Goal: Task Accomplishment & Management: Use online tool/utility

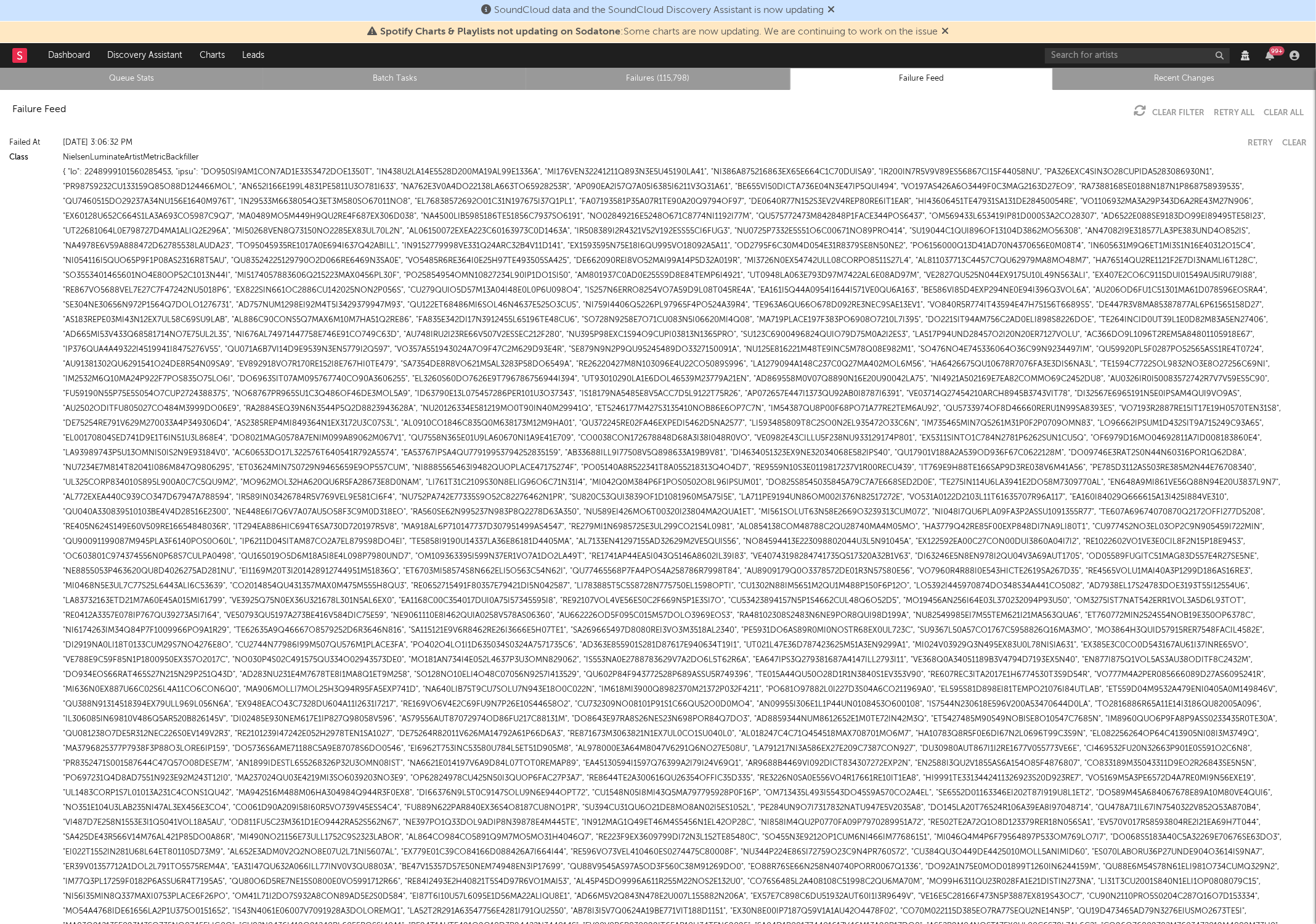
scroll to position [1767, 0]
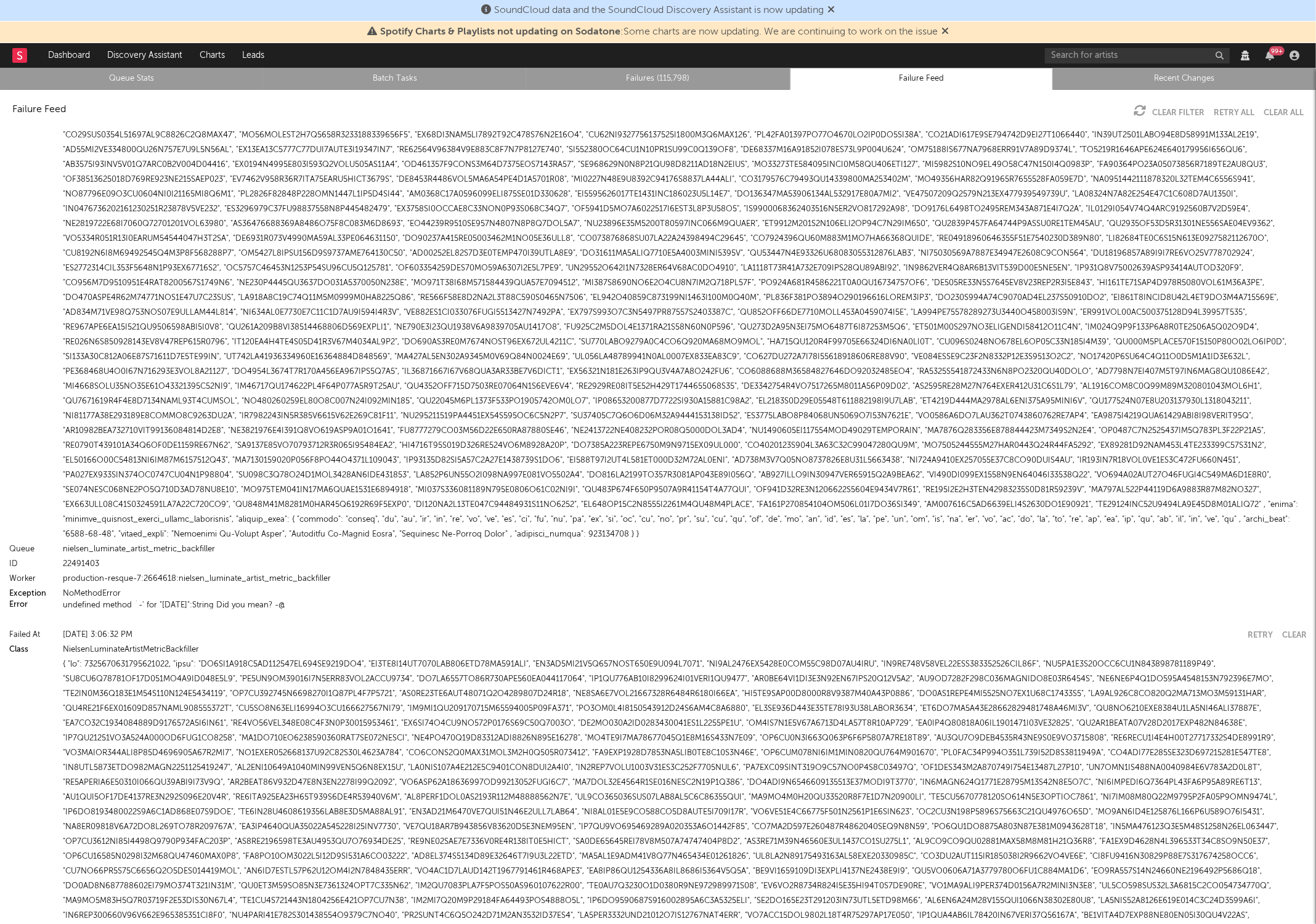
click at [664, 71] on li "Failures (115,798)" at bounding box center [658, 78] width 263 height 22
click at [664, 77] on link "Failures (115,798)" at bounding box center [658, 78] width 250 height 15
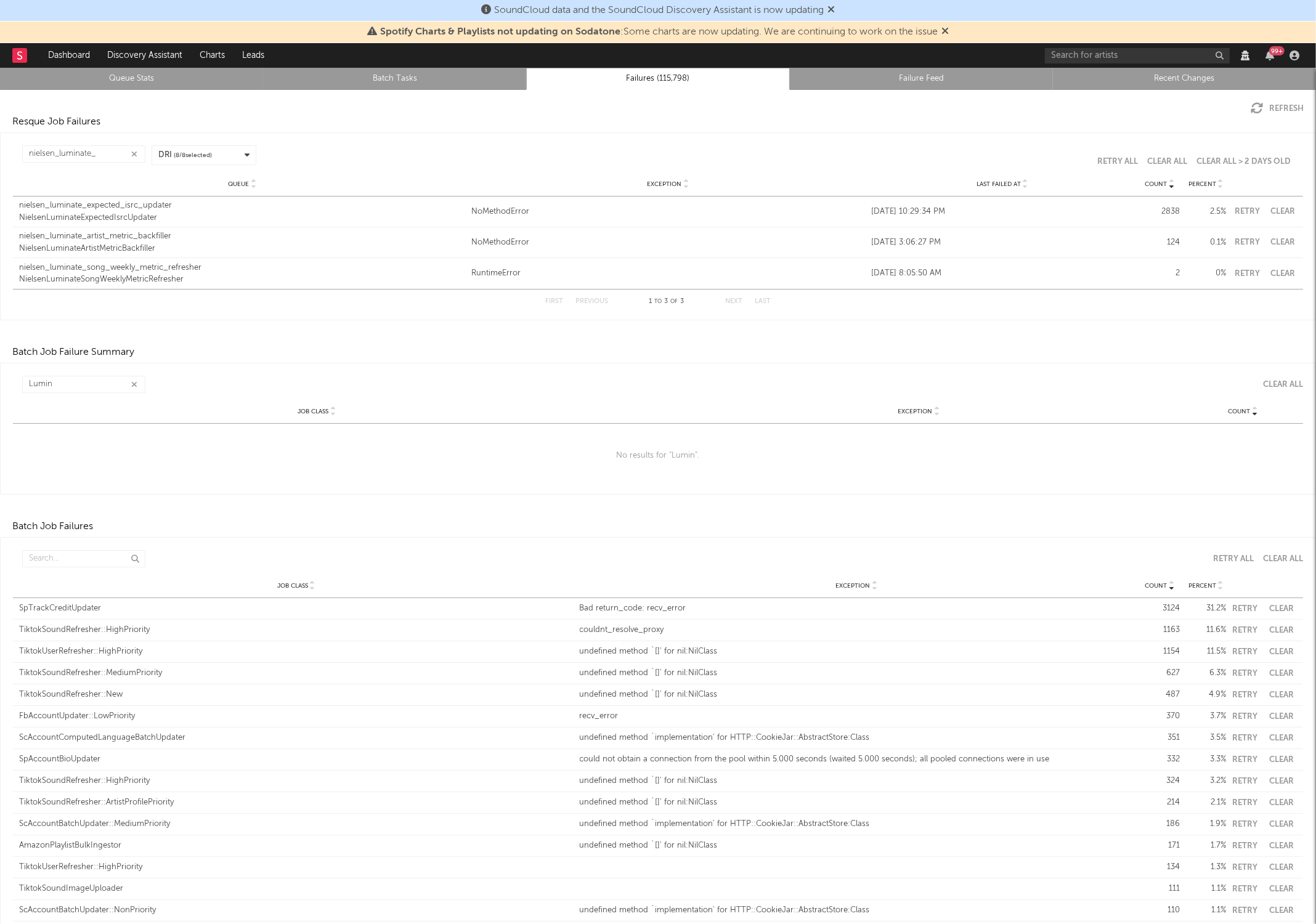
click at [1269, 246] on button "Clear" at bounding box center [1283, 242] width 28 height 8
click at [139, 82] on link "Queue Stats" at bounding box center [132, 78] width 250 height 15
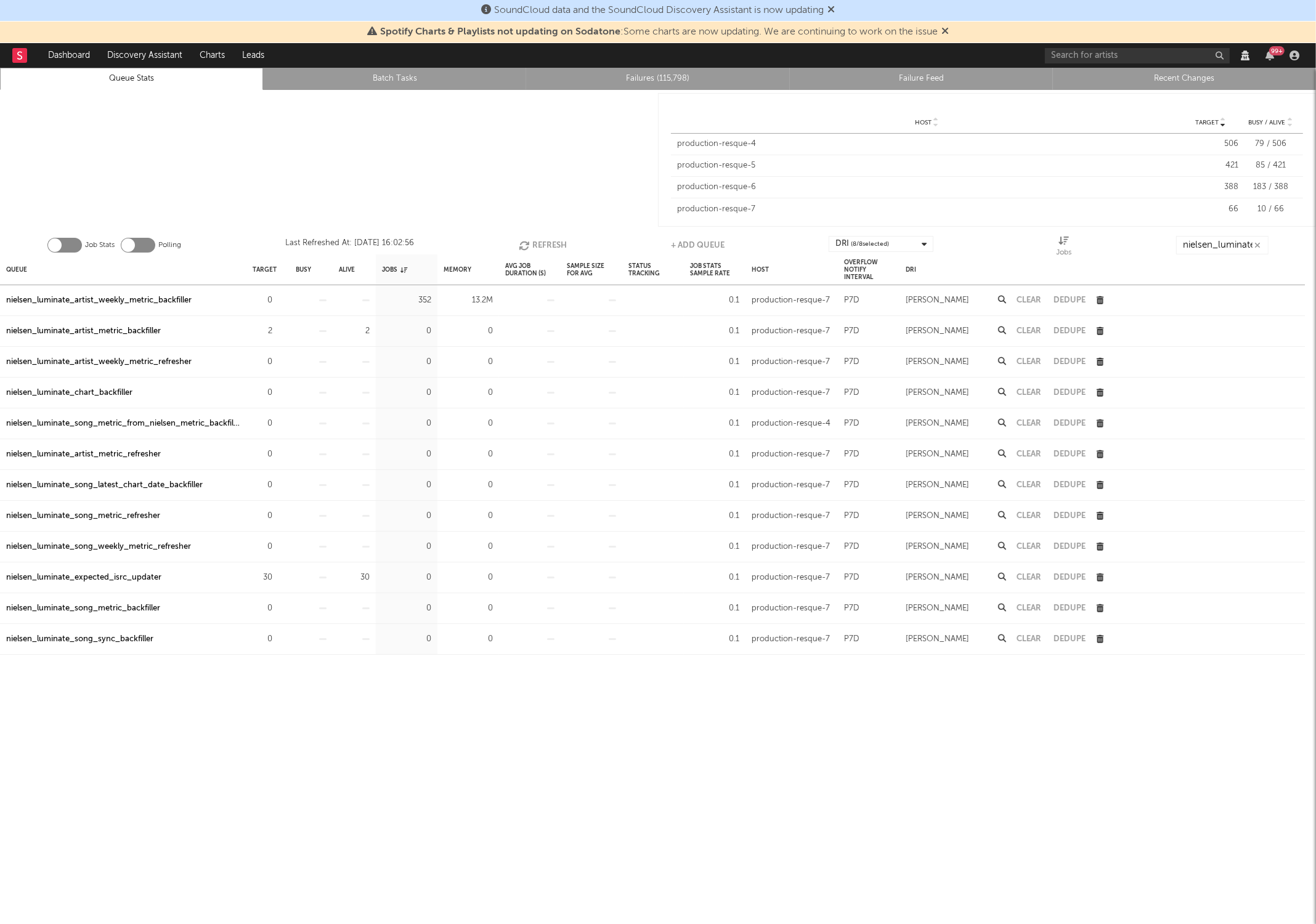
click at [1027, 304] on button "Clear" at bounding box center [1029, 300] width 25 height 8
click at [524, 247] on icon "button" at bounding box center [524, 245] width 13 height 11
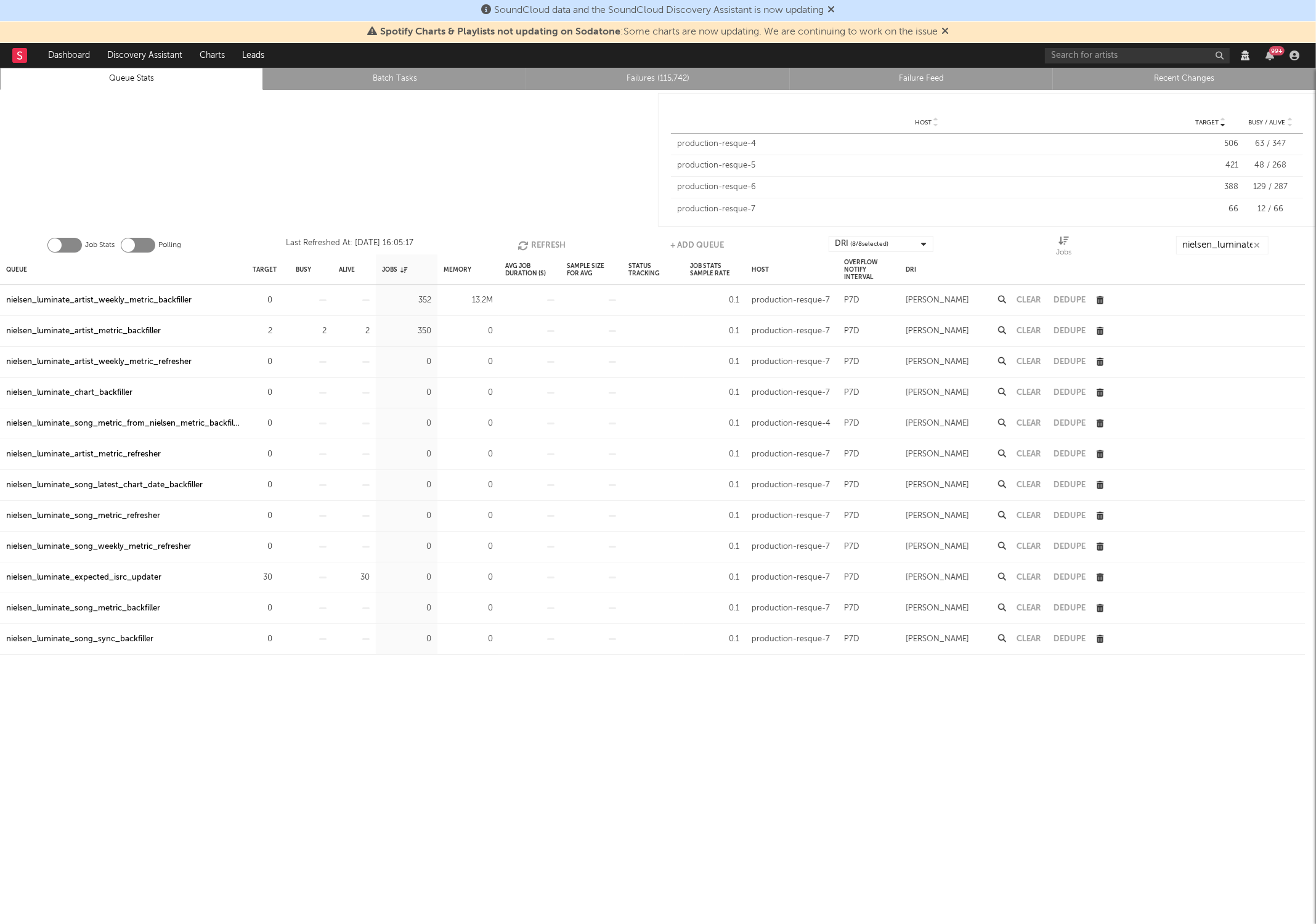
click at [524, 247] on icon "button" at bounding box center [524, 245] width 13 height 11
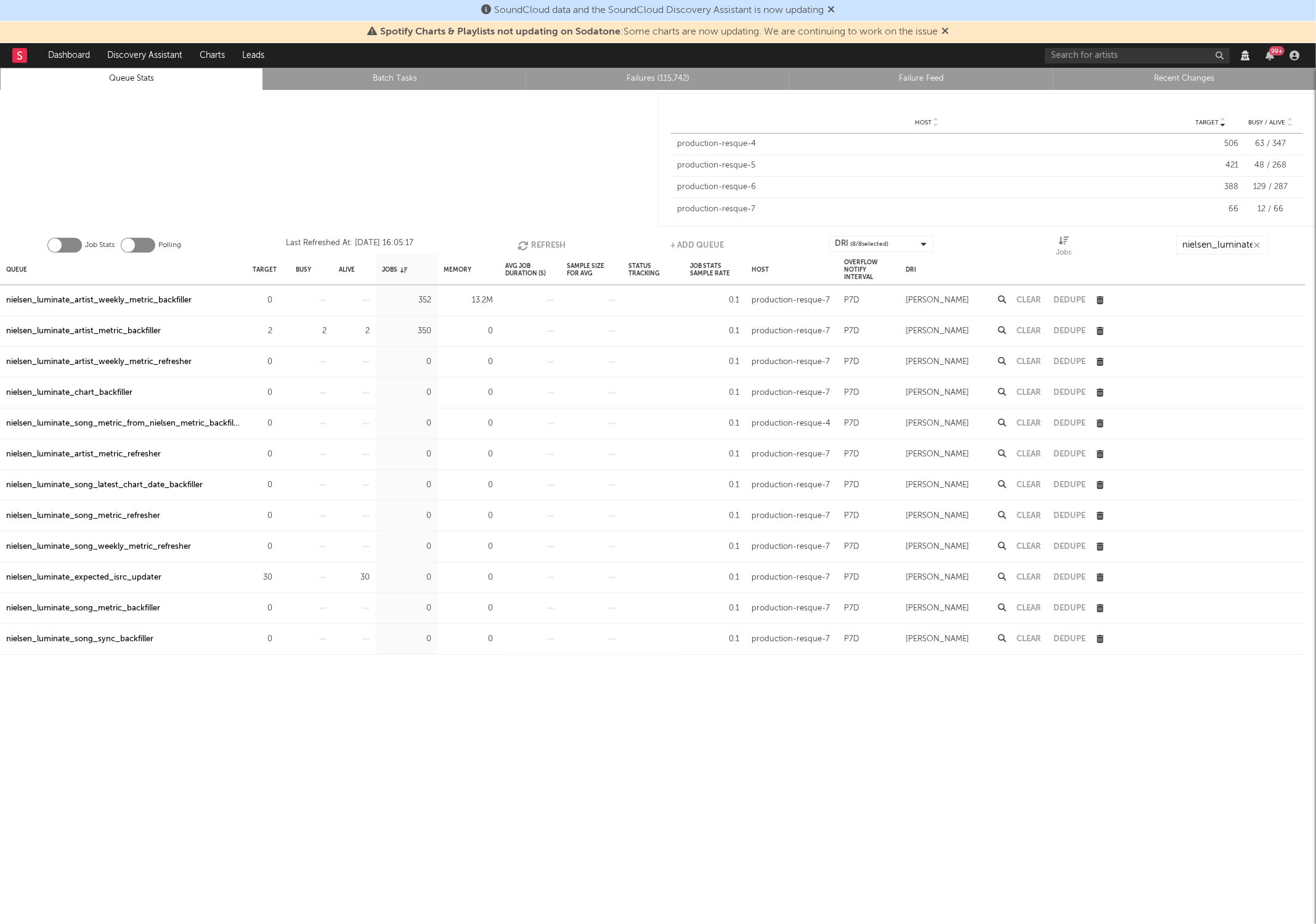
click at [524, 247] on icon "button" at bounding box center [524, 245] width 13 height 11
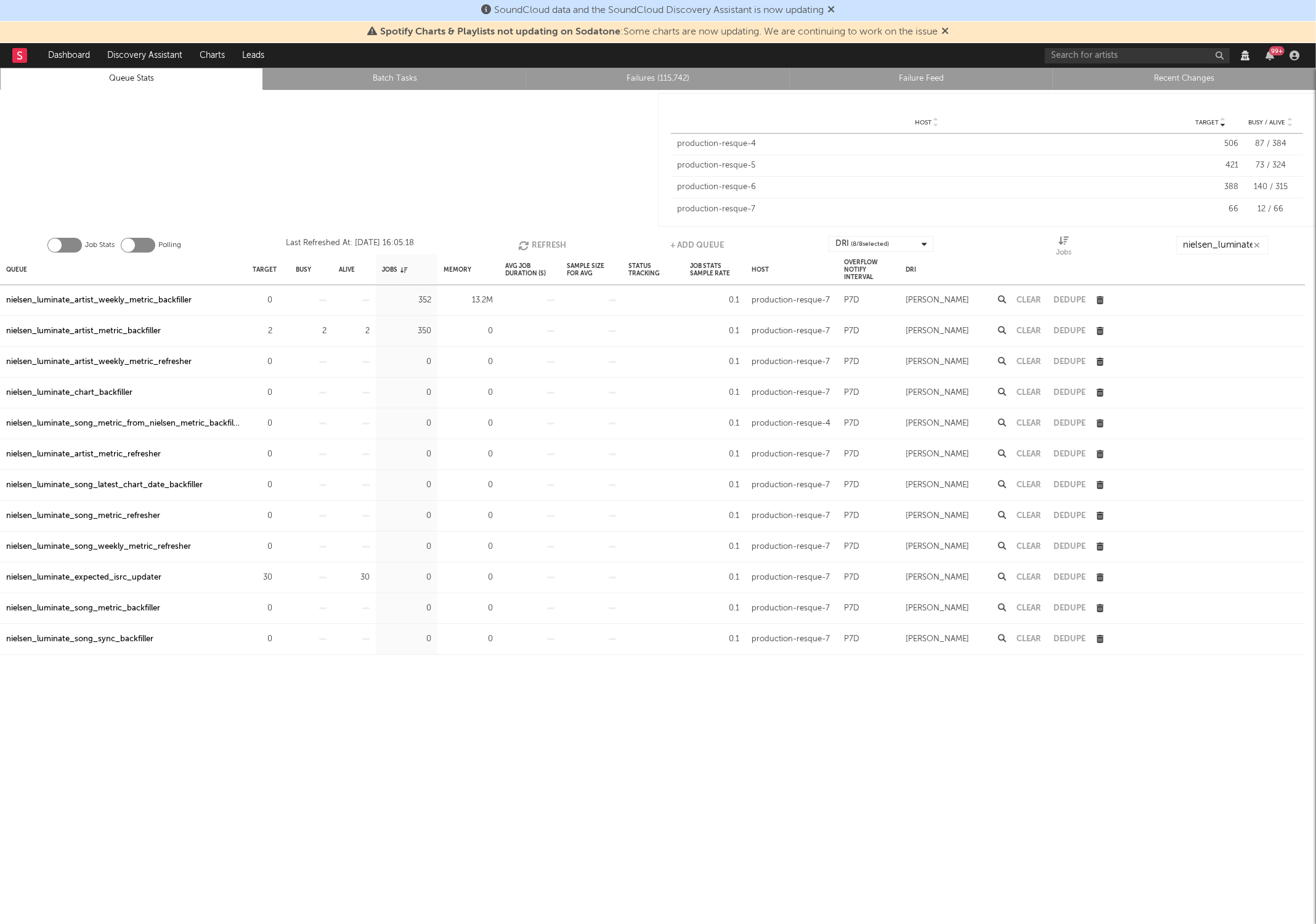
click at [524, 247] on icon "button" at bounding box center [524, 245] width 13 height 11
click at [524, 247] on icon "button" at bounding box center [525, 245] width 13 height 11
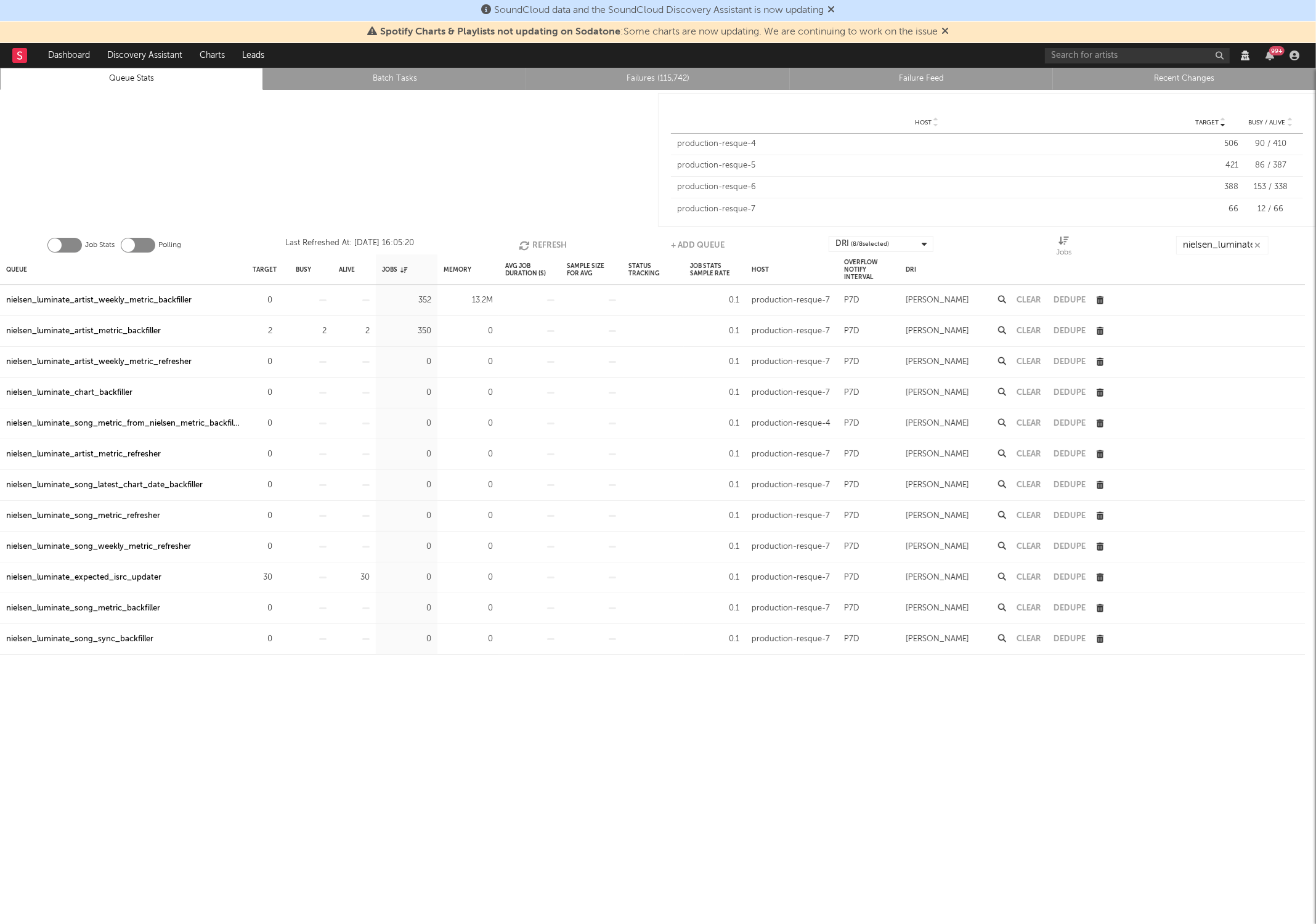
click at [524, 247] on icon "button" at bounding box center [525, 245] width 13 height 11
click at [543, 252] on button "Refresh" at bounding box center [542, 244] width 48 height 18
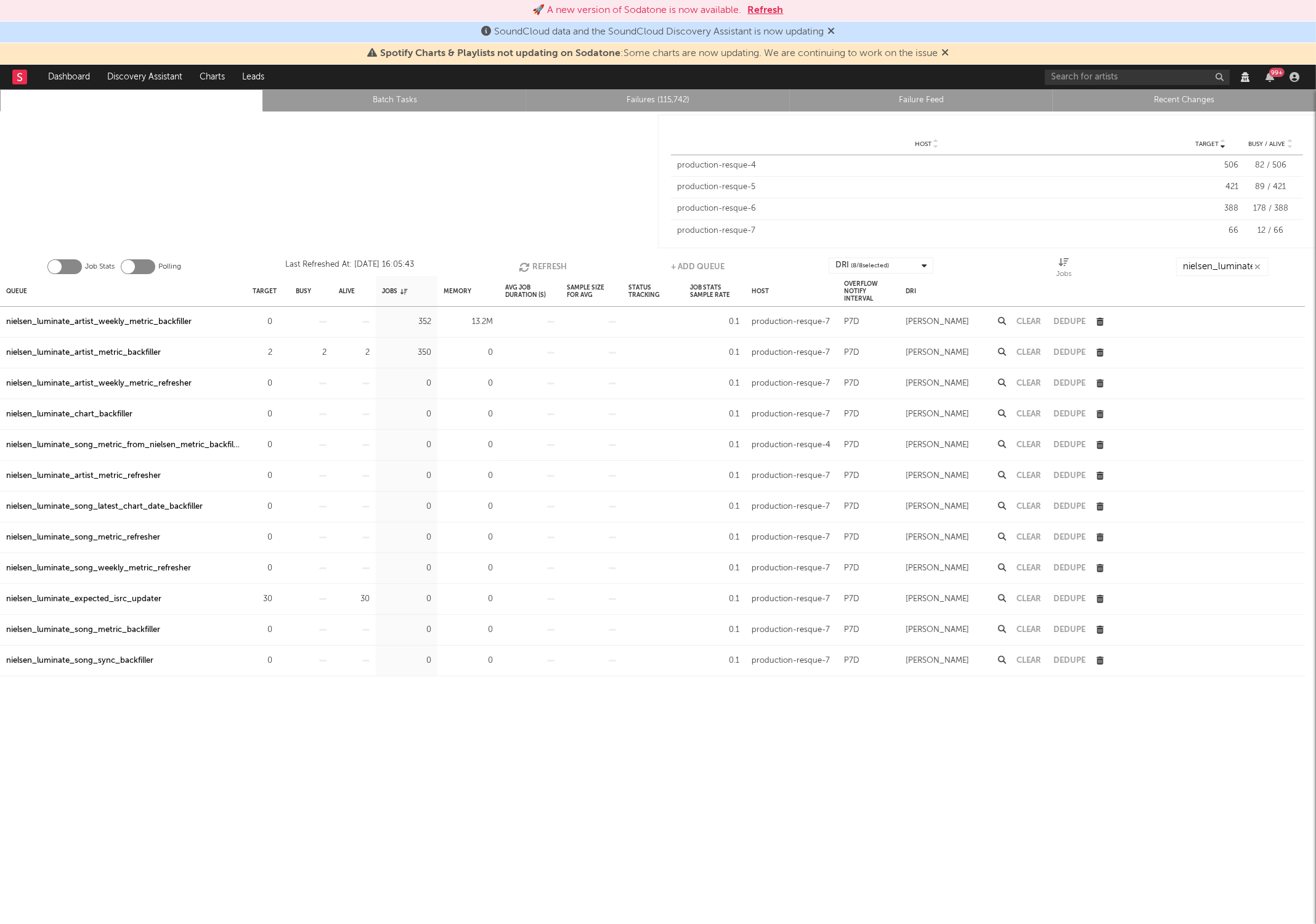
click at [534, 276] on button "Refresh" at bounding box center [542, 266] width 48 height 18
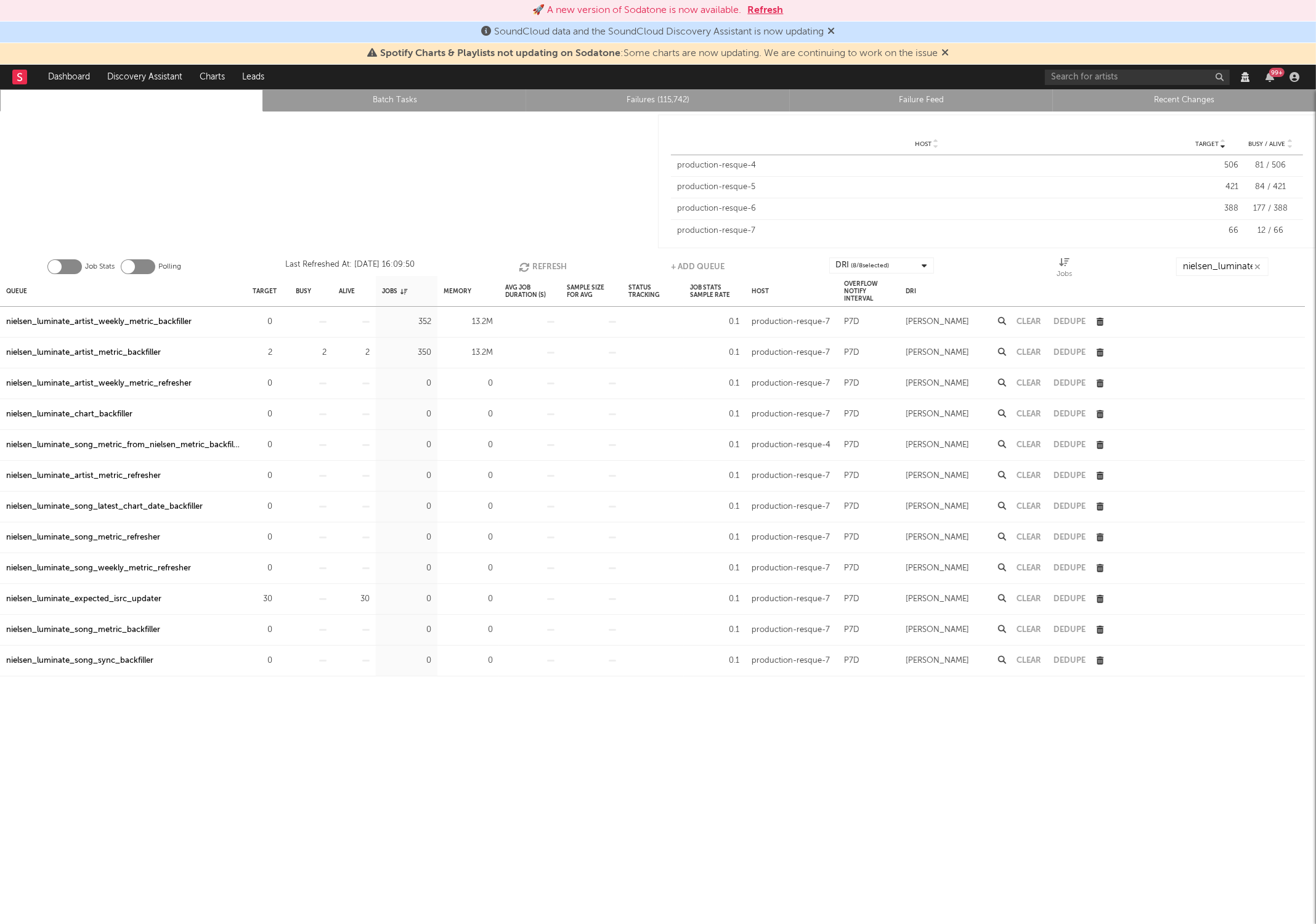
click at [534, 276] on button "Refresh" at bounding box center [542, 266] width 48 height 18
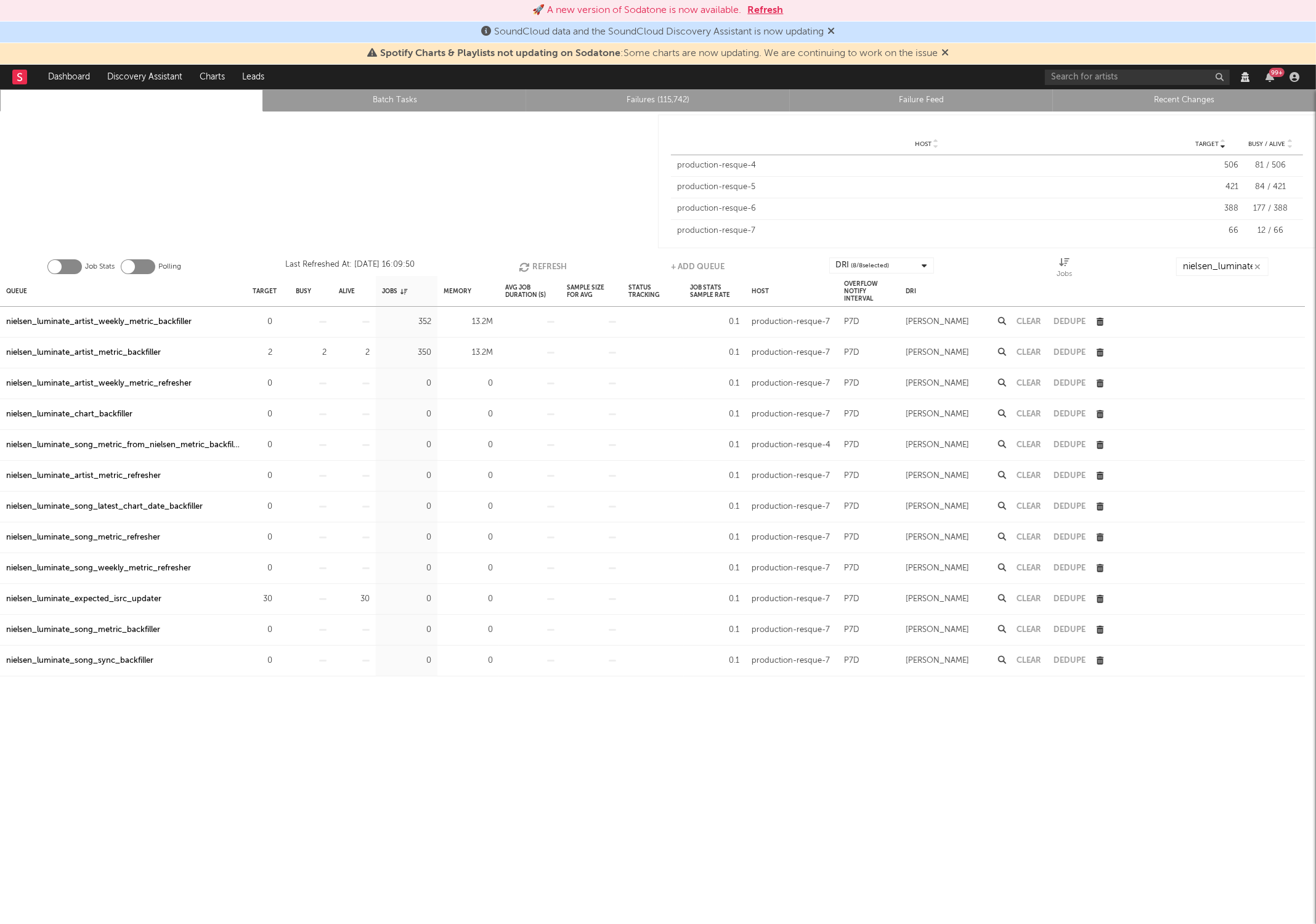
click at [534, 276] on button "Refresh" at bounding box center [542, 266] width 48 height 18
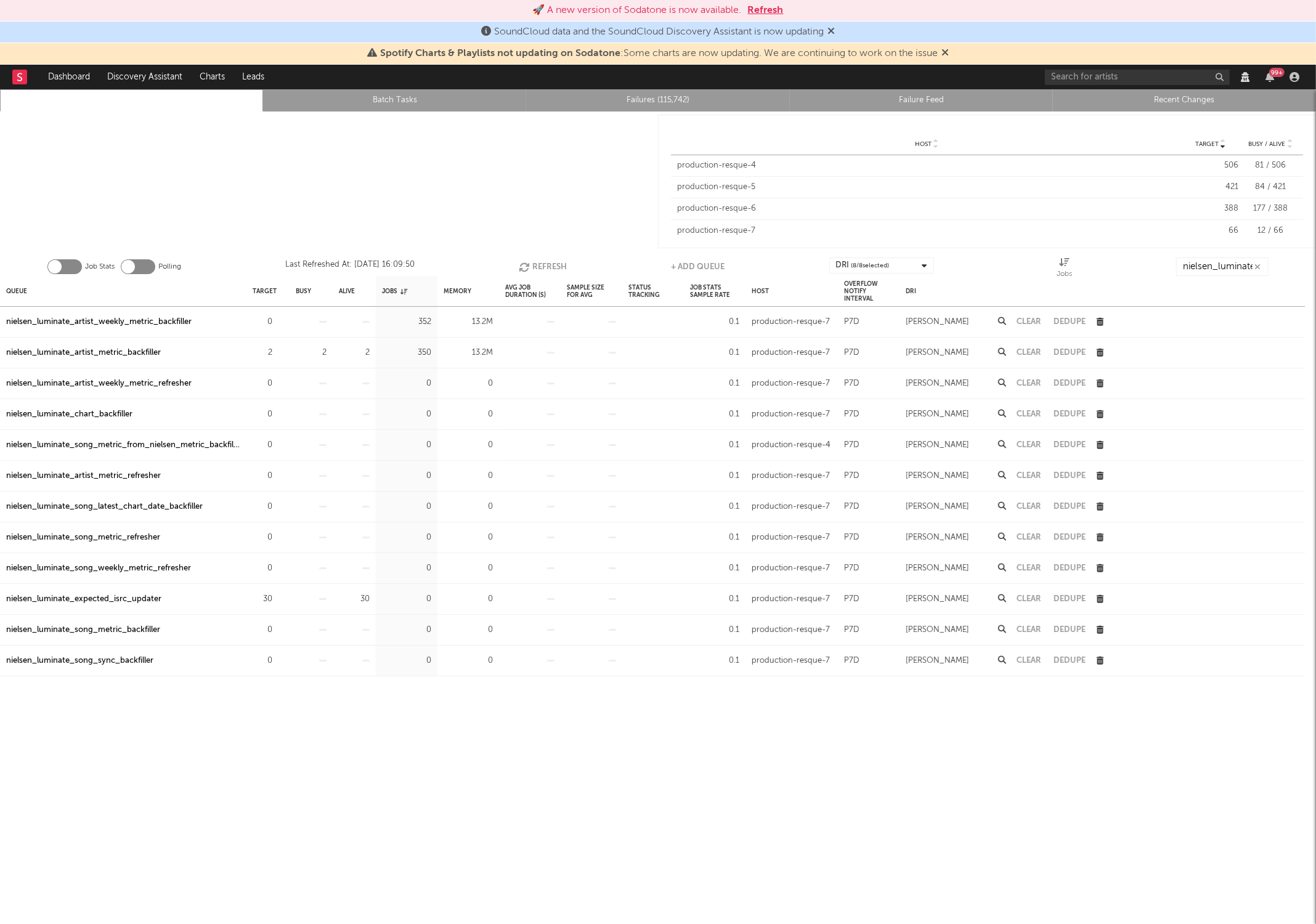
click at [534, 276] on button "Refresh" at bounding box center [542, 266] width 48 height 18
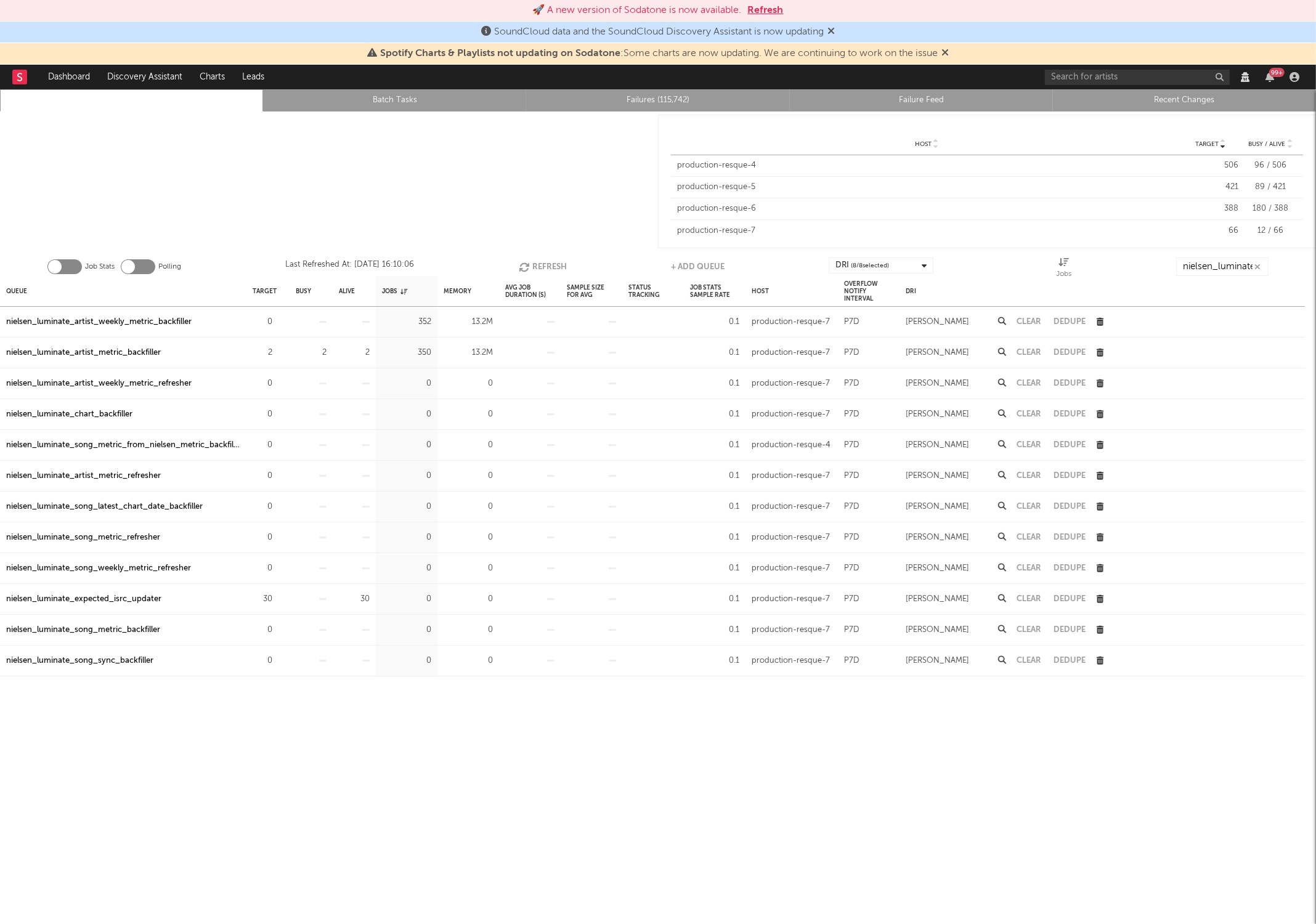
click at [534, 276] on button "Refresh" at bounding box center [542, 266] width 48 height 18
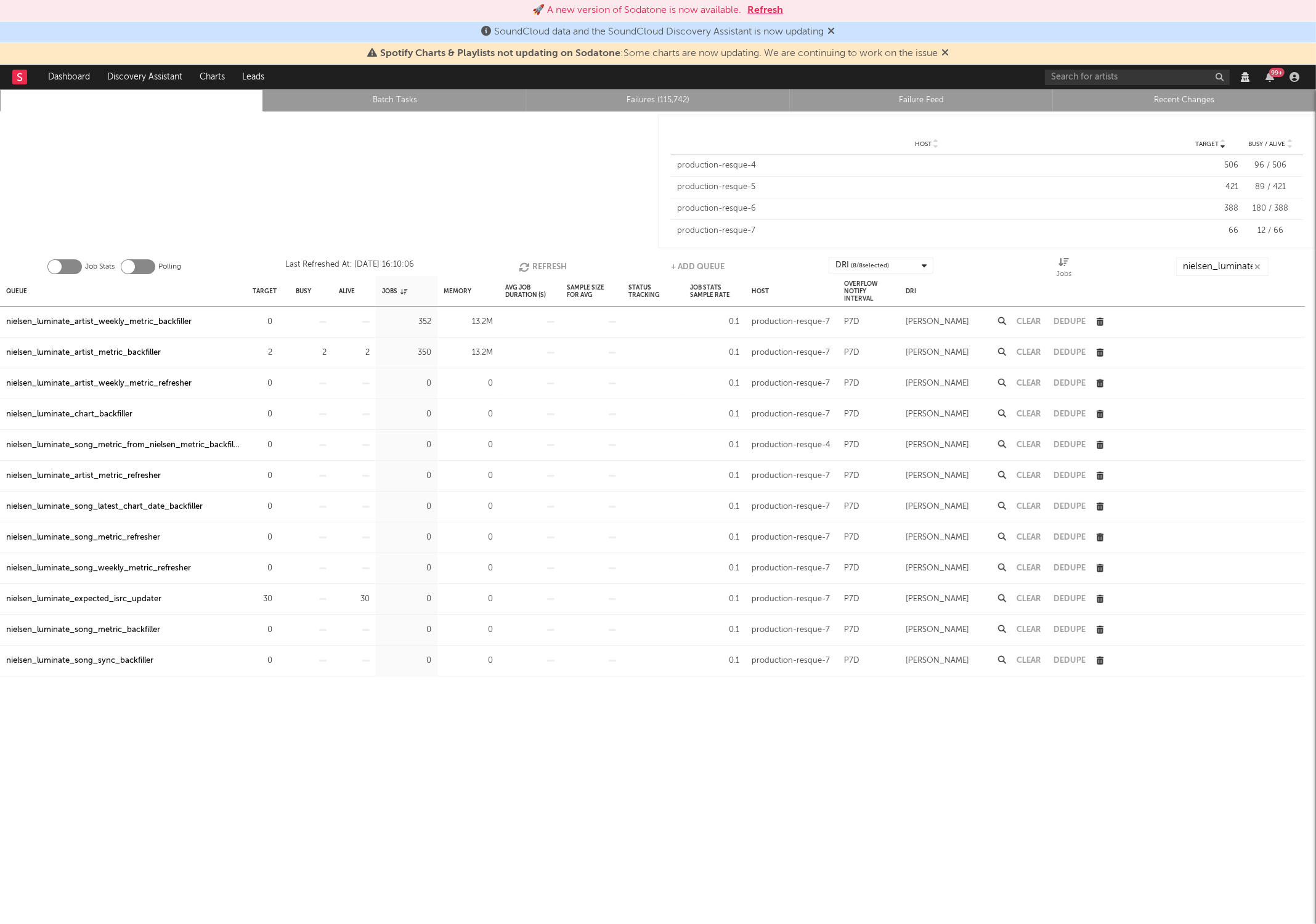
click at [534, 276] on button "Refresh" at bounding box center [542, 266] width 48 height 18
click at [282, 320] on icon "button" at bounding box center [279, 322] width 8 height 8
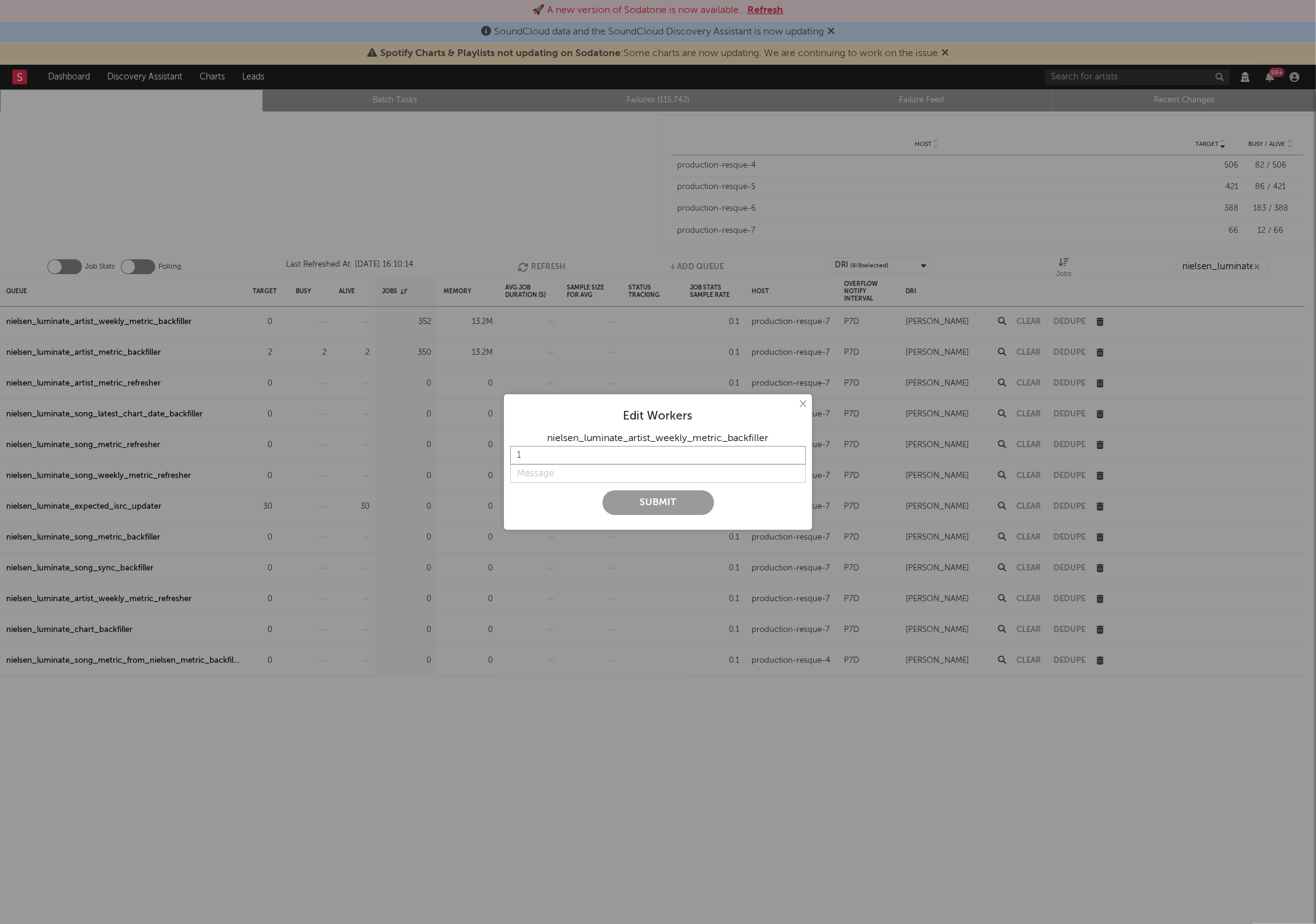
click at [536, 450] on input "1" at bounding box center [658, 455] width 295 height 18
type input "2"
click at [545, 476] on input "string" at bounding box center [658, 473] width 295 height 18
type input "on"
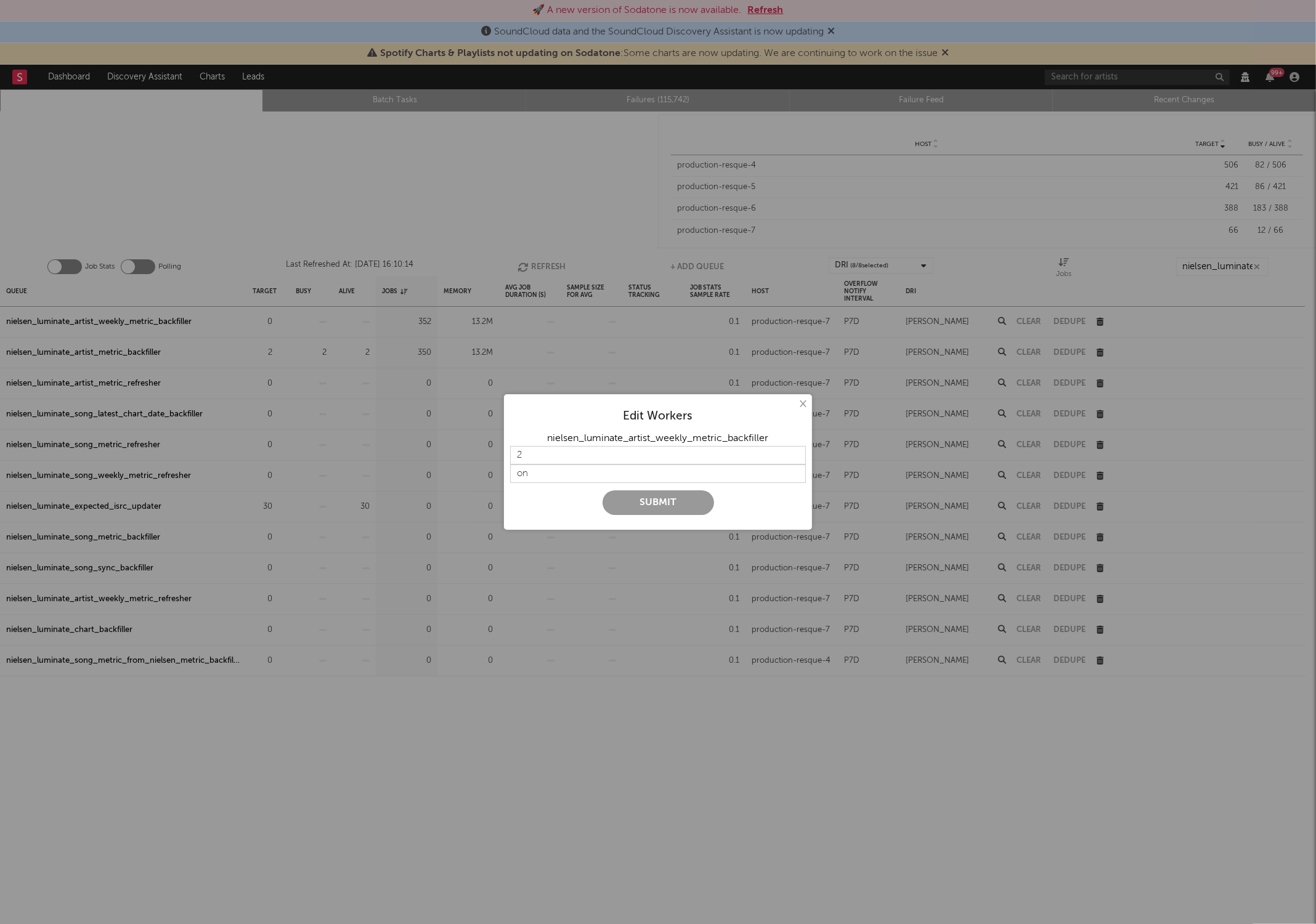
click at [611, 504] on button "Submit" at bounding box center [658, 503] width 112 height 25
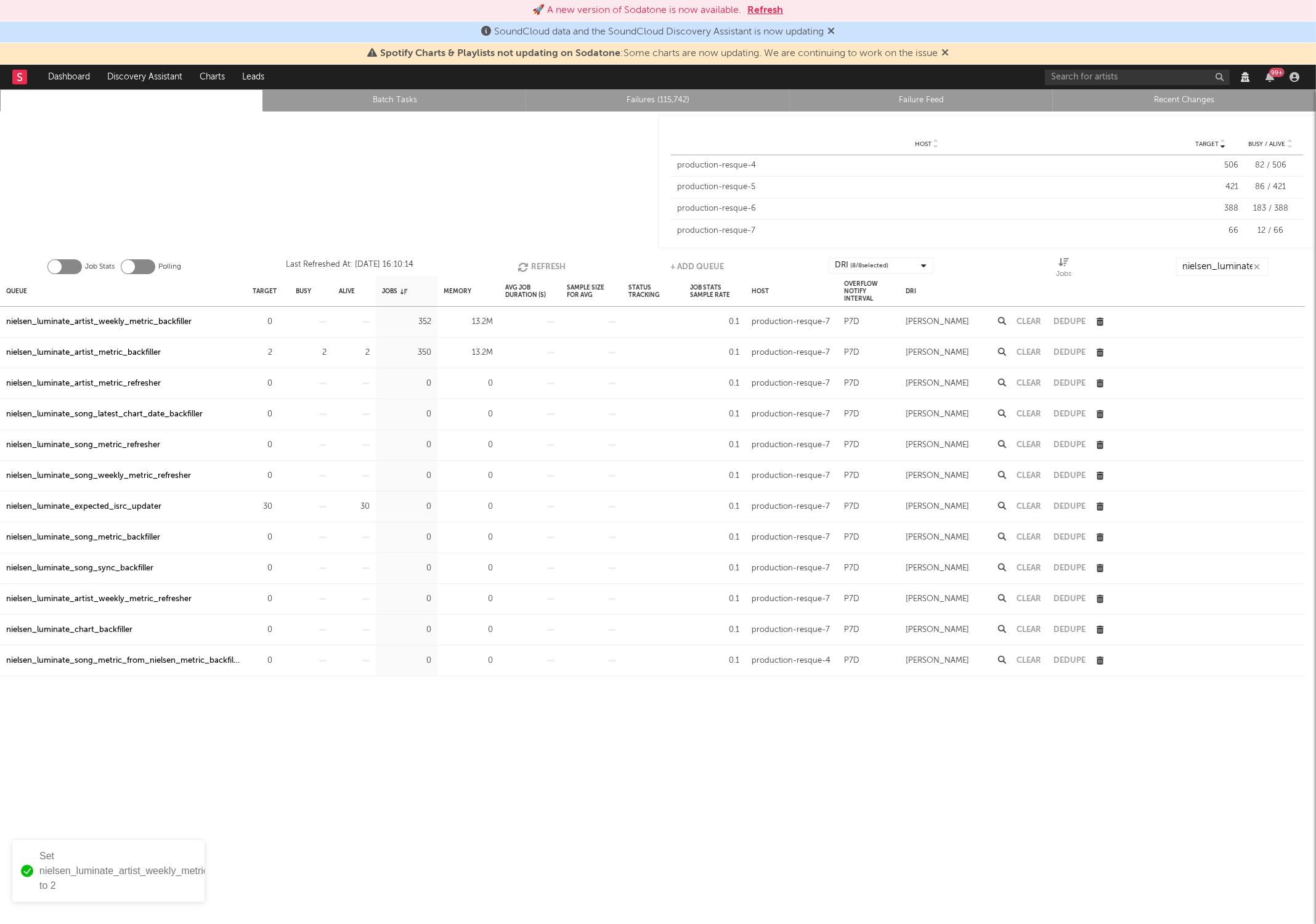
click at [549, 267] on button "Refresh" at bounding box center [542, 266] width 48 height 18
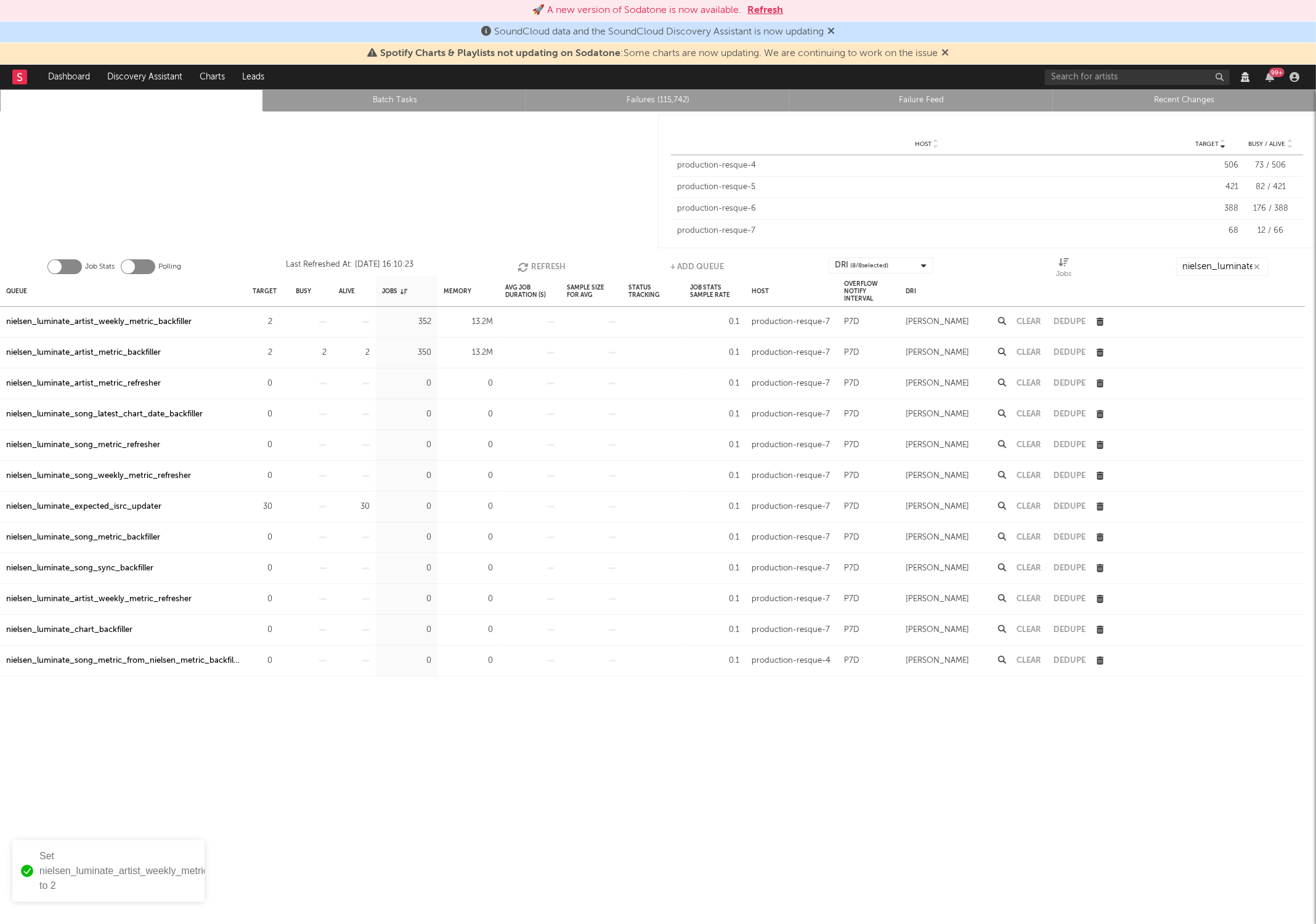
click at [549, 267] on button "Refresh" at bounding box center [542, 266] width 48 height 18
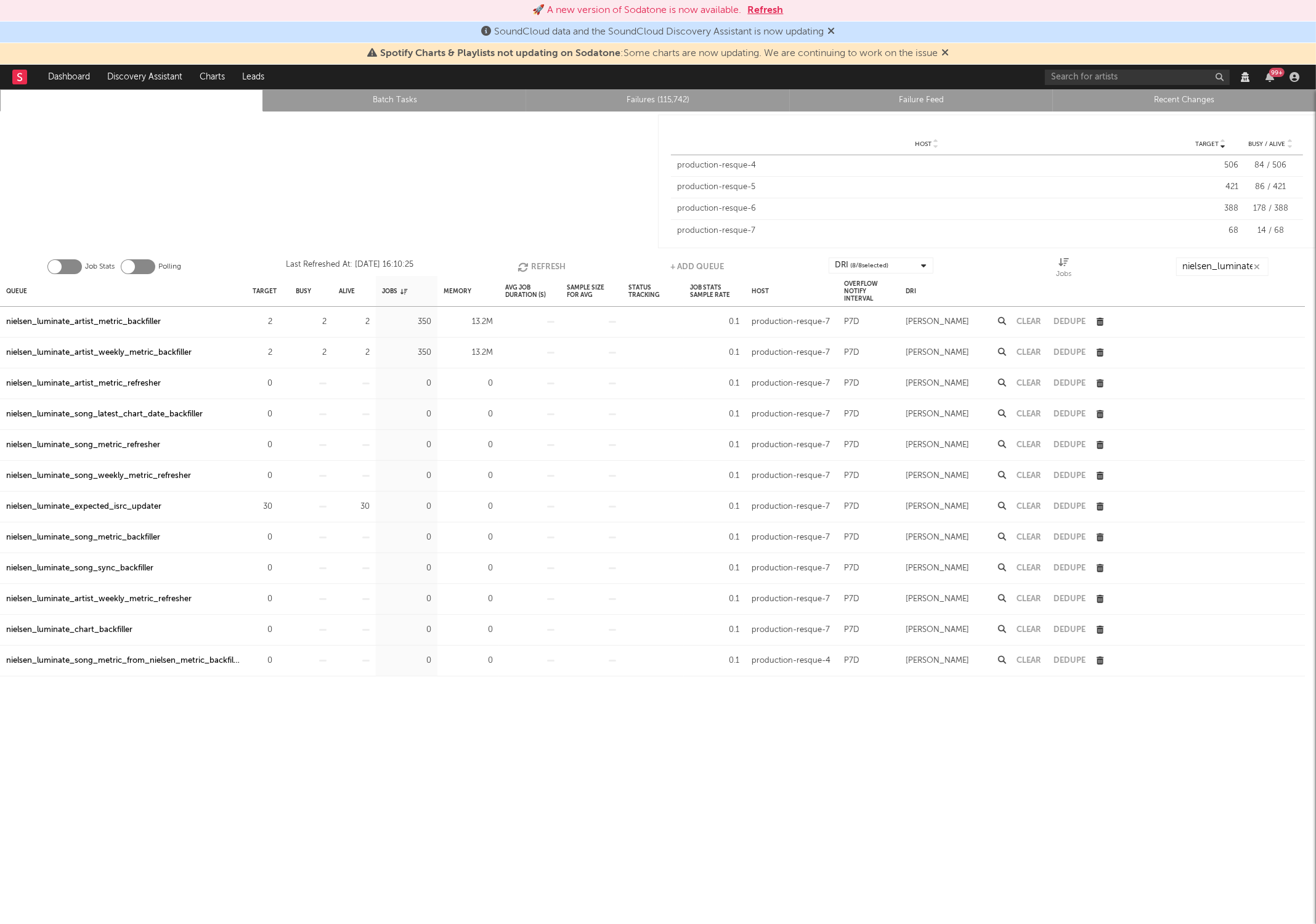
click at [549, 267] on button "Refresh" at bounding box center [542, 266] width 48 height 18
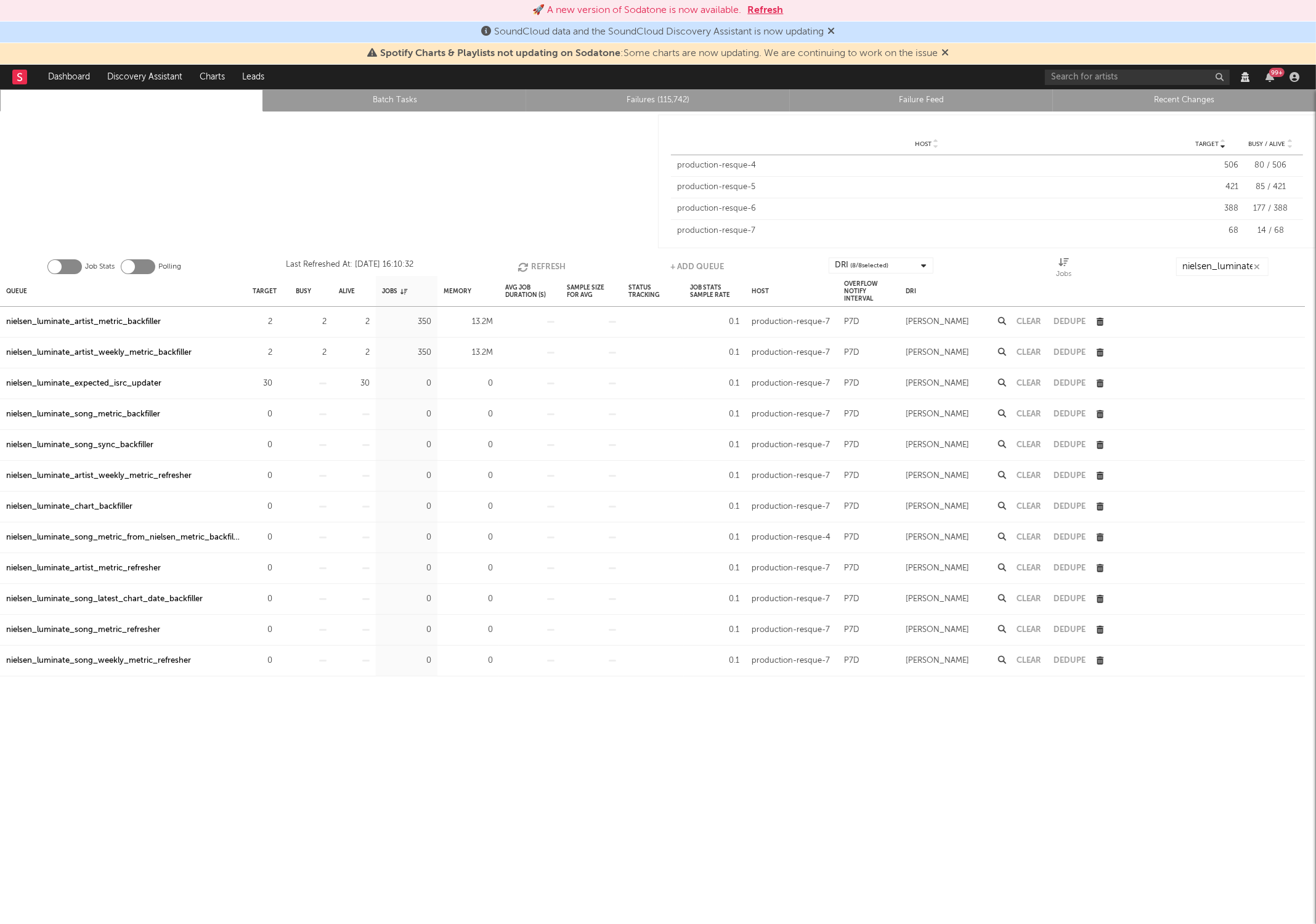
click at [549, 267] on button "Refresh" at bounding box center [542, 266] width 48 height 18
click at [788, 10] on div "🚀 A new version of Sodatone is now available. Refresh" at bounding box center [658, 11] width 1304 height 15
click at [778, 10] on button "Refresh" at bounding box center [766, 11] width 36 height 15
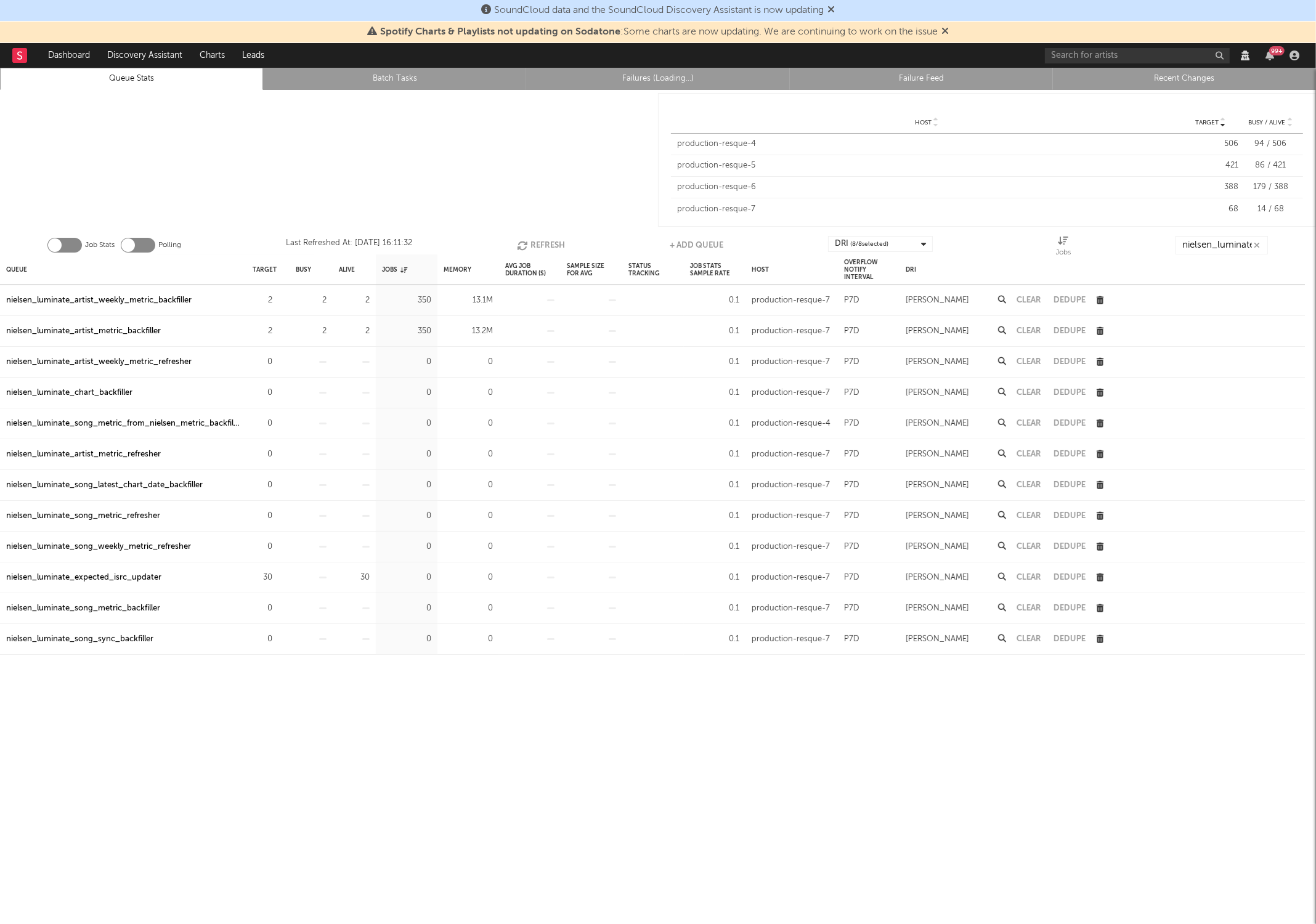
click at [528, 248] on button "Refresh" at bounding box center [541, 244] width 48 height 18
click at [528, 248] on button "Refresh" at bounding box center [542, 244] width 48 height 18
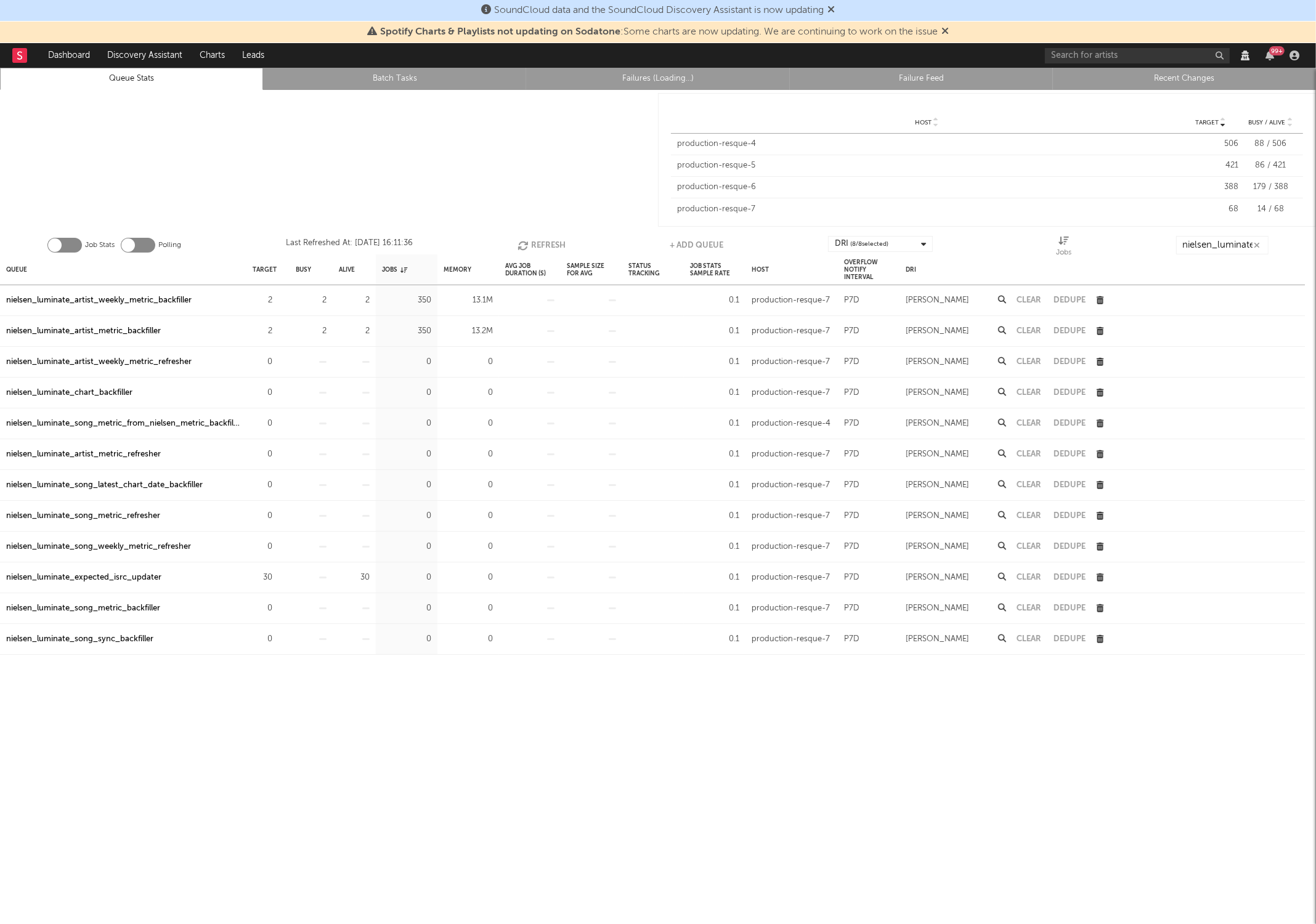
click at [528, 248] on button "Refresh" at bounding box center [542, 244] width 48 height 18
click at [527, 248] on button "Refresh" at bounding box center [542, 244] width 48 height 18
click at [559, 239] on button "Refresh" at bounding box center [542, 244] width 48 height 18
click at [542, 239] on button "Refresh" at bounding box center [542, 244] width 48 height 18
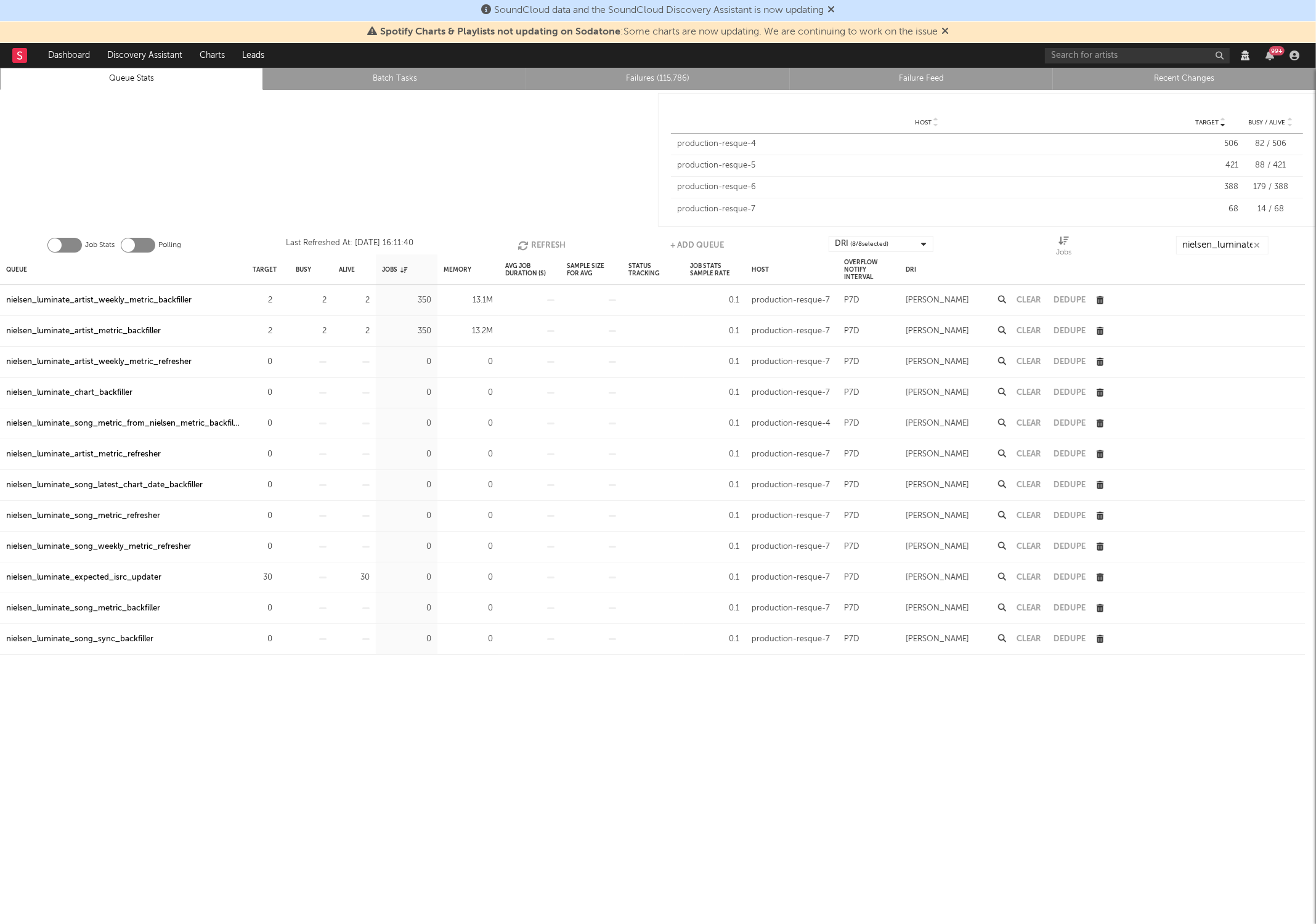
click at [542, 239] on button "Refresh" at bounding box center [542, 244] width 48 height 18
click at [951, 30] on div "Spotify Charts & Playlists not updating on Sodatone : Some charts are now updat…" at bounding box center [658, 33] width 1316 height 22
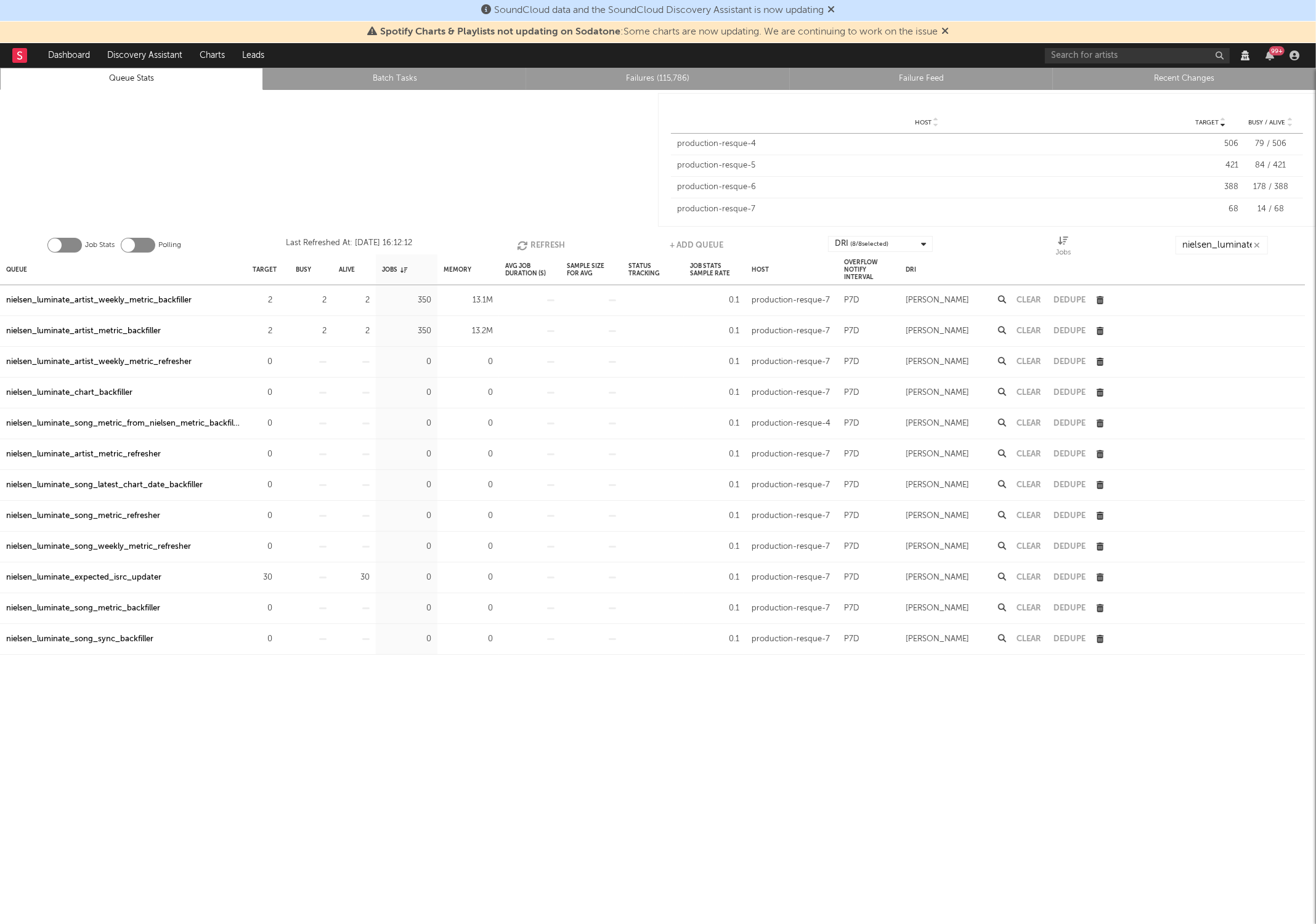
click at [948, 34] on icon at bounding box center [945, 30] width 7 height 10
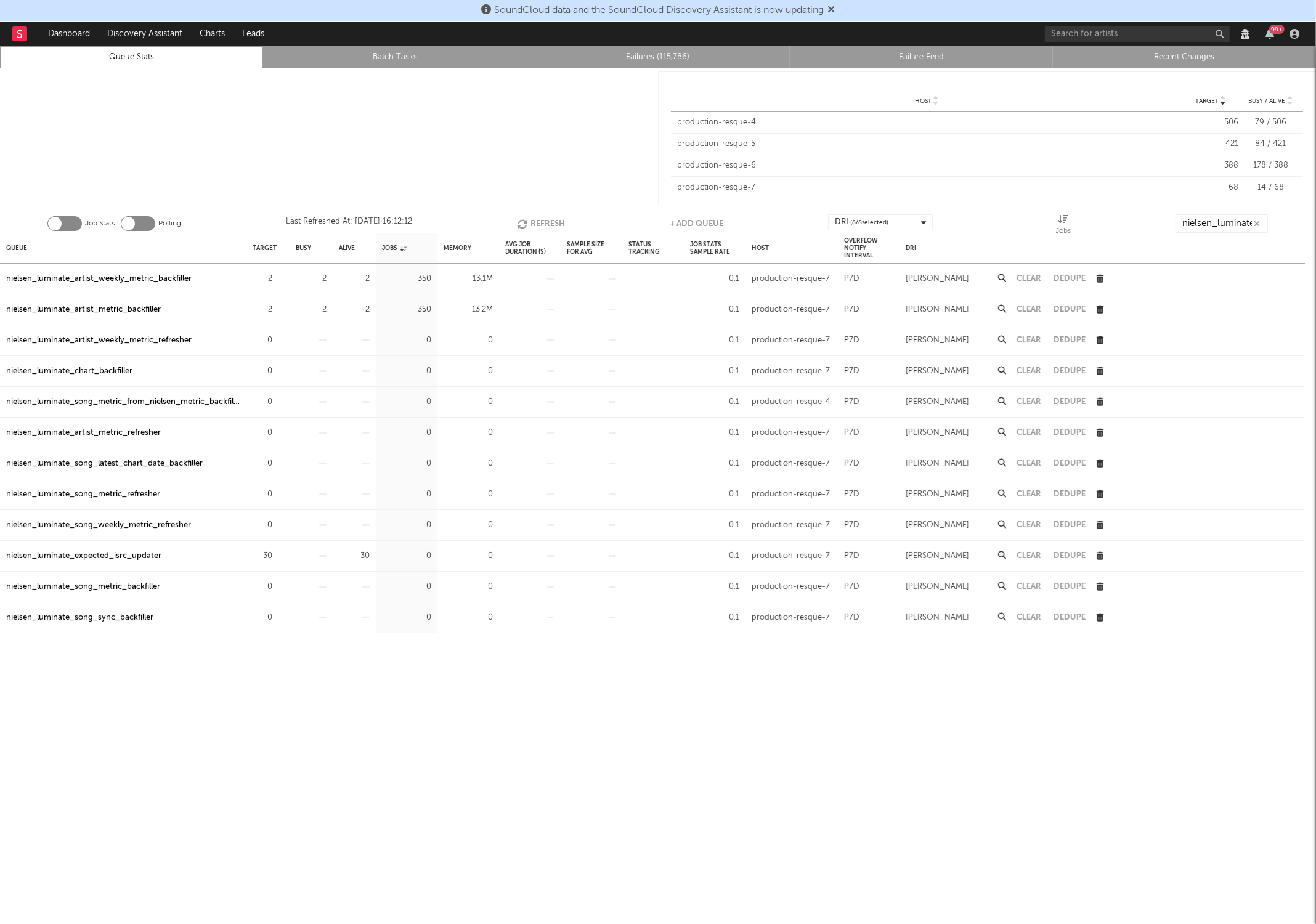
click at [840, 14] on div "SoundCloud data and the SoundCloud Discovery Assistant is now updating" at bounding box center [658, 11] width 1316 height 22
click at [840, 12] on div "SoundCloud data and the SoundCloud Discovery Assistant is now updating" at bounding box center [658, 11] width 1316 height 22
click at [835, 8] on icon at bounding box center [831, 9] width 7 height 10
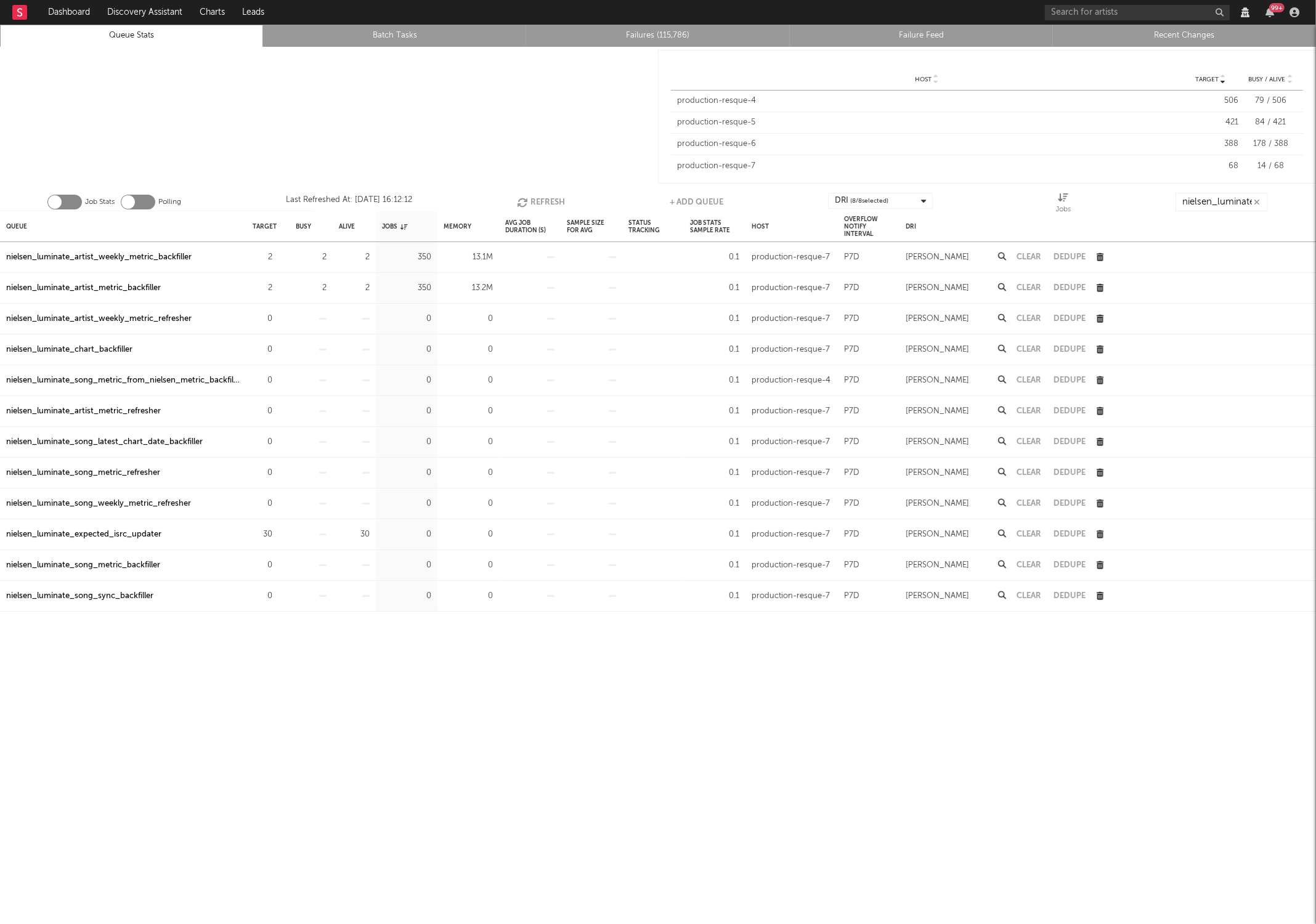
click at [548, 202] on button "Refresh" at bounding box center [541, 201] width 48 height 18
click at [548, 200] on button "Refresh" at bounding box center [542, 201] width 48 height 18
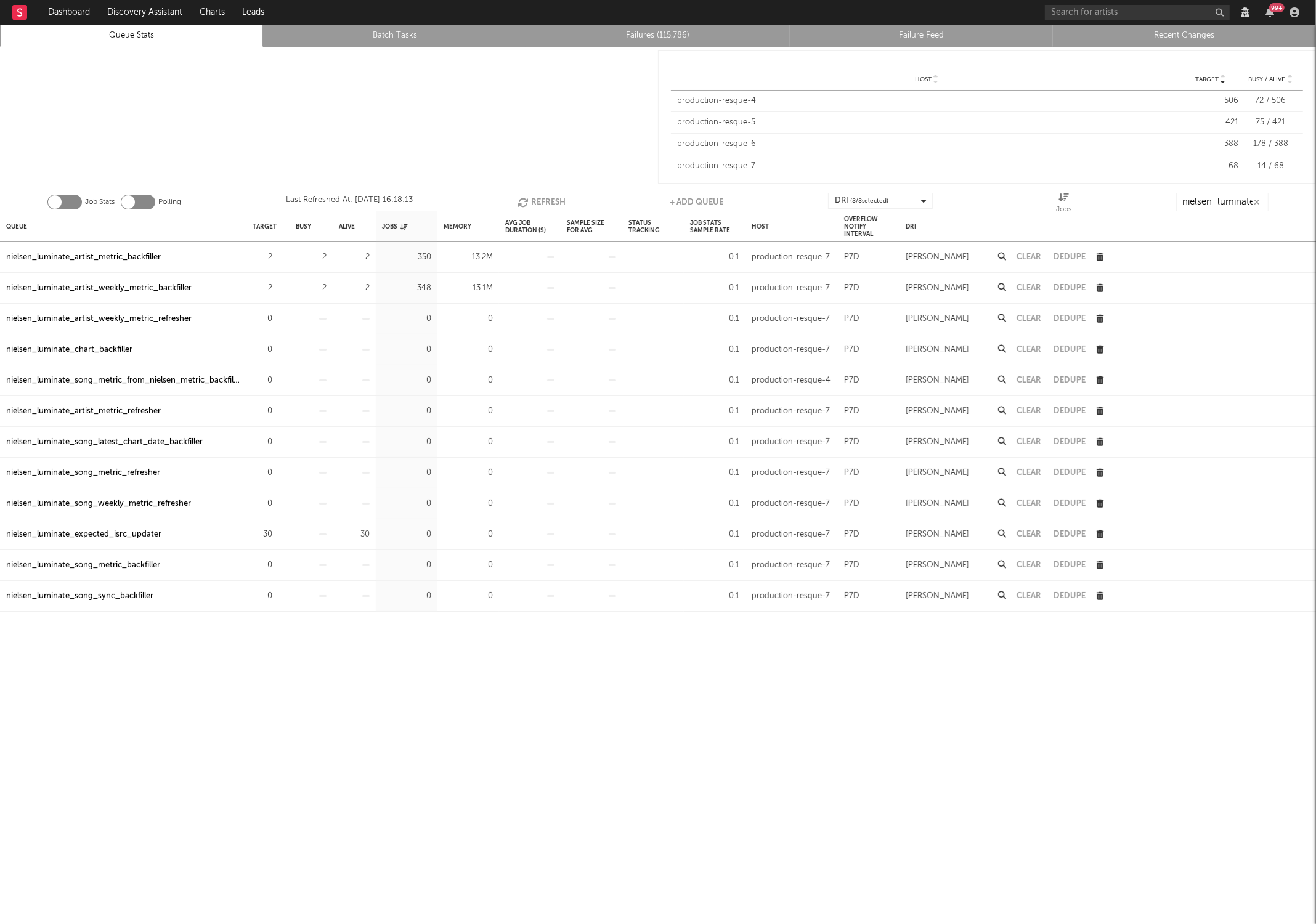
click at [548, 200] on button "Refresh" at bounding box center [542, 201] width 48 height 18
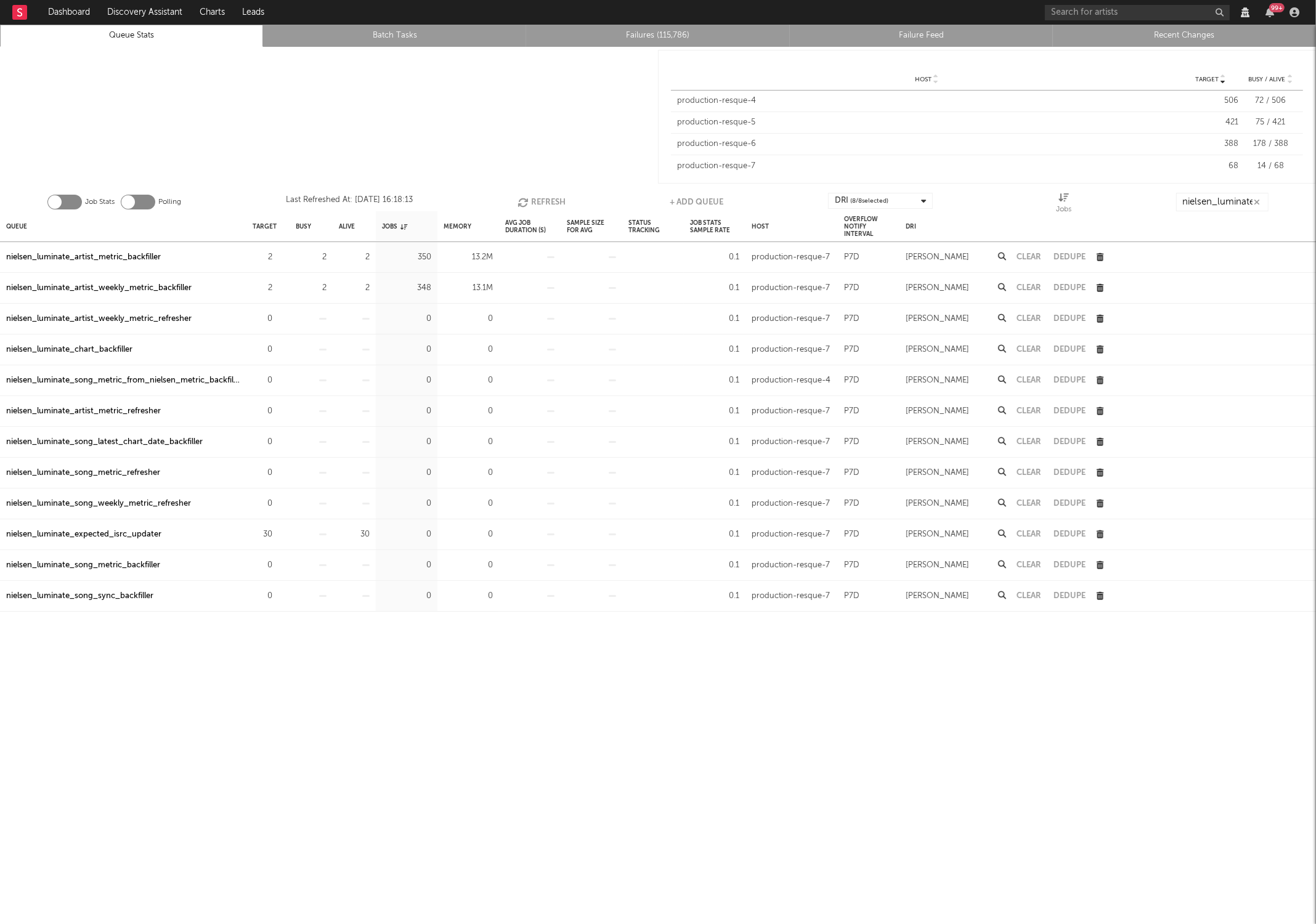
click at [548, 200] on button "Refresh" at bounding box center [542, 201] width 48 height 18
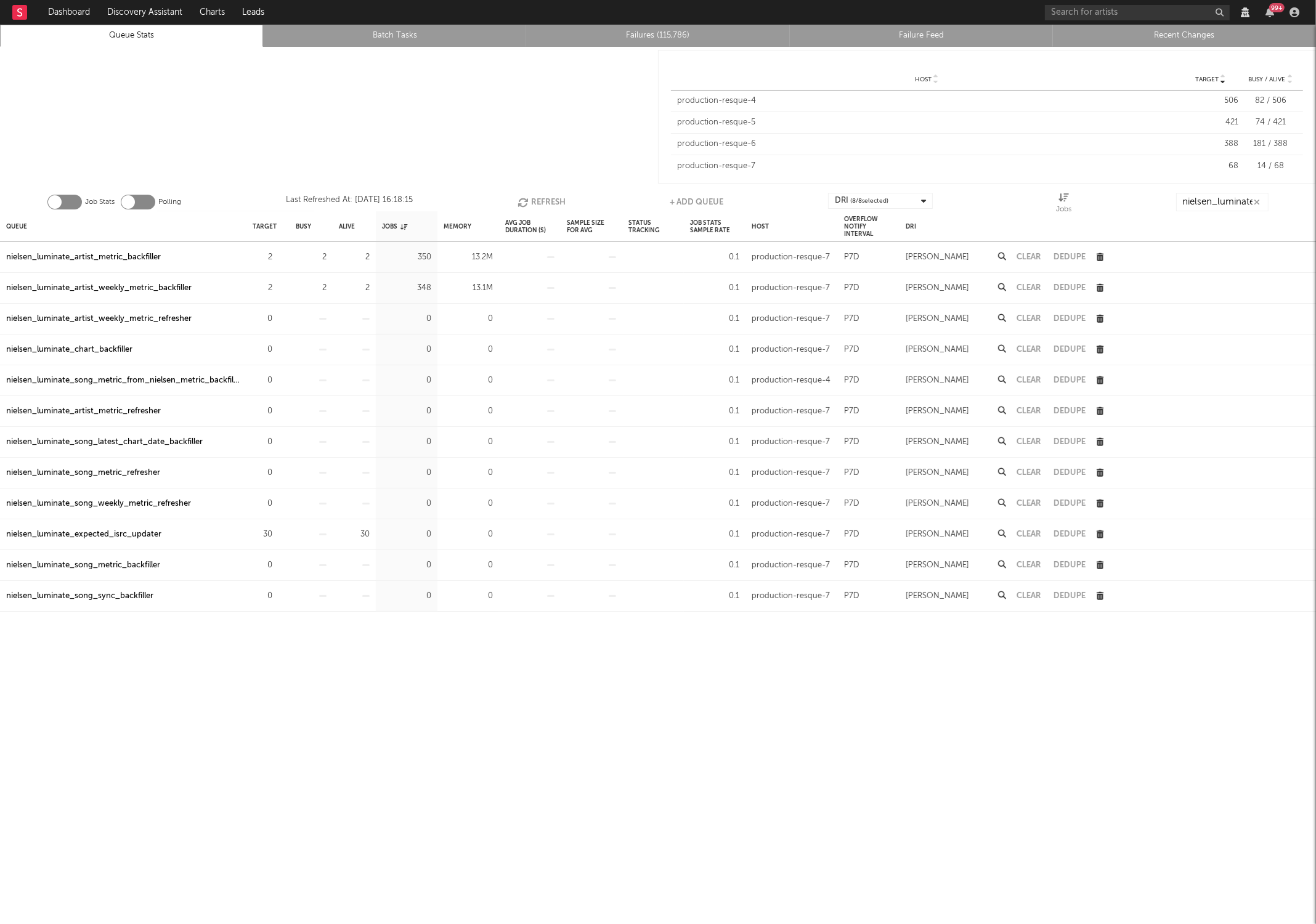
click at [548, 200] on button "Refresh" at bounding box center [542, 201] width 48 height 18
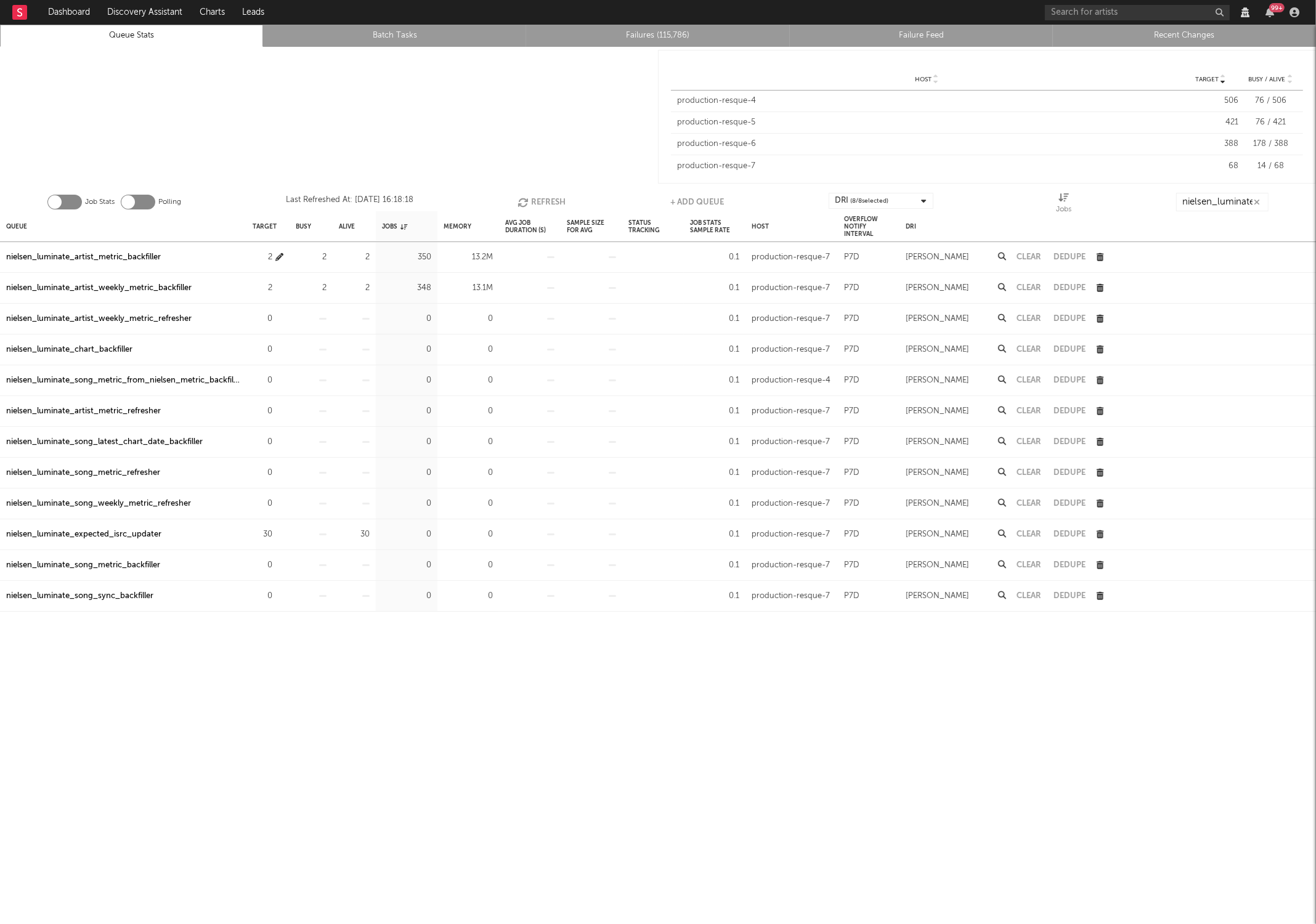
click at [278, 257] on icon "button" at bounding box center [279, 257] width 8 height 8
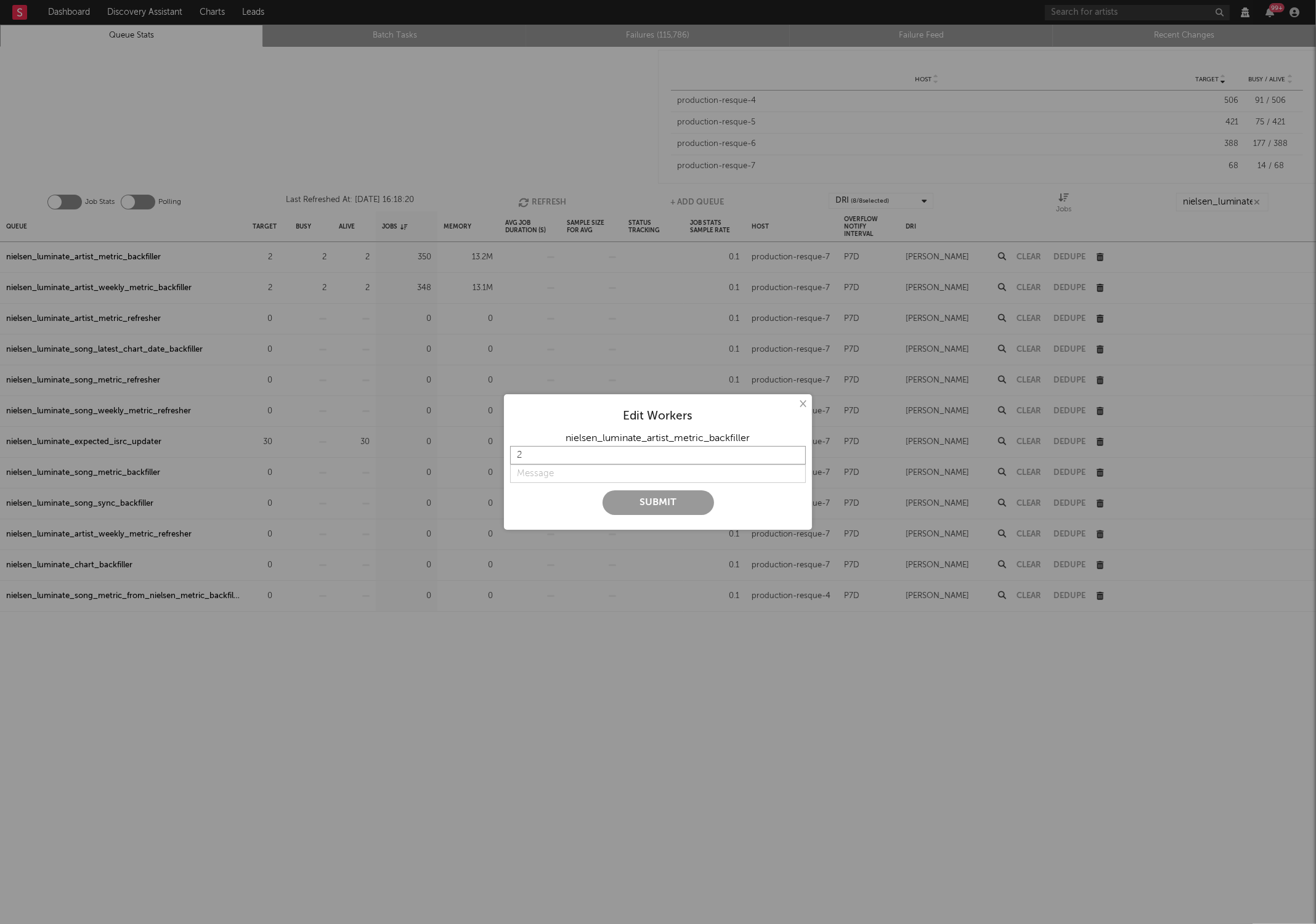
click at [542, 447] on input "2" at bounding box center [658, 455] width 295 height 18
type input "10"
click at [551, 480] on input "string" at bounding box center [658, 473] width 295 height 18
type input "more"
click at [602, 491] on button "Submit" at bounding box center [658, 503] width 112 height 25
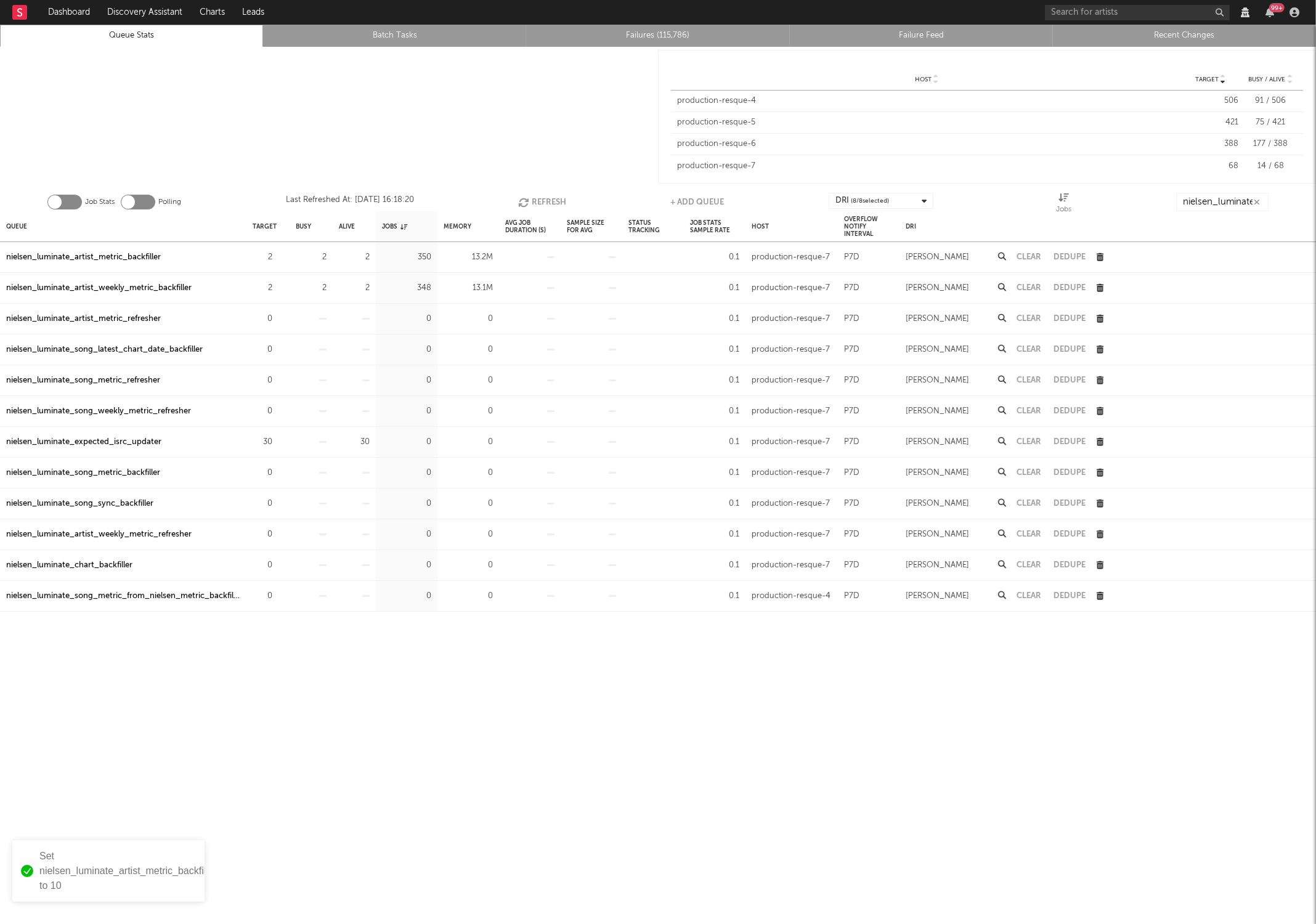
click at [557, 194] on button "Refresh" at bounding box center [542, 201] width 48 height 18
click at [557, 197] on button "Refresh" at bounding box center [542, 201] width 48 height 18
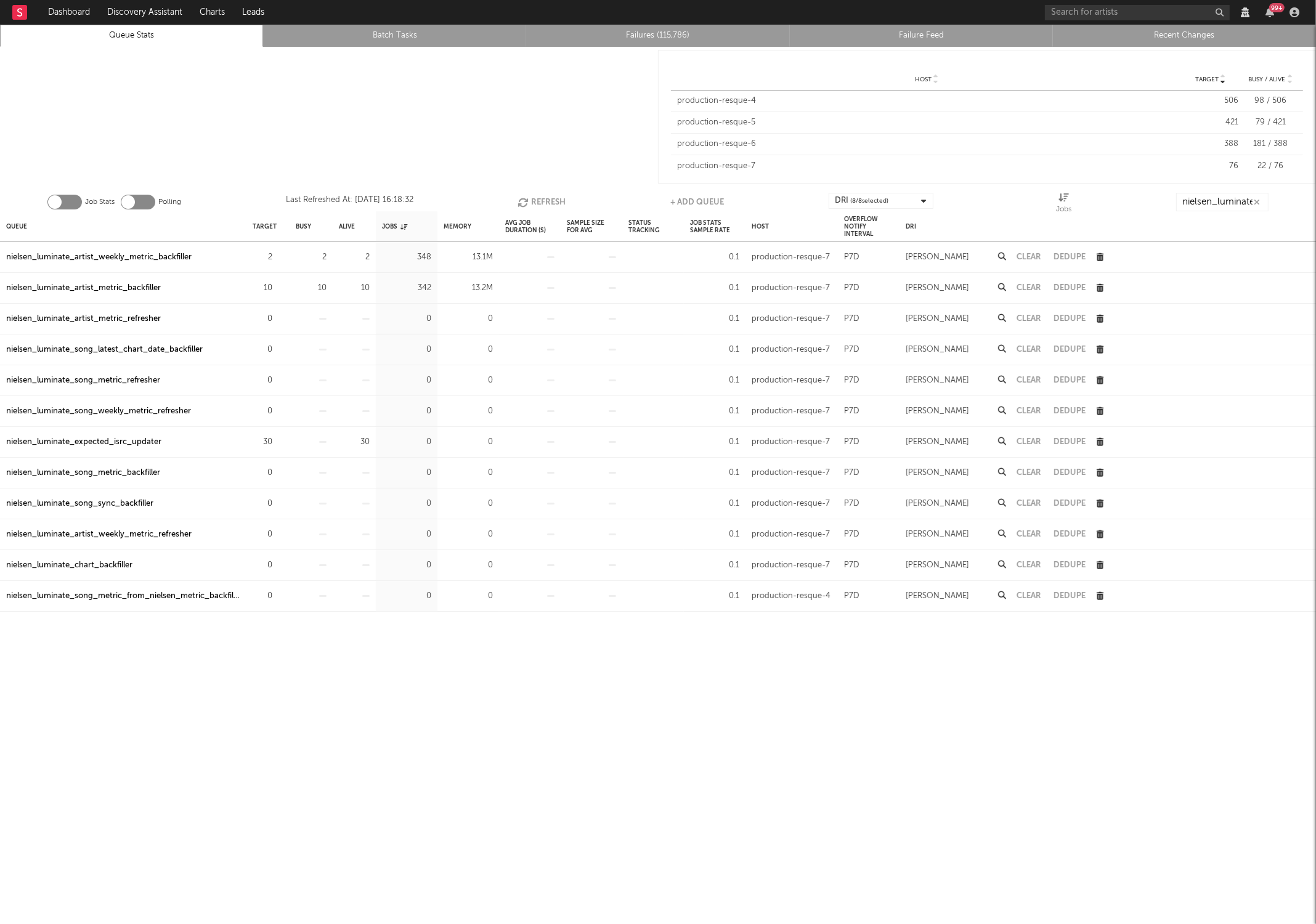
click at [557, 197] on button "Refresh" at bounding box center [542, 201] width 48 height 18
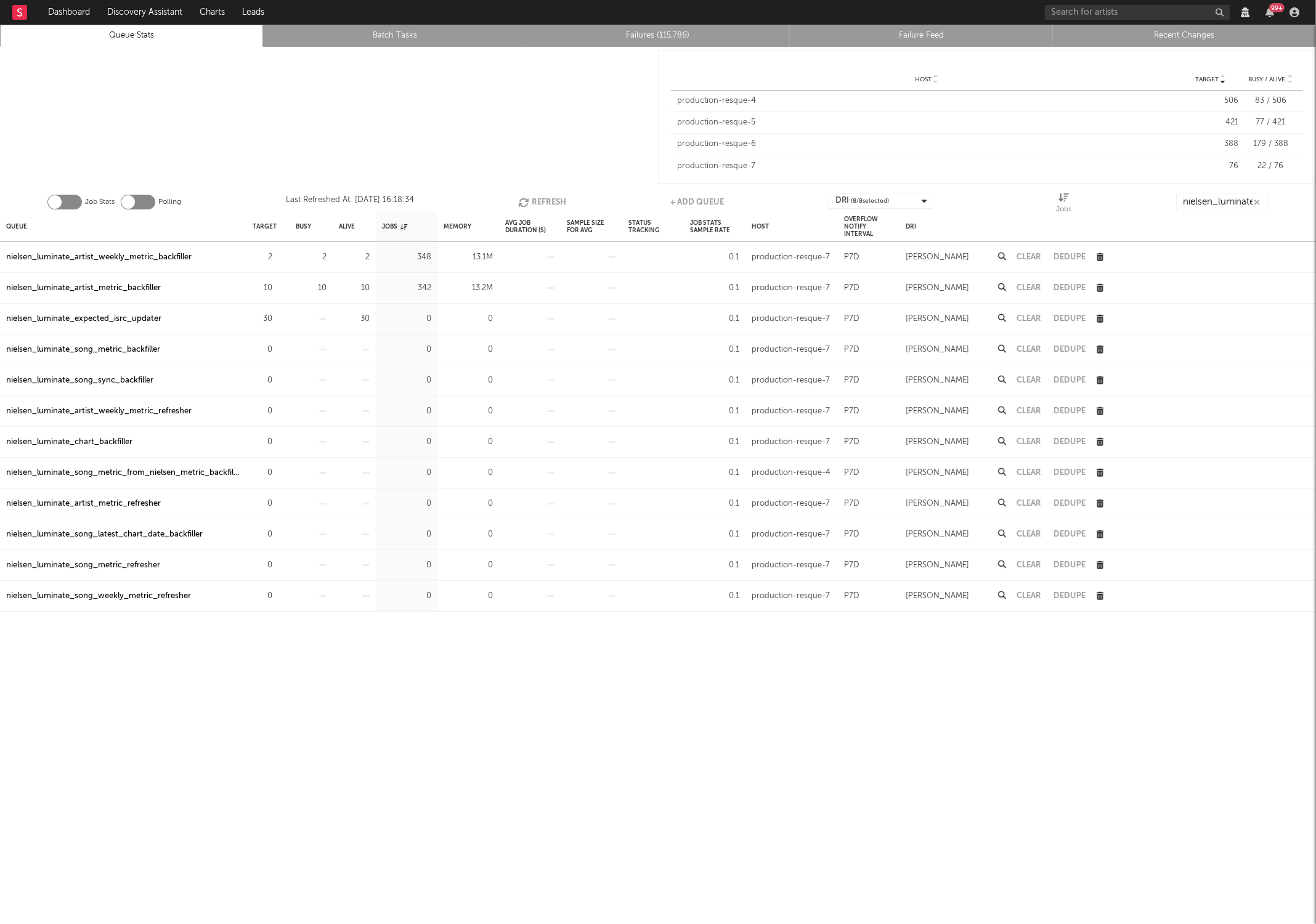
click at [557, 197] on button "Refresh" at bounding box center [542, 201] width 48 height 18
click at [677, 287] on div at bounding box center [653, 287] width 62 height 31
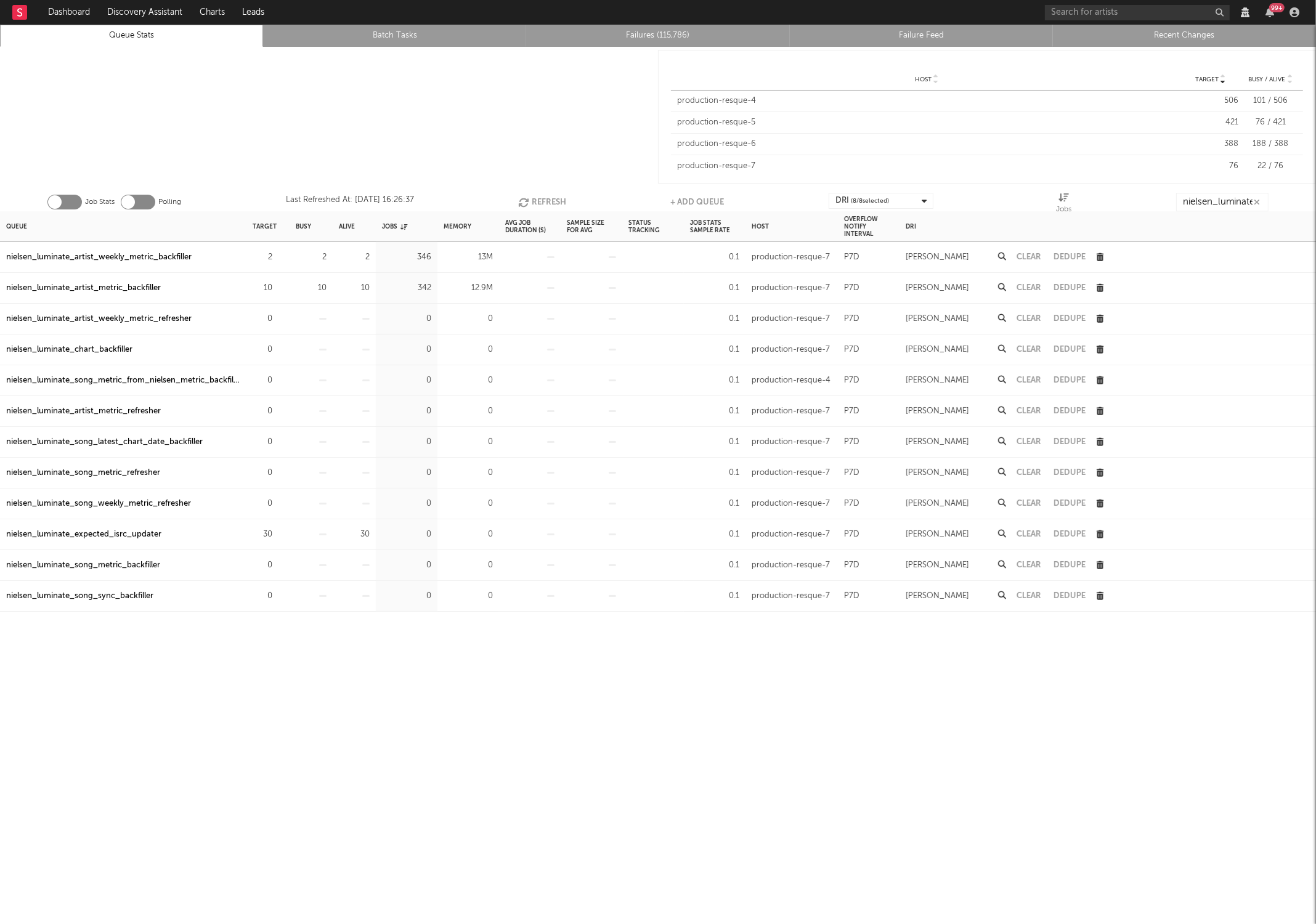
click at [522, 201] on icon "button" at bounding box center [524, 202] width 13 height 11
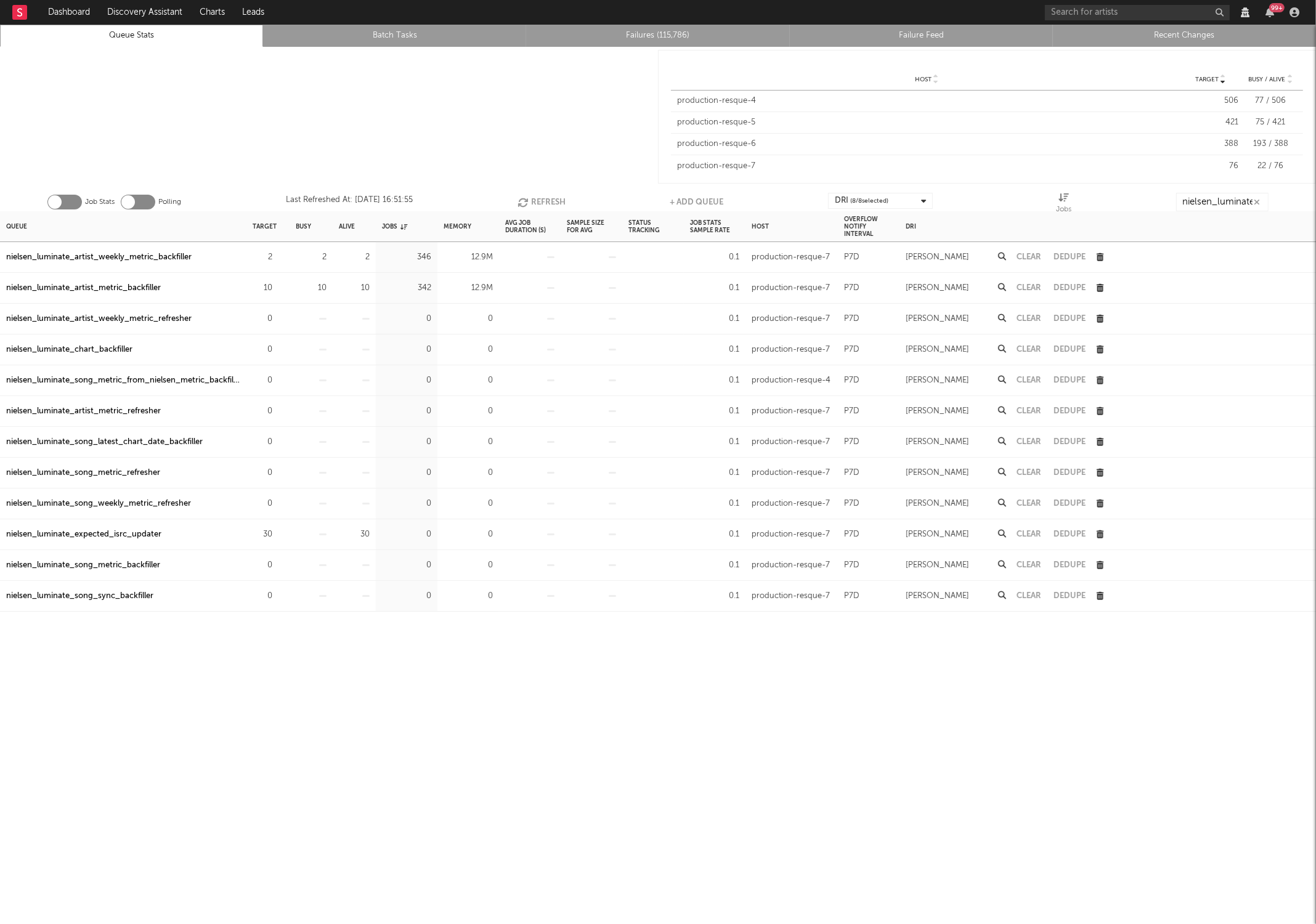
click at [522, 201] on icon "button" at bounding box center [524, 202] width 13 height 11
click at [279, 288] on icon "button" at bounding box center [279, 287] width 8 height 8
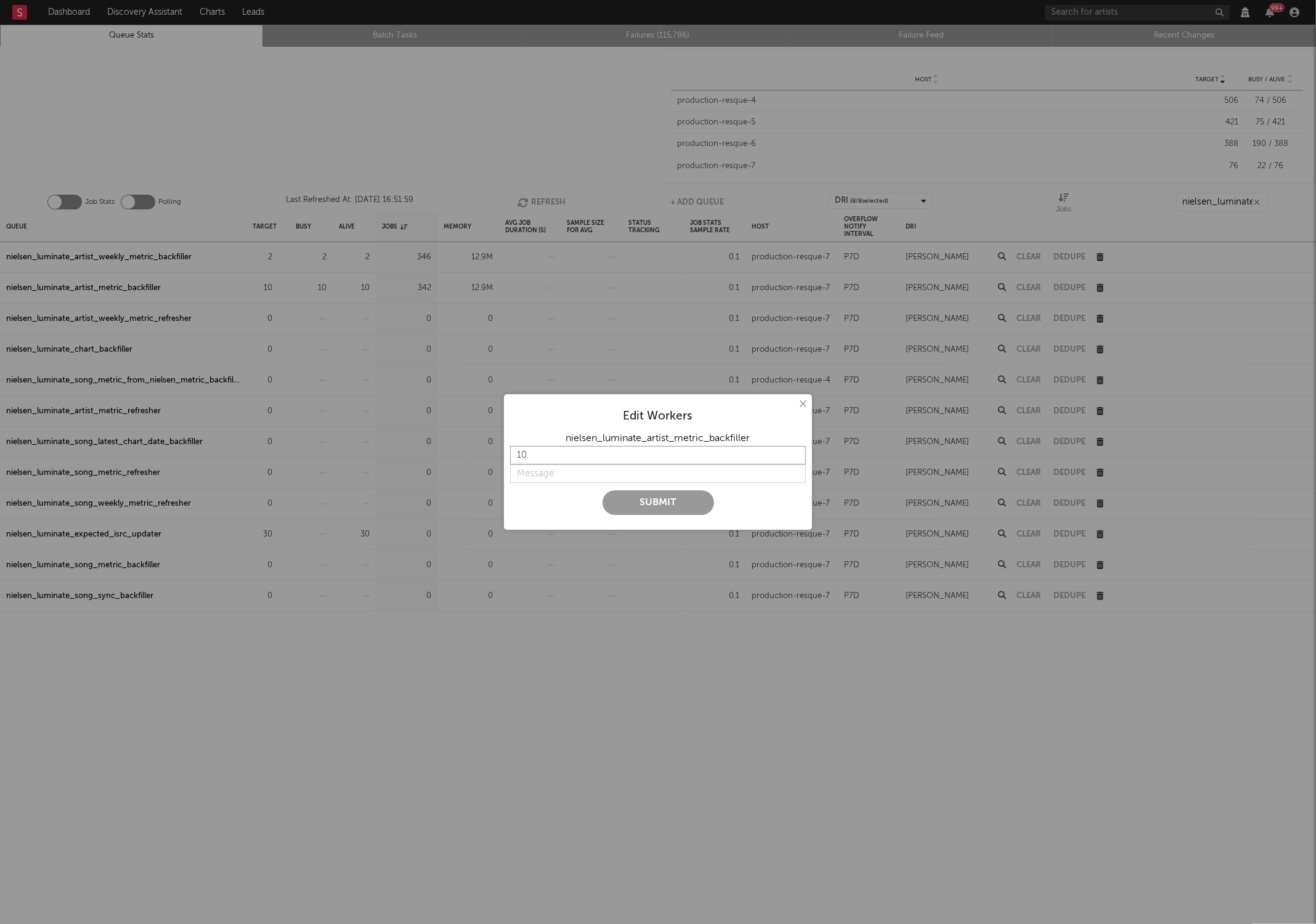
click at [591, 457] on input "10" at bounding box center [658, 455] width 295 height 18
type input "1"
type input "2"
click at [685, 504] on button "Submit" at bounding box center [658, 503] width 112 height 25
click at [609, 460] on input "2" at bounding box center [658, 455] width 295 height 18
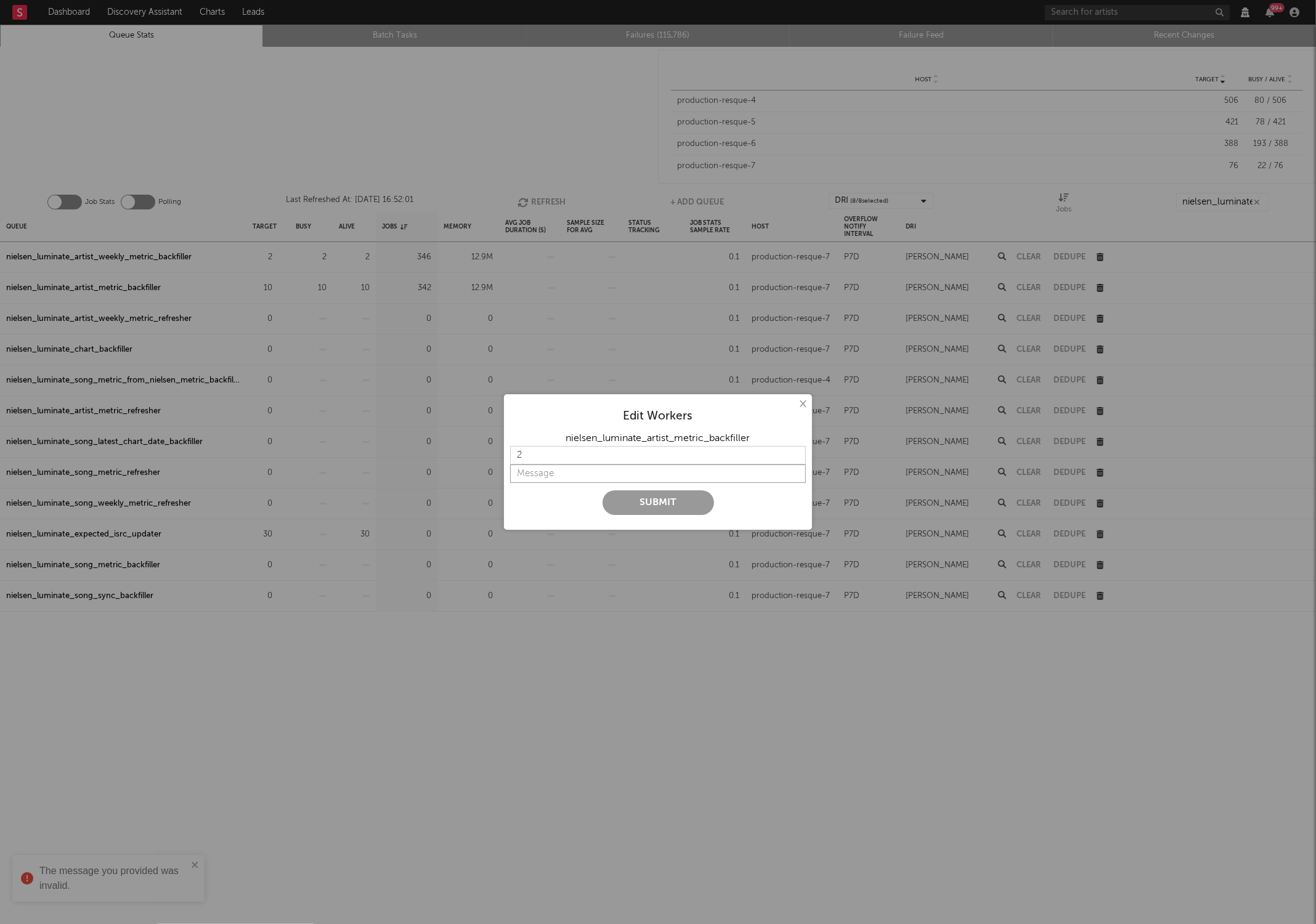
click at [609, 477] on input "string" at bounding box center [658, 473] width 295 height 18
type input "oof"
click at [602, 491] on button "Submit" at bounding box center [658, 503] width 112 height 25
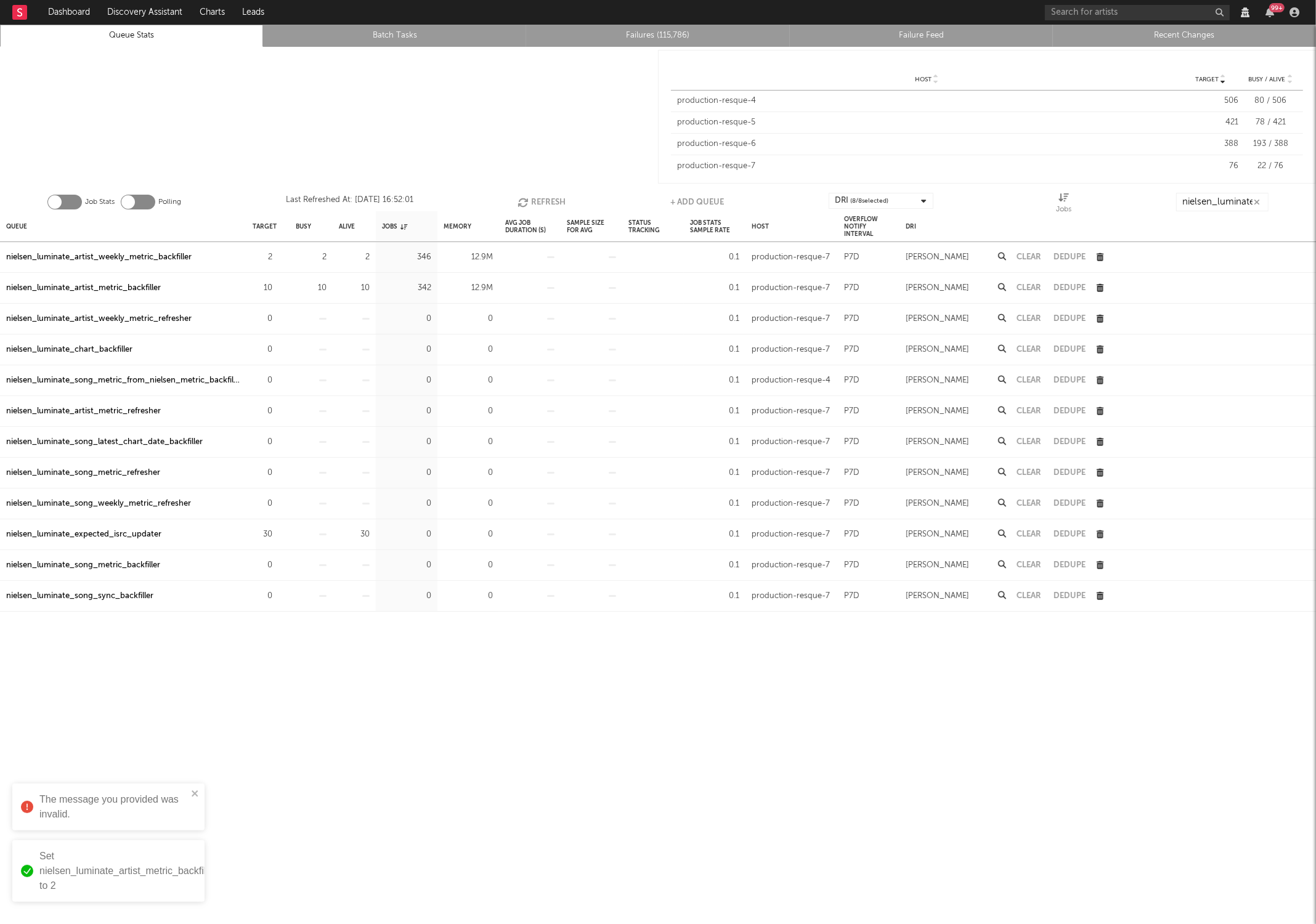
click at [535, 206] on button "Refresh" at bounding box center [542, 201] width 48 height 18
click at [535, 206] on button "Refresh" at bounding box center [542, 201] width 48 height 18
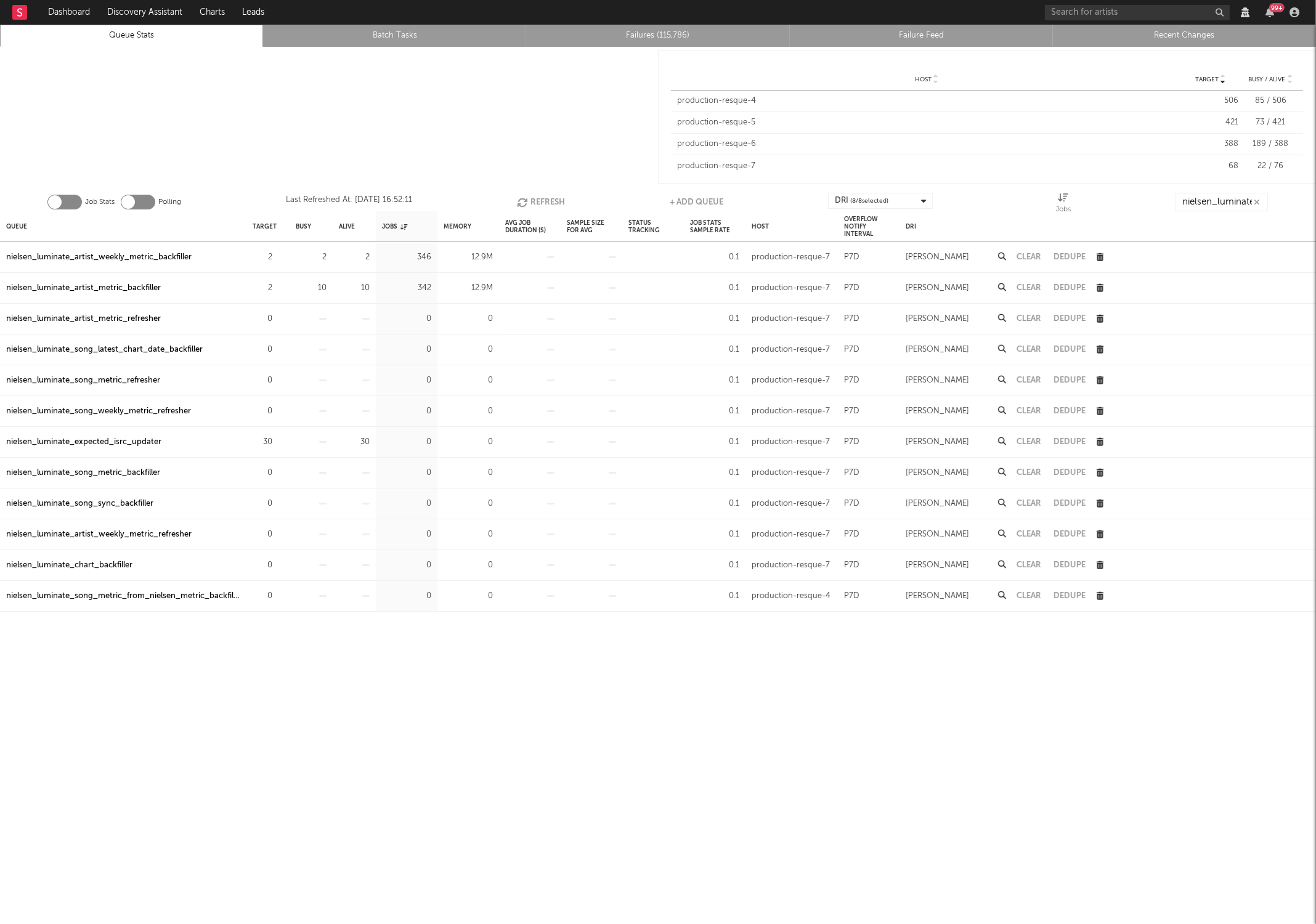
click at [1101, 289] on icon "button" at bounding box center [1101, 287] width 7 height 8
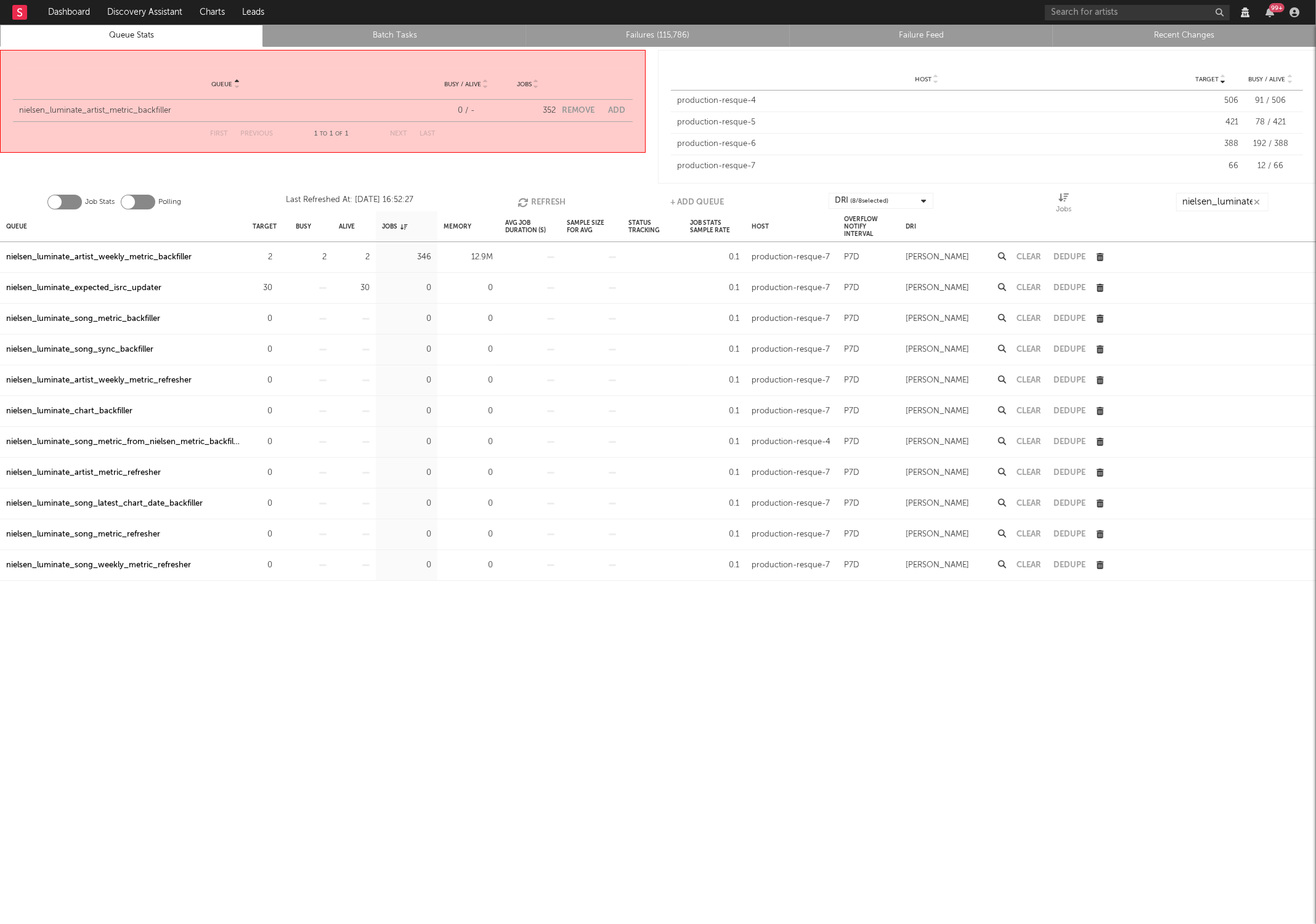
click at [1030, 258] on button "Clear" at bounding box center [1029, 257] width 25 height 8
click at [524, 205] on icon "button" at bounding box center [524, 202] width 13 height 11
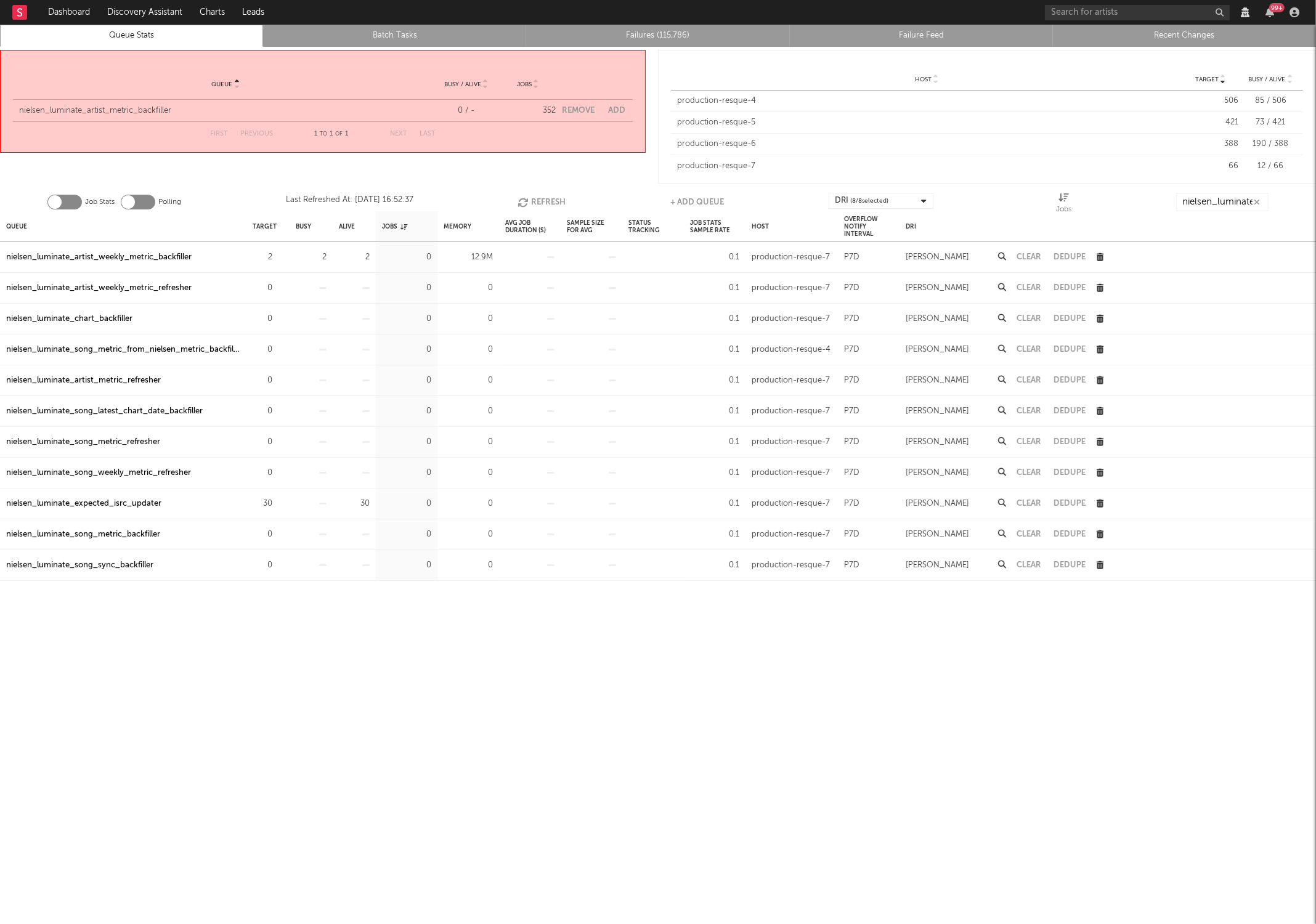
click at [524, 205] on icon "button" at bounding box center [524, 202] width 13 height 11
click at [524, 205] on icon "button" at bounding box center [525, 202] width 13 height 11
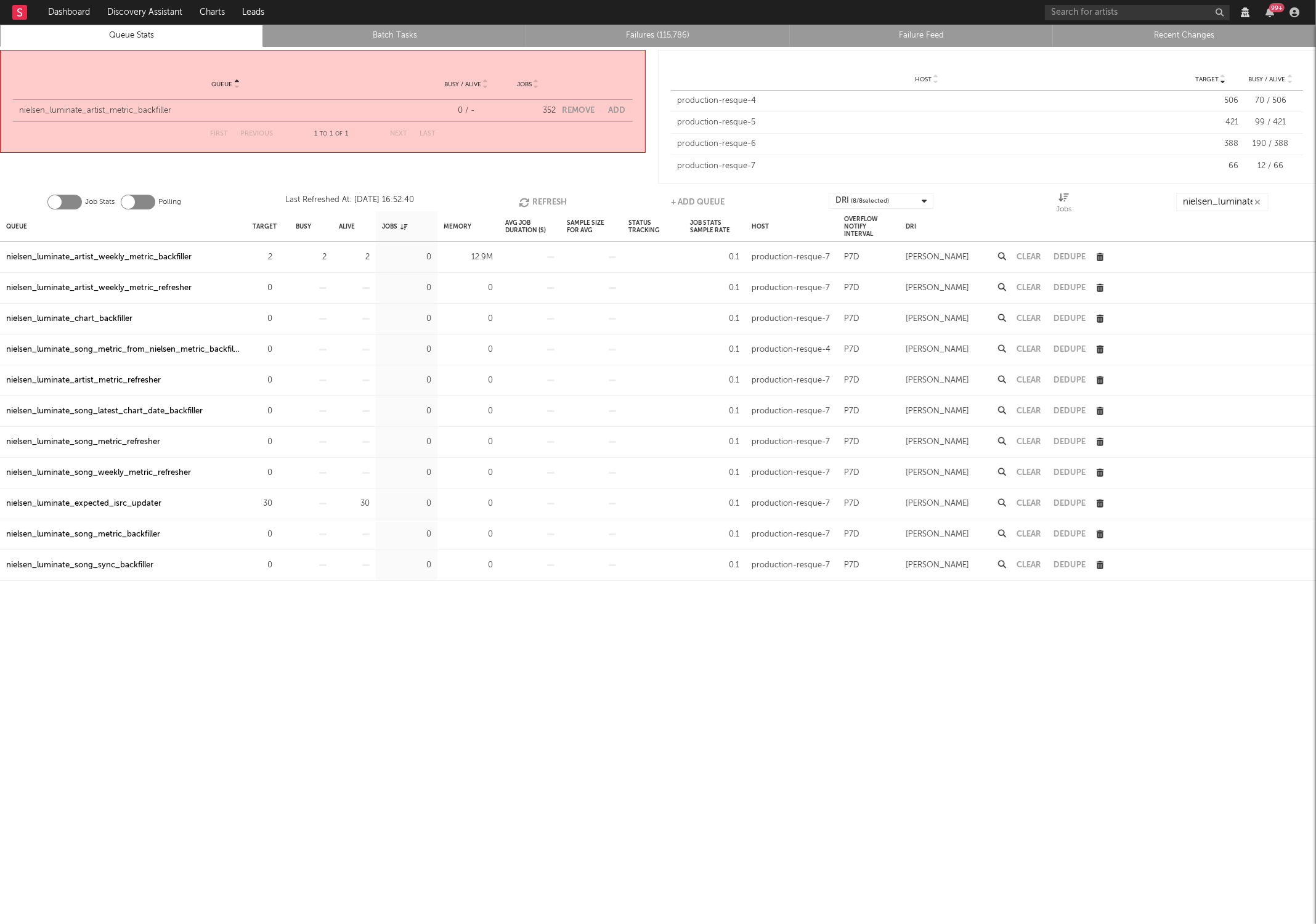
click at [524, 205] on icon "button" at bounding box center [525, 202] width 13 height 11
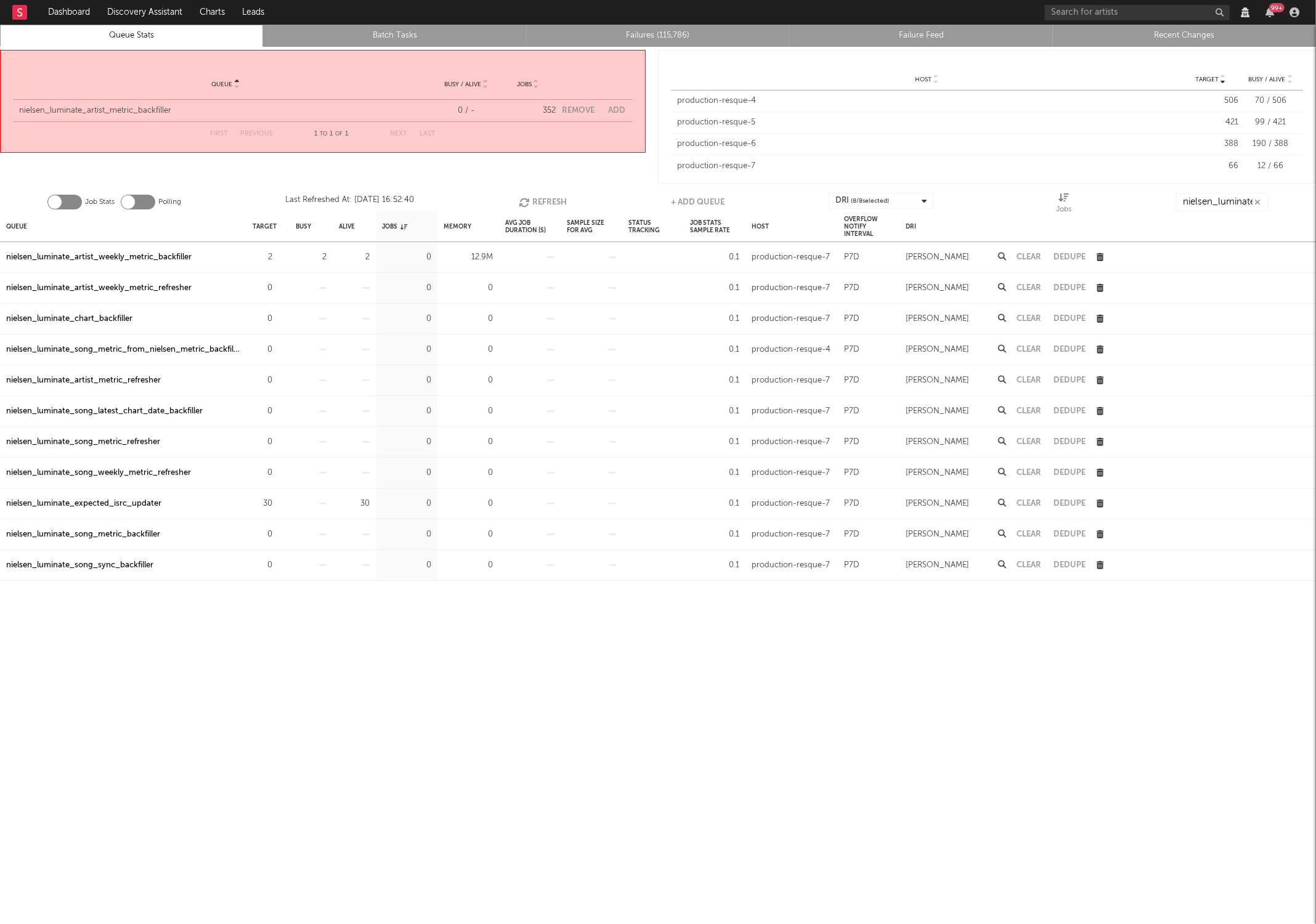
click at [524, 205] on icon "button" at bounding box center [525, 202] width 13 height 11
click at [638, 29] on link "Failures (115,786)" at bounding box center [658, 35] width 250 height 15
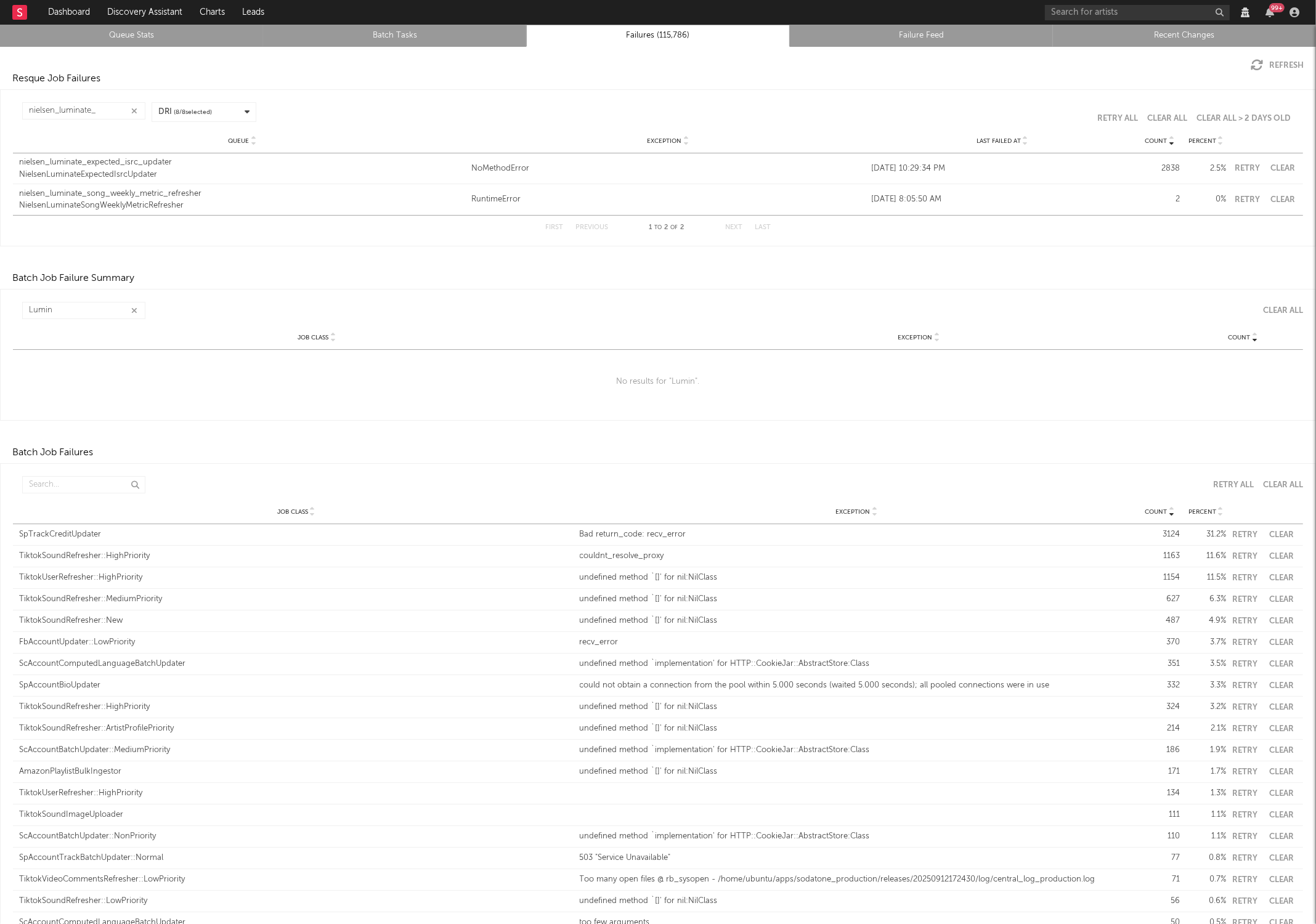
click at [105, 40] on link "Queue Stats" at bounding box center [132, 35] width 250 height 15
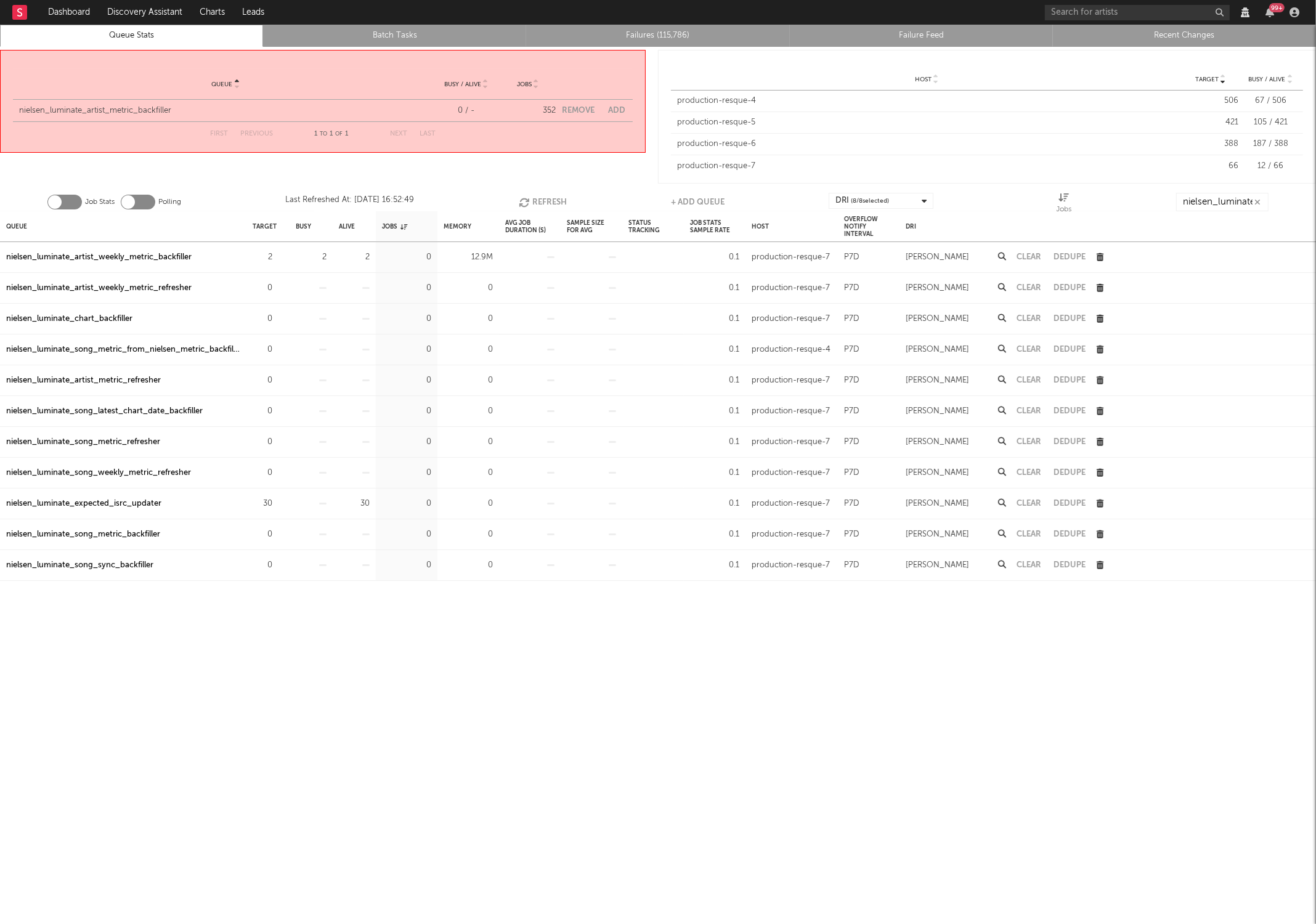
click at [619, 107] on button "Add" at bounding box center [617, 110] width 18 height 8
select select "2268"
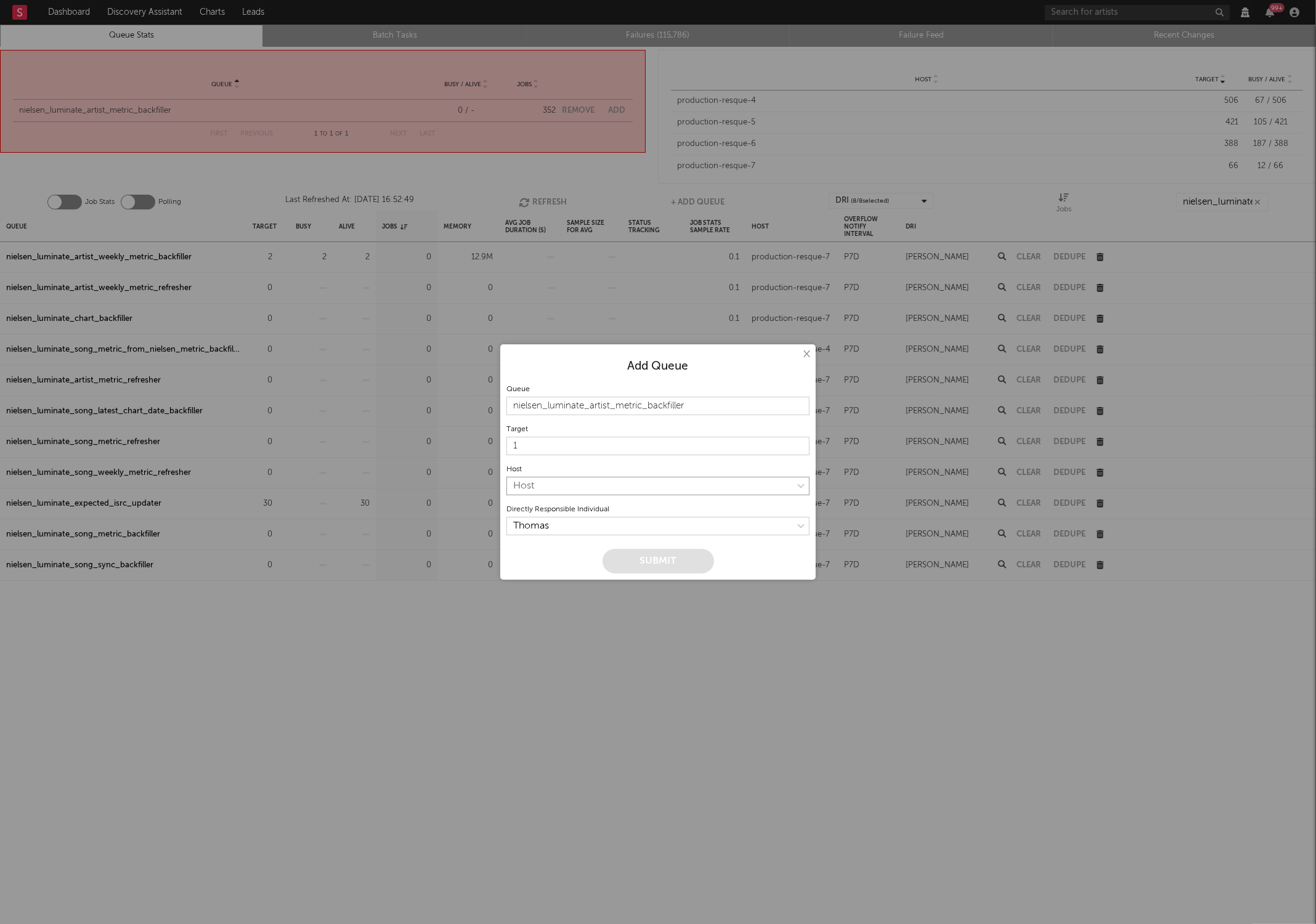
click at [674, 487] on select "Host production-resque-4 production-resque-5 production-resque-6 production-res…" at bounding box center [658, 485] width 303 height 18
click at [665, 481] on select "production-resque-4 production-resque-5 production-resque-6 production-resque-7" at bounding box center [658, 485] width 303 height 18
select select "4"
click at [594, 448] on input "1" at bounding box center [658, 446] width 303 height 18
type input "0"
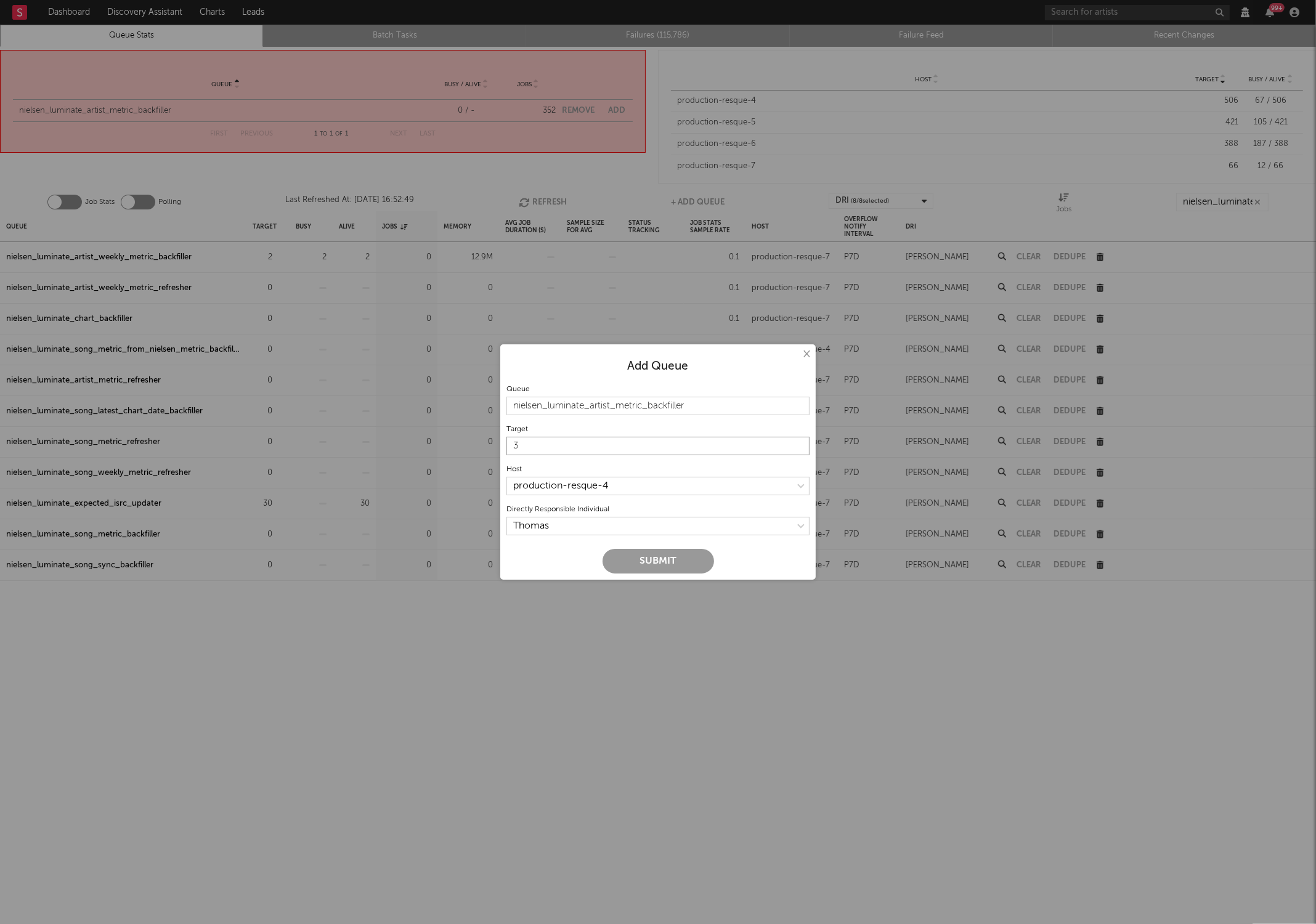
type input "3"
click at [669, 565] on button "Submit" at bounding box center [658, 561] width 112 height 25
type input "1"
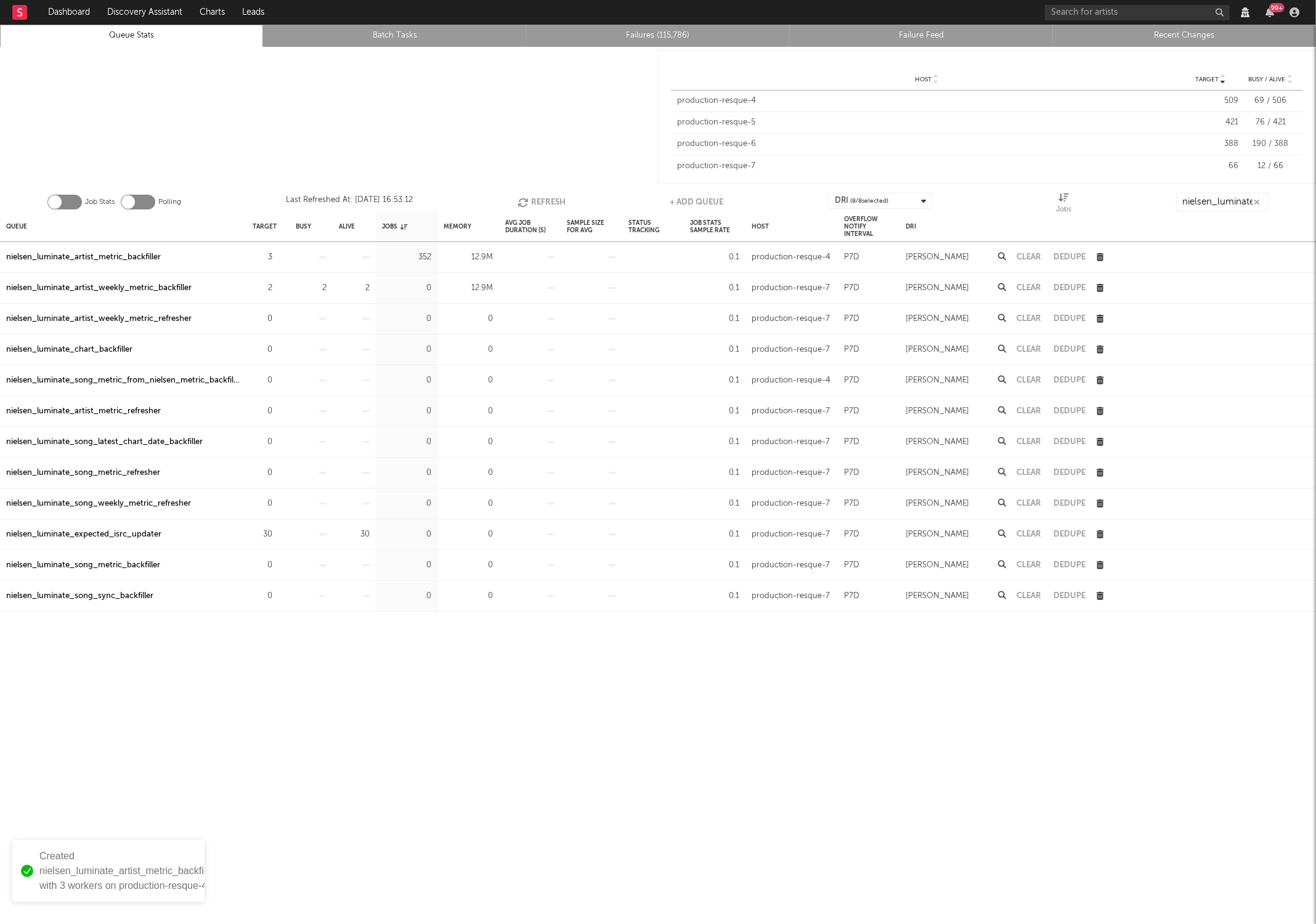
click at [542, 197] on button "Refresh" at bounding box center [542, 201] width 48 height 18
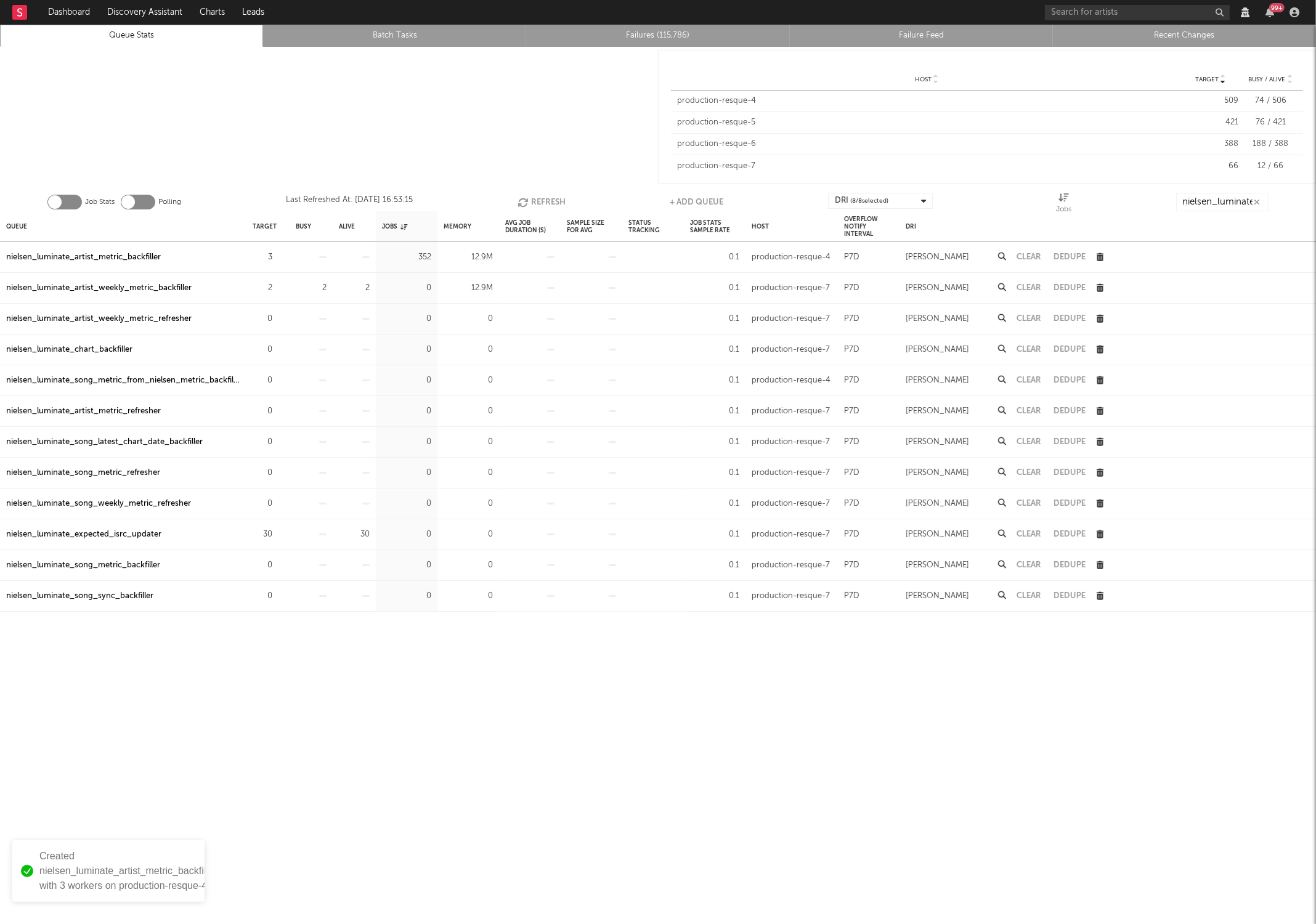
click at [542, 197] on button "Refresh" at bounding box center [542, 201] width 48 height 18
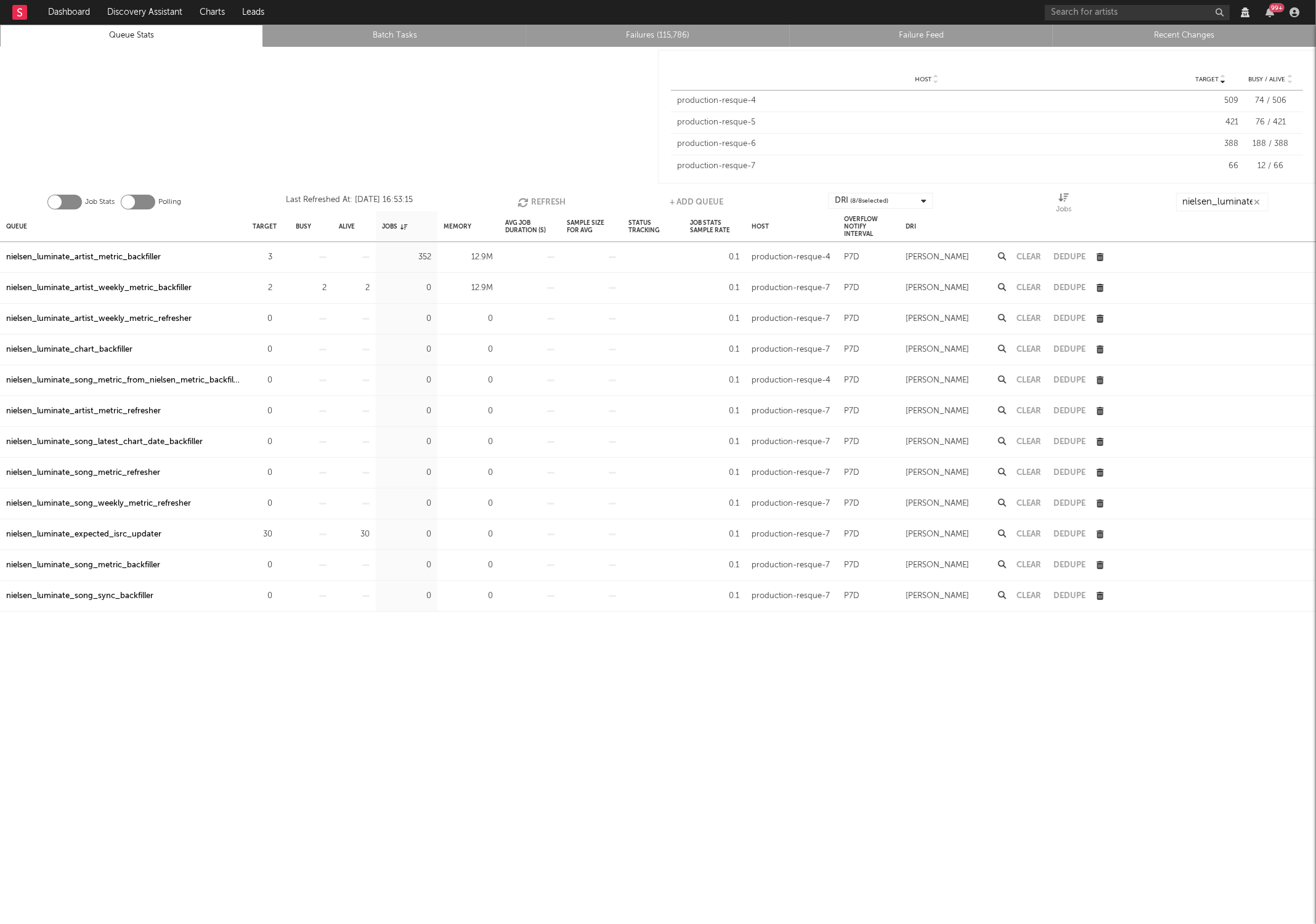
click at [542, 197] on button "Refresh" at bounding box center [542, 201] width 48 height 18
click at [1025, 265] on div "Clear" at bounding box center [1029, 257] width 37 height 31
click at [1025, 254] on button "Clear" at bounding box center [1029, 257] width 25 height 8
click at [505, 696] on div "Queue Target Busy Alive Jobs Memory Avg Job Duration (s) Sample Size For Avg St…" at bounding box center [658, 567] width 1316 height 713
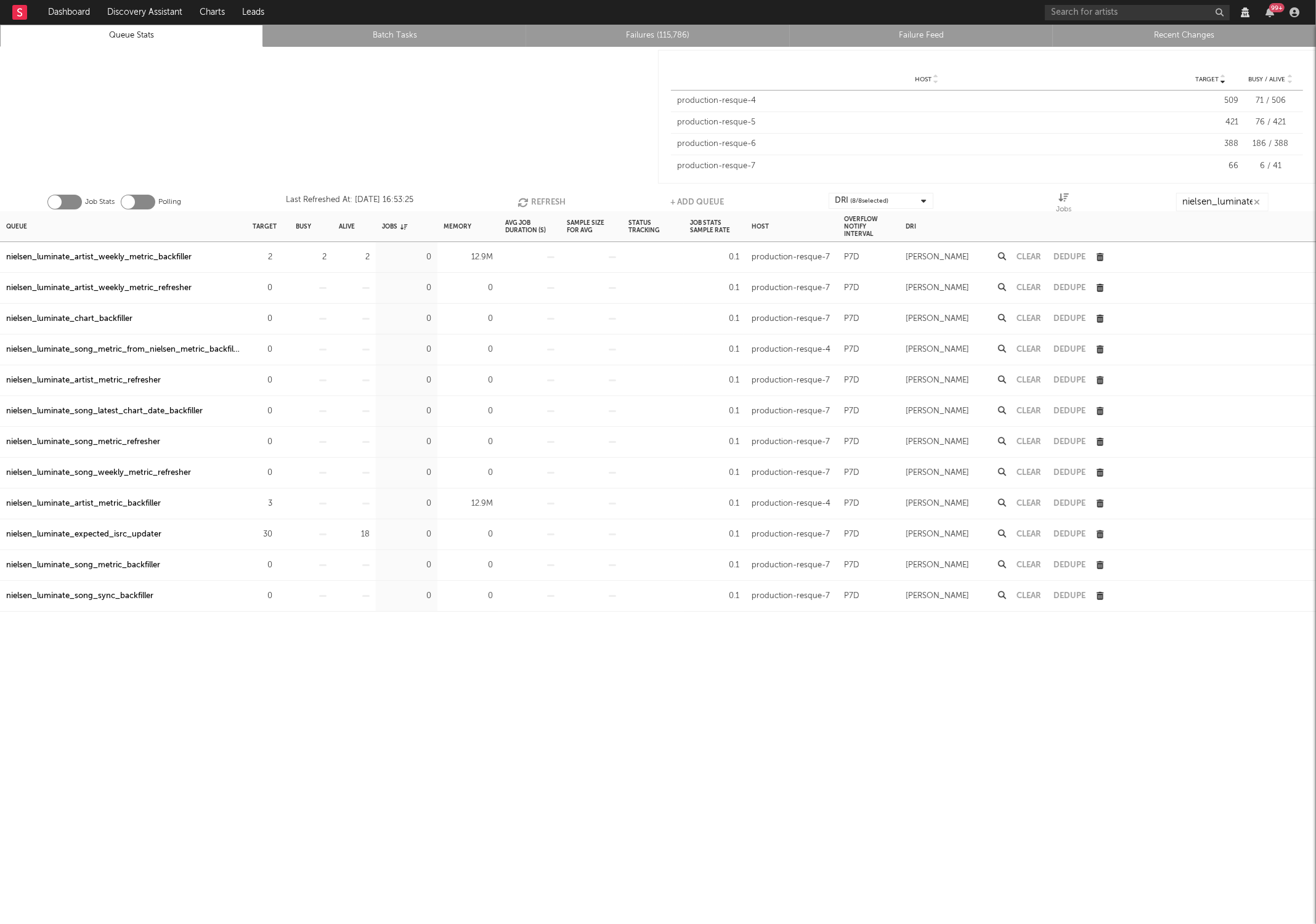
click at [540, 193] on button "Refresh" at bounding box center [542, 201] width 48 height 18
click at [532, 199] on button "Refresh" at bounding box center [542, 201] width 48 height 18
click at [532, 199] on button "Refresh" at bounding box center [542, 201] width 48 height 18
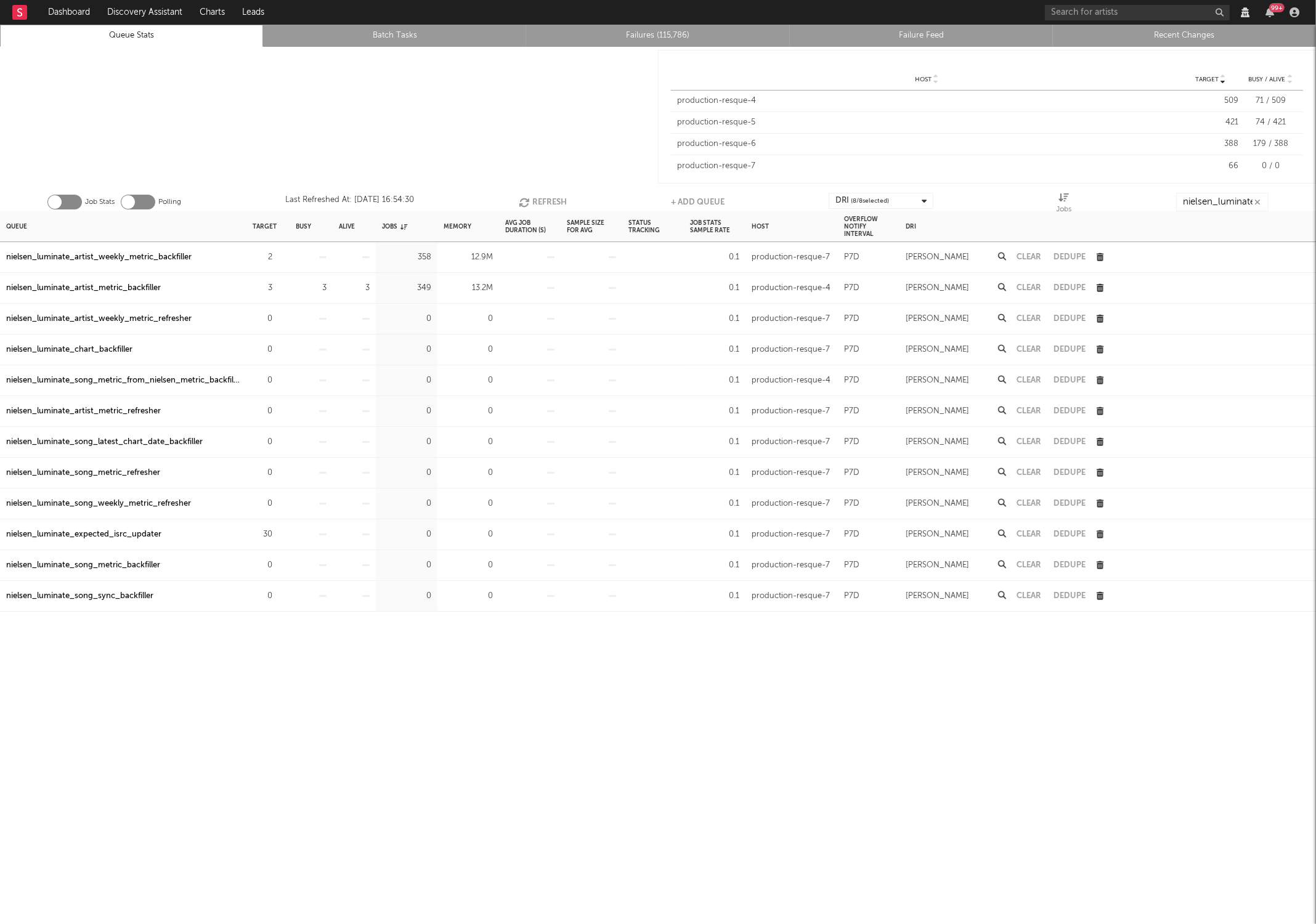
click at [532, 199] on button "Refresh" at bounding box center [542, 201] width 48 height 18
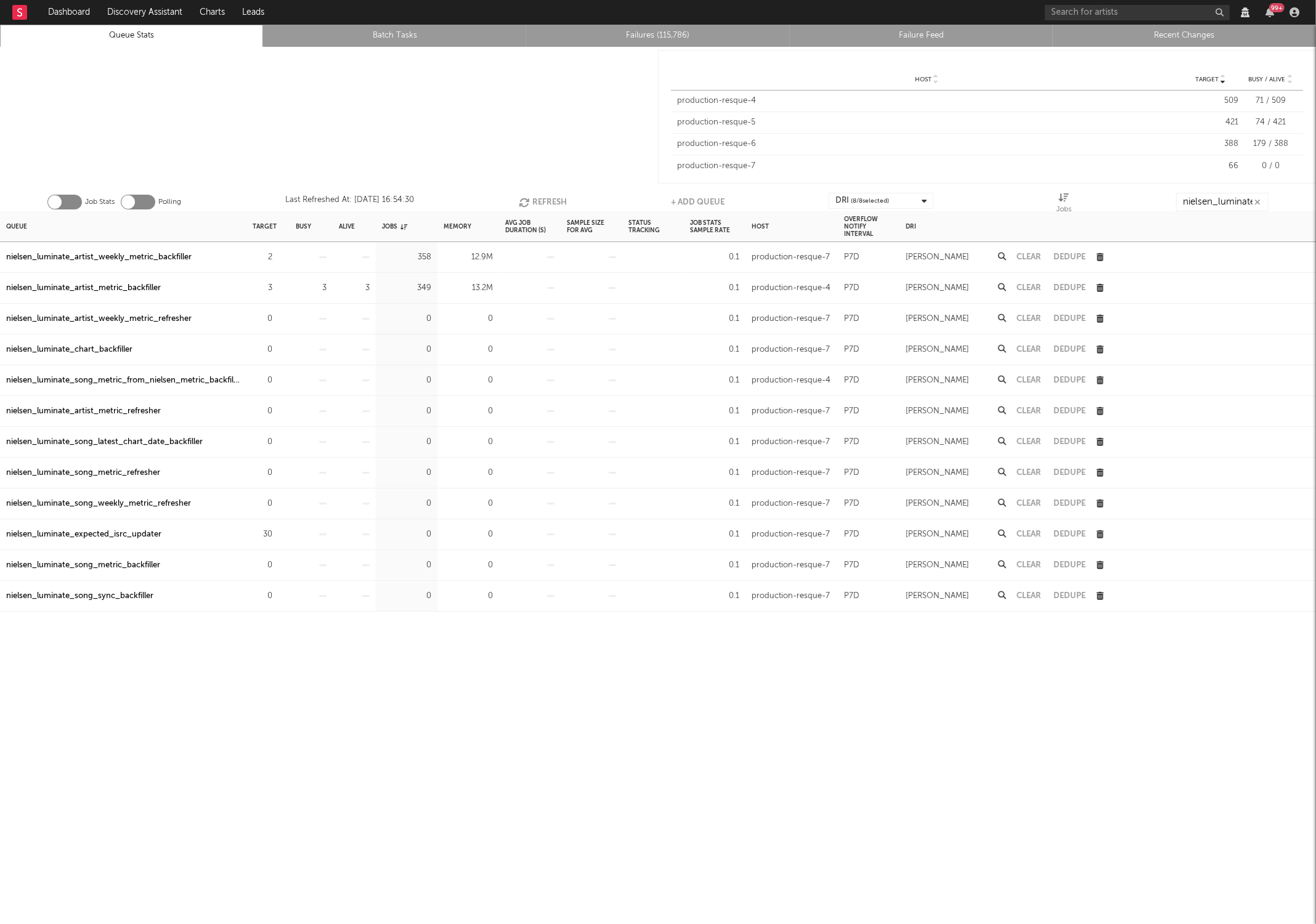
click at [532, 199] on button "Refresh" at bounding box center [542, 201] width 48 height 18
click at [532, 199] on button "Refresh" at bounding box center [542, 201] width 48 height 18
click at [554, 197] on button "Refresh" at bounding box center [542, 201] width 48 height 18
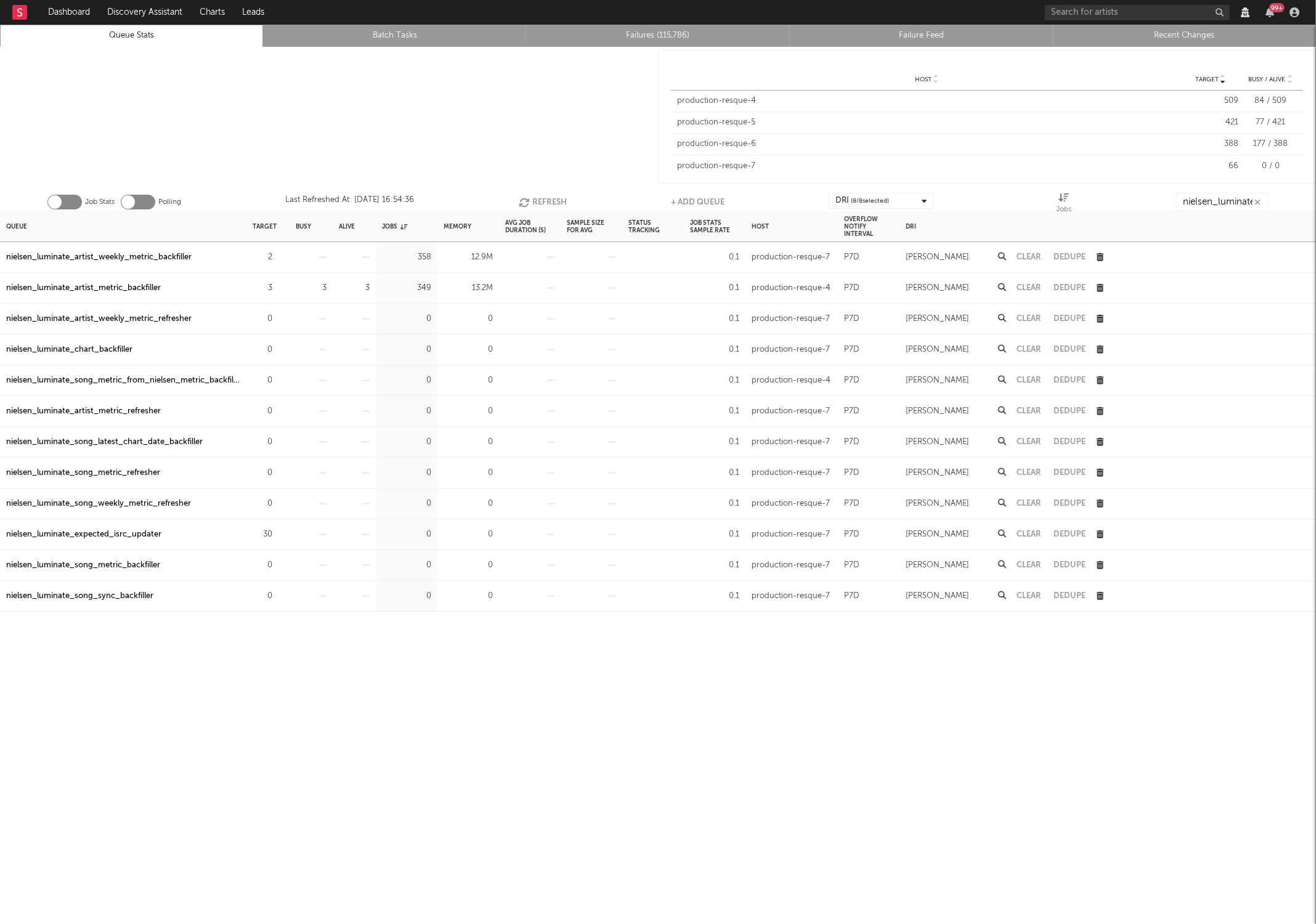
click at [554, 197] on button "Refresh" at bounding box center [542, 201] width 48 height 18
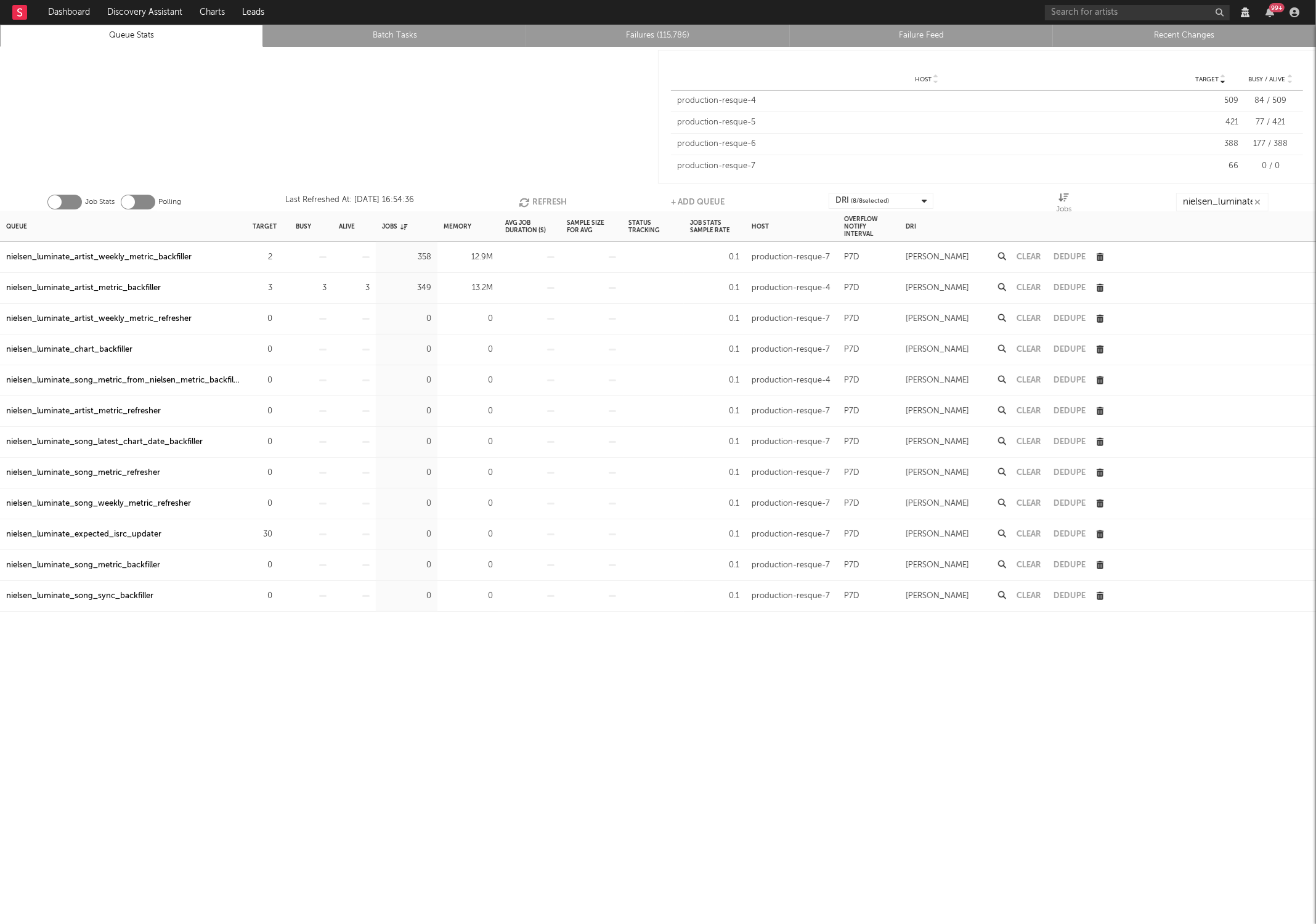
click at [554, 197] on button "Refresh" at bounding box center [542, 201] width 48 height 18
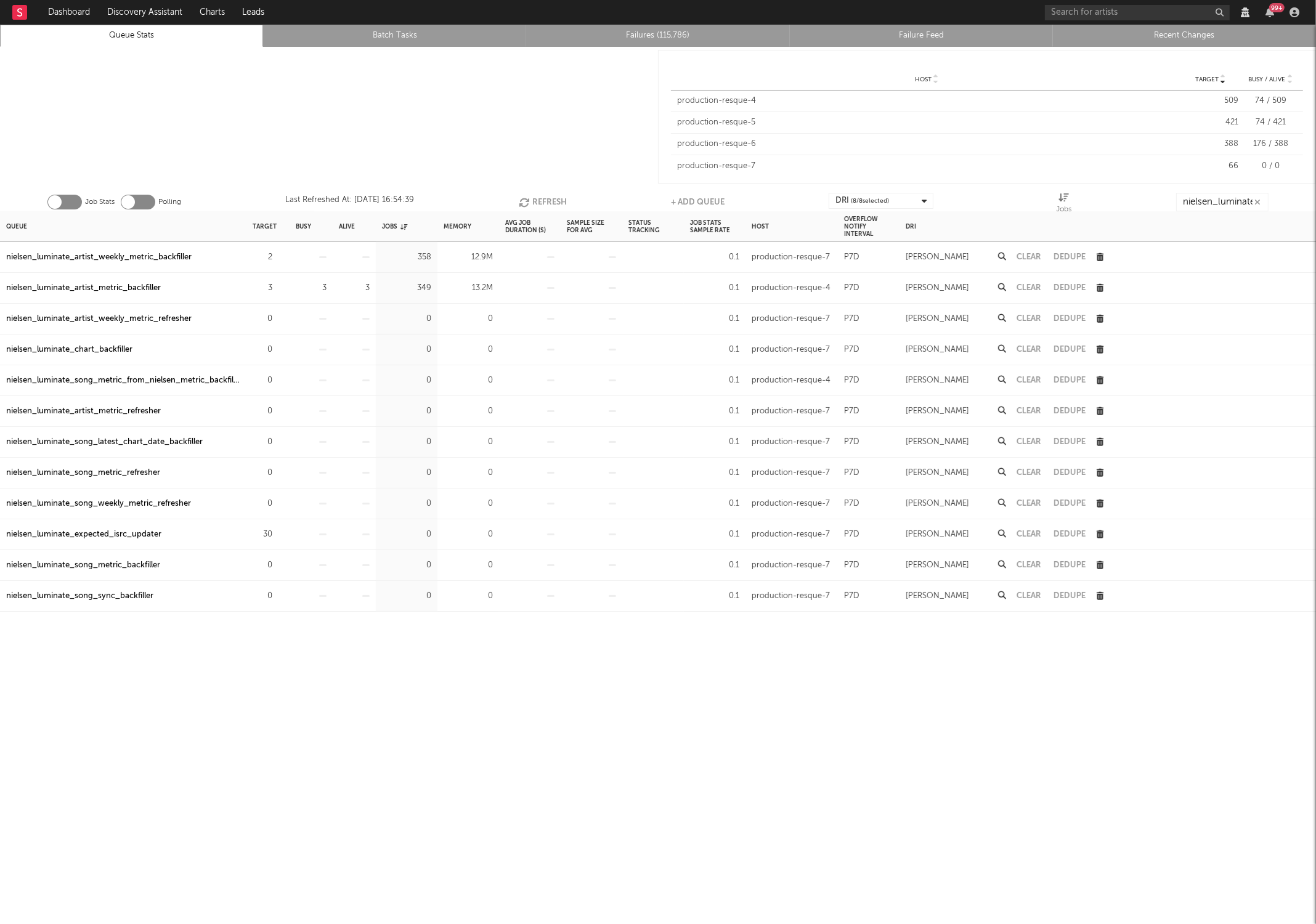
click at [554, 197] on button "Refresh" at bounding box center [542, 201] width 48 height 18
click at [1035, 289] on button "Clear" at bounding box center [1029, 287] width 25 height 8
click at [1034, 260] on button "Clear" at bounding box center [1029, 257] width 25 height 8
click at [533, 190] on div "Job Stats Polling Last Refreshed At: Sep 15 16:54:55 Refresh + Add Queue DRI ( …" at bounding box center [658, 199] width 1316 height 25
click at [533, 193] on button "Refresh" at bounding box center [542, 201] width 48 height 18
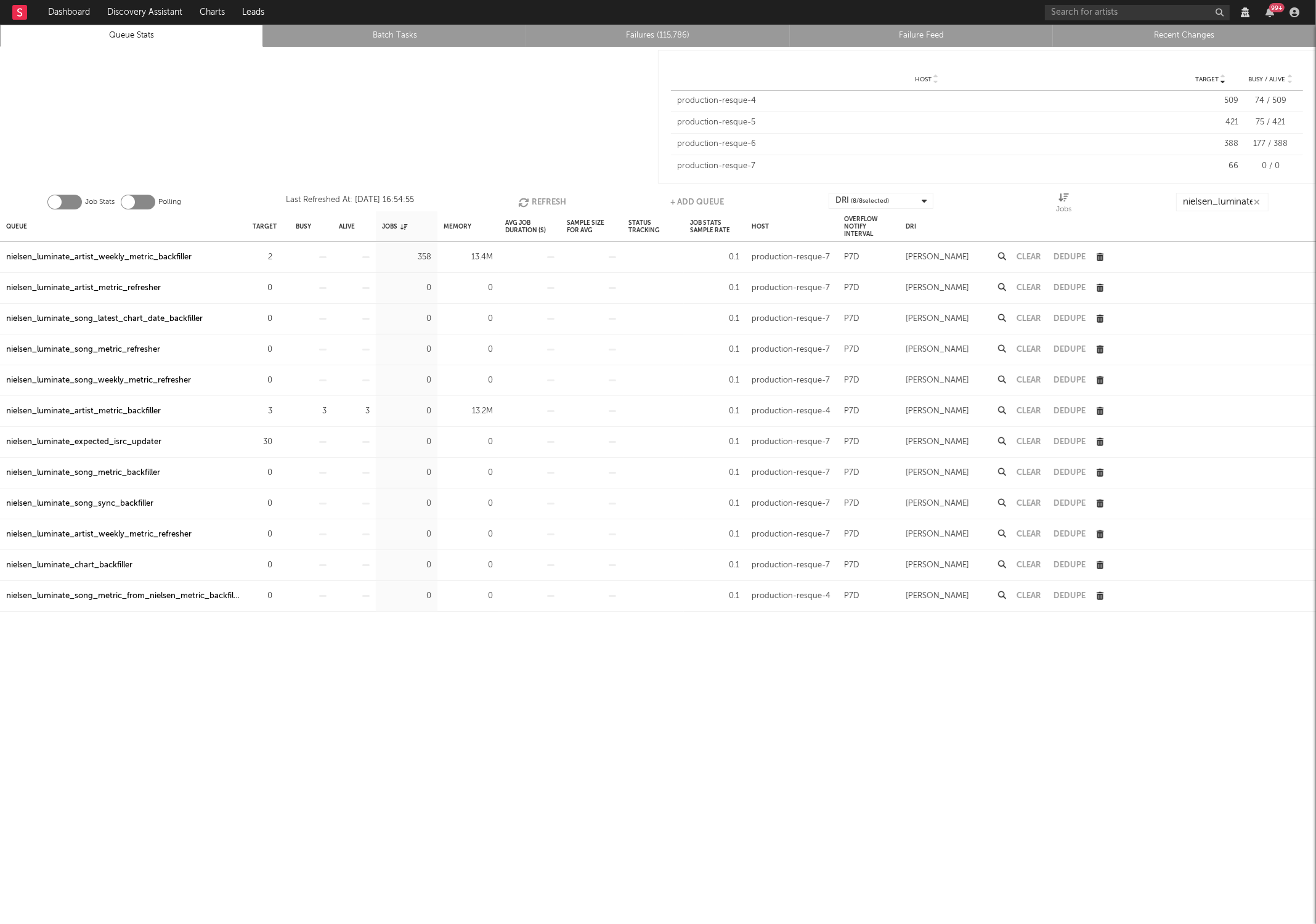
click at [533, 203] on button "Refresh" at bounding box center [542, 201] width 48 height 18
click at [521, 203] on icon "button" at bounding box center [525, 202] width 13 height 11
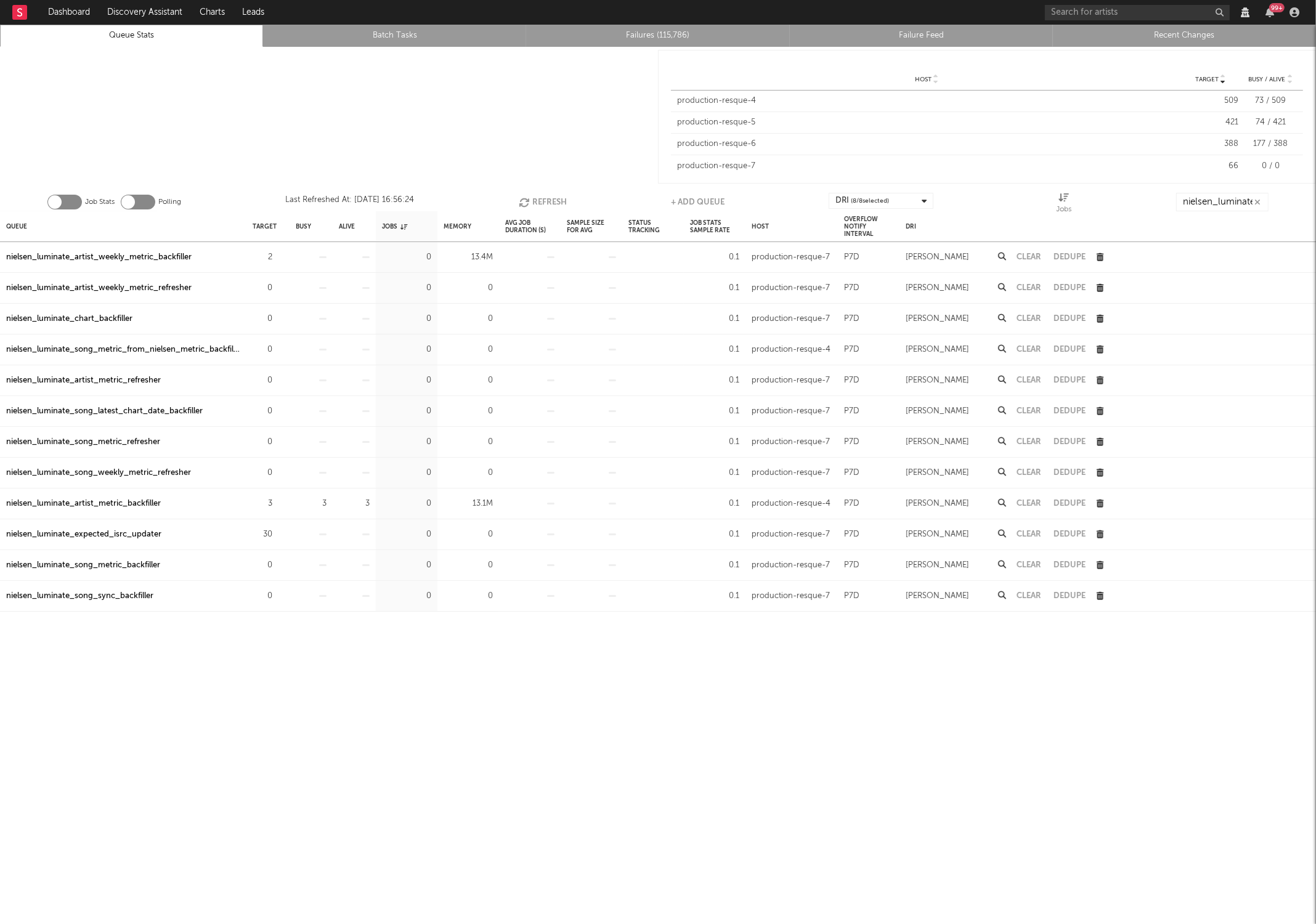
click at [521, 203] on icon "button" at bounding box center [525, 202] width 13 height 11
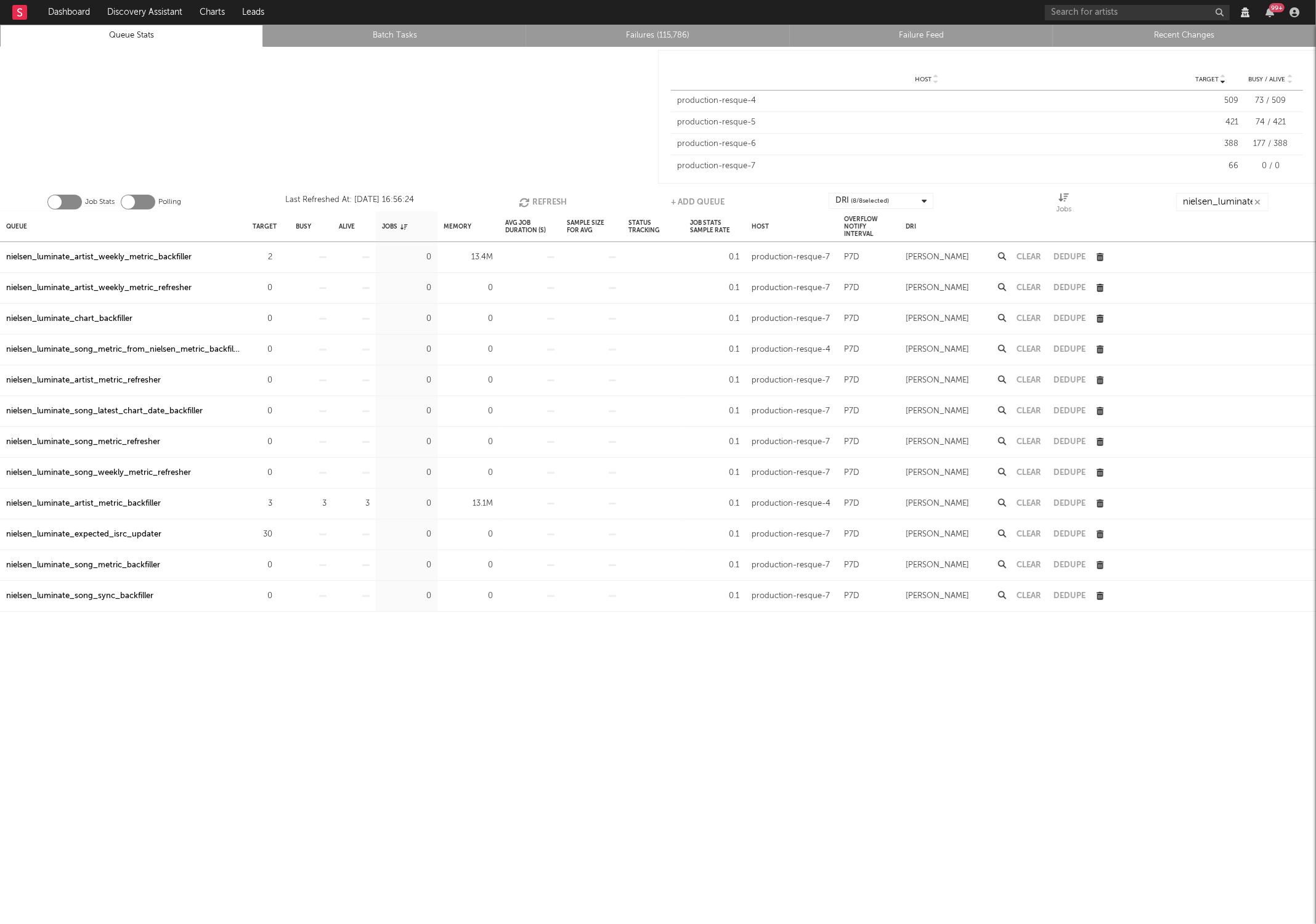
click at [521, 203] on icon "button" at bounding box center [525, 202] width 13 height 11
click at [519, 204] on icon "button" at bounding box center [525, 202] width 13 height 11
click at [518, 204] on icon "button" at bounding box center [524, 202] width 13 height 11
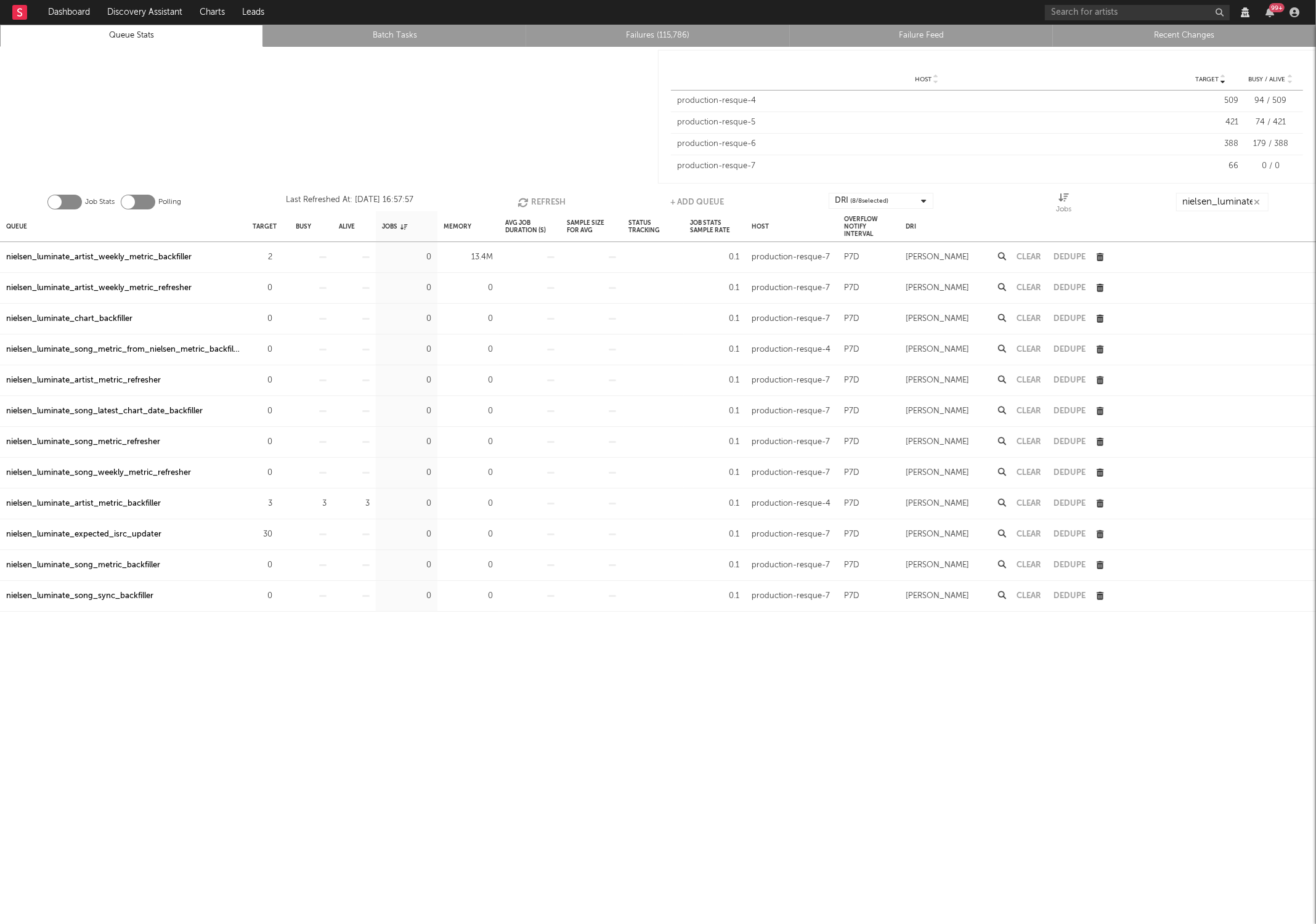
click at [518, 204] on icon "button" at bounding box center [524, 202] width 13 height 11
click at [553, 195] on button "Refresh" at bounding box center [542, 201] width 48 height 18
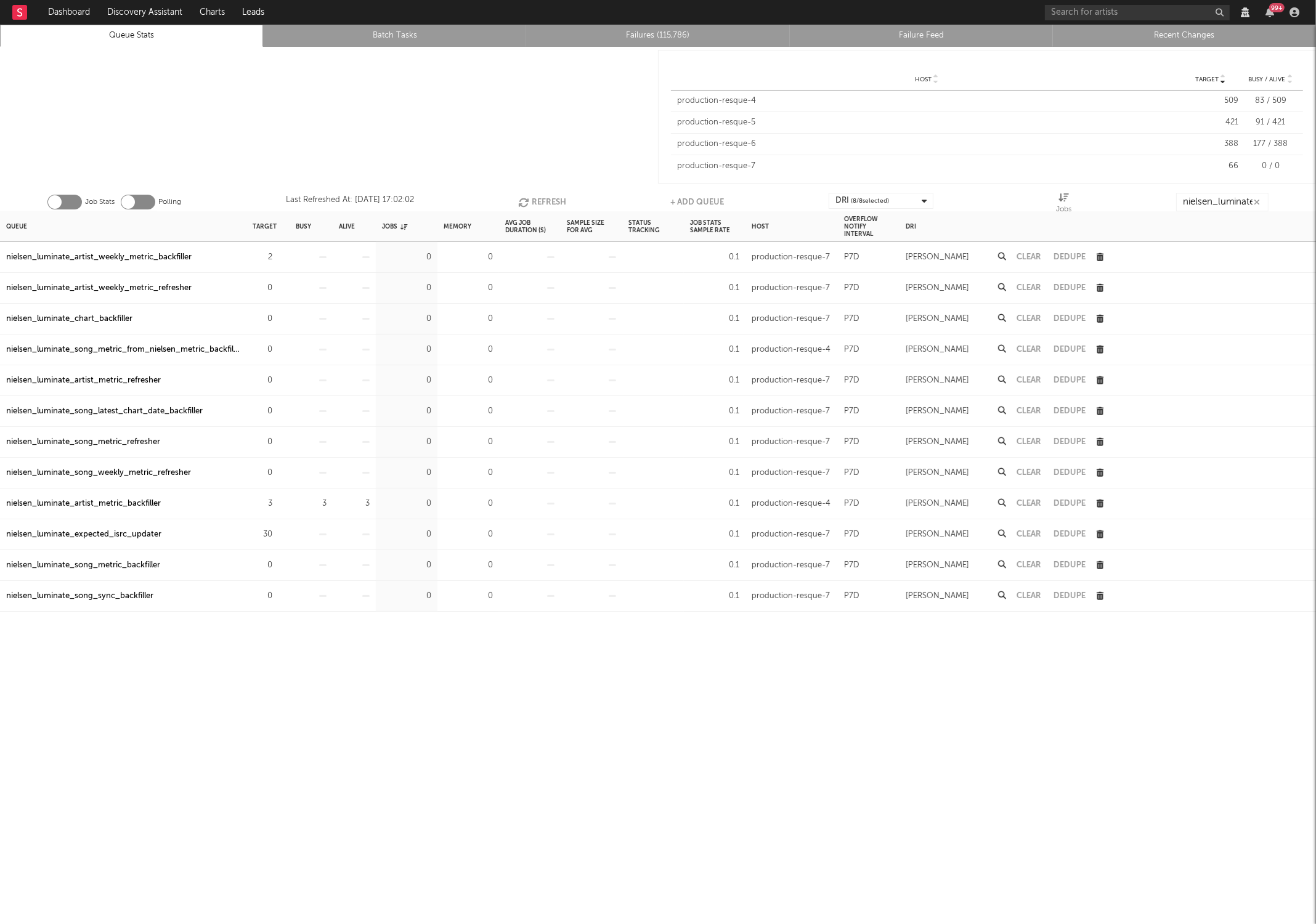
click at [520, 514] on div at bounding box center [530, 504] width 62 height 31
click at [541, 209] on button "Refresh" at bounding box center [542, 201] width 48 height 18
click at [273, 508] on div "3" at bounding box center [267, 504] width 31 height 15
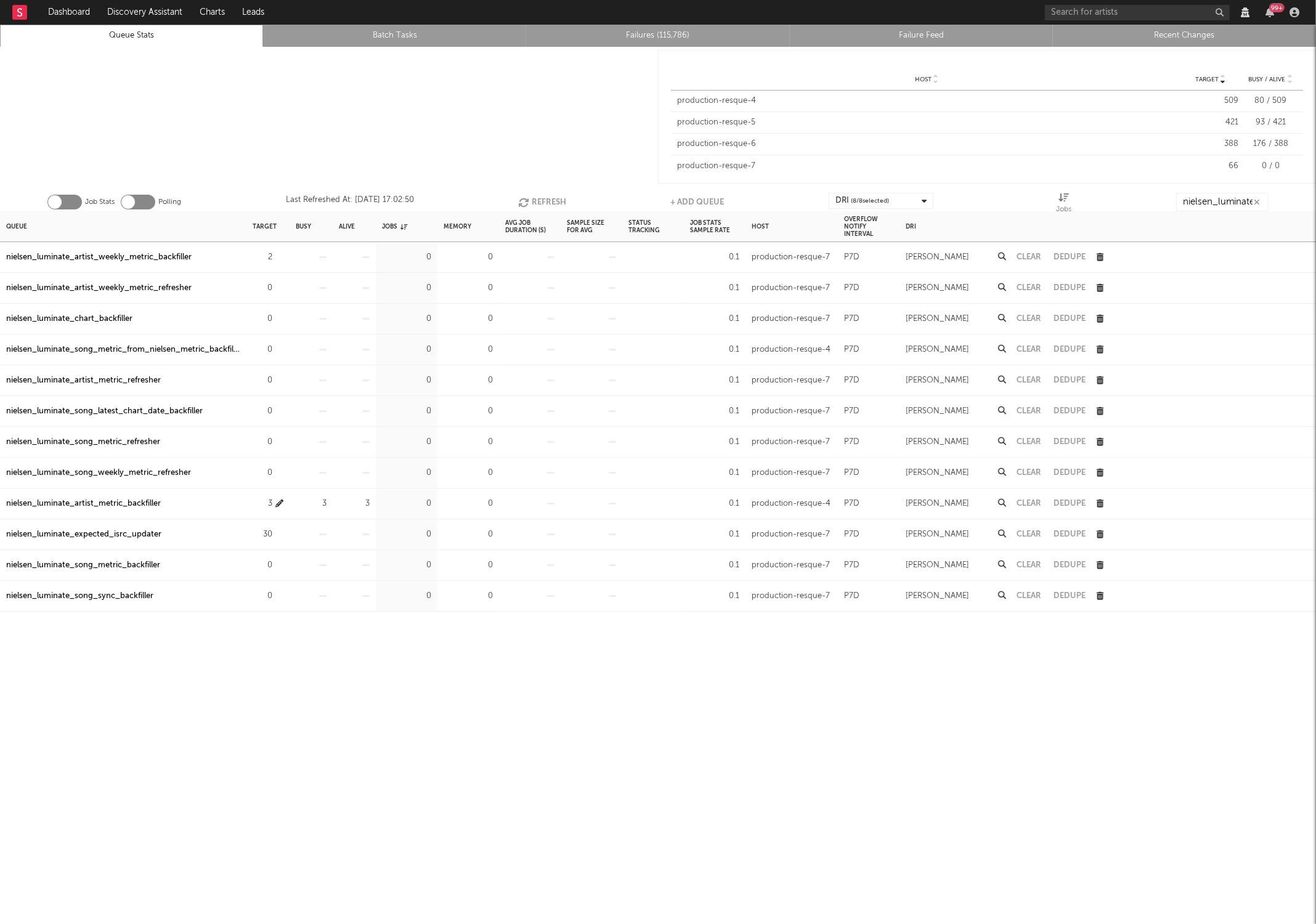
click at [281, 506] on icon "button" at bounding box center [279, 503] width 8 height 8
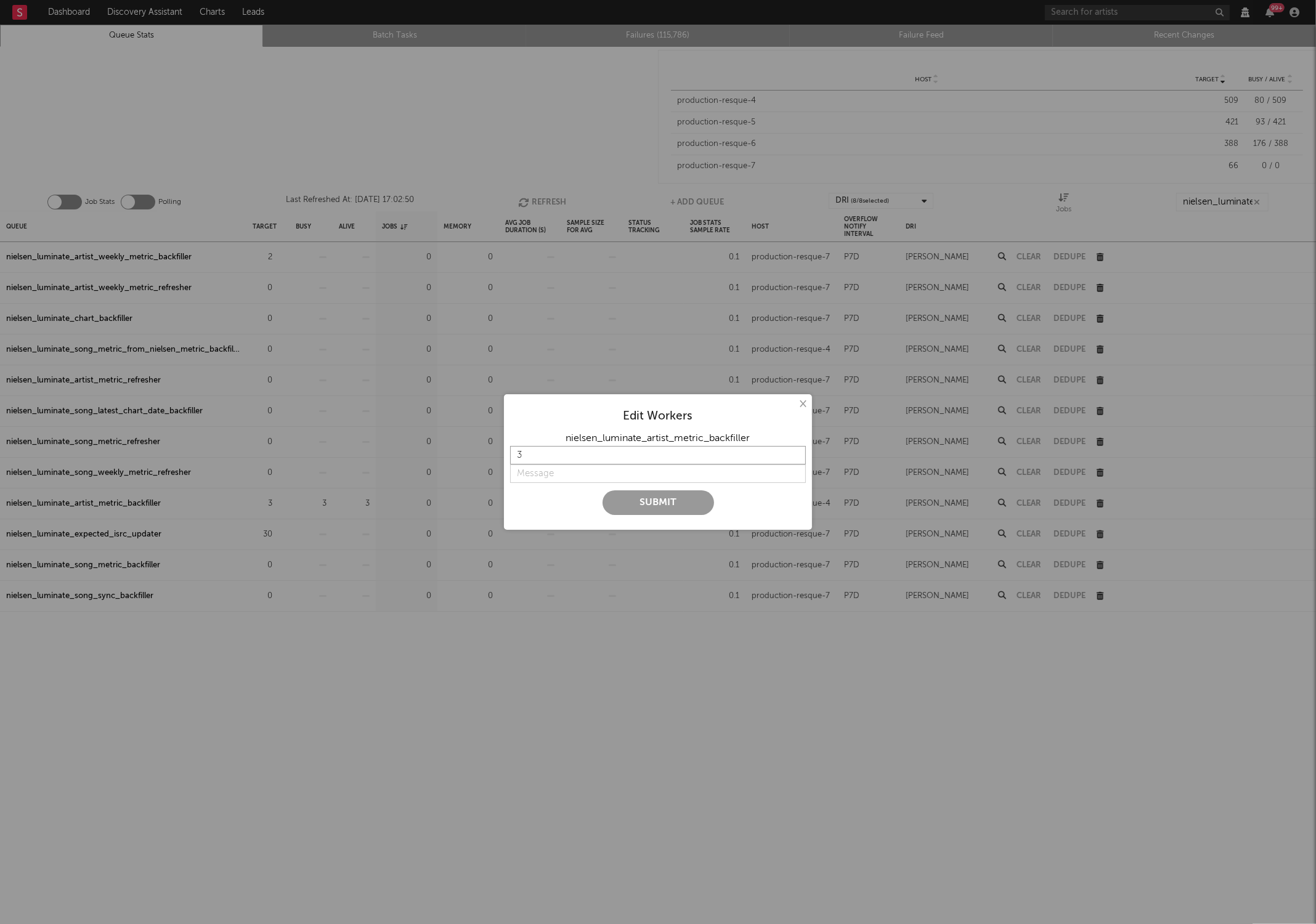
click at [541, 450] on input "3" at bounding box center [658, 455] width 295 height 18
type input "0"
click at [571, 477] on input "string" at bounding box center [658, 473] width 295 height 18
type input "off"
click at [618, 494] on button "Submit" at bounding box center [658, 503] width 112 height 25
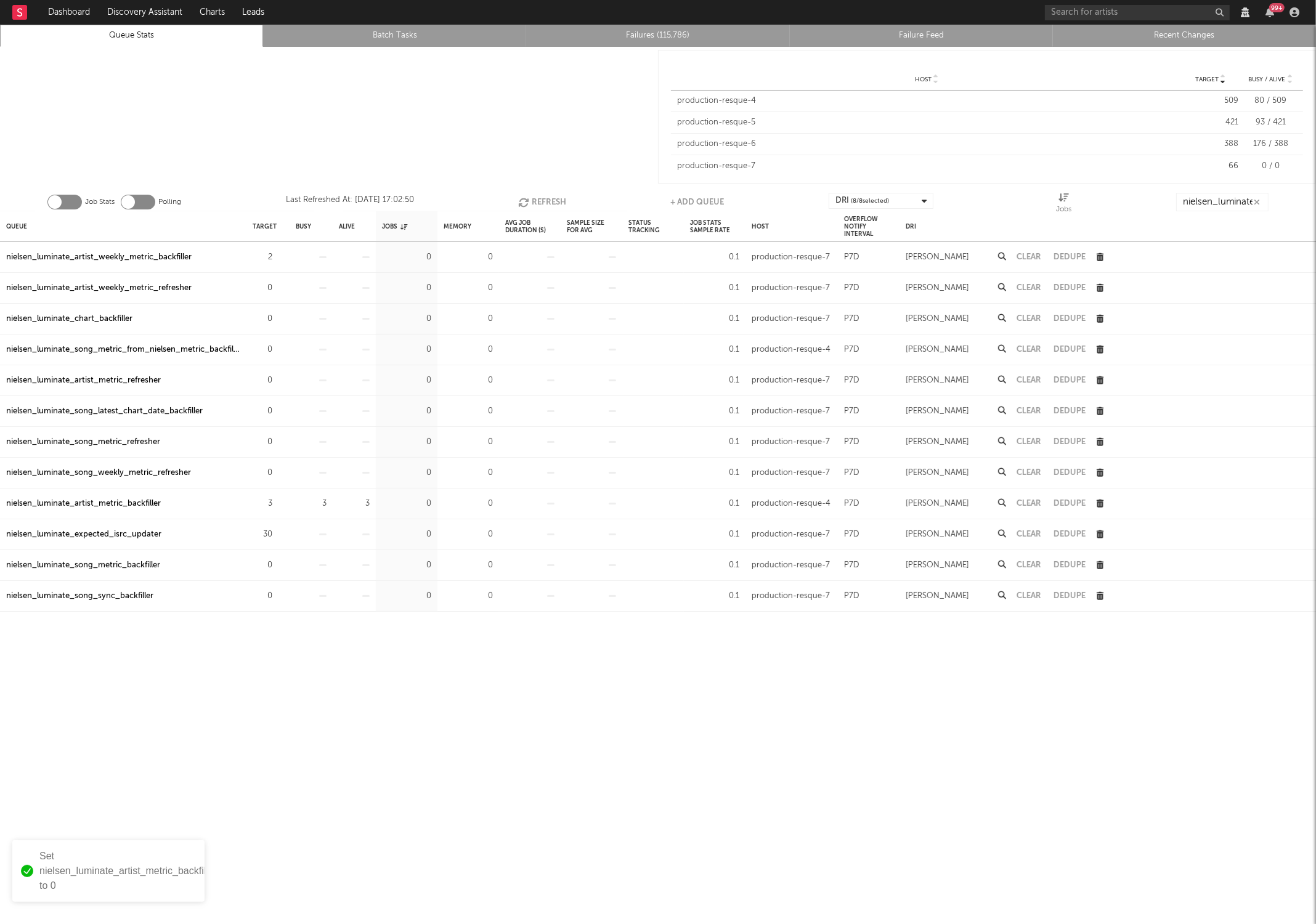
click at [559, 201] on button "Refresh" at bounding box center [542, 201] width 48 height 18
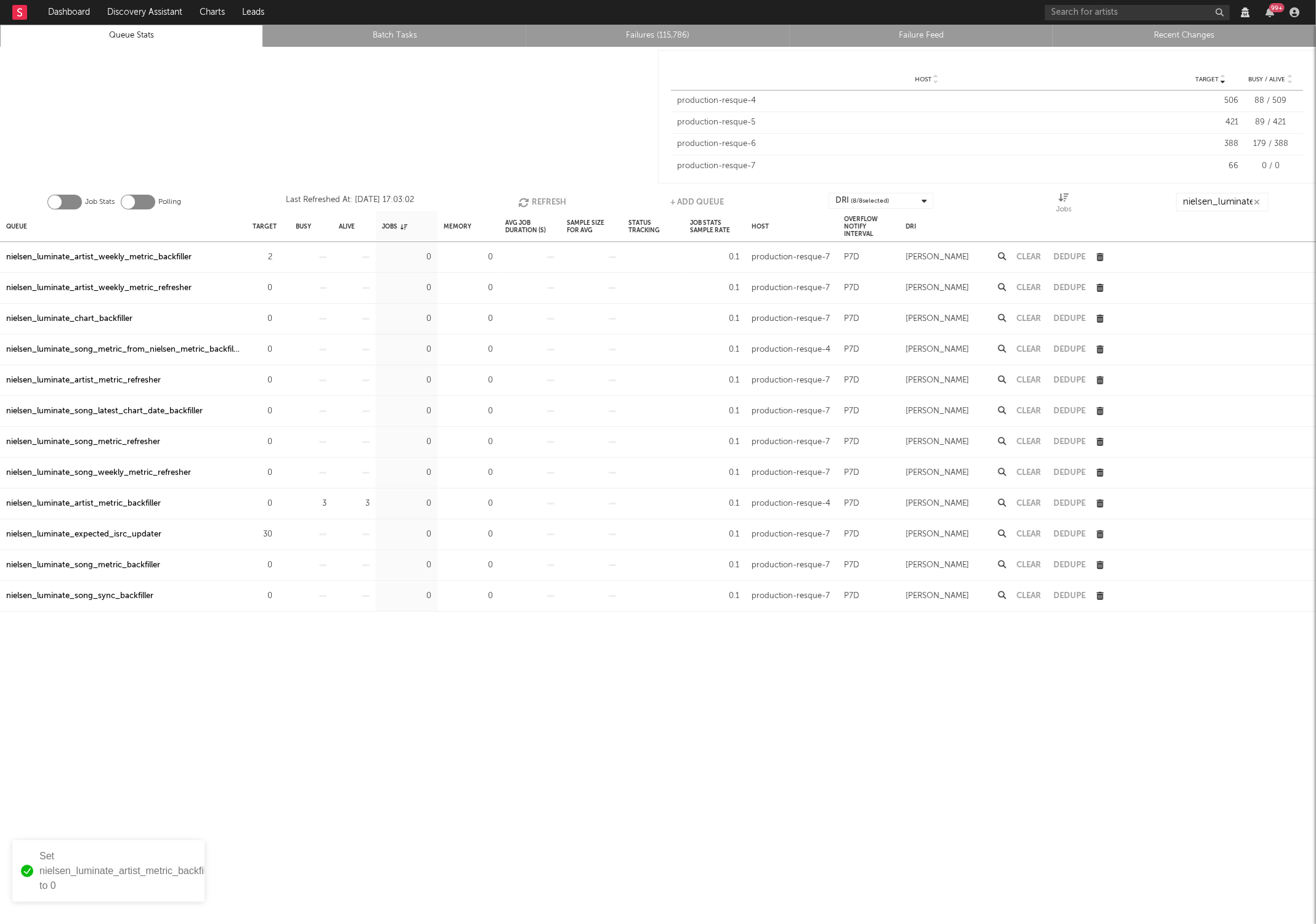
click at [559, 201] on button "Refresh" at bounding box center [542, 201] width 48 height 18
click at [559, 201] on button "Refresh" at bounding box center [542, 201] width 48 height 18
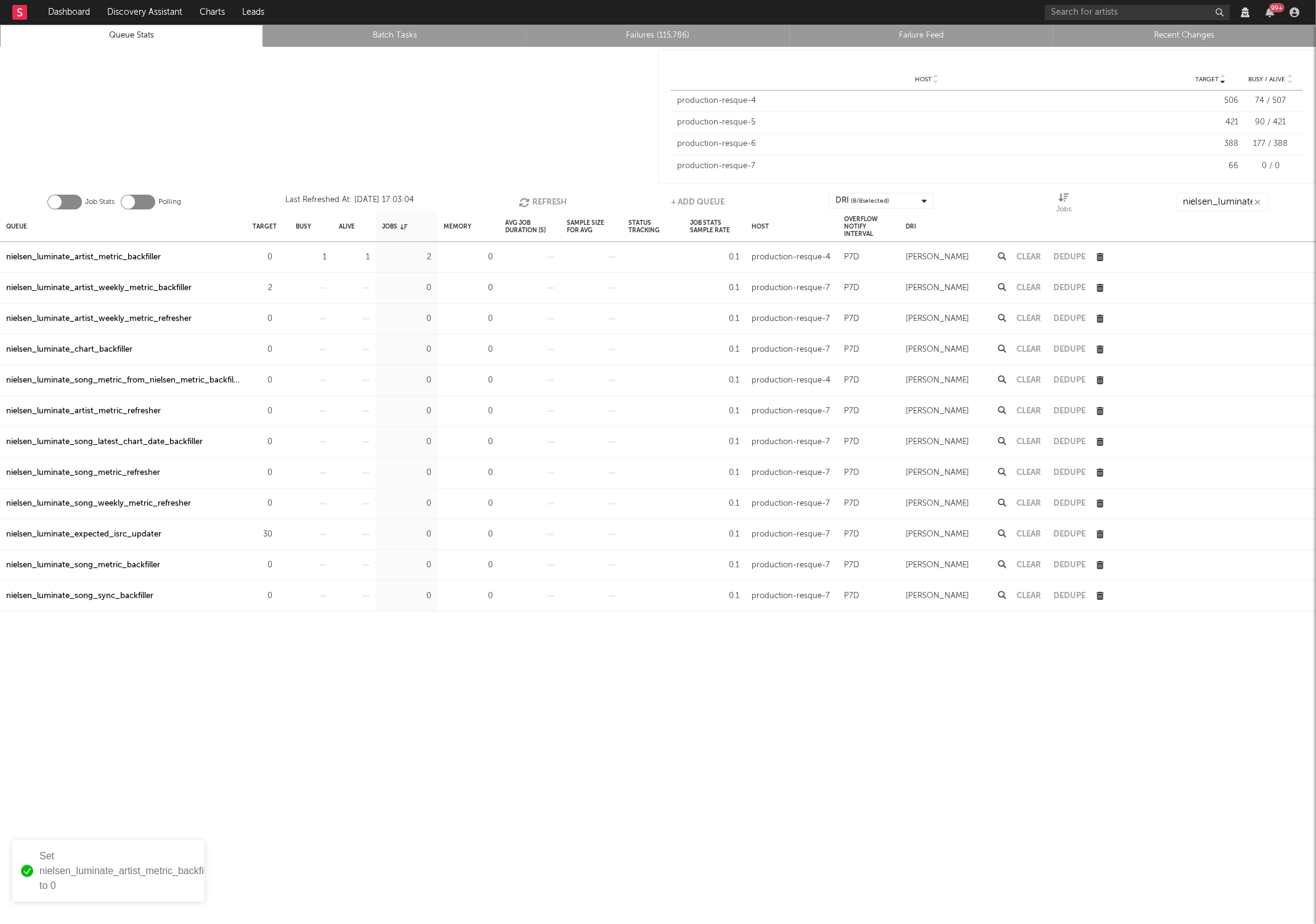
click at [559, 201] on button "Refresh" at bounding box center [542, 201] width 48 height 18
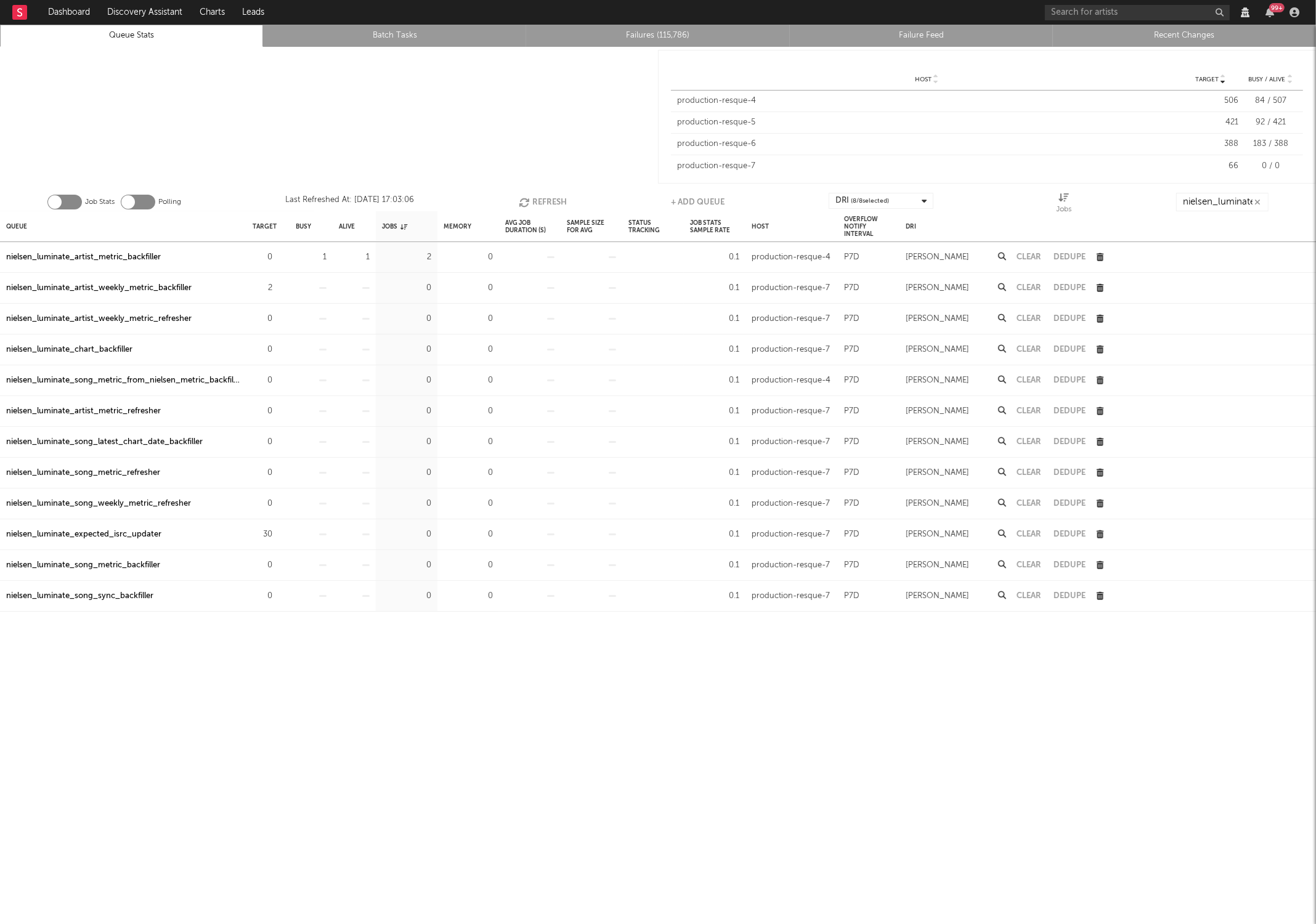
click at [559, 201] on button "Refresh" at bounding box center [542, 201] width 48 height 18
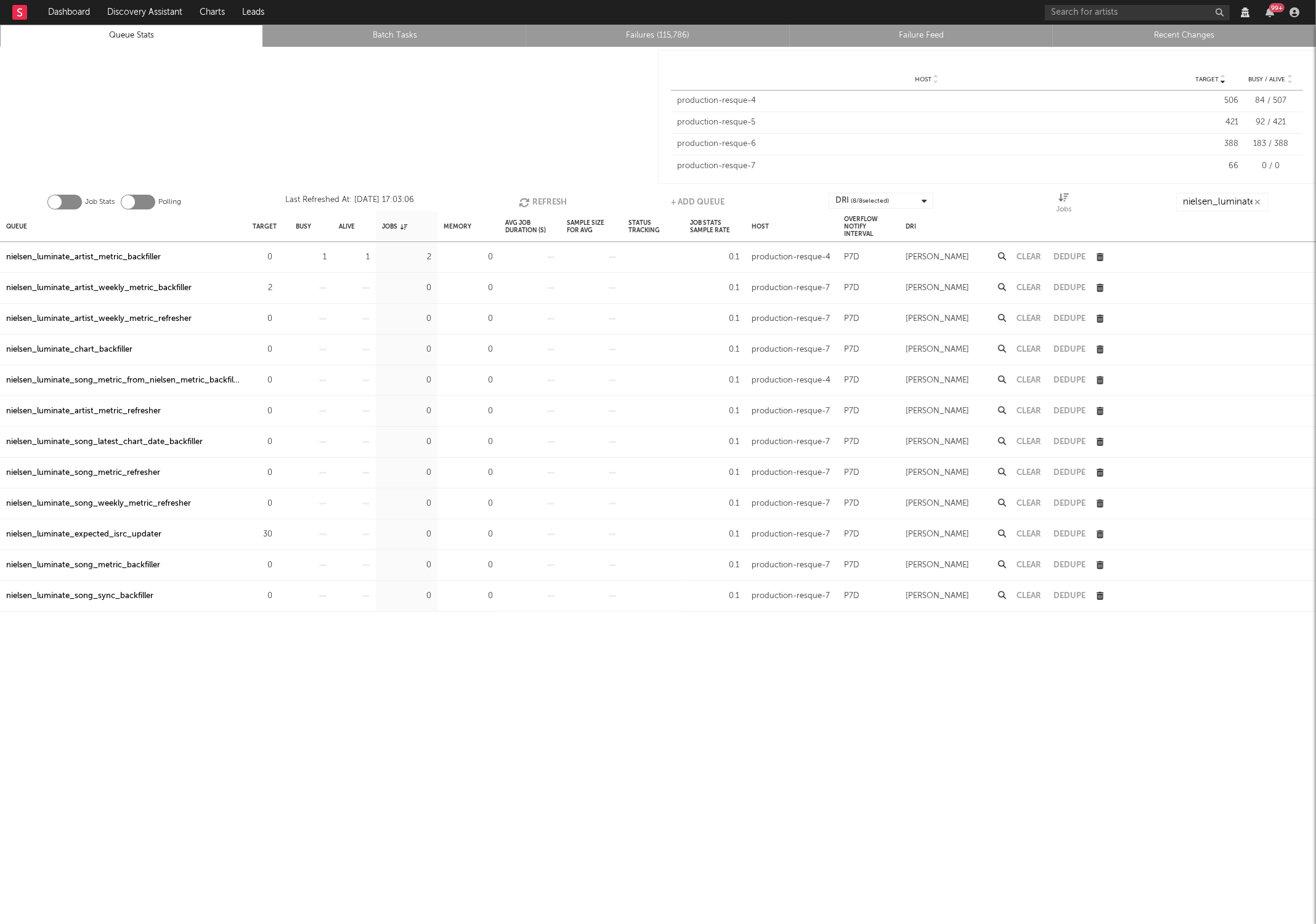
click at [559, 201] on button "Refresh" at bounding box center [542, 201] width 48 height 18
click at [542, 196] on button "Refresh" at bounding box center [542, 201] width 48 height 18
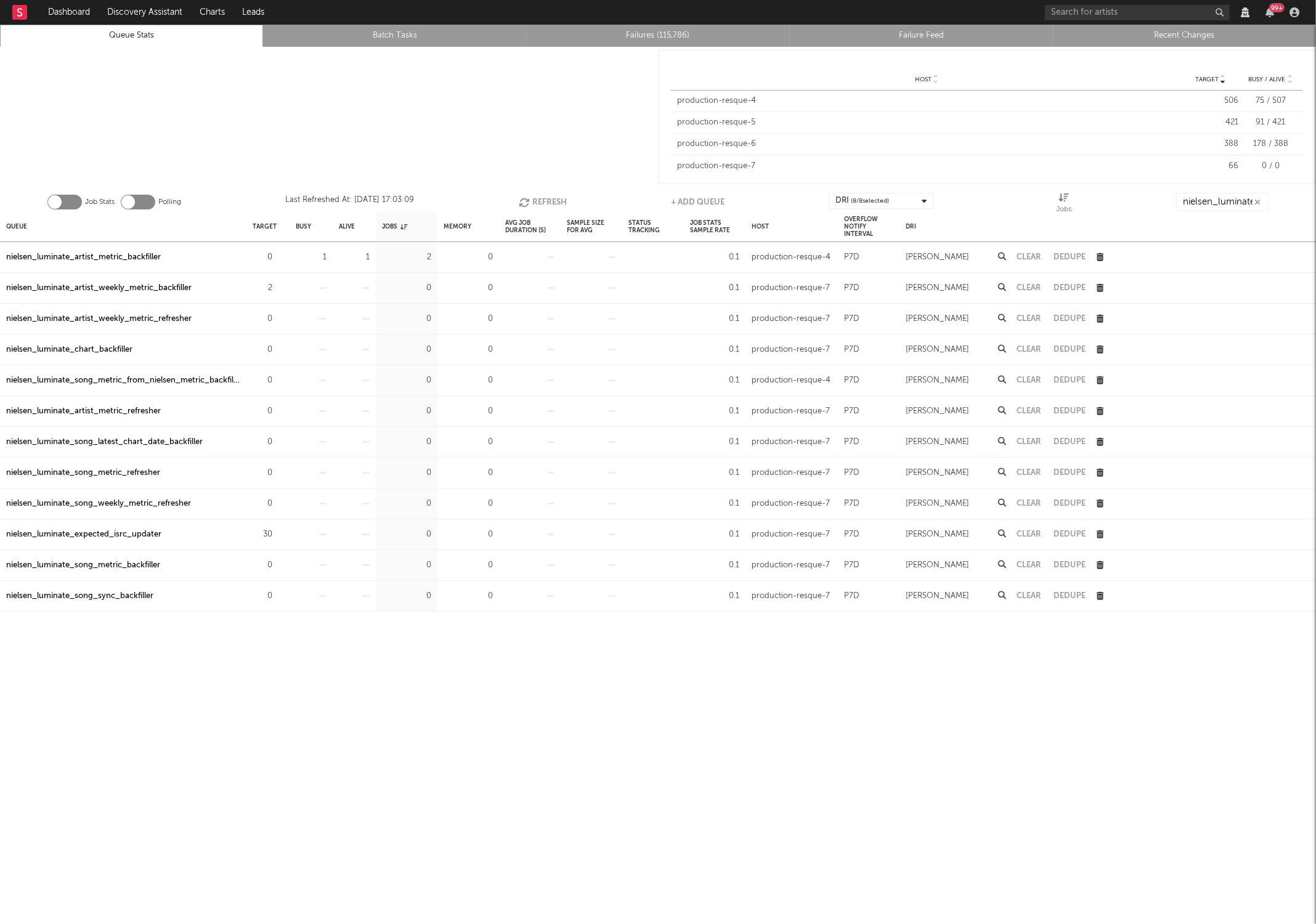
click at [542, 196] on button "Refresh" at bounding box center [542, 201] width 48 height 18
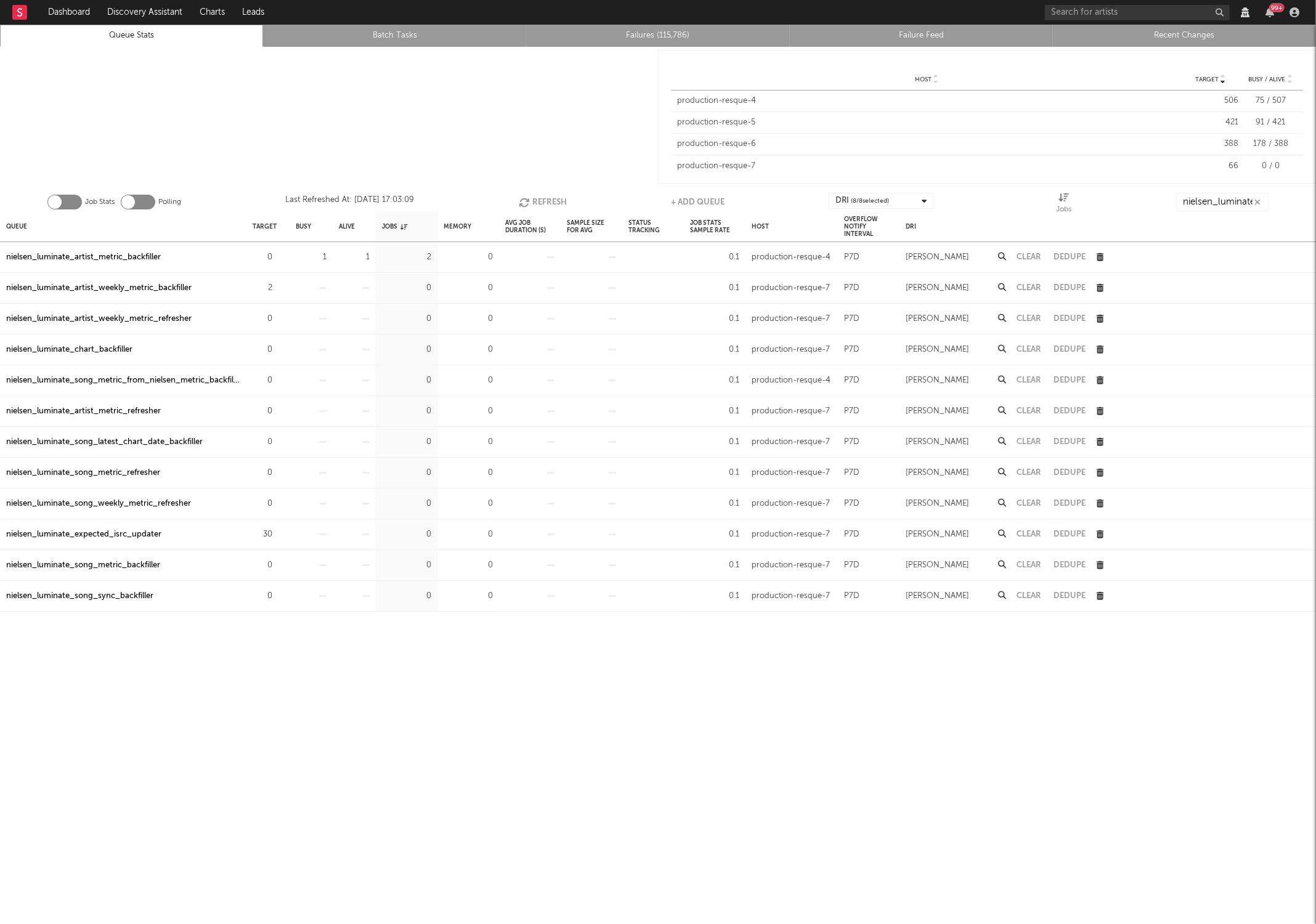
click at [542, 196] on button "Refresh" at bounding box center [542, 201] width 48 height 18
click at [542, 196] on button "Refresh" at bounding box center [542, 201] width 48 height 18
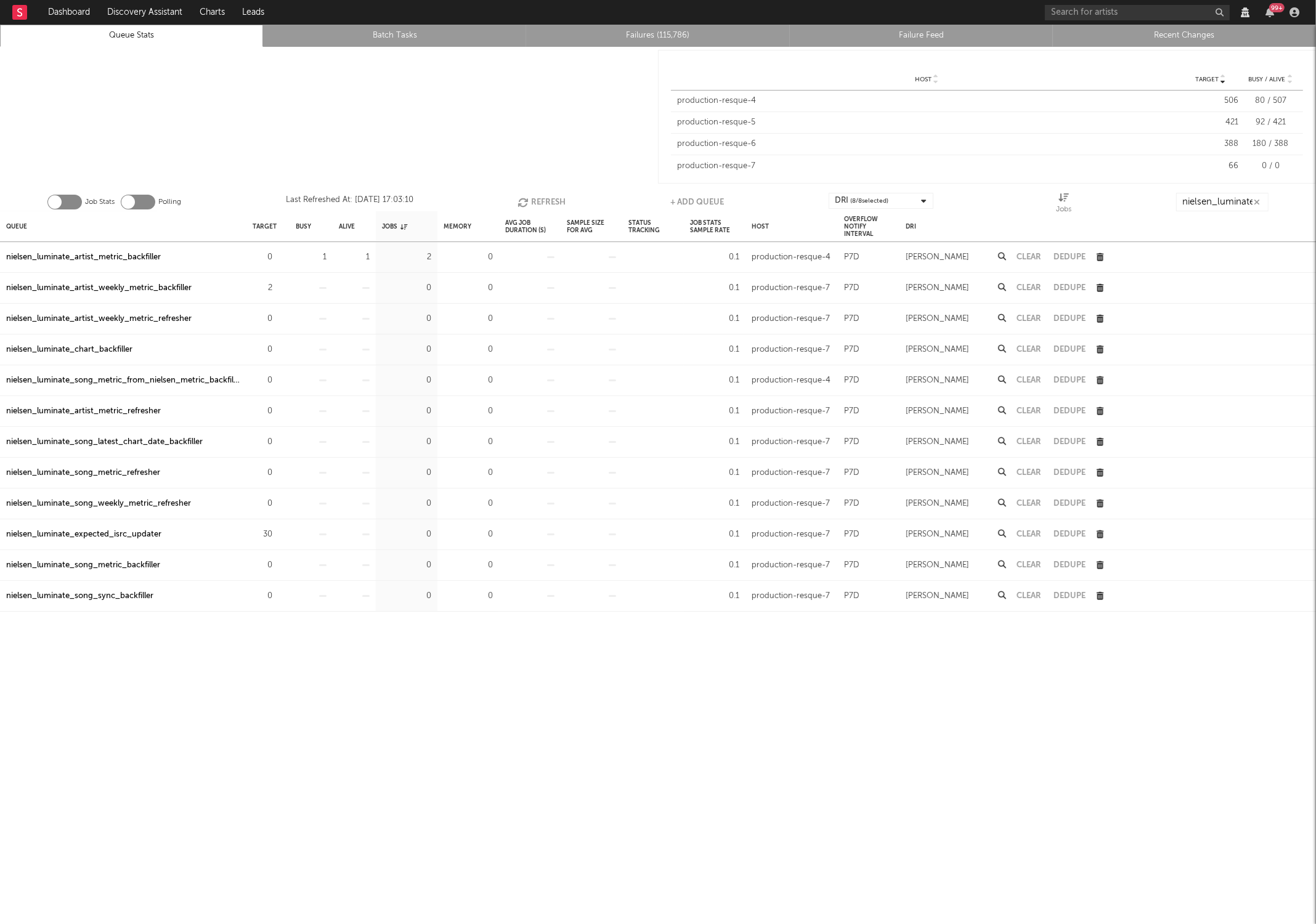
click at [542, 196] on button "Refresh" at bounding box center [542, 201] width 48 height 18
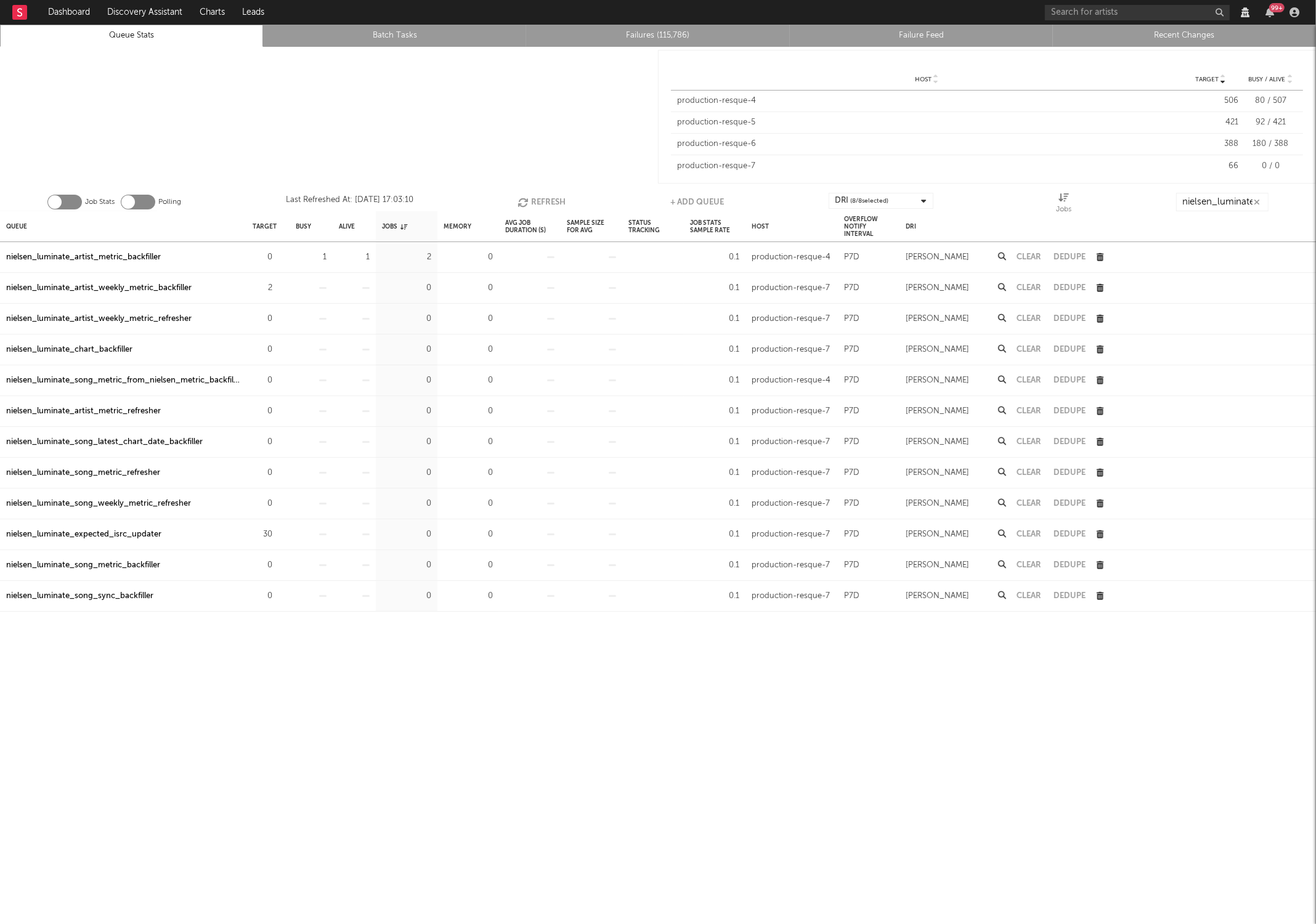
click at [542, 196] on button "Refresh" at bounding box center [542, 201] width 48 height 18
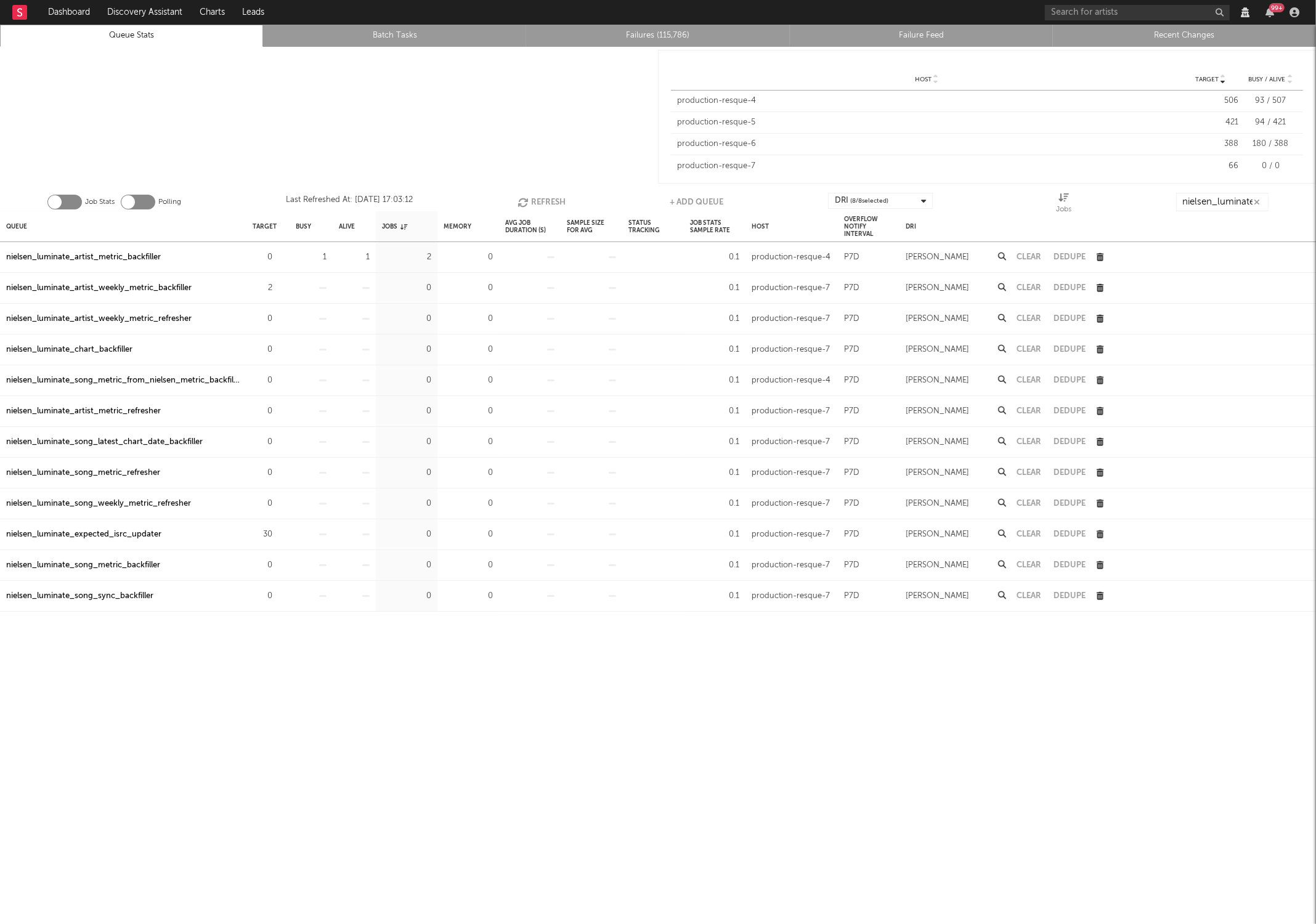
click at [542, 196] on button "Refresh" at bounding box center [542, 201] width 48 height 18
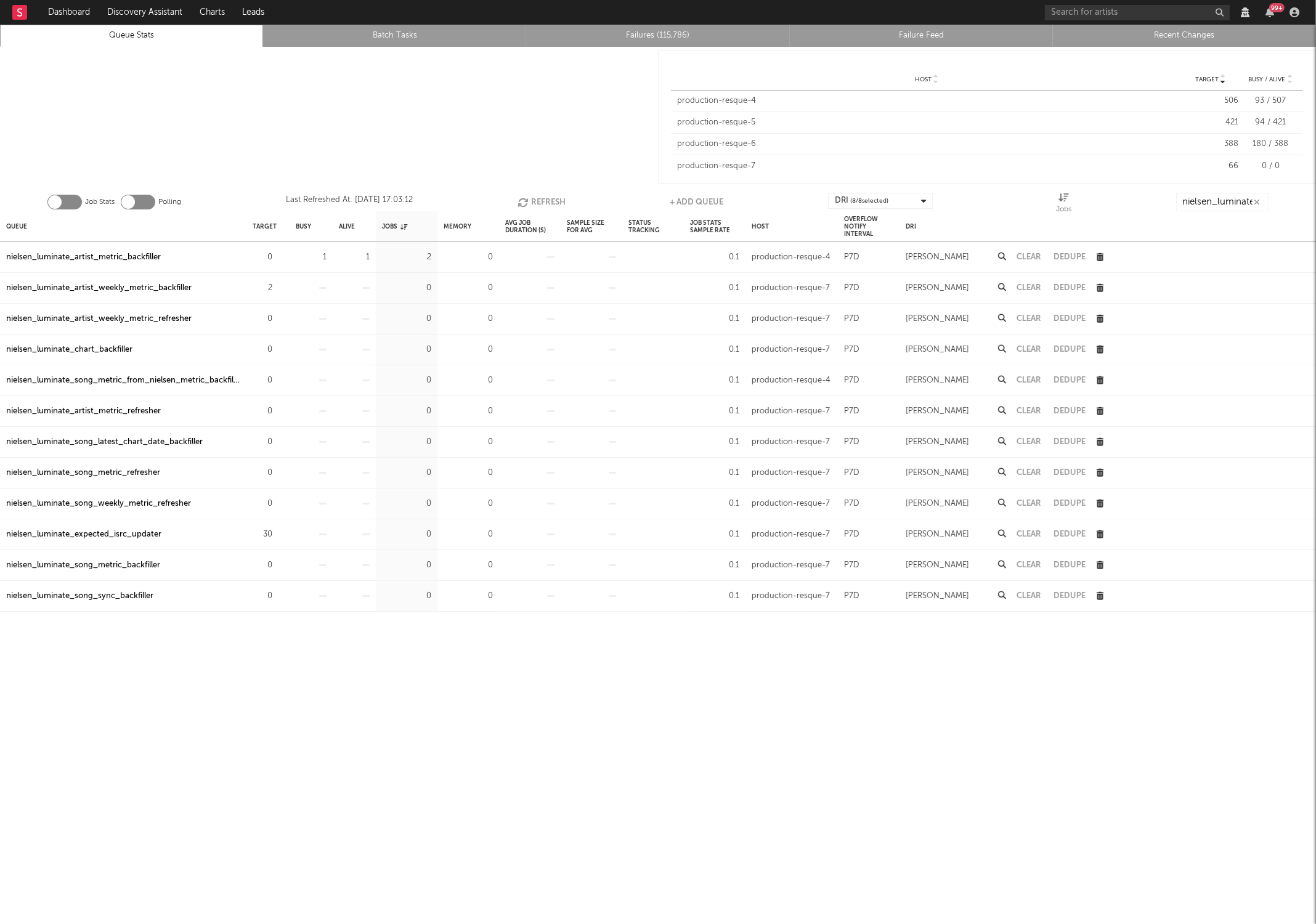
click at [542, 196] on button "Refresh" at bounding box center [542, 201] width 48 height 18
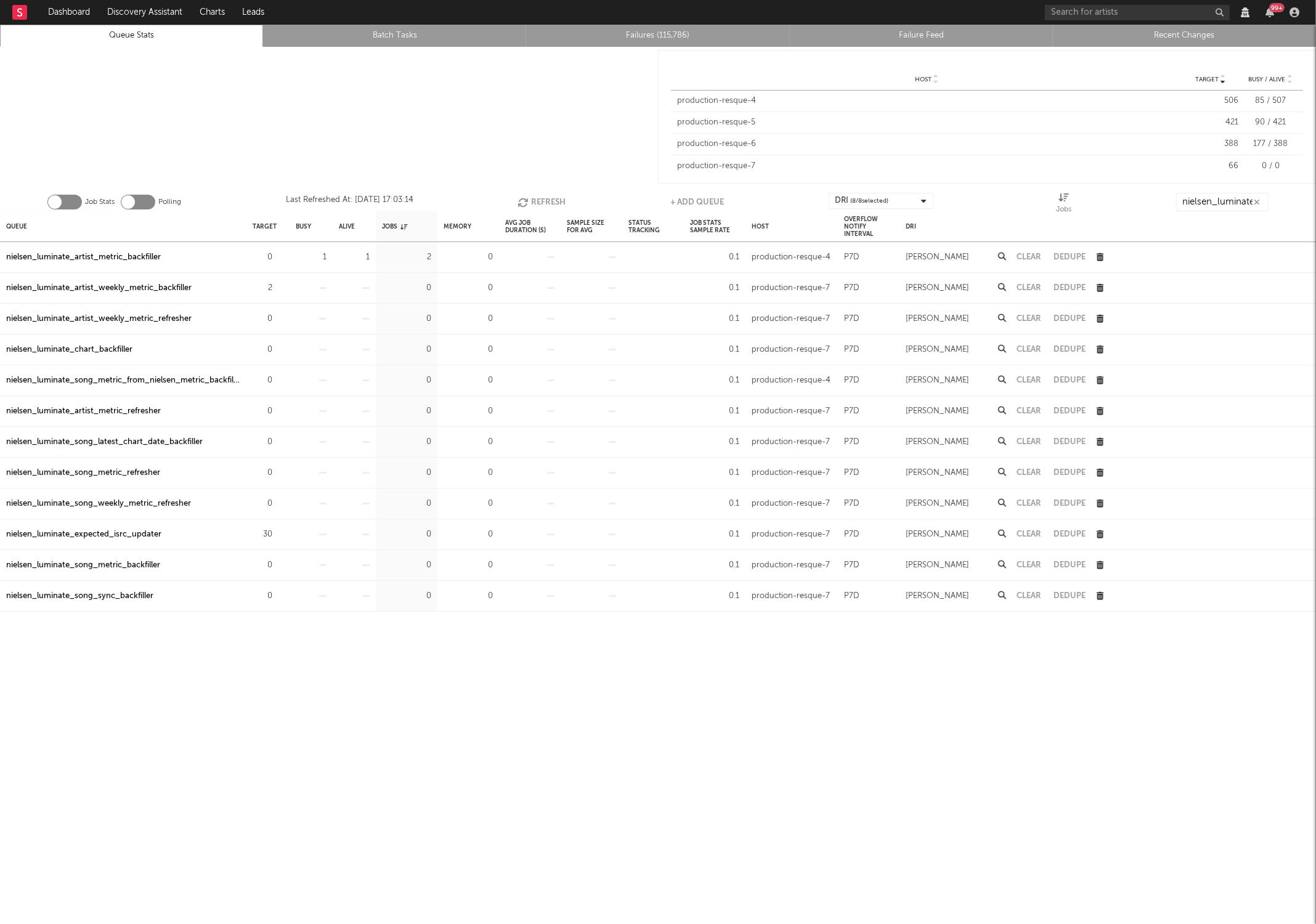
click at [542, 196] on button "Refresh" at bounding box center [542, 201] width 48 height 18
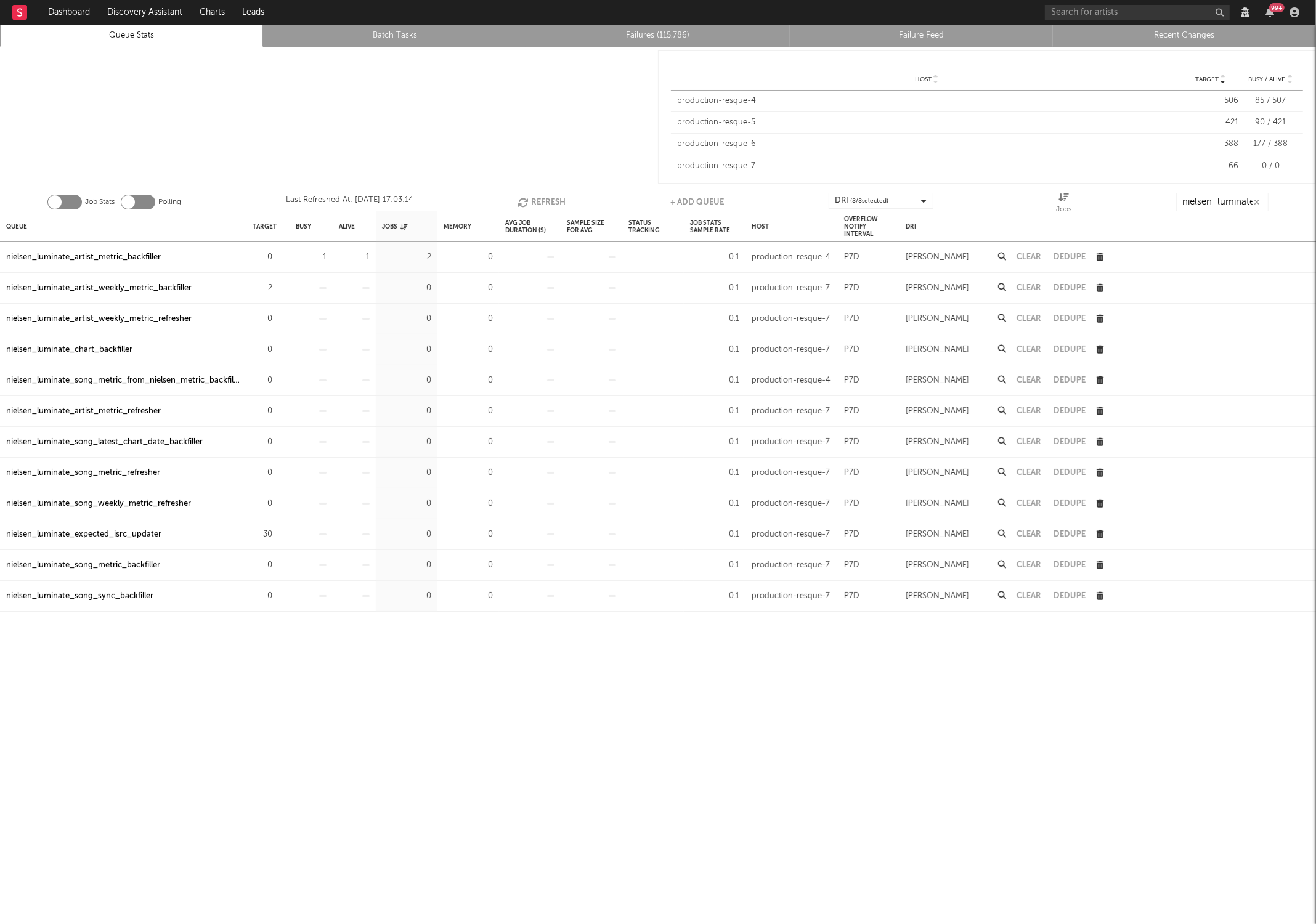
click at [542, 196] on button "Refresh" at bounding box center [542, 201] width 48 height 18
click at [528, 202] on icon "button" at bounding box center [524, 202] width 13 height 11
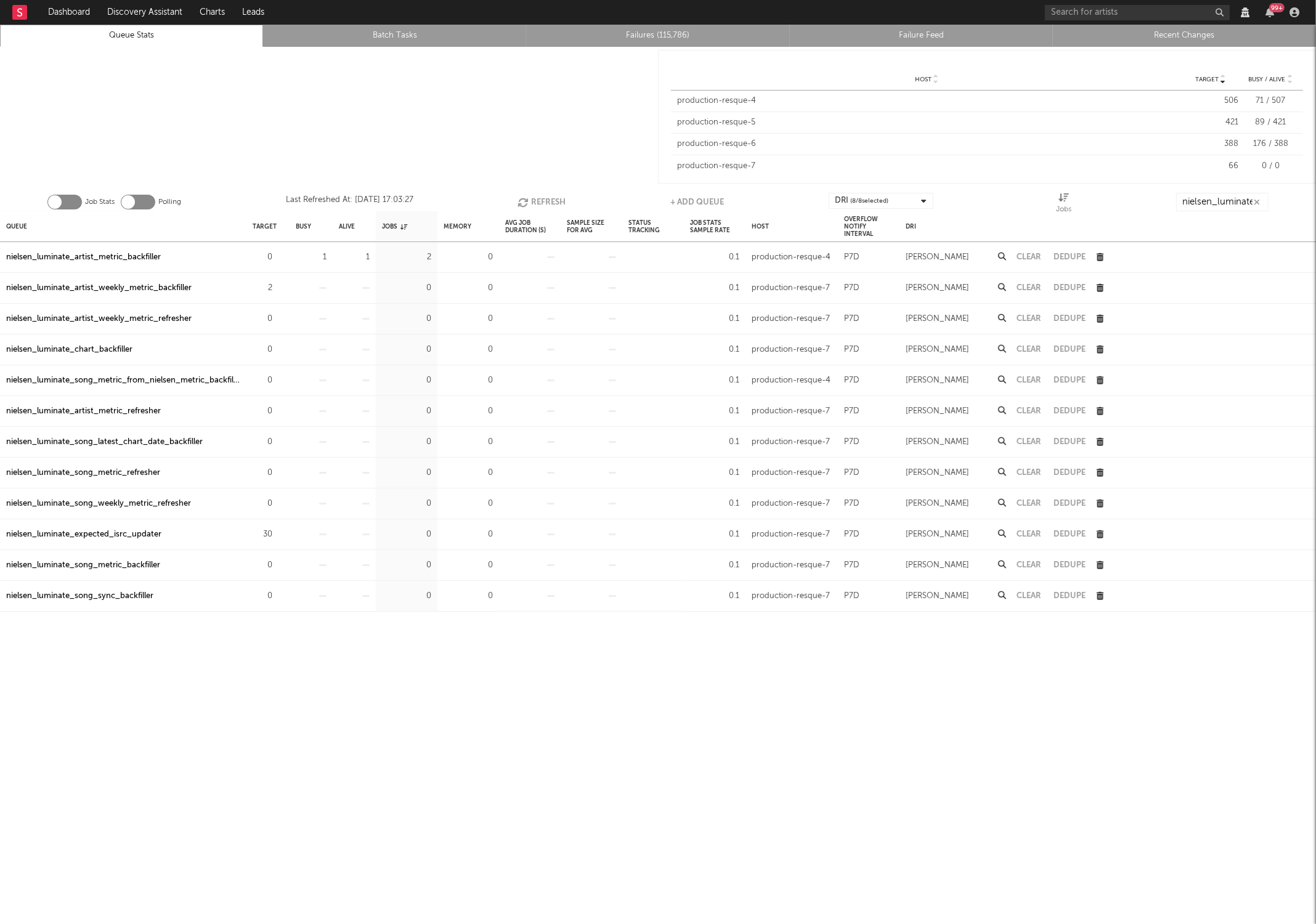
click at [528, 202] on icon "button" at bounding box center [524, 202] width 13 height 11
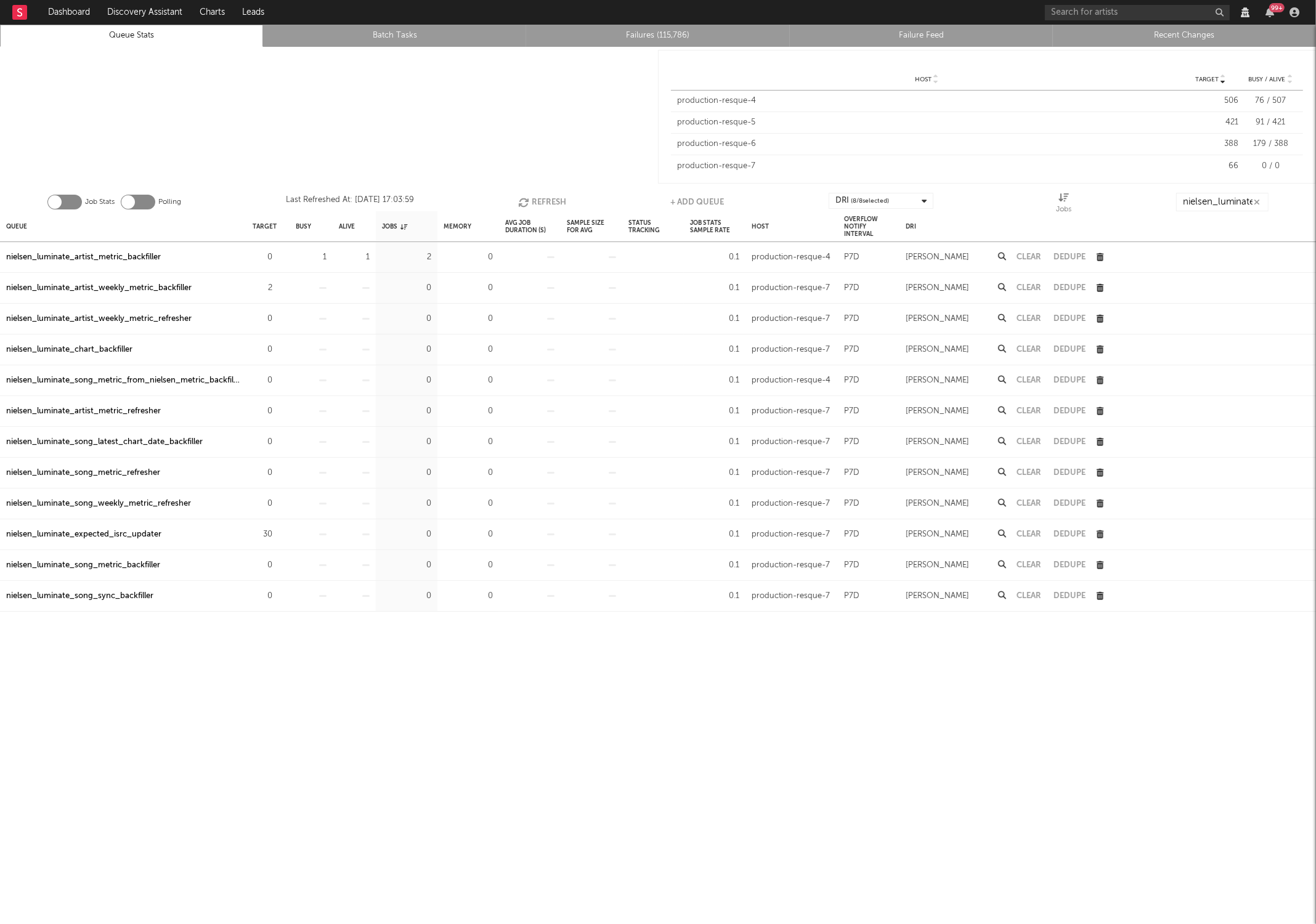
click at [528, 202] on icon "button" at bounding box center [524, 202] width 13 height 11
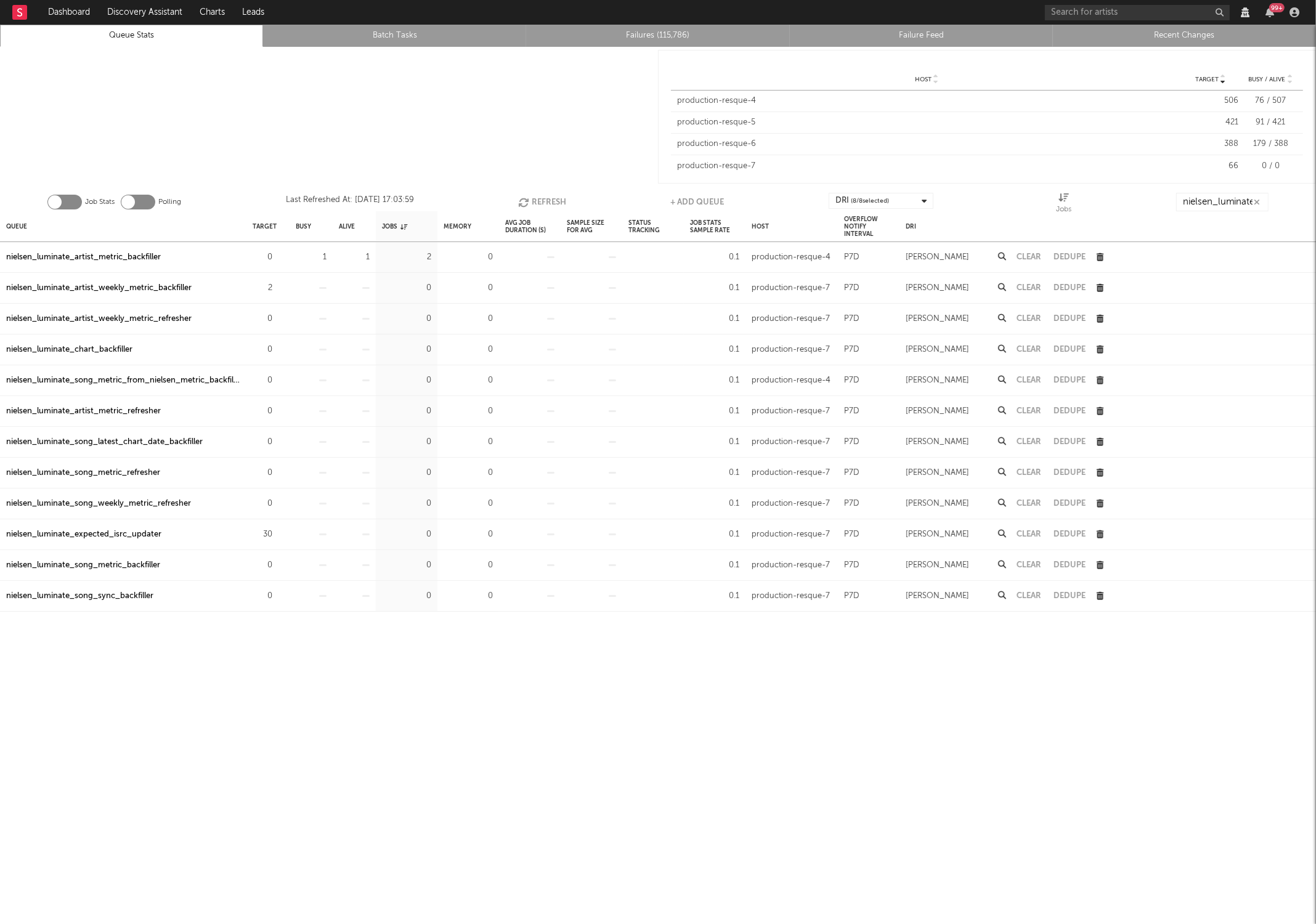
click at [528, 202] on icon "button" at bounding box center [524, 202] width 13 height 11
click at [529, 200] on icon "button" at bounding box center [525, 202] width 13 height 11
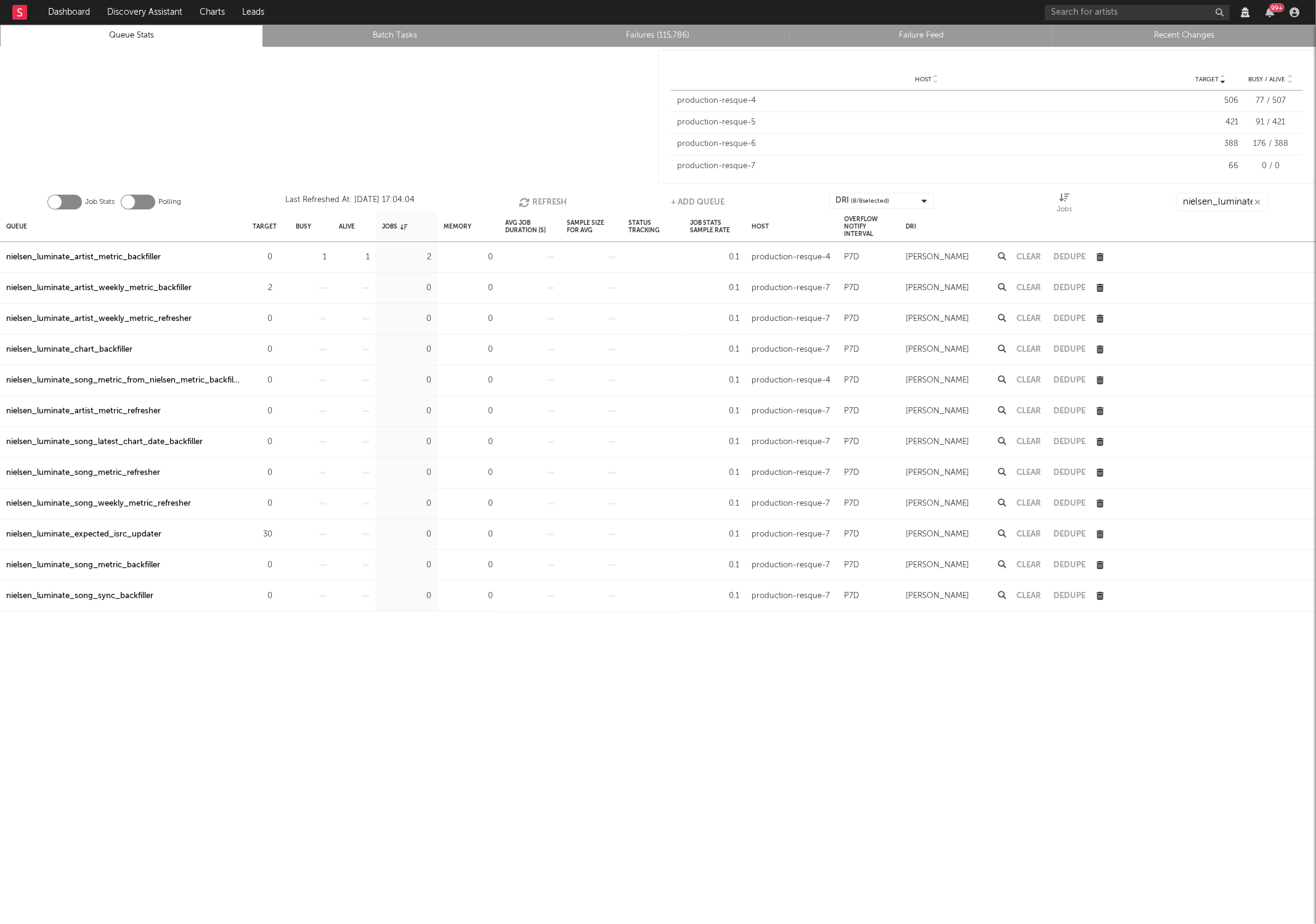
click at [529, 200] on icon "button" at bounding box center [525, 202] width 13 height 11
click at [1039, 254] on button "Clear" at bounding box center [1029, 257] width 25 height 8
click at [277, 293] on button "button" at bounding box center [279, 288] width 8 height 15
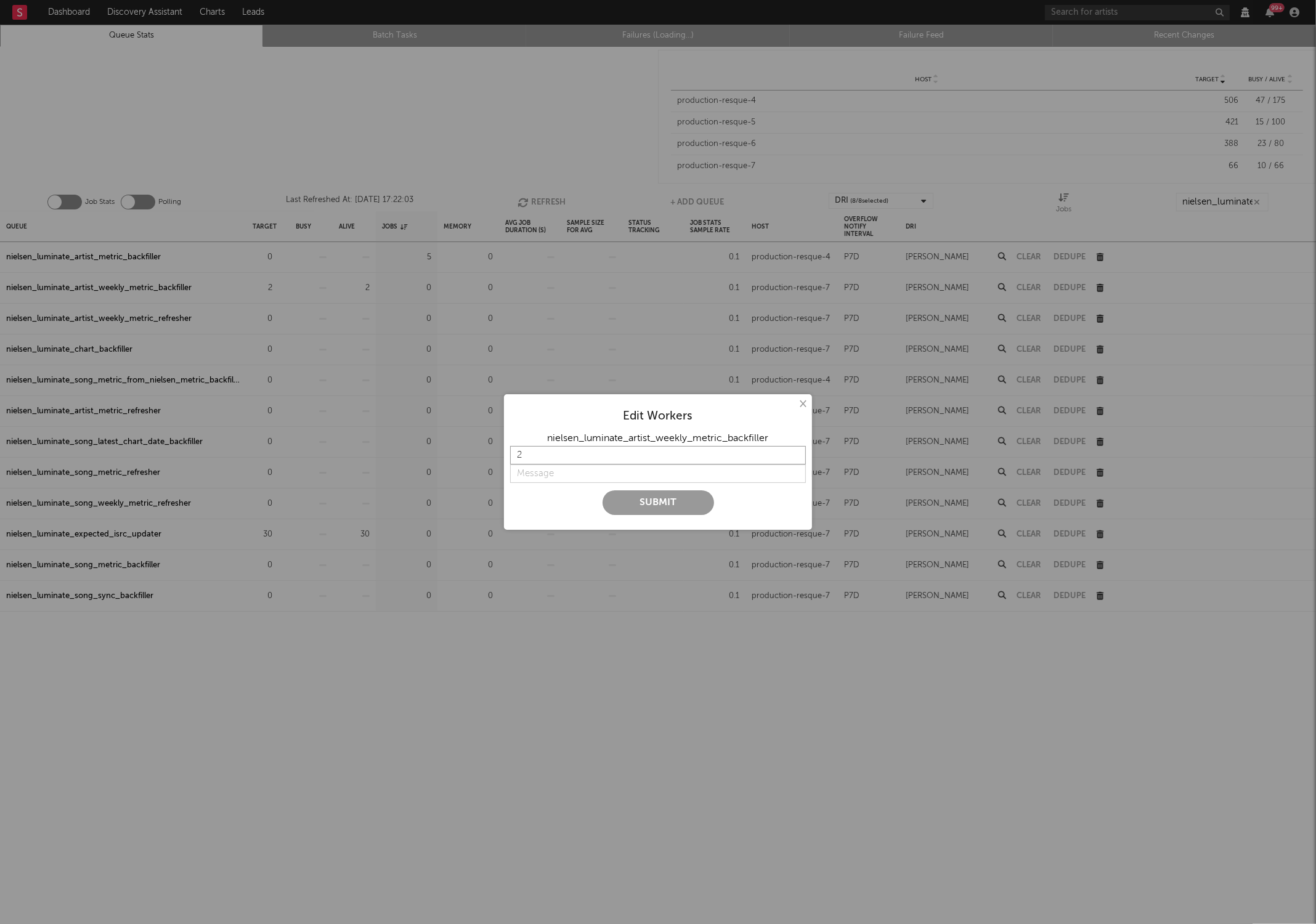
click at [527, 449] on input "2" at bounding box center [658, 455] width 295 height 18
type input "0"
click at [537, 465] on input "string" at bounding box center [658, 473] width 295 height 18
type input "off"
click at [602, 491] on button "Submit" at bounding box center [658, 503] width 112 height 25
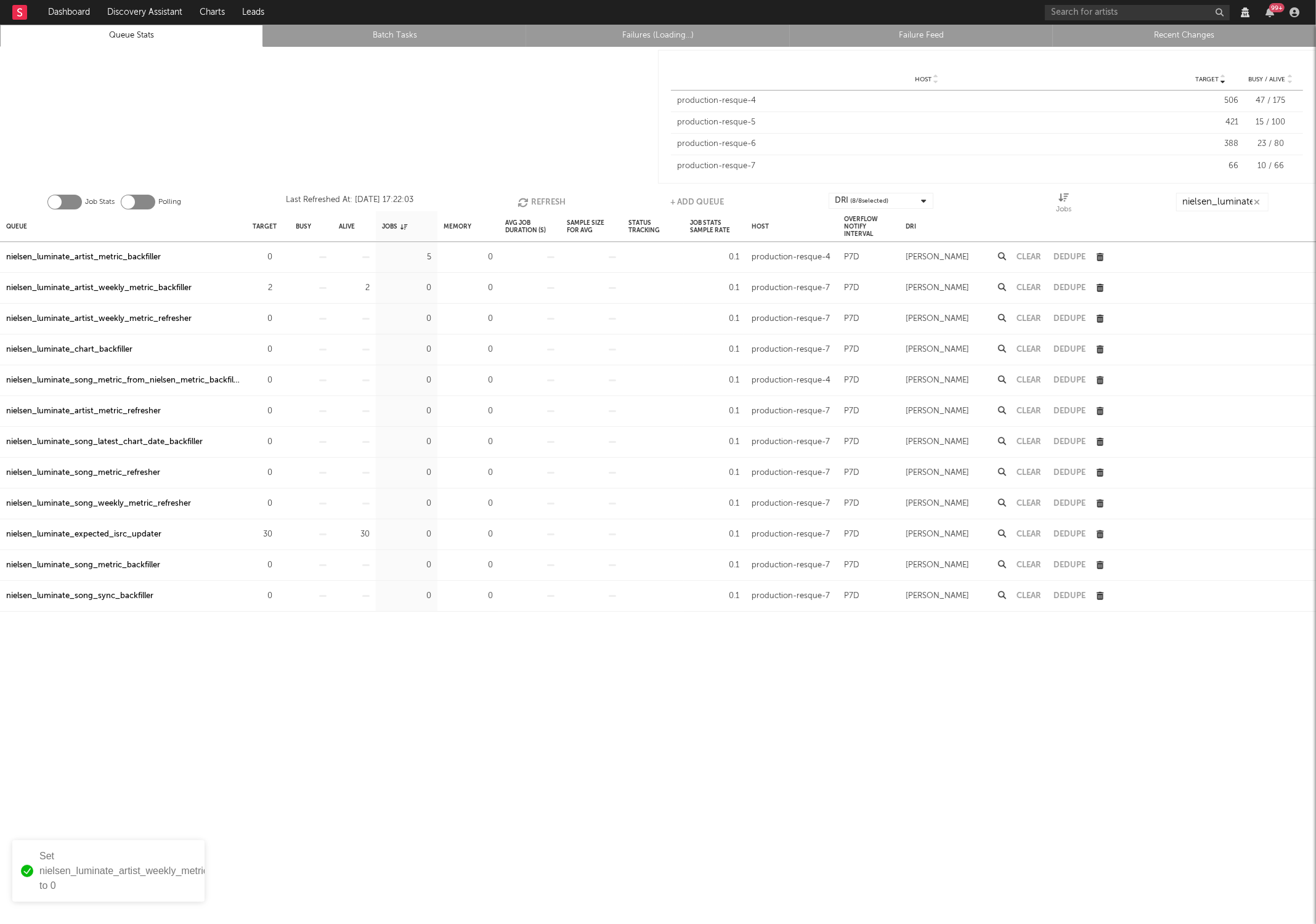
click at [536, 197] on button "Refresh" at bounding box center [542, 201] width 48 height 18
click at [536, 197] on button "Refresh" at bounding box center [541, 201] width 48 height 18
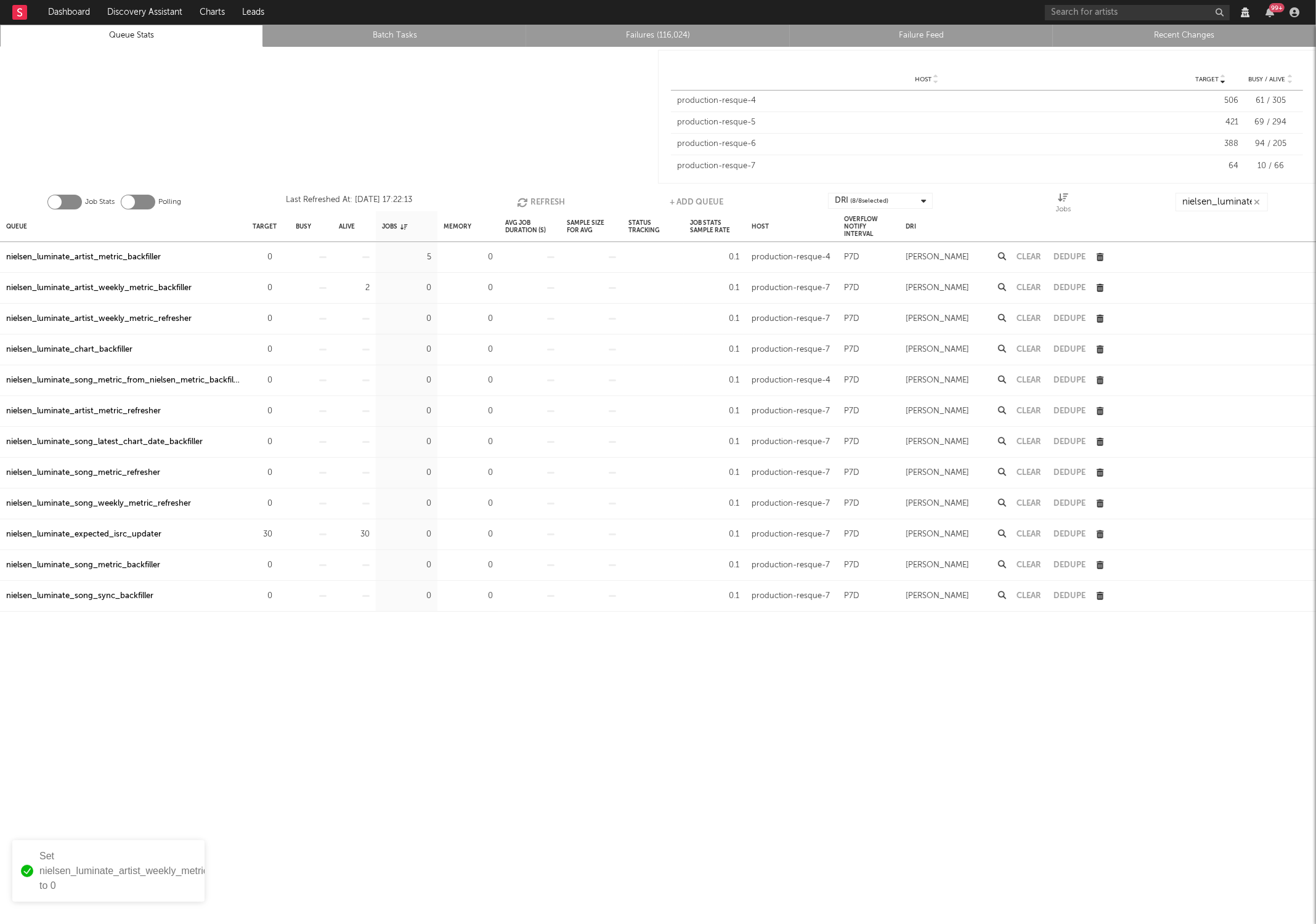
click at [536, 197] on button "Refresh" at bounding box center [541, 201] width 48 height 18
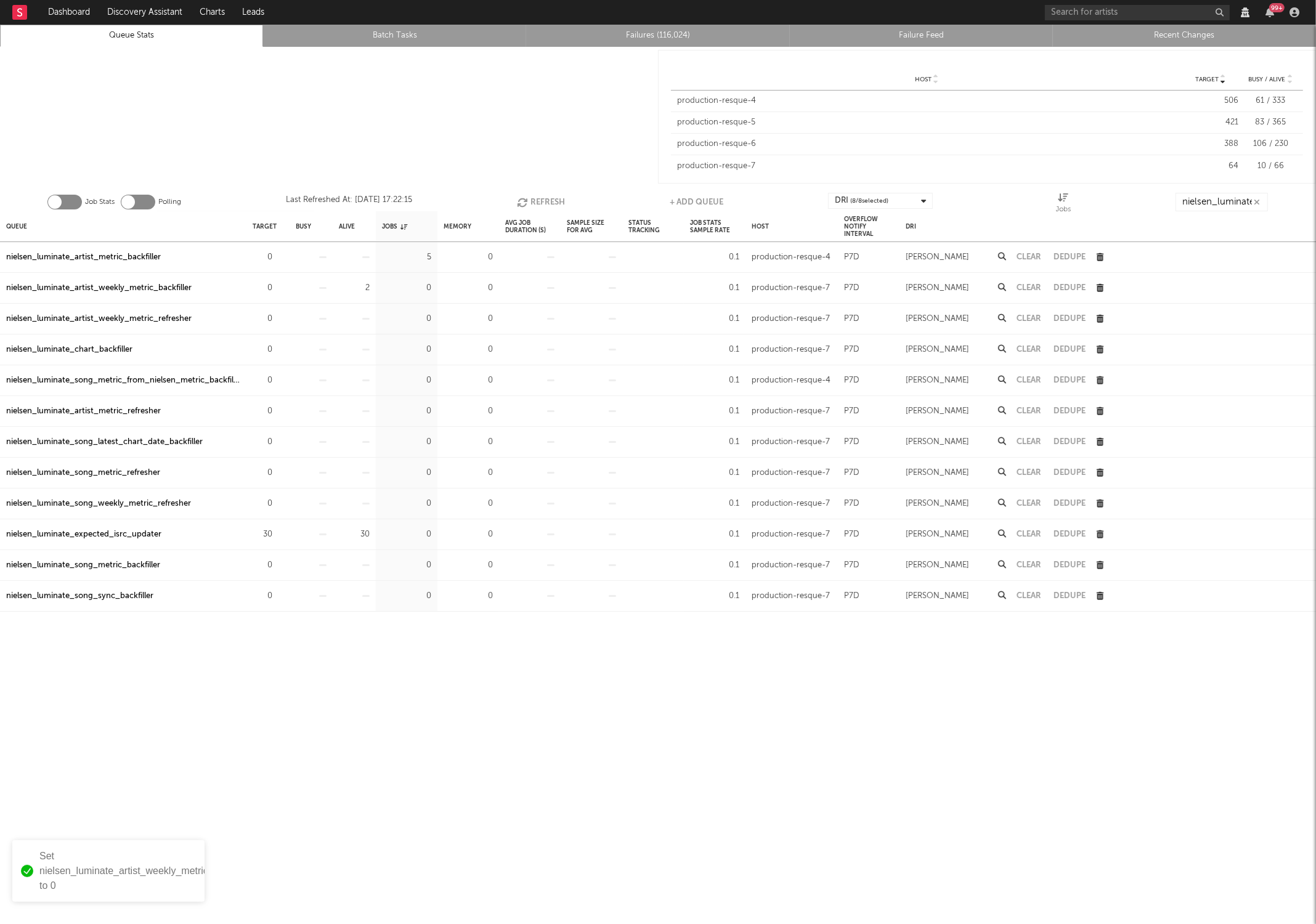
click at [536, 197] on button "Refresh" at bounding box center [541, 201] width 48 height 18
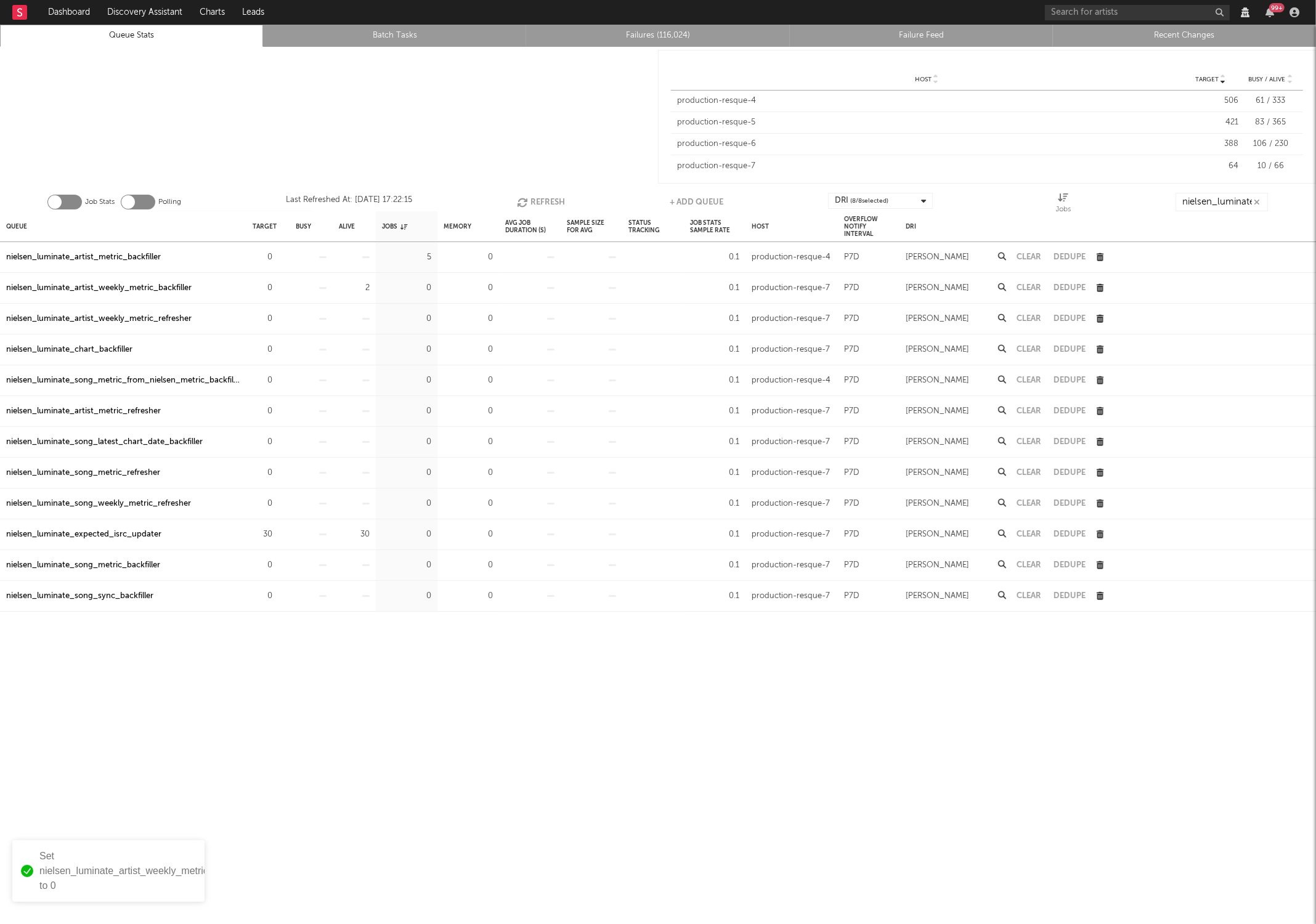
click at [536, 197] on button "Refresh" at bounding box center [541, 201] width 48 height 18
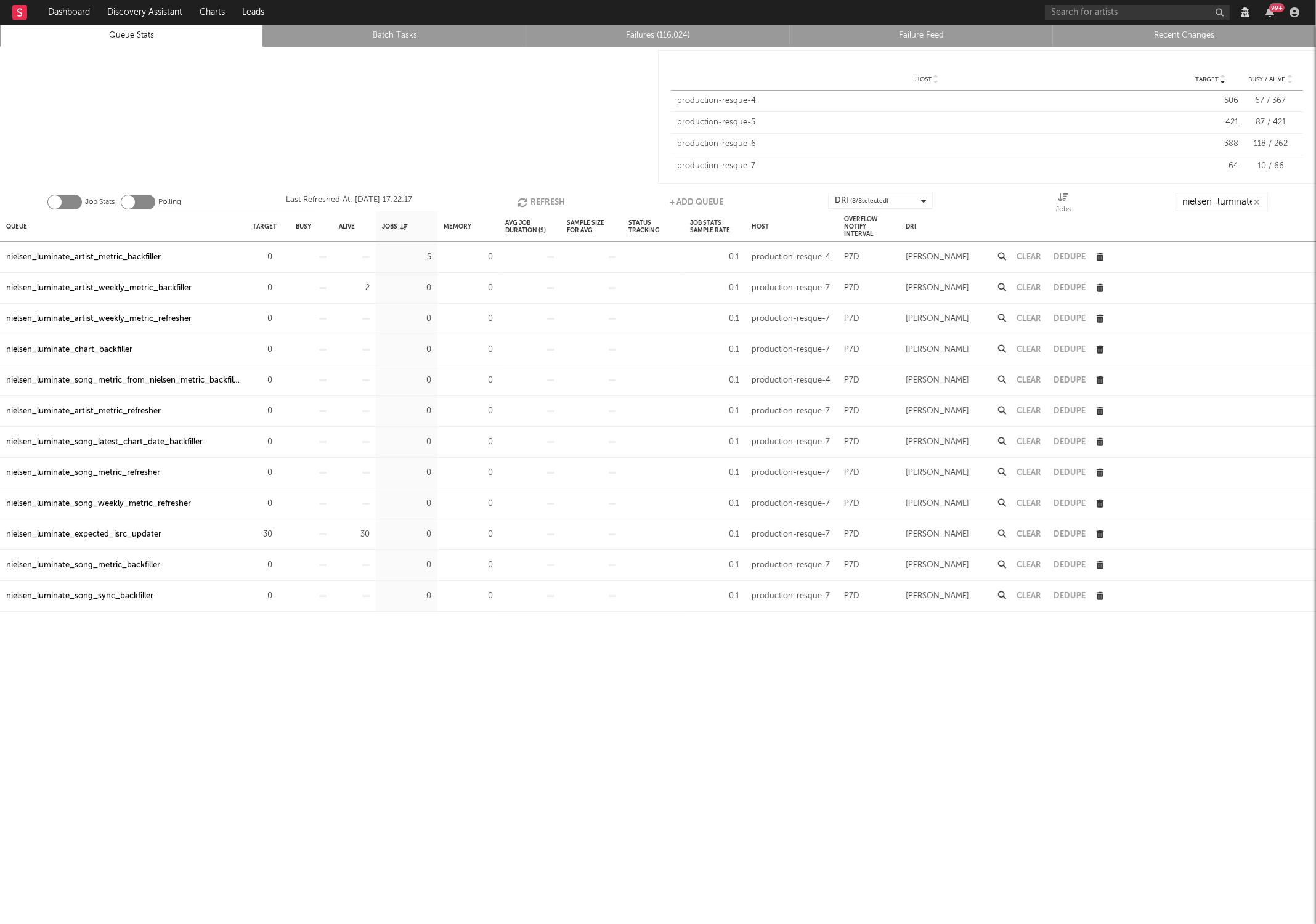
click at [536, 197] on button "Refresh" at bounding box center [541, 201] width 48 height 18
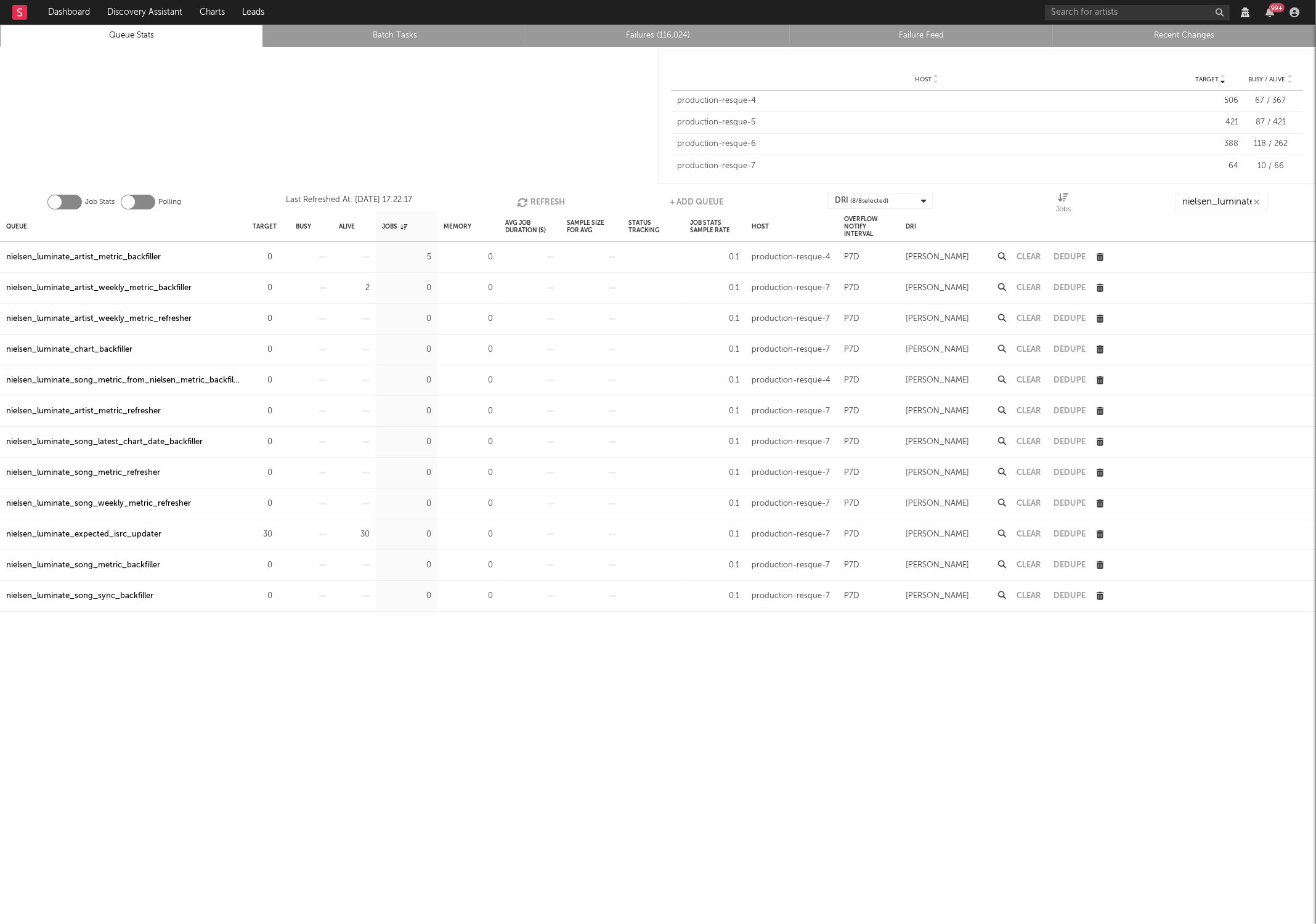
click at [536, 197] on button "Refresh" at bounding box center [541, 201] width 48 height 18
click at [536, 197] on button "Refresh" at bounding box center [542, 201] width 48 height 18
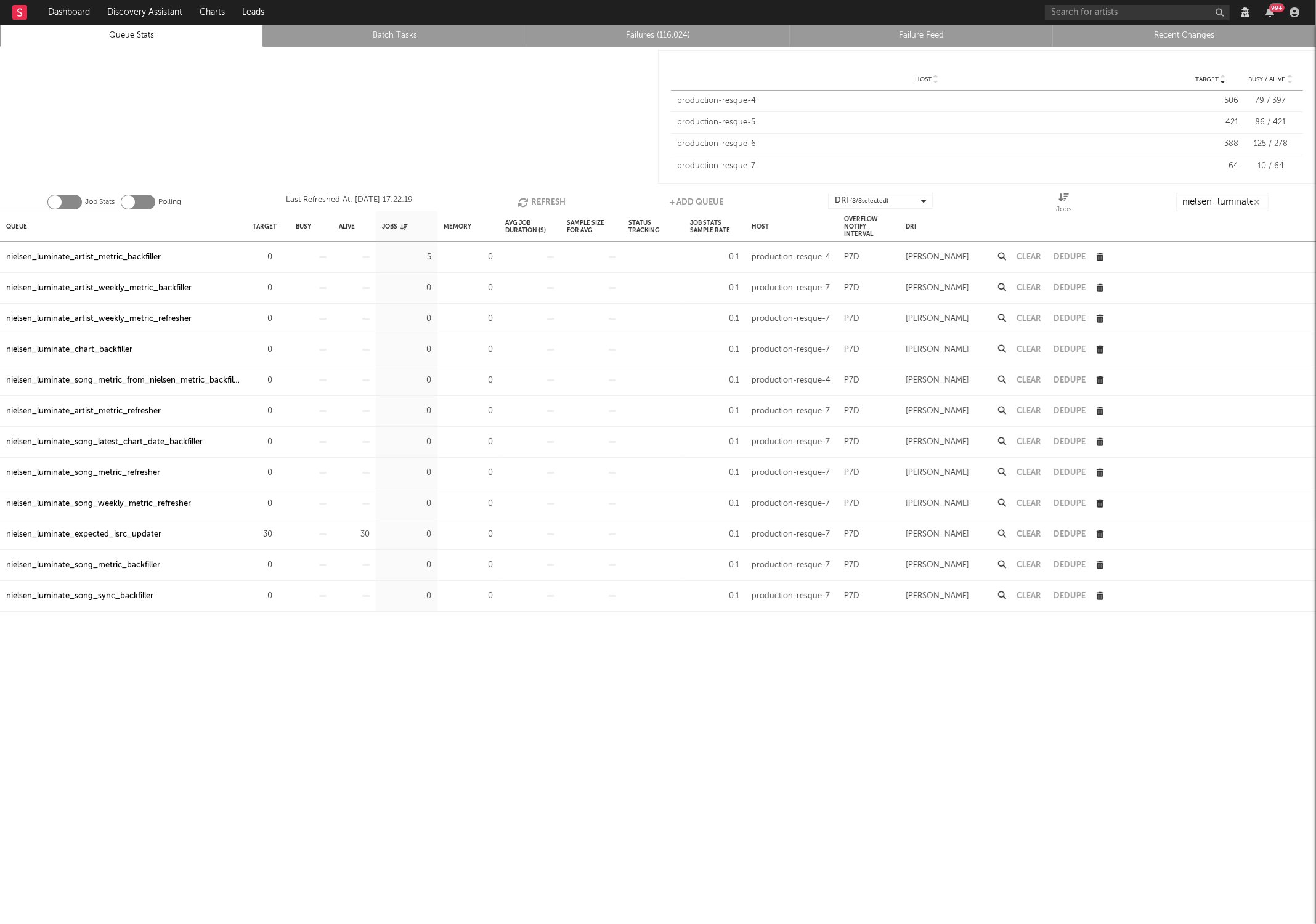
click at [536, 197] on button "Refresh" at bounding box center [542, 201] width 48 height 18
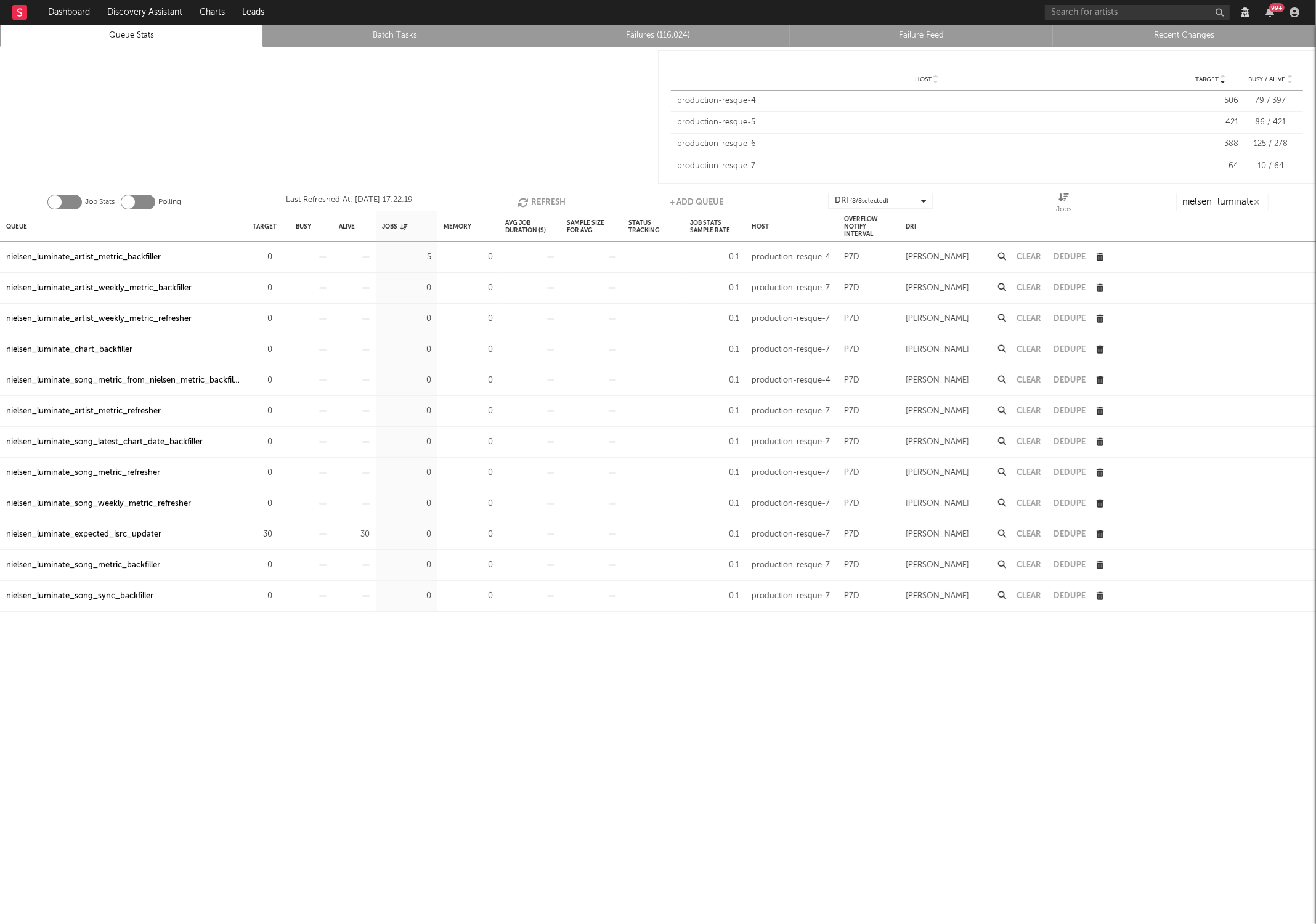
click at [536, 197] on button "Refresh" at bounding box center [542, 201] width 48 height 18
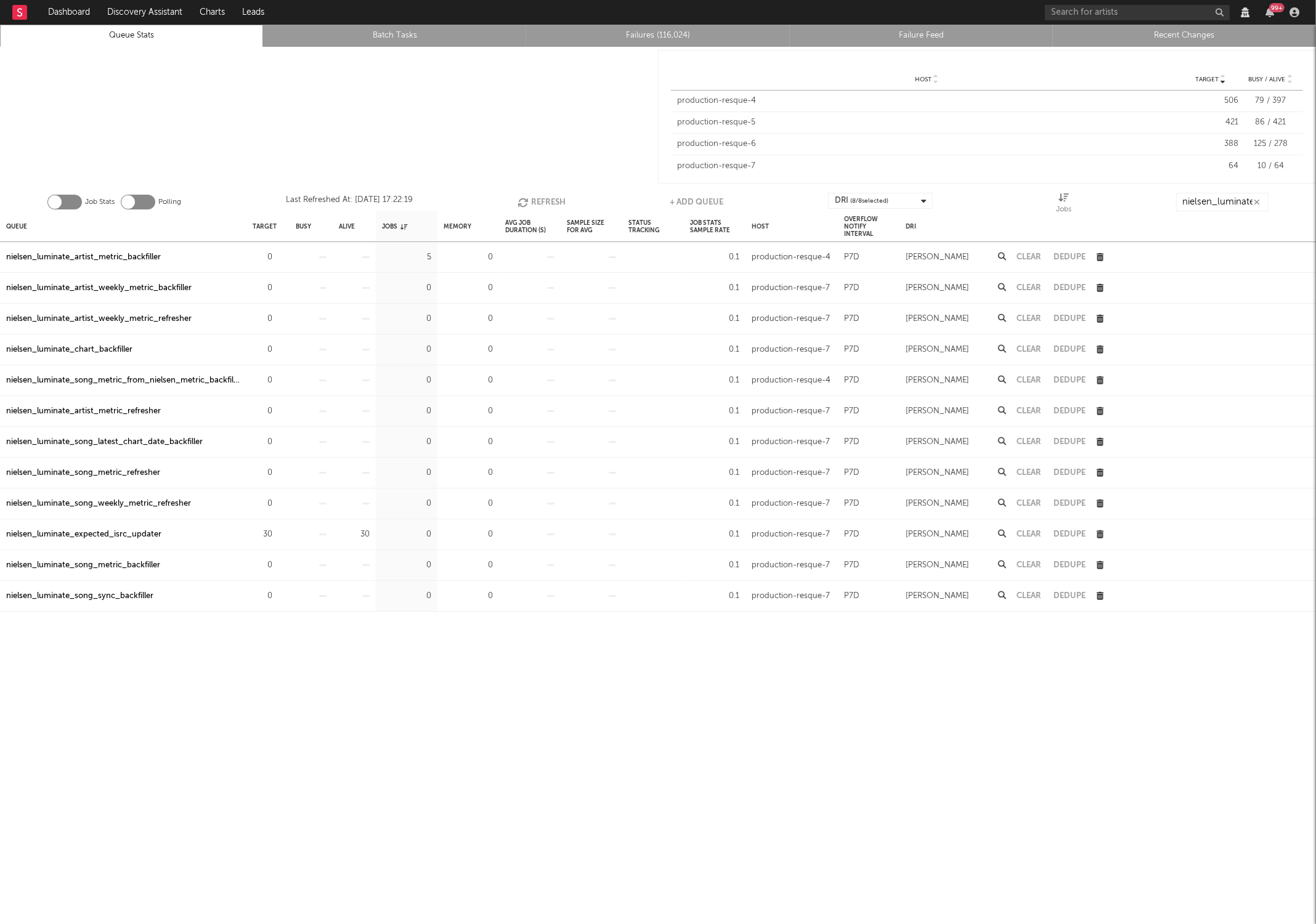
click at [536, 197] on button "Refresh" at bounding box center [542, 201] width 48 height 18
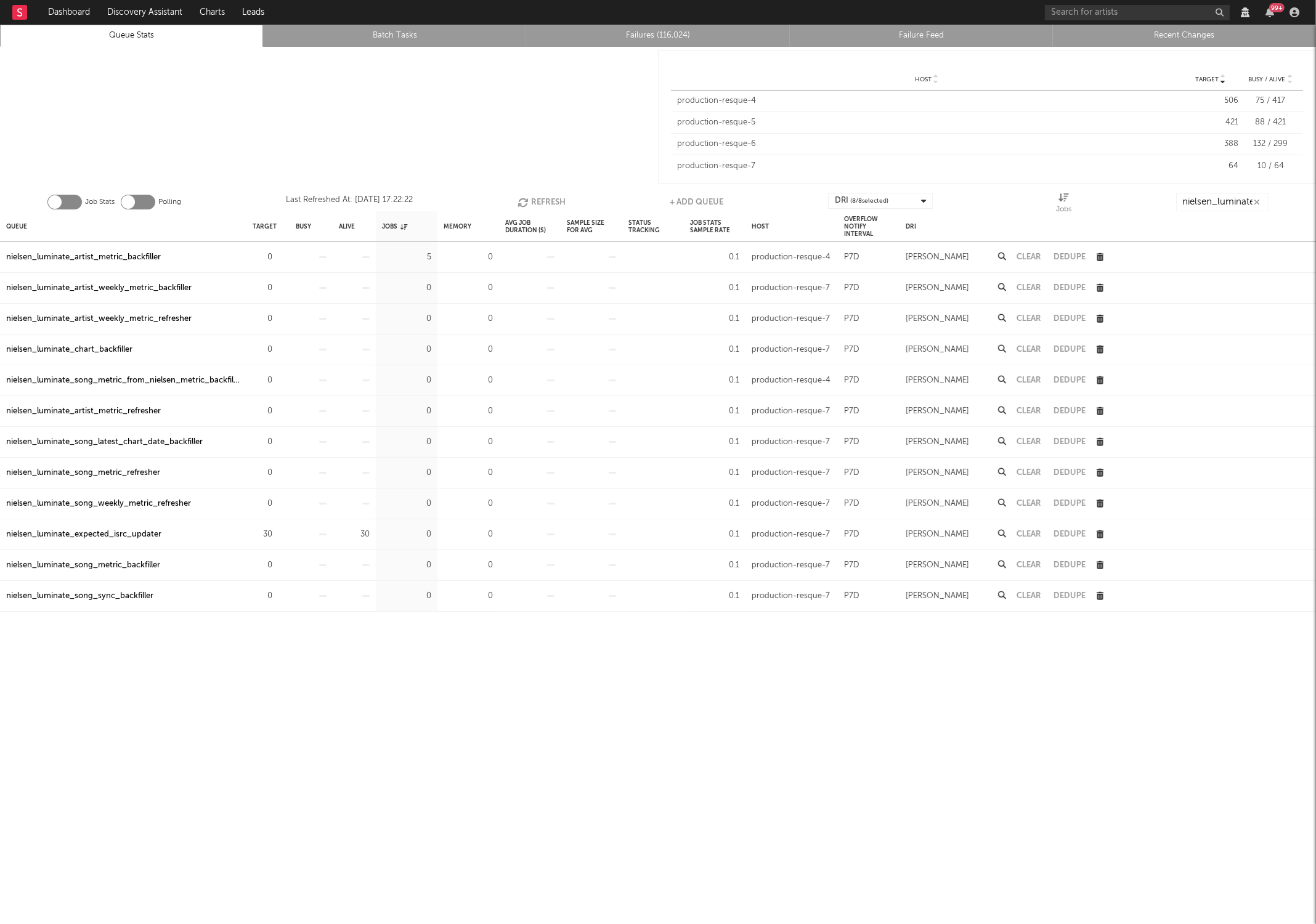
click at [536, 197] on button "Refresh" at bounding box center [542, 201] width 48 height 18
click at [1031, 254] on button "Clear" at bounding box center [1029, 257] width 25 height 8
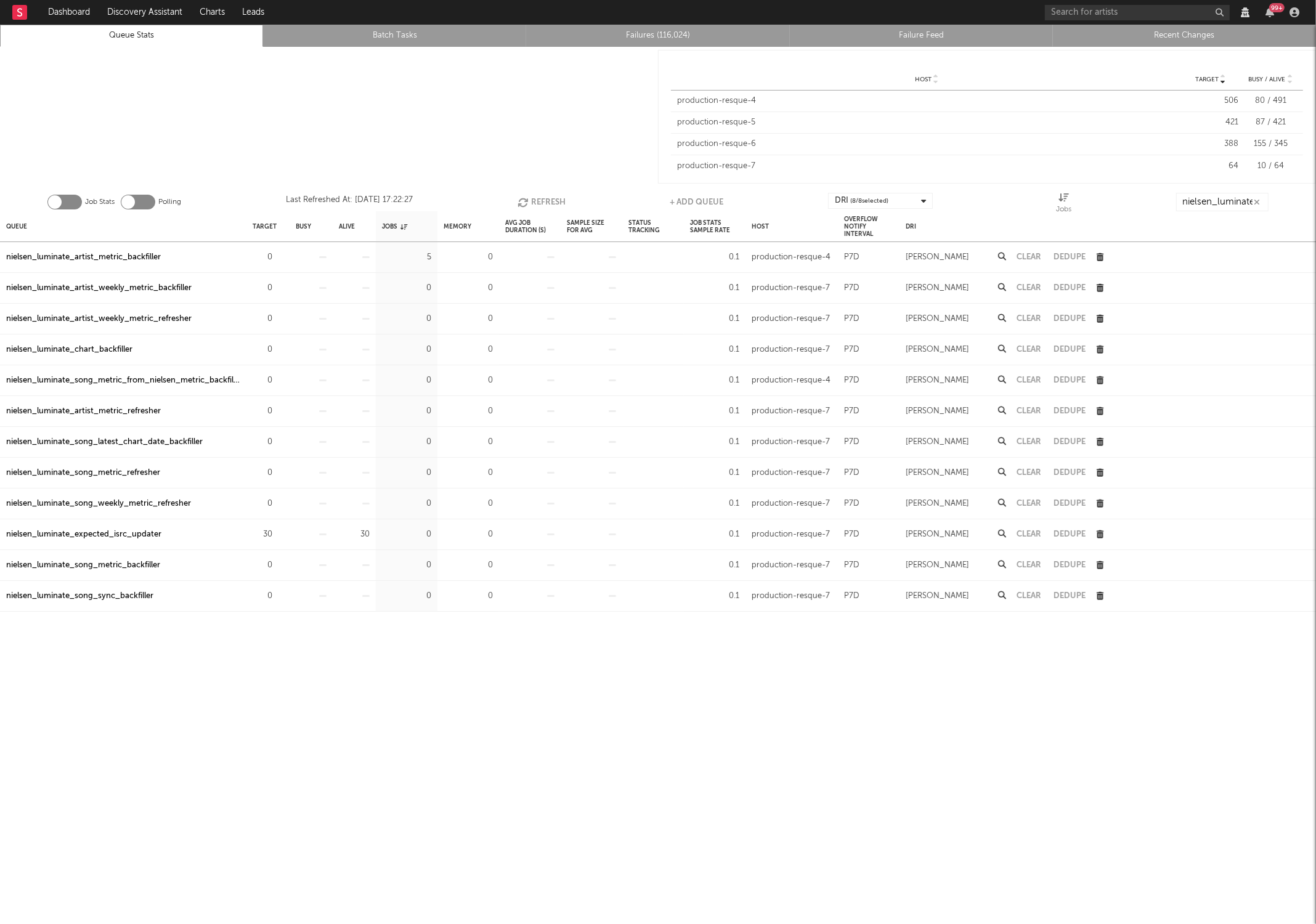
click at [551, 198] on button "Refresh" at bounding box center [542, 201] width 48 height 18
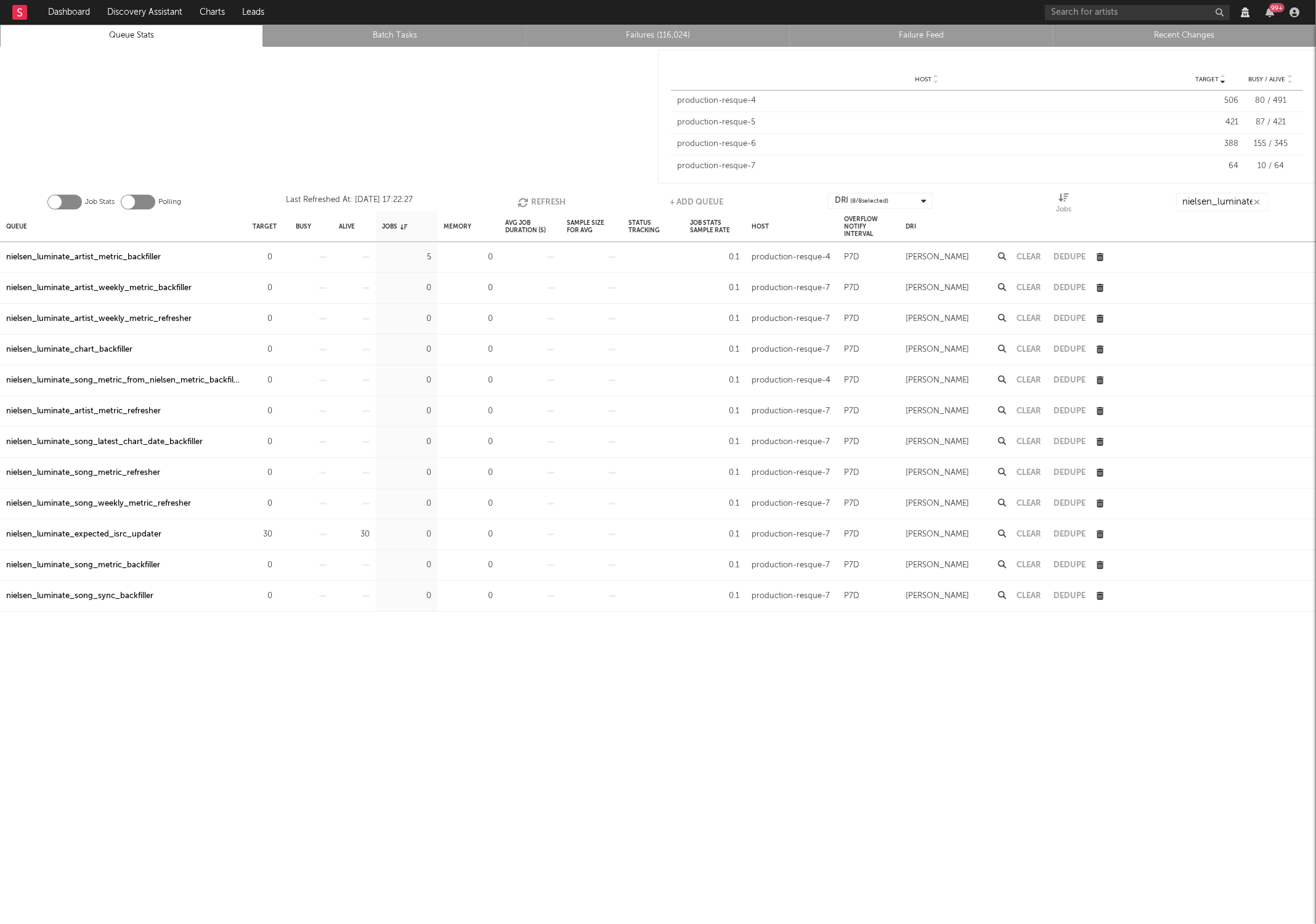
click at [551, 198] on button "Refresh" at bounding box center [542, 201] width 48 height 18
click at [514, 152] on div at bounding box center [329, 116] width 658 height 140
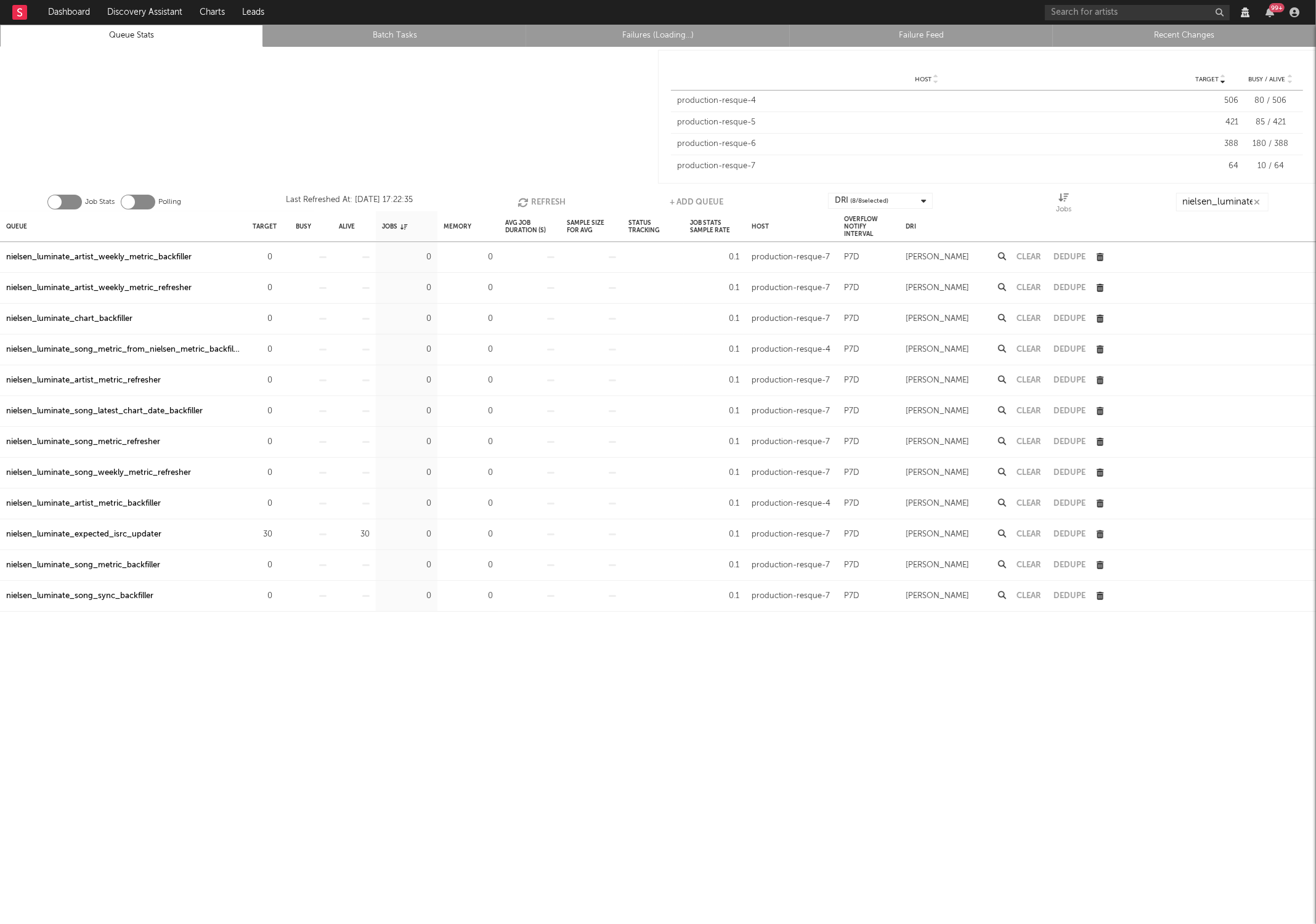
click at [527, 207] on icon "button" at bounding box center [524, 202] width 13 height 11
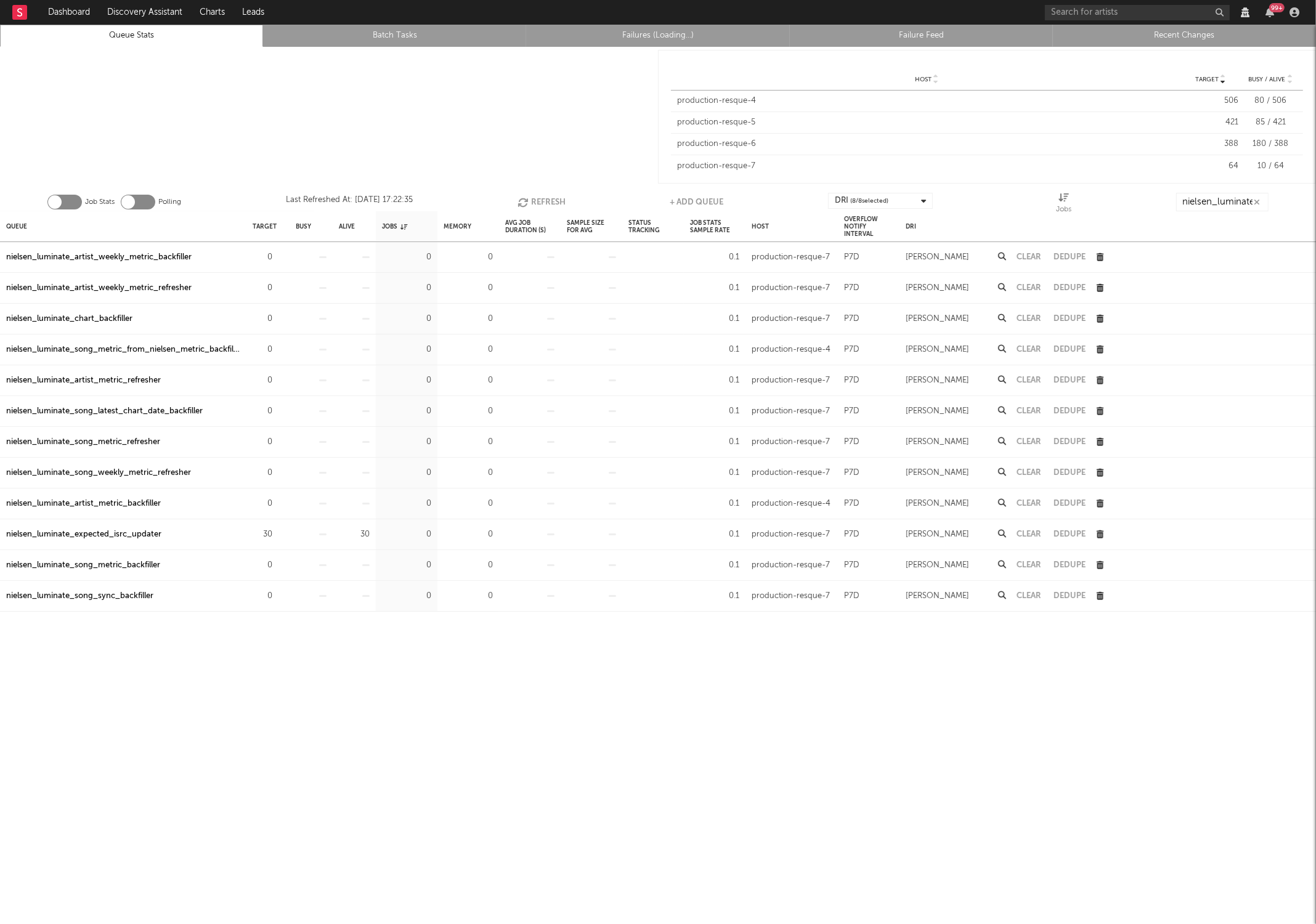
click at [527, 207] on icon "button" at bounding box center [524, 202] width 13 height 11
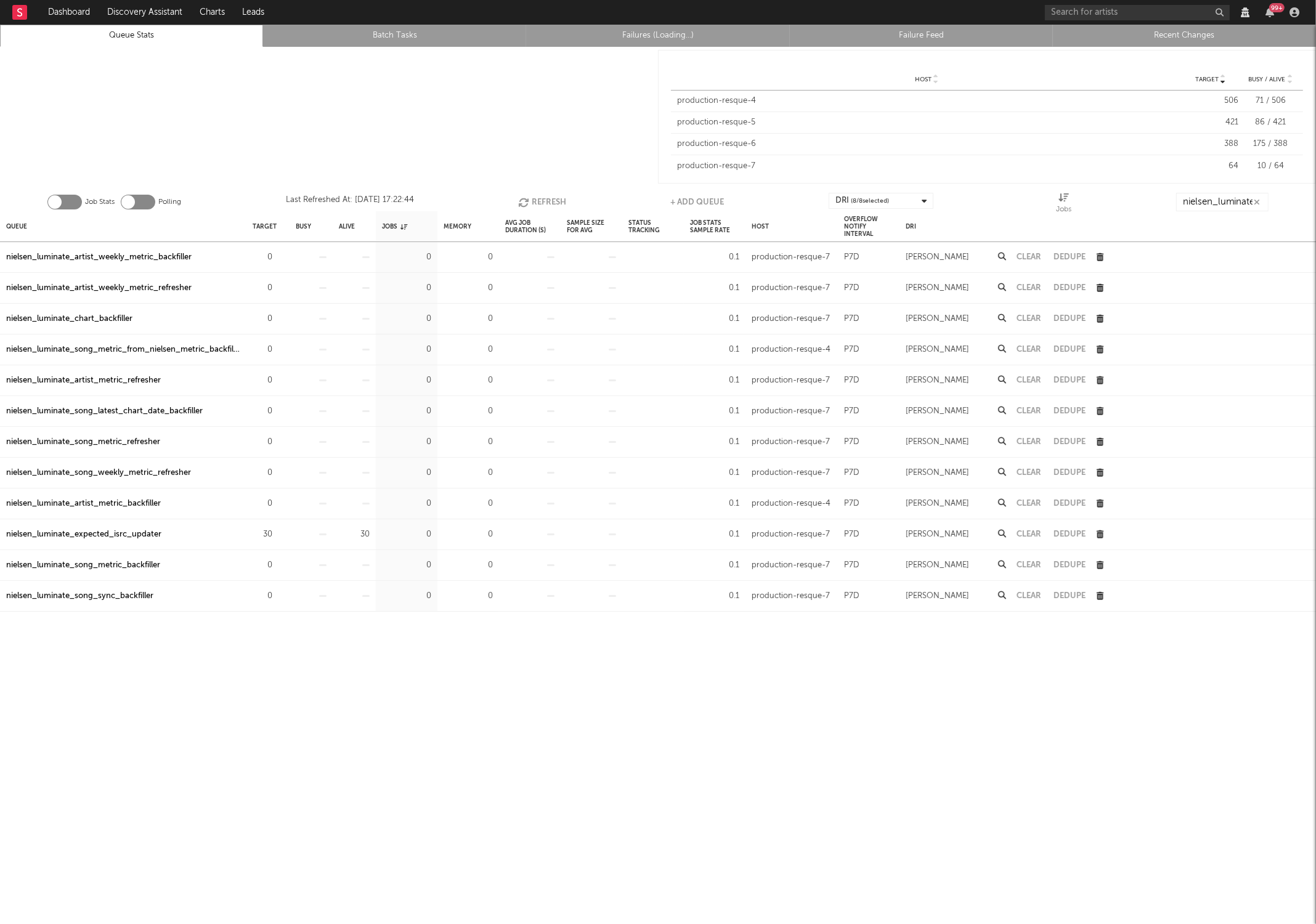
click at [527, 207] on icon "button" at bounding box center [524, 202] width 13 height 11
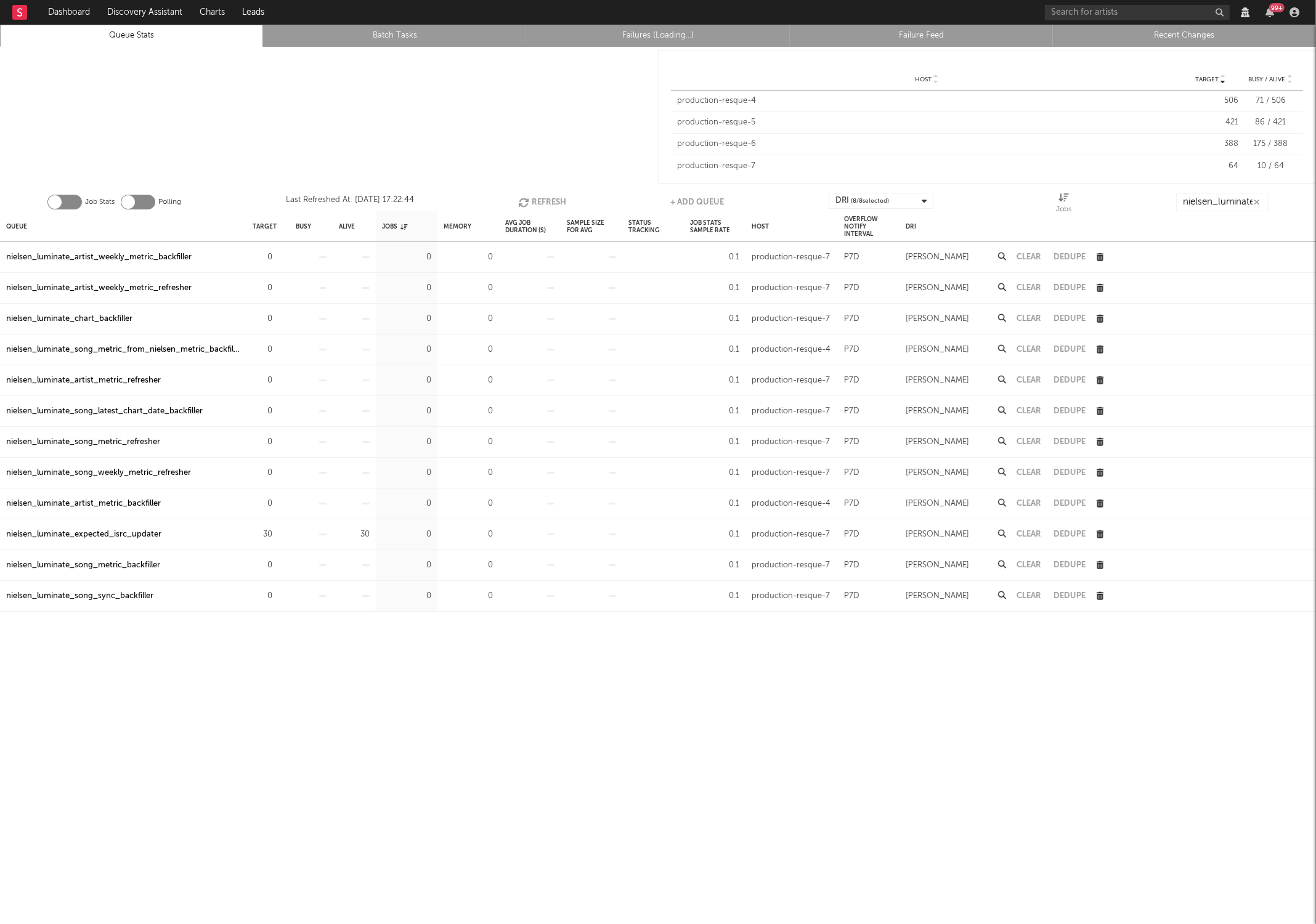
click at [527, 207] on icon "button" at bounding box center [524, 202] width 13 height 11
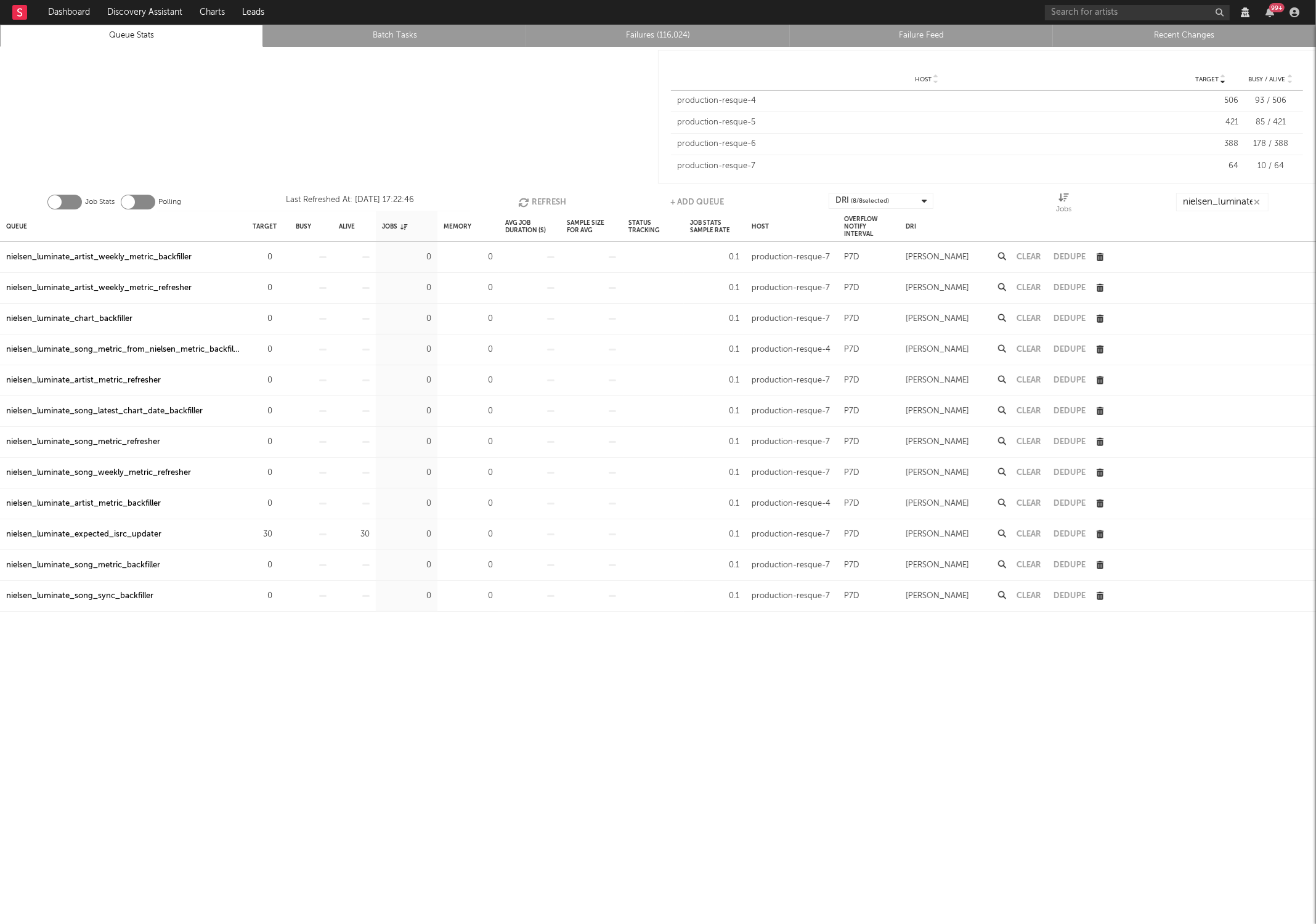
click at [527, 207] on icon "button" at bounding box center [524, 202] width 13 height 11
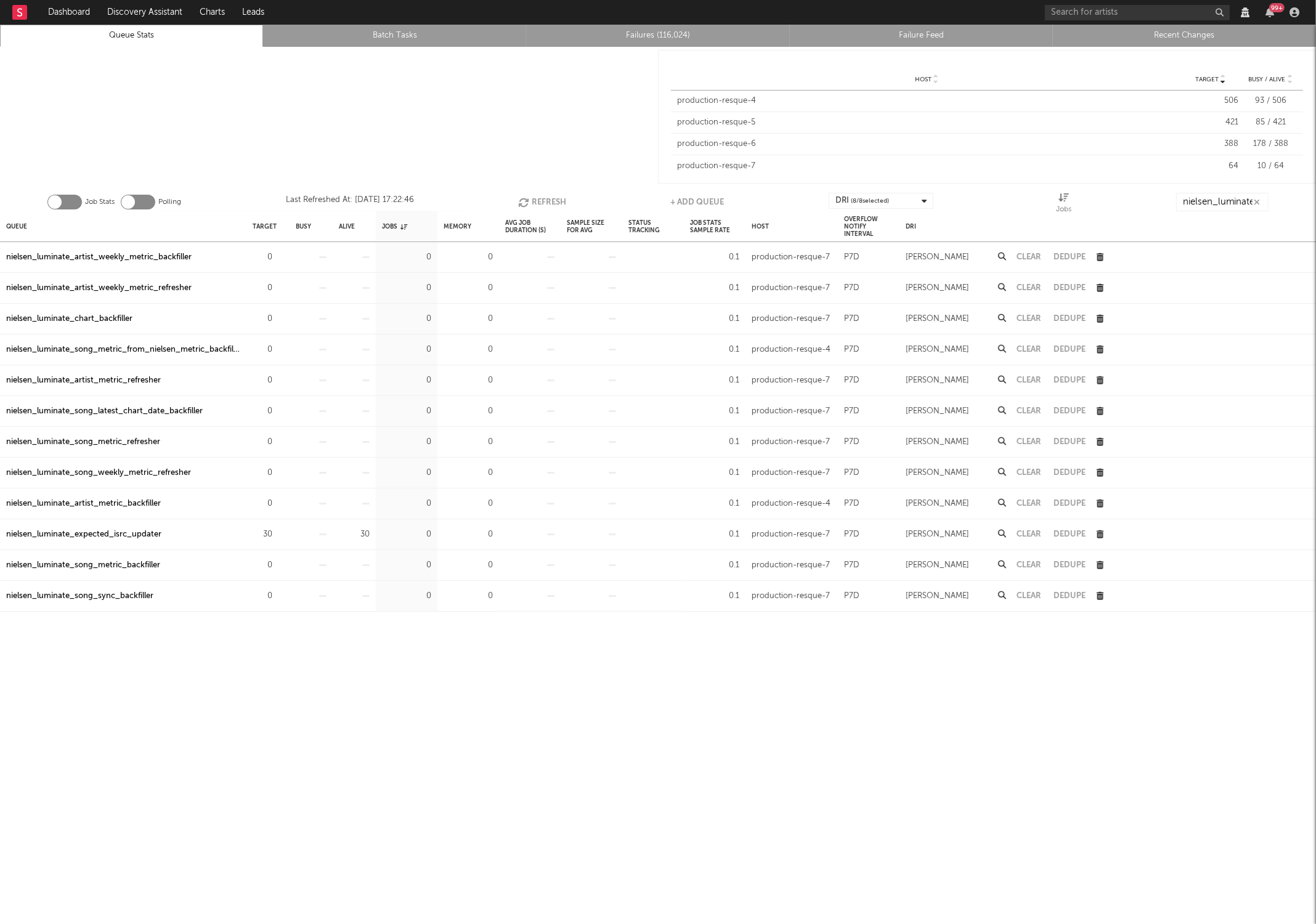
click at [527, 207] on icon "button" at bounding box center [524, 202] width 13 height 11
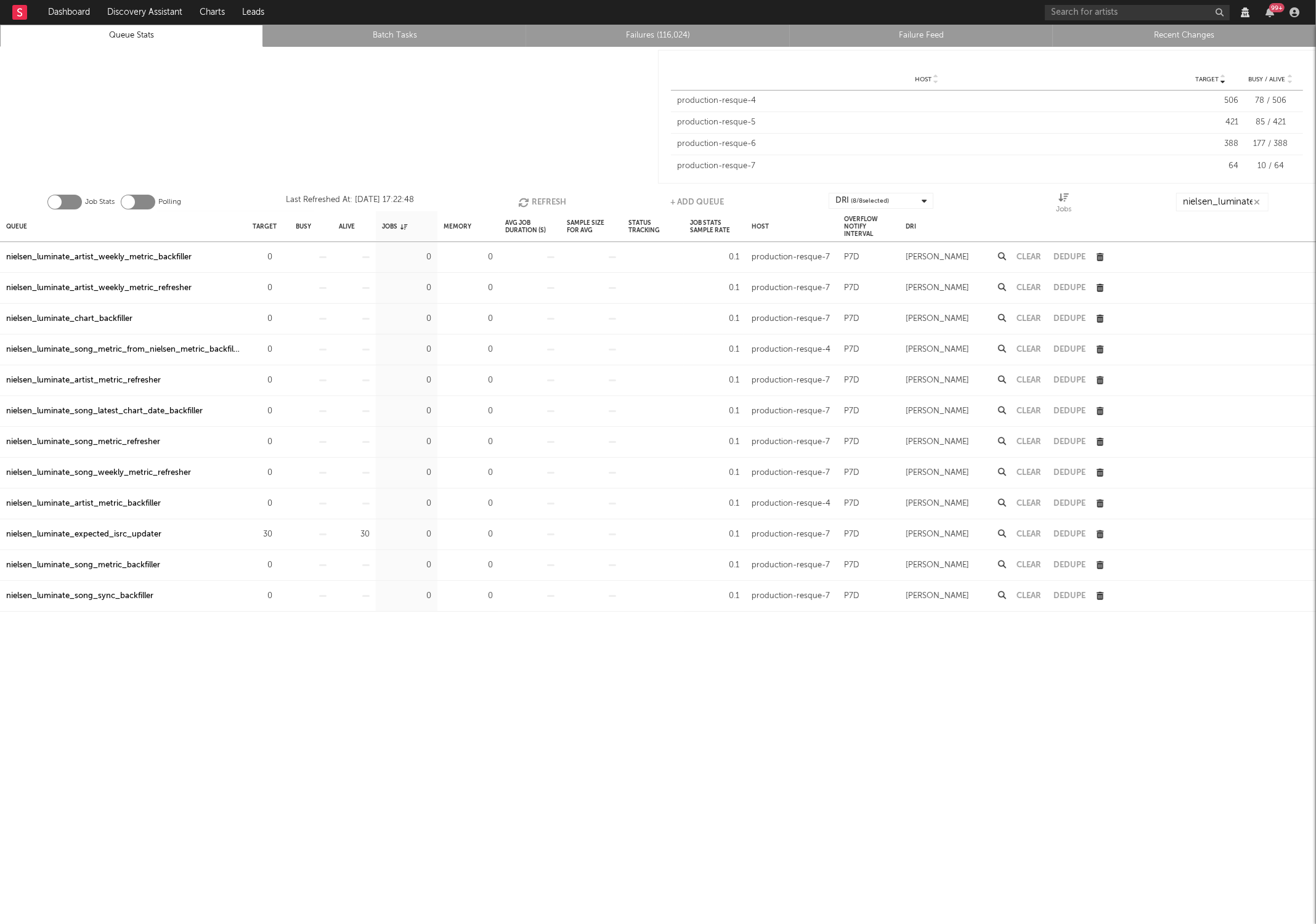
click at [527, 207] on icon "button" at bounding box center [524, 202] width 13 height 11
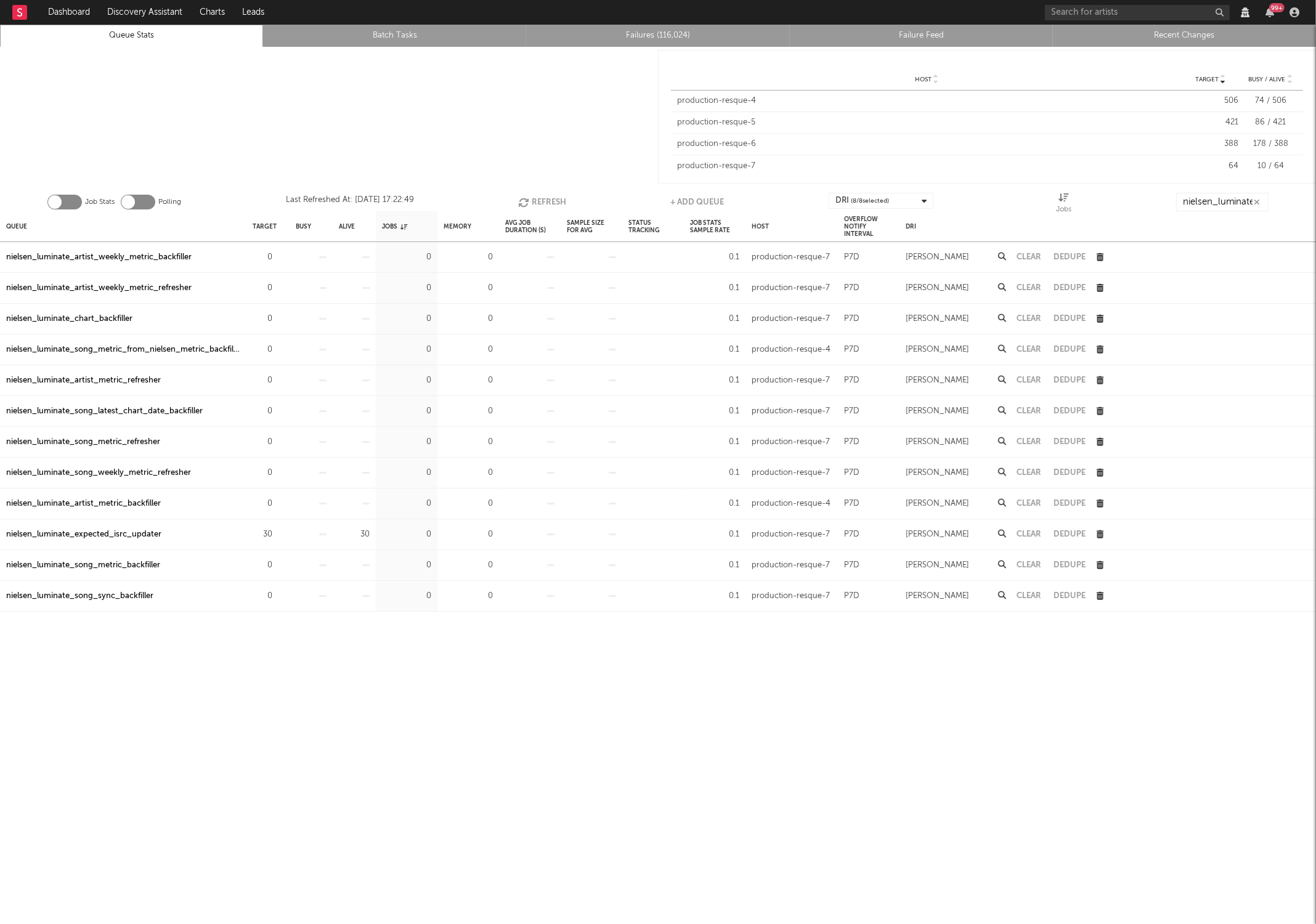
click at [527, 207] on icon "button" at bounding box center [524, 202] width 13 height 11
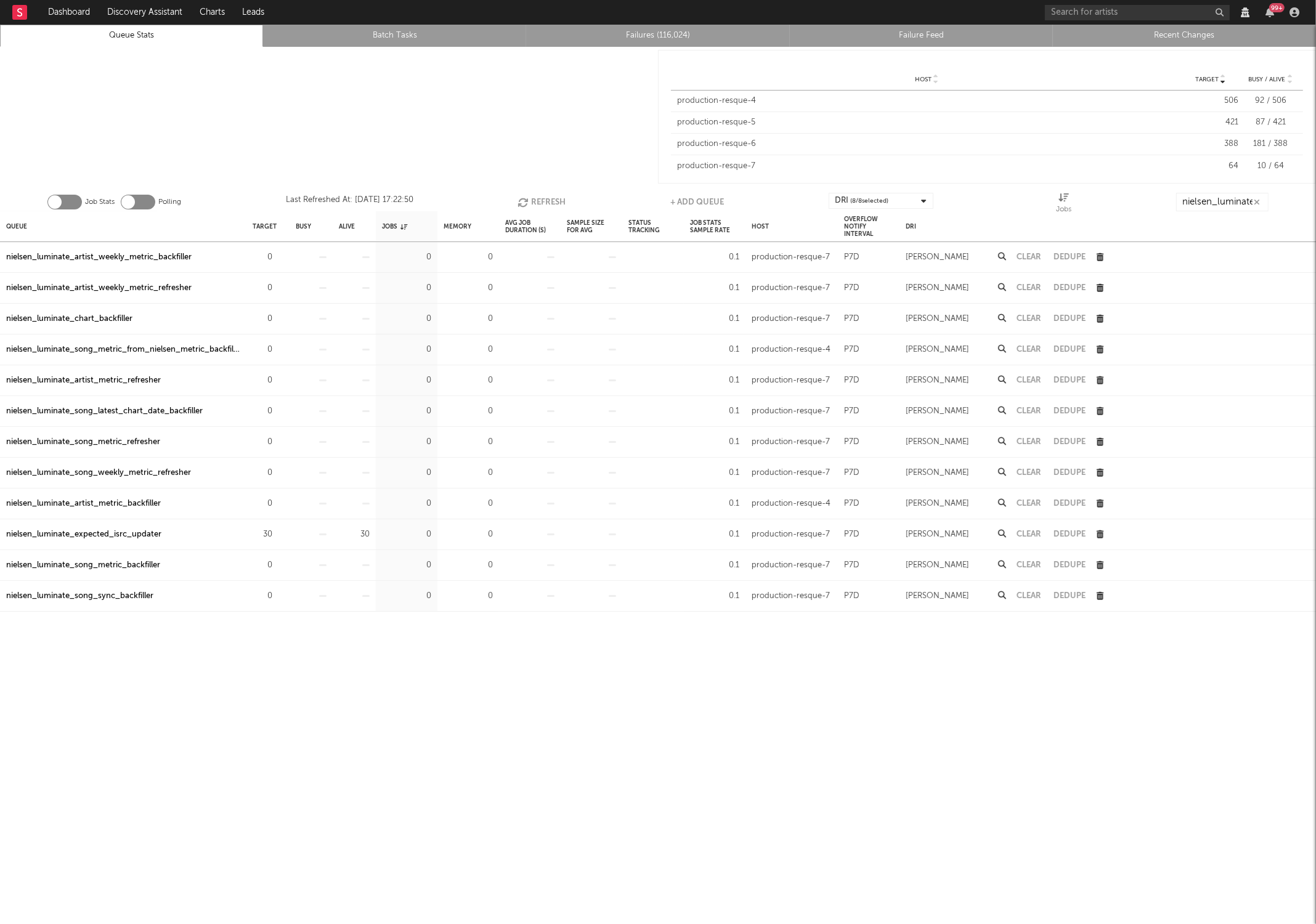
click at [527, 207] on icon "button" at bounding box center [524, 202] width 13 height 11
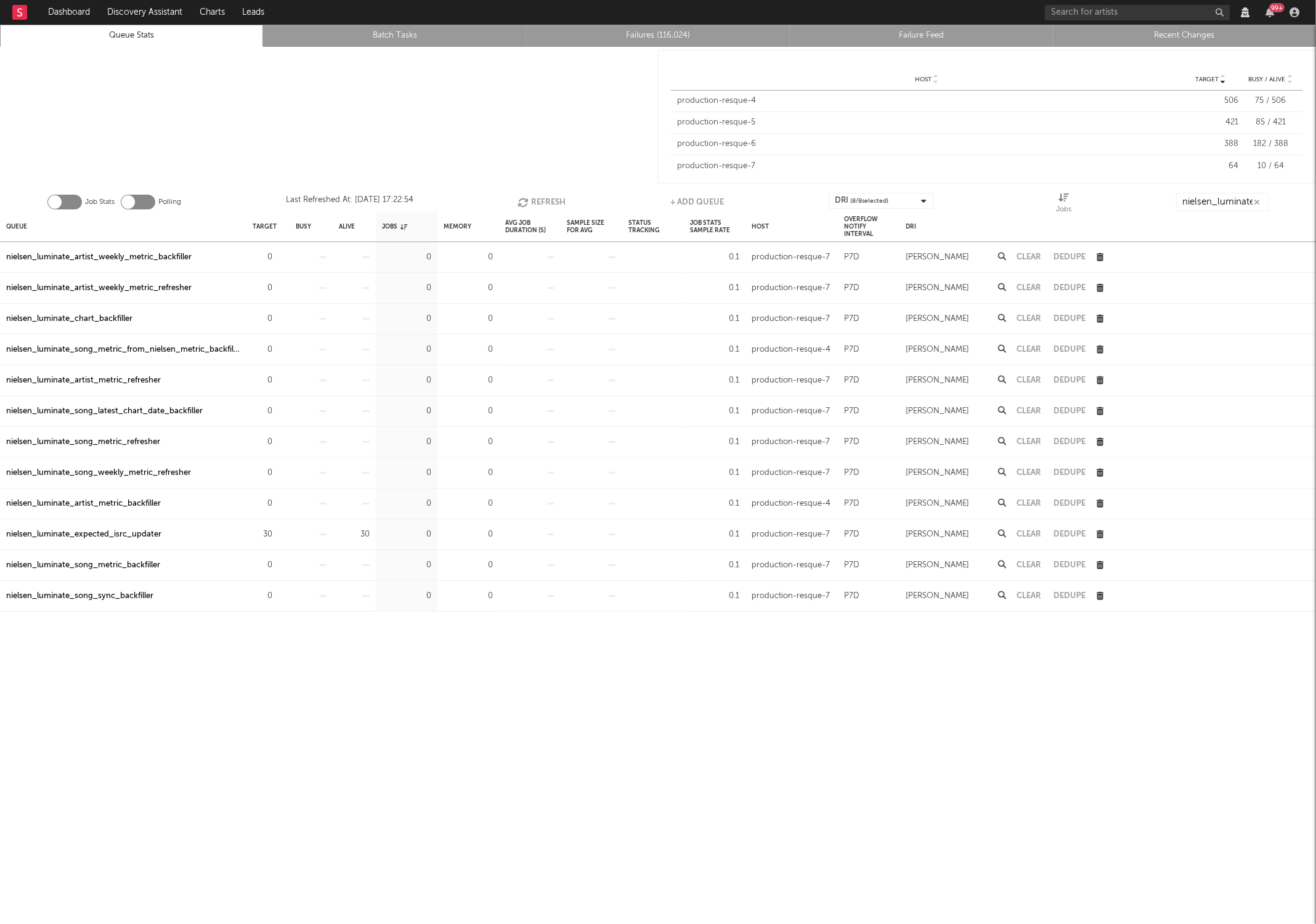
click at [527, 207] on icon "button" at bounding box center [524, 202] width 13 height 11
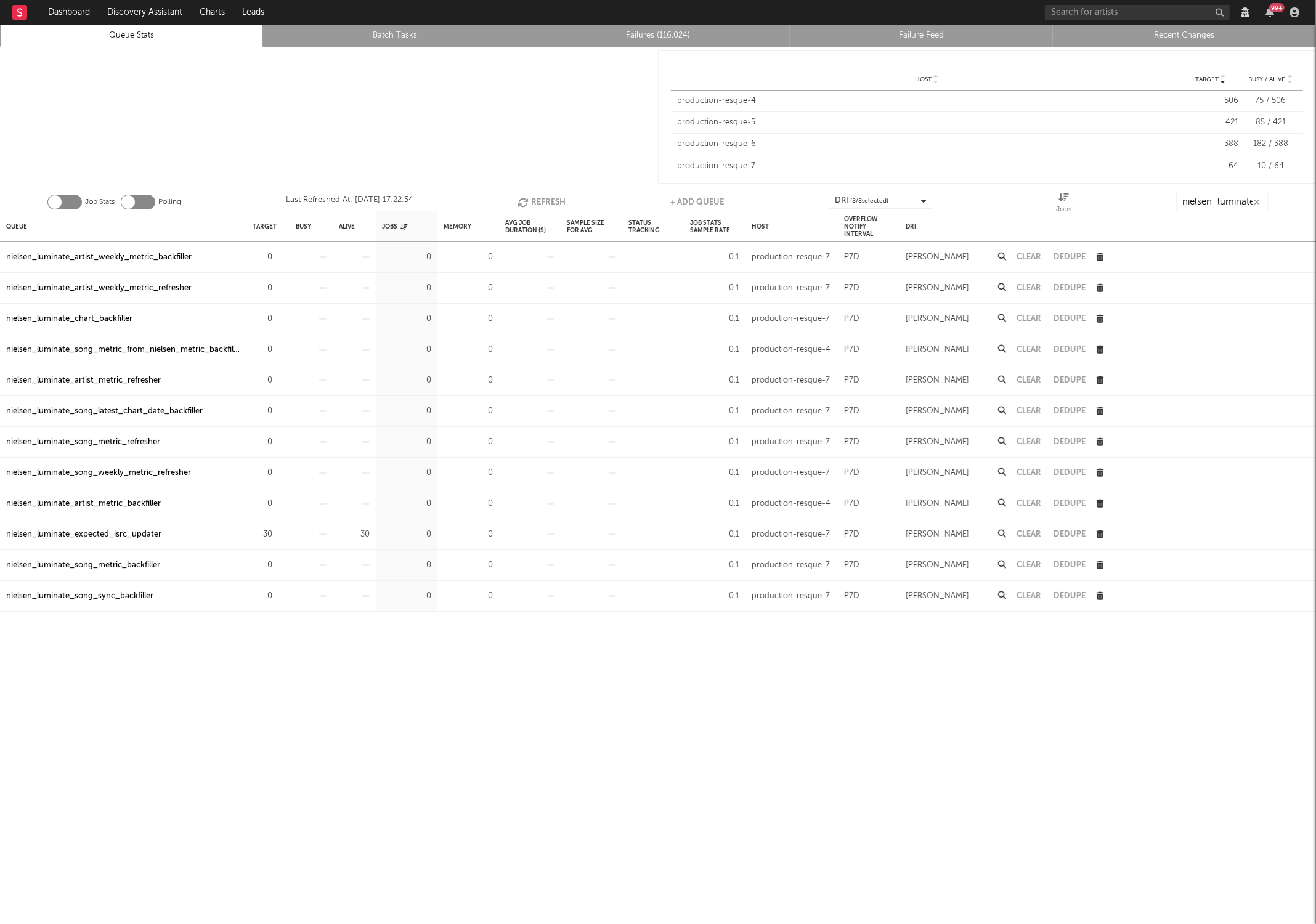
click at [527, 207] on icon "button" at bounding box center [524, 202] width 13 height 11
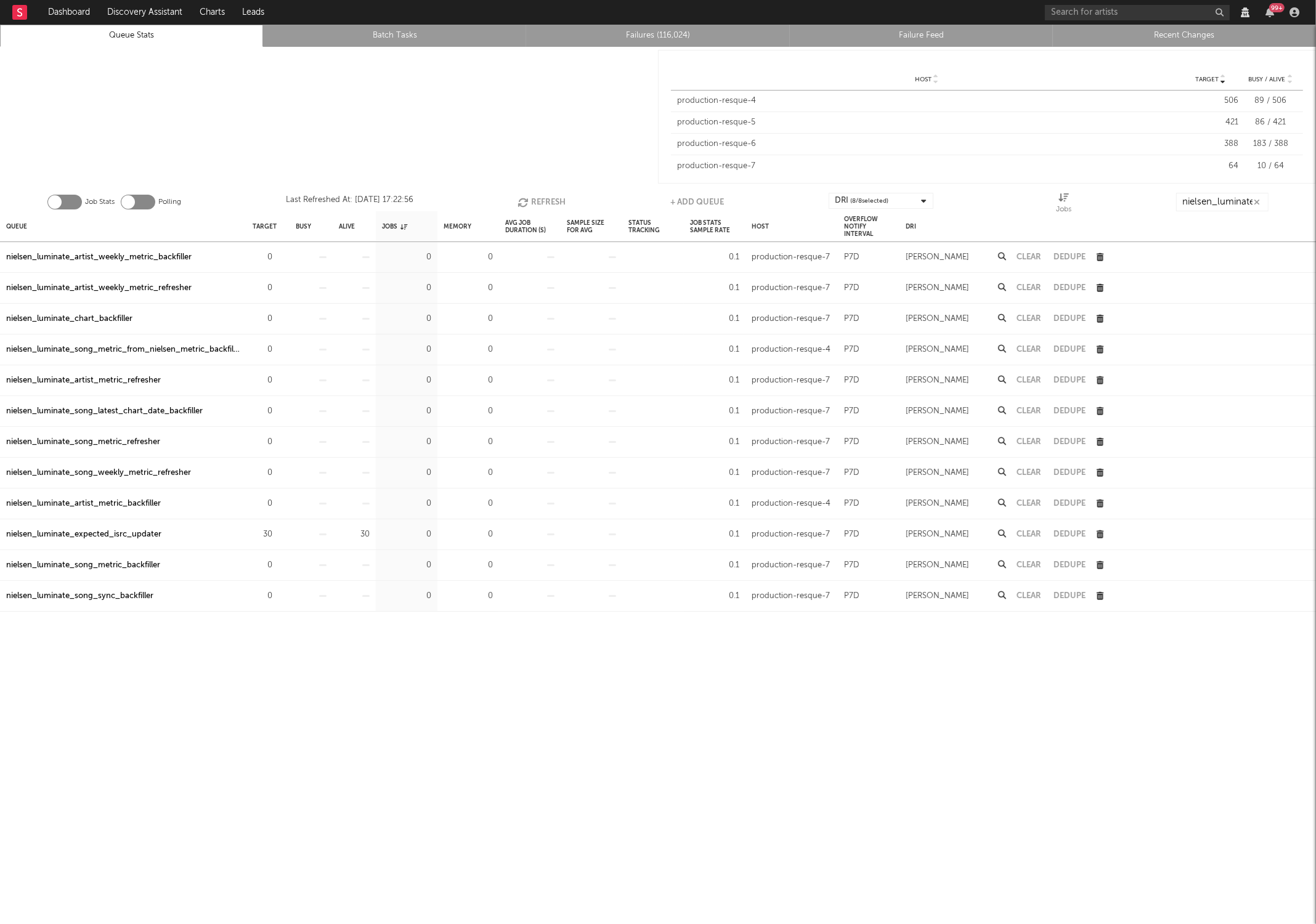
click at [527, 207] on icon "button" at bounding box center [524, 202] width 13 height 11
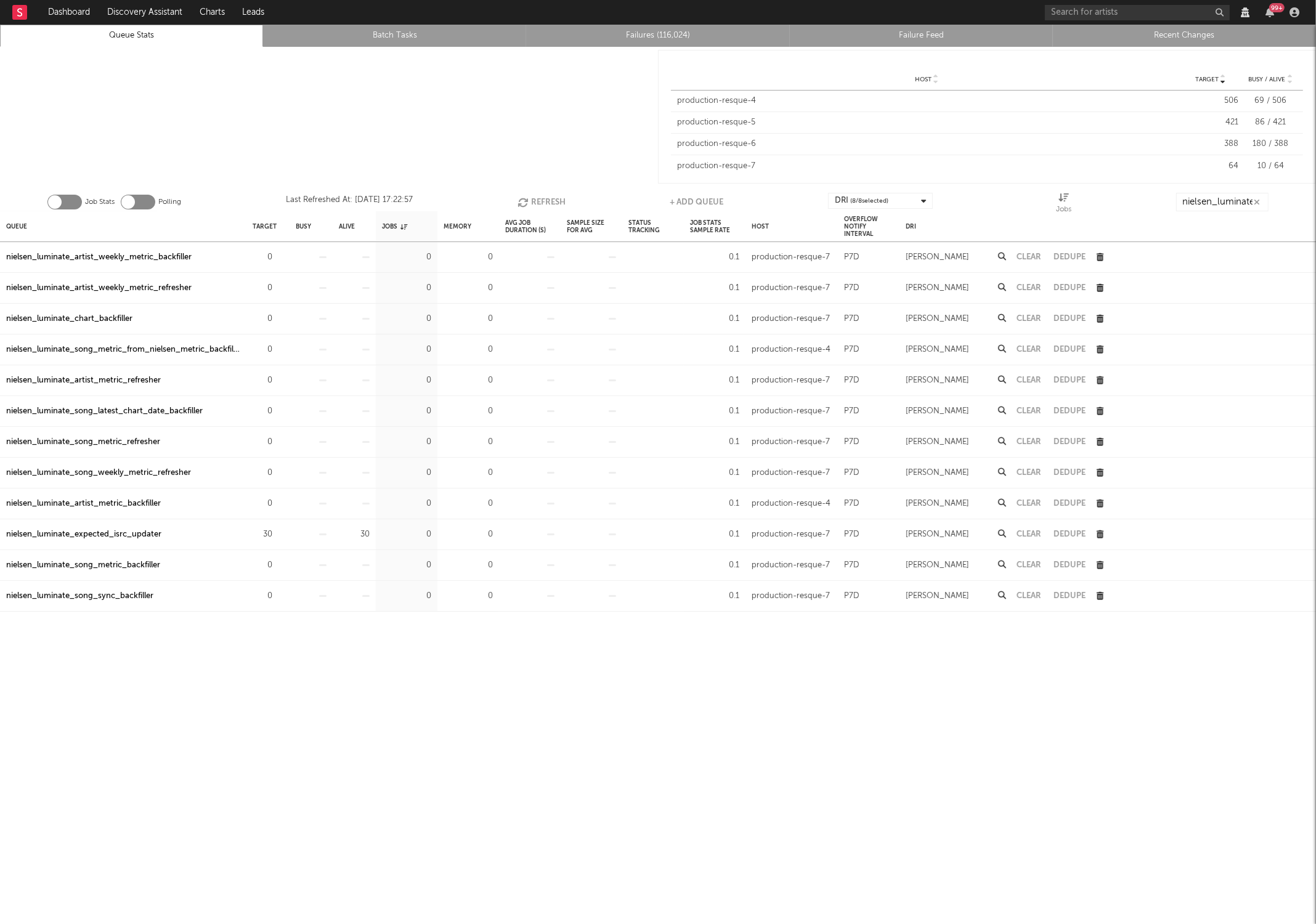
click at [527, 207] on icon "button" at bounding box center [524, 202] width 13 height 11
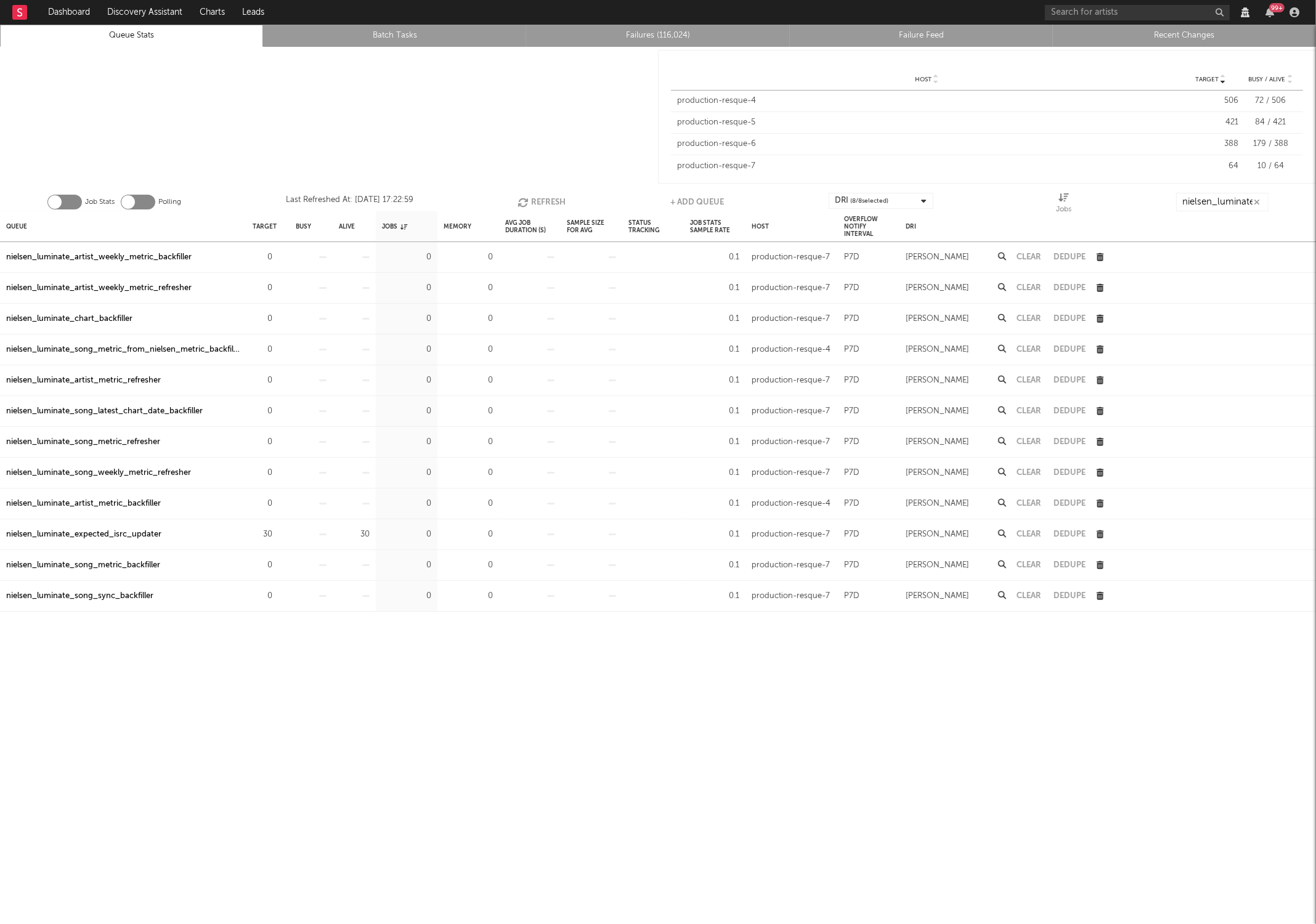
click at [527, 207] on icon "button" at bounding box center [524, 202] width 13 height 11
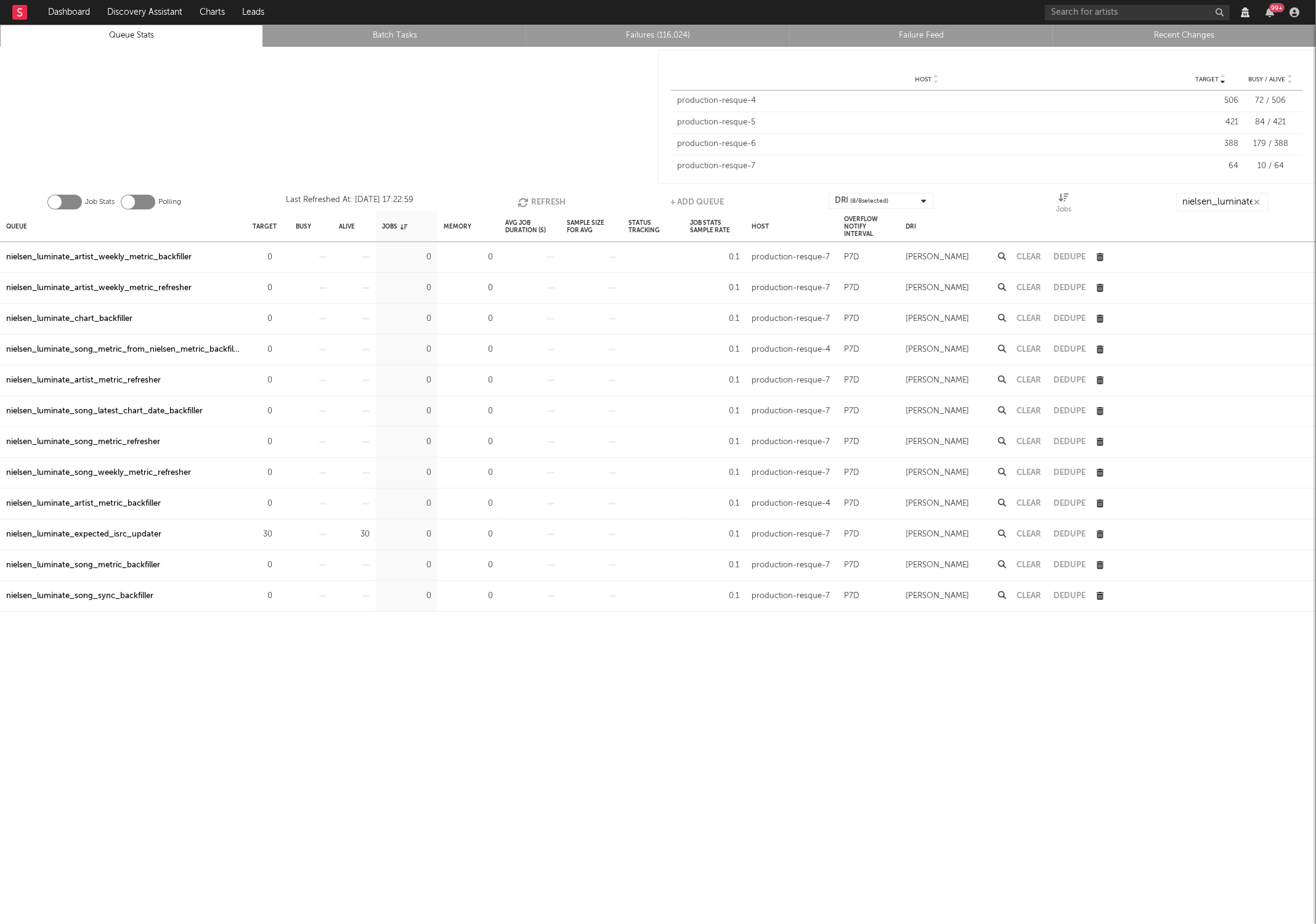
click at [527, 207] on icon "button" at bounding box center [524, 202] width 13 height 11
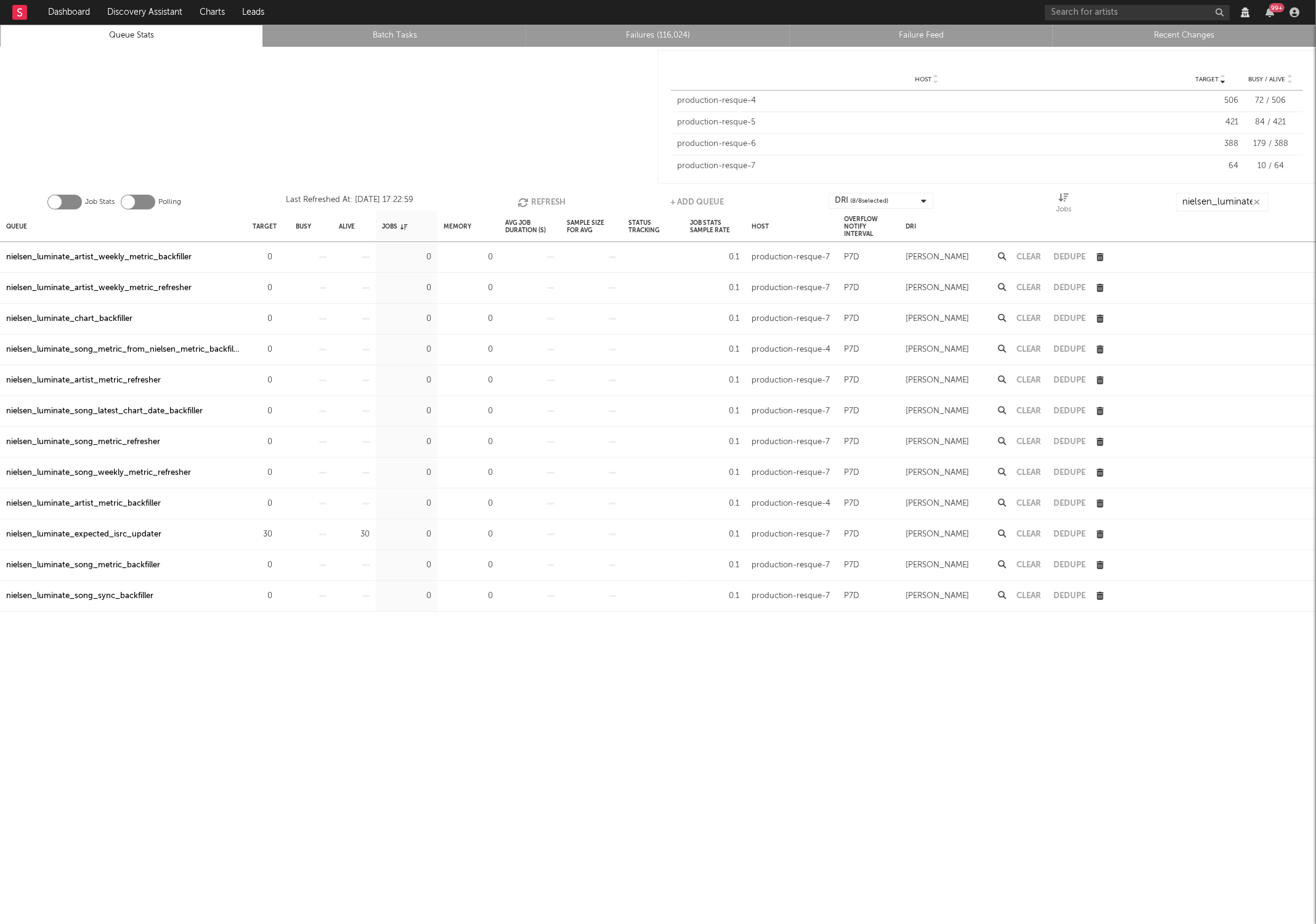
click at [527, 207] on icon "button" at bounding box center [524, 202] width 13 height 11
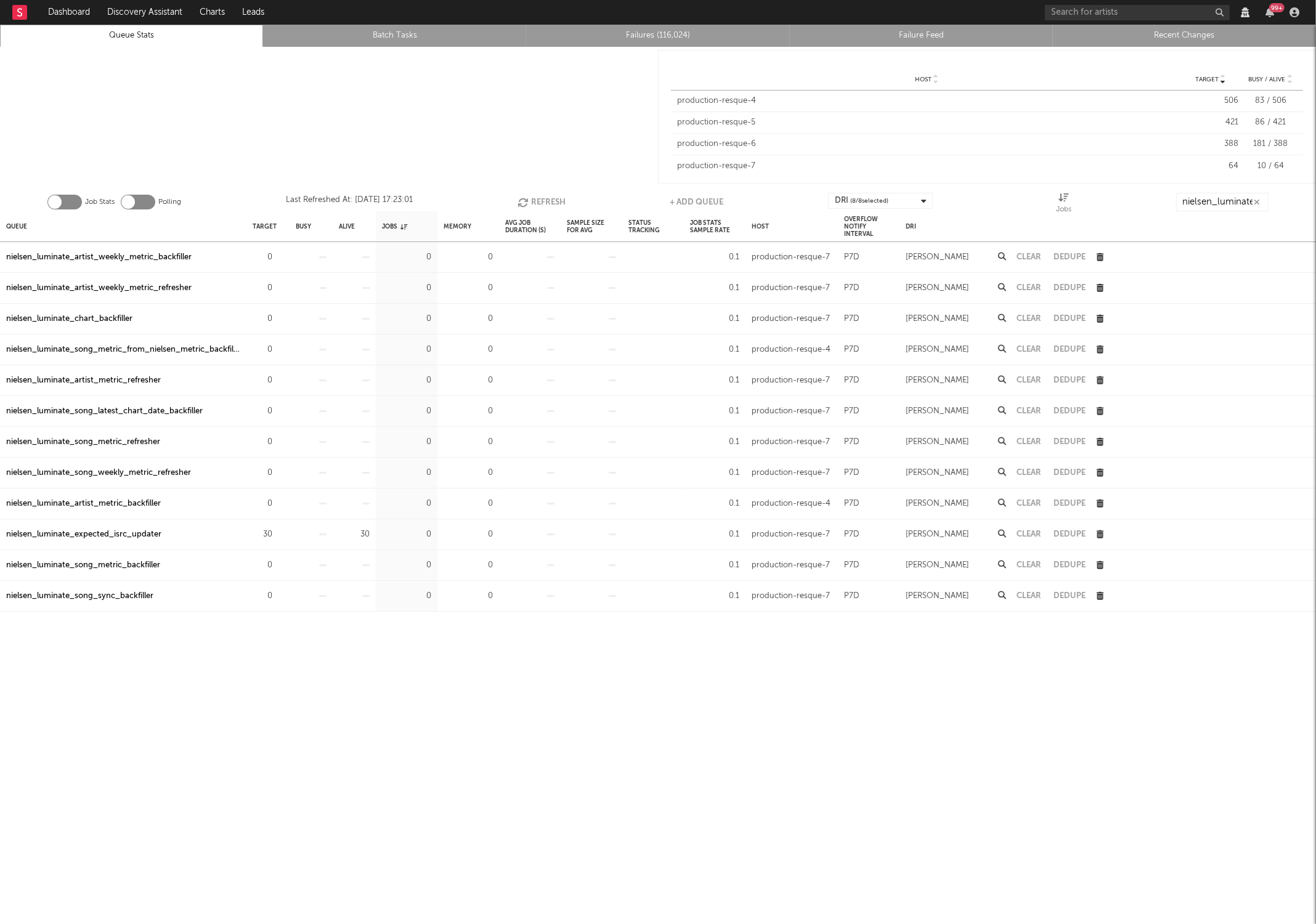
click at [527, 207] on icon "button" at bounding box center [524, 202] width 13 height 11
click at [531, 199] on button "Refresh" at bounding box center [542, 201] width 48 height 18
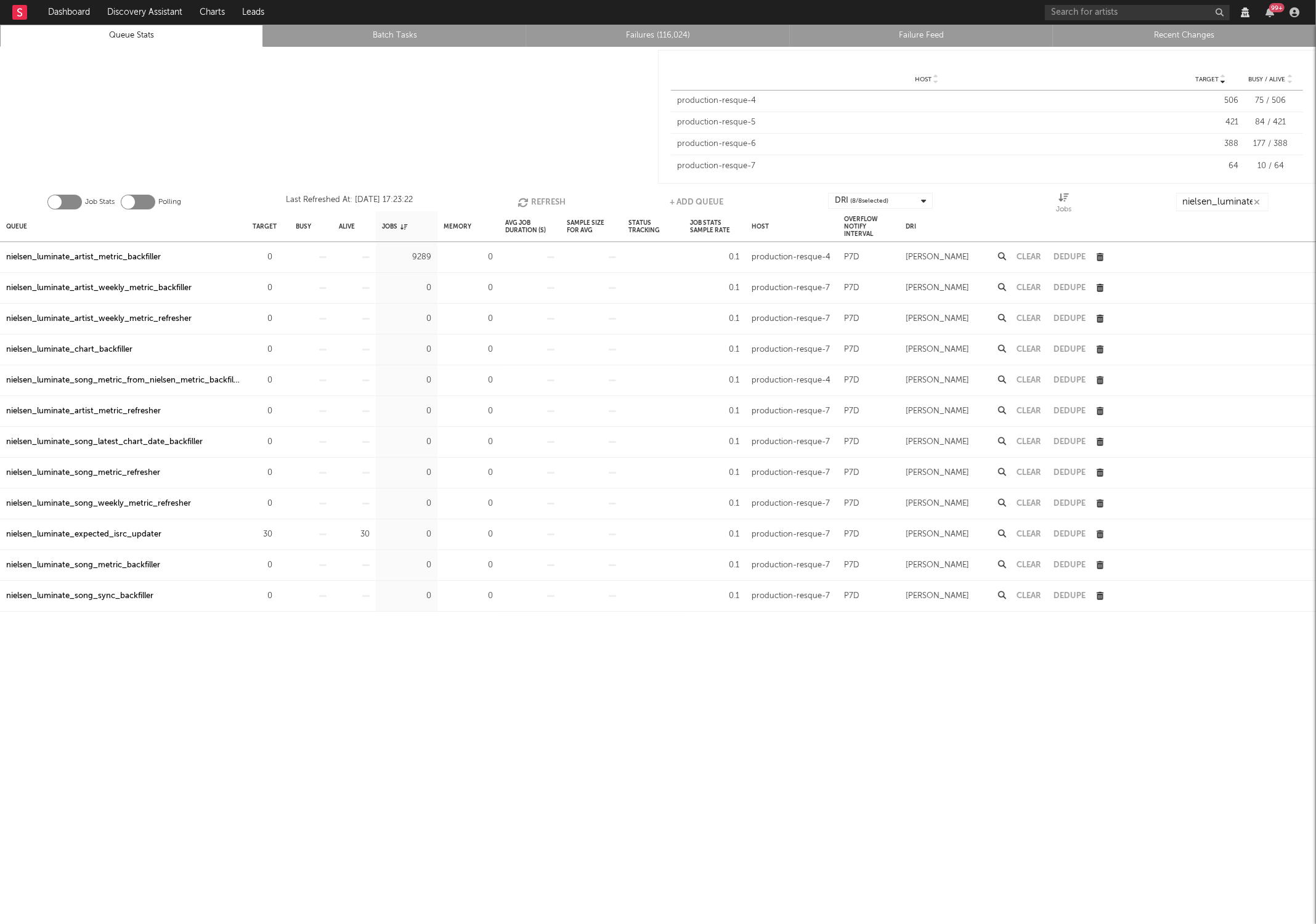
click at [531, 199] on button "Refresh" at bounding box center [542, 201] width 48 height 18
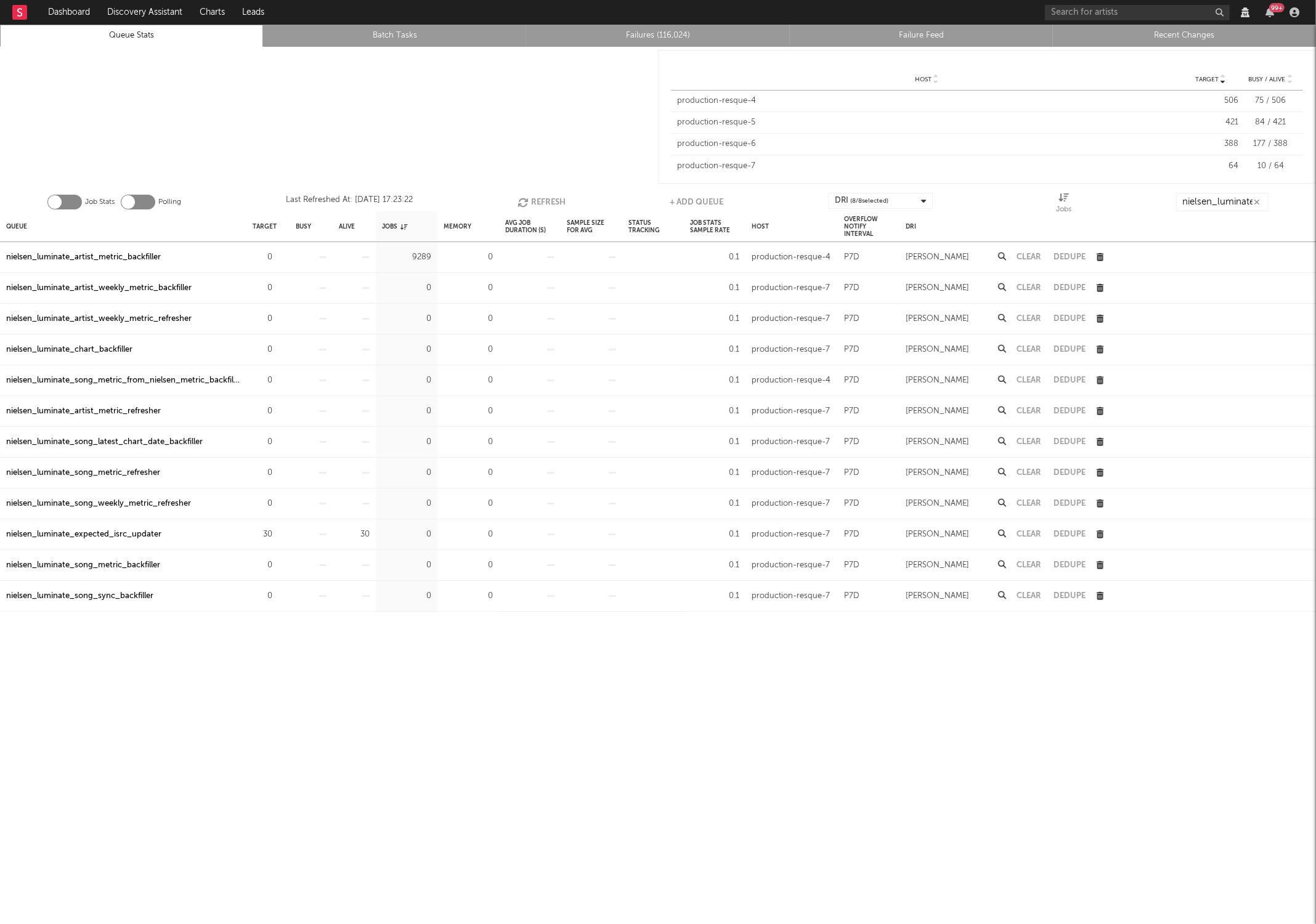
click at [531, 199] on button "Refresh" at bounding box center [542, 201] width 48 height 18
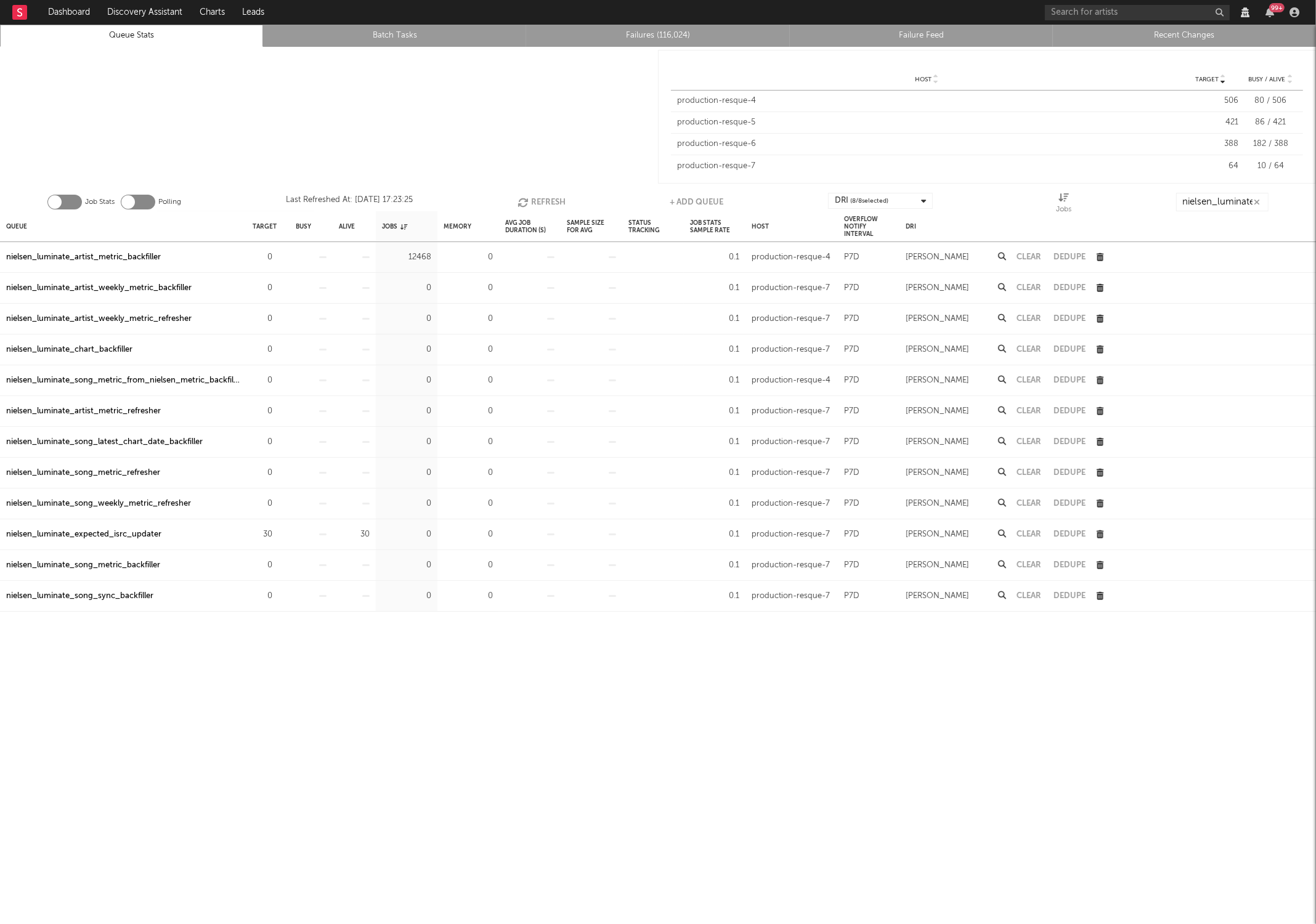
click at [531, 199] on button "Refresh" at bounding box center [542, 201] width 48 height 18
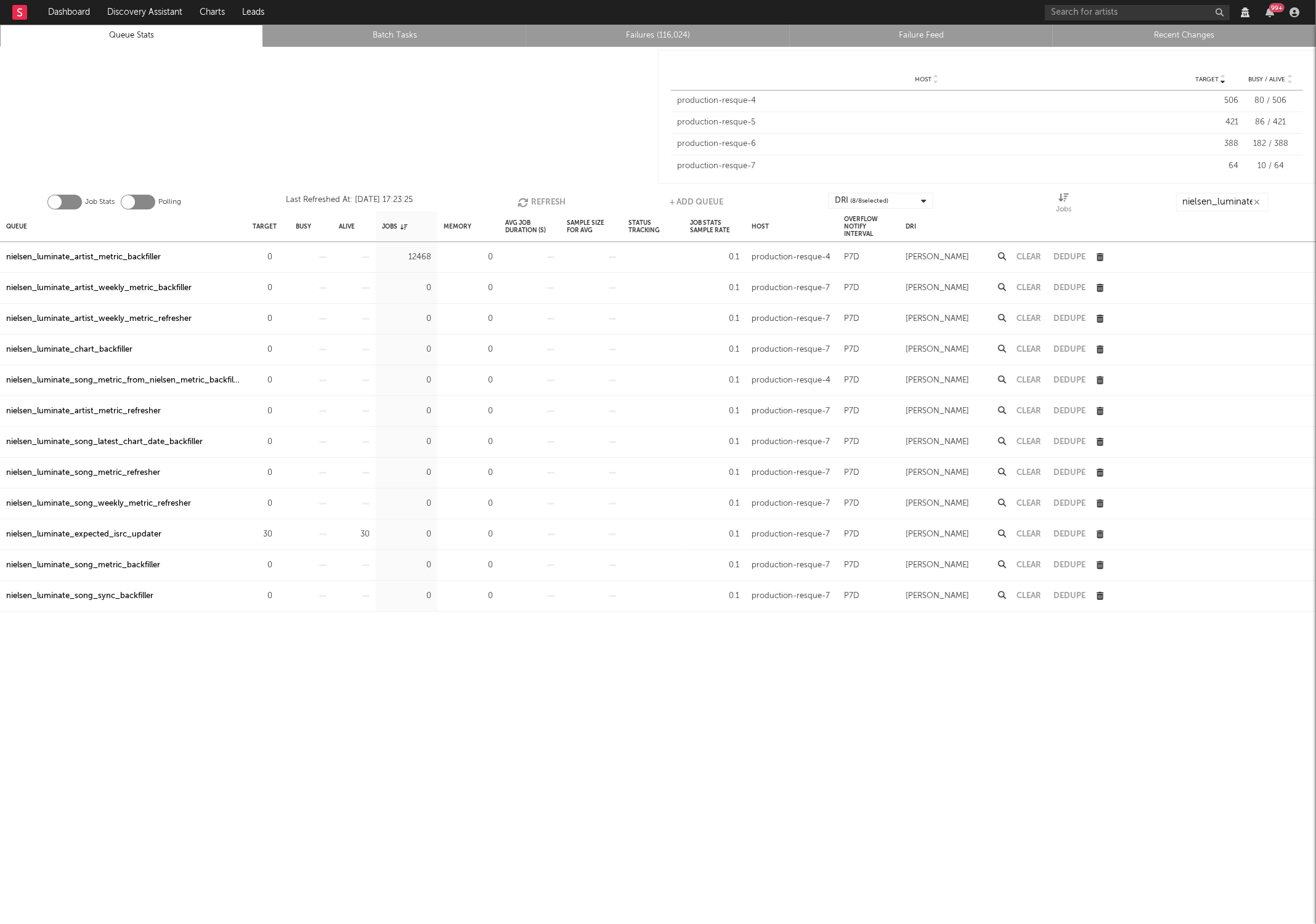
click at [531, 199] on button "Refresh" at bounding box center [542, 201] width 48 height 18
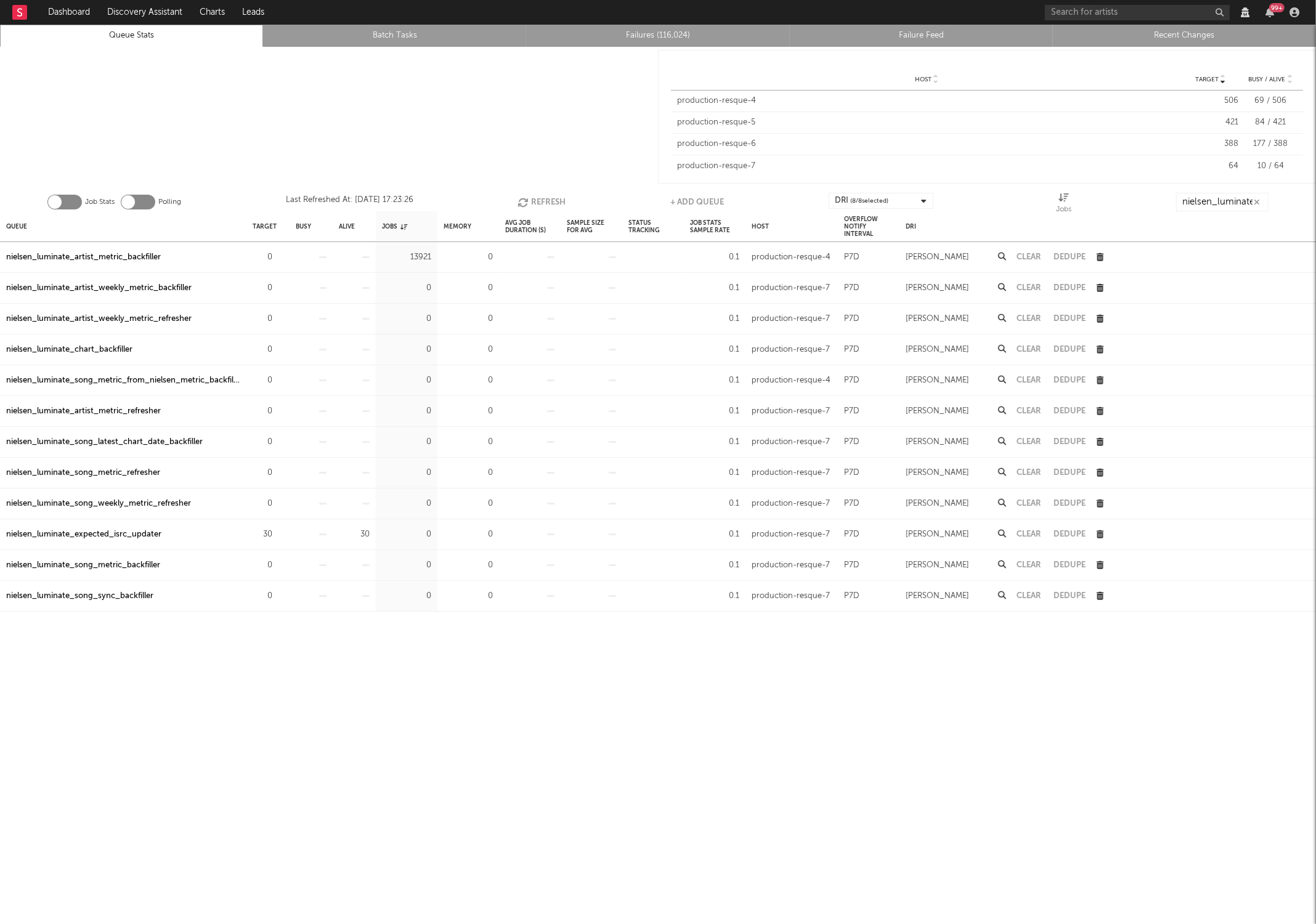
click at [531, 199] on button "Refresh" at bounding box center [542, 201] width 48 height 18
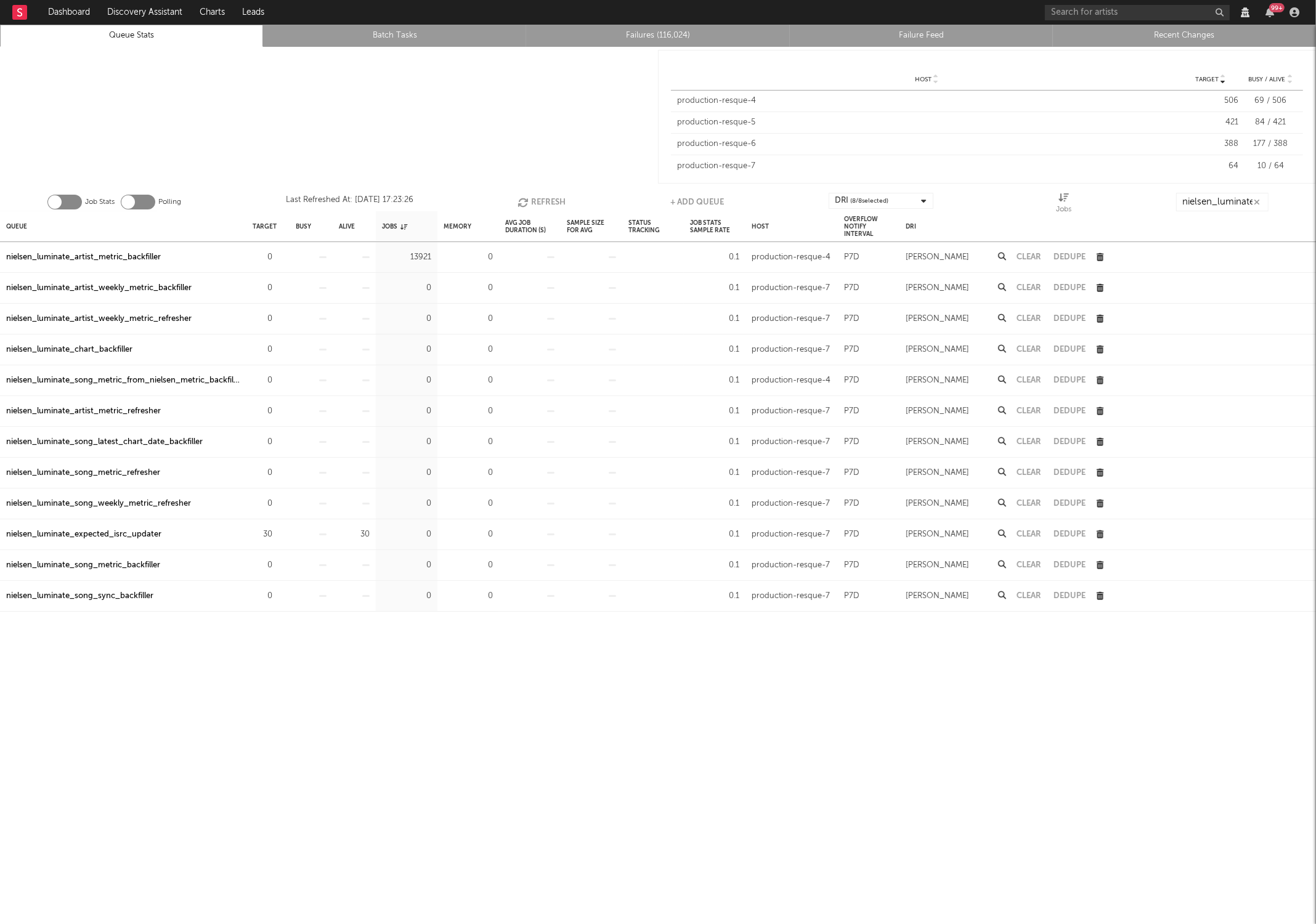
click at [531, 199] on button "Refresh" at bounding box center [542, 201] width 48 height 18
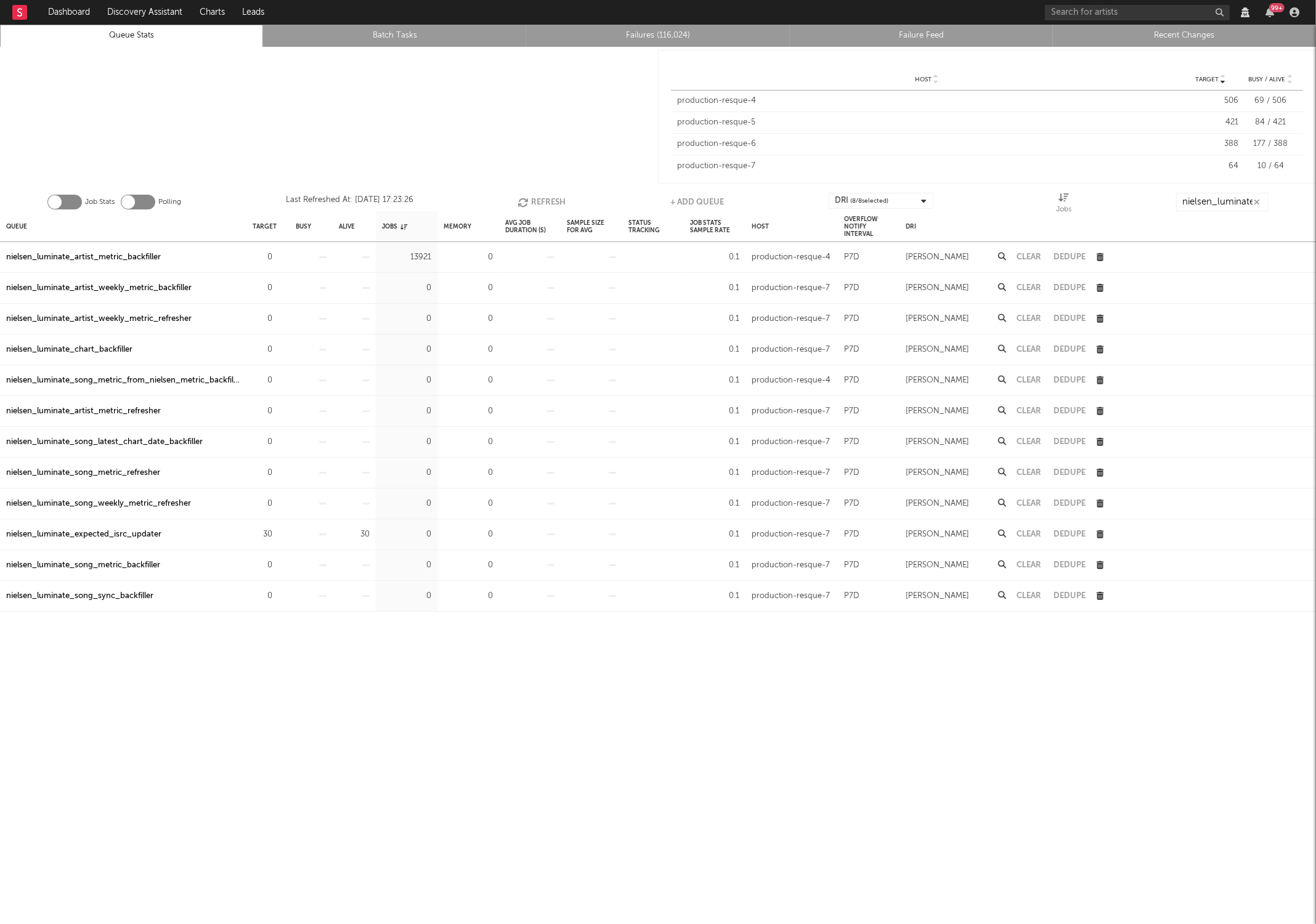
click at [531, 199] on button "Refresh" at bounding box center [542, 201] width 48 height 18
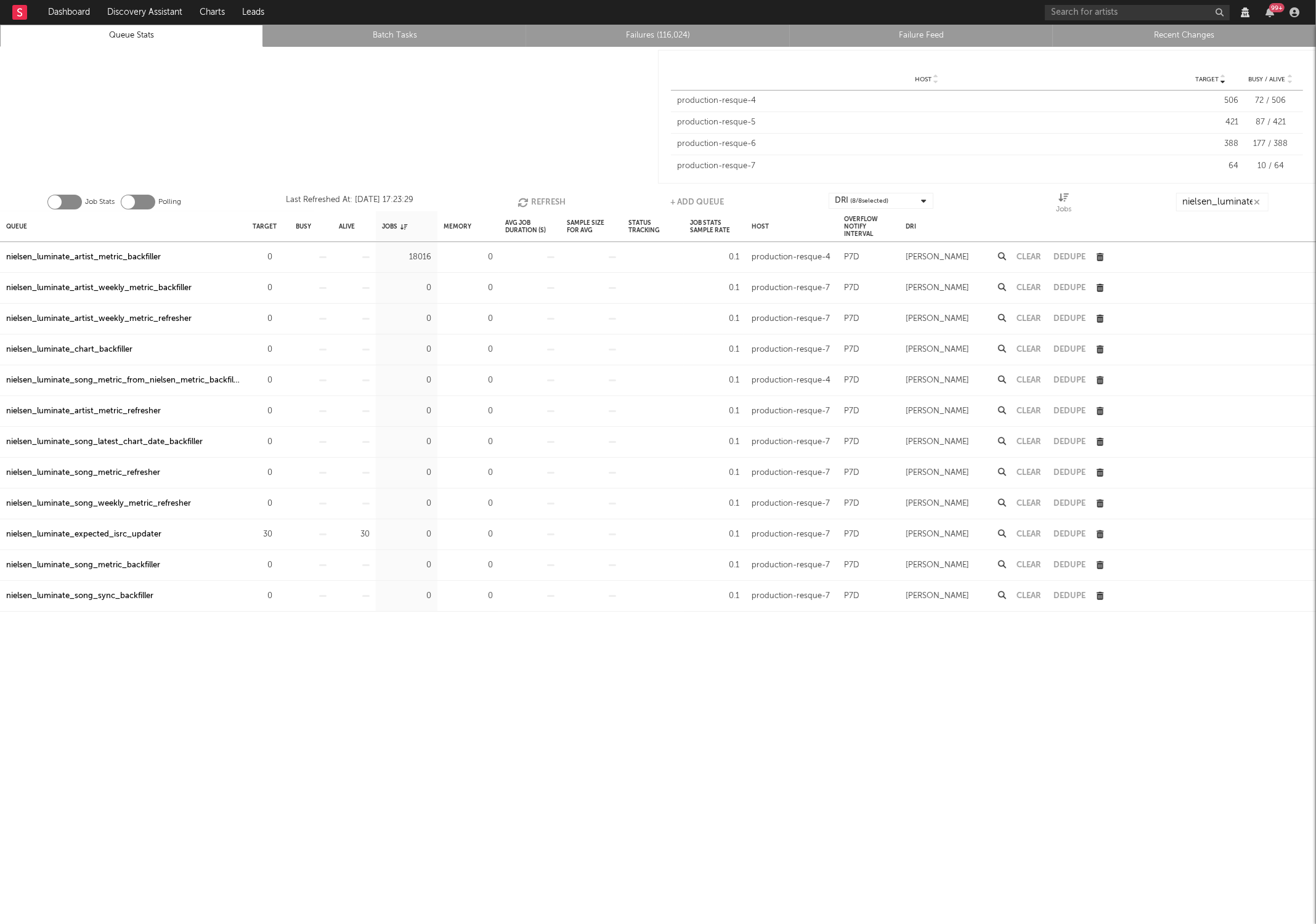
click at [531, 199] on button "Refresh" at bounding box center [542, 201] width 48 height 18
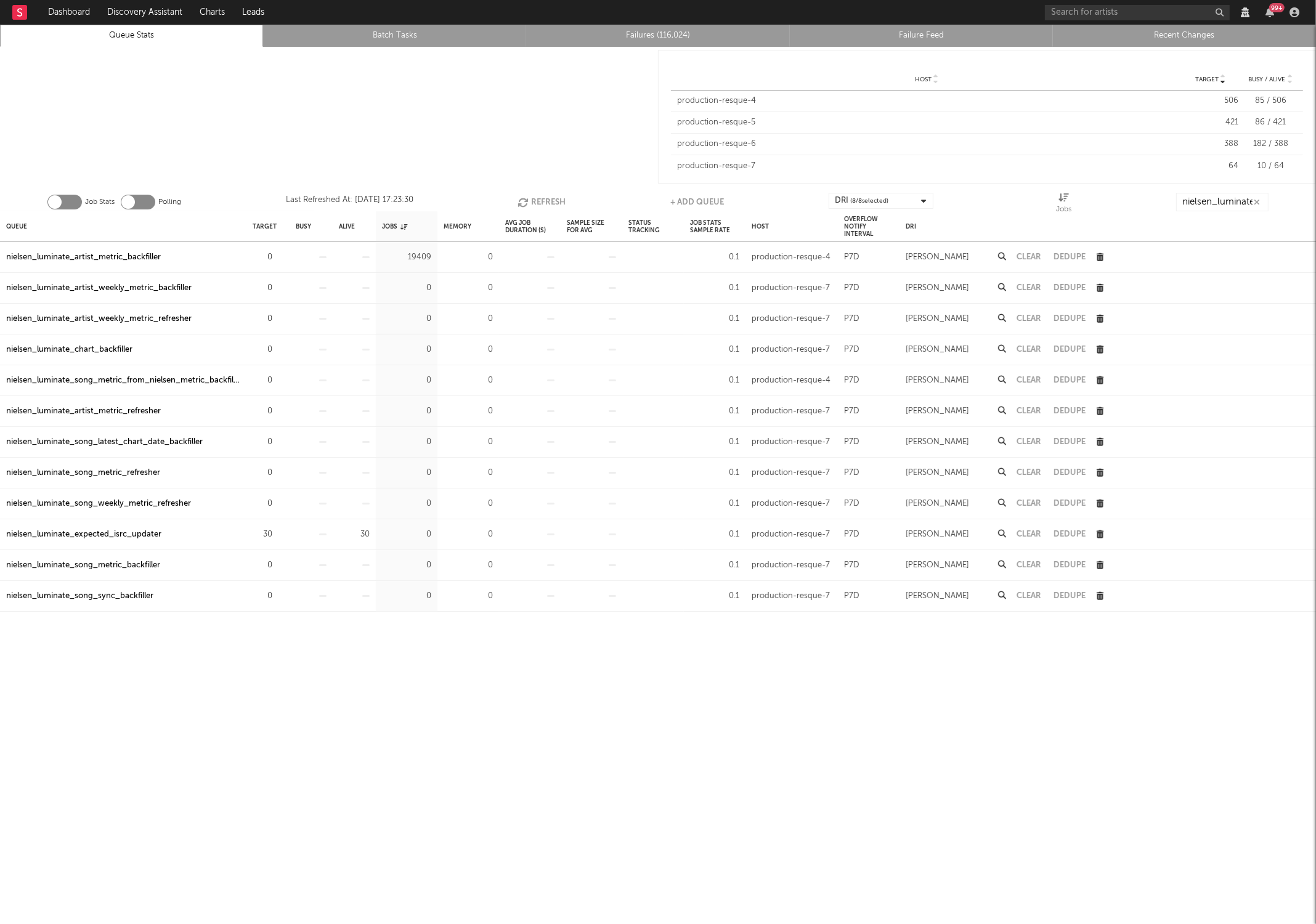
click at [531, 199] on button "Refresh" at bounding box center [542, 201] width 48 height 18
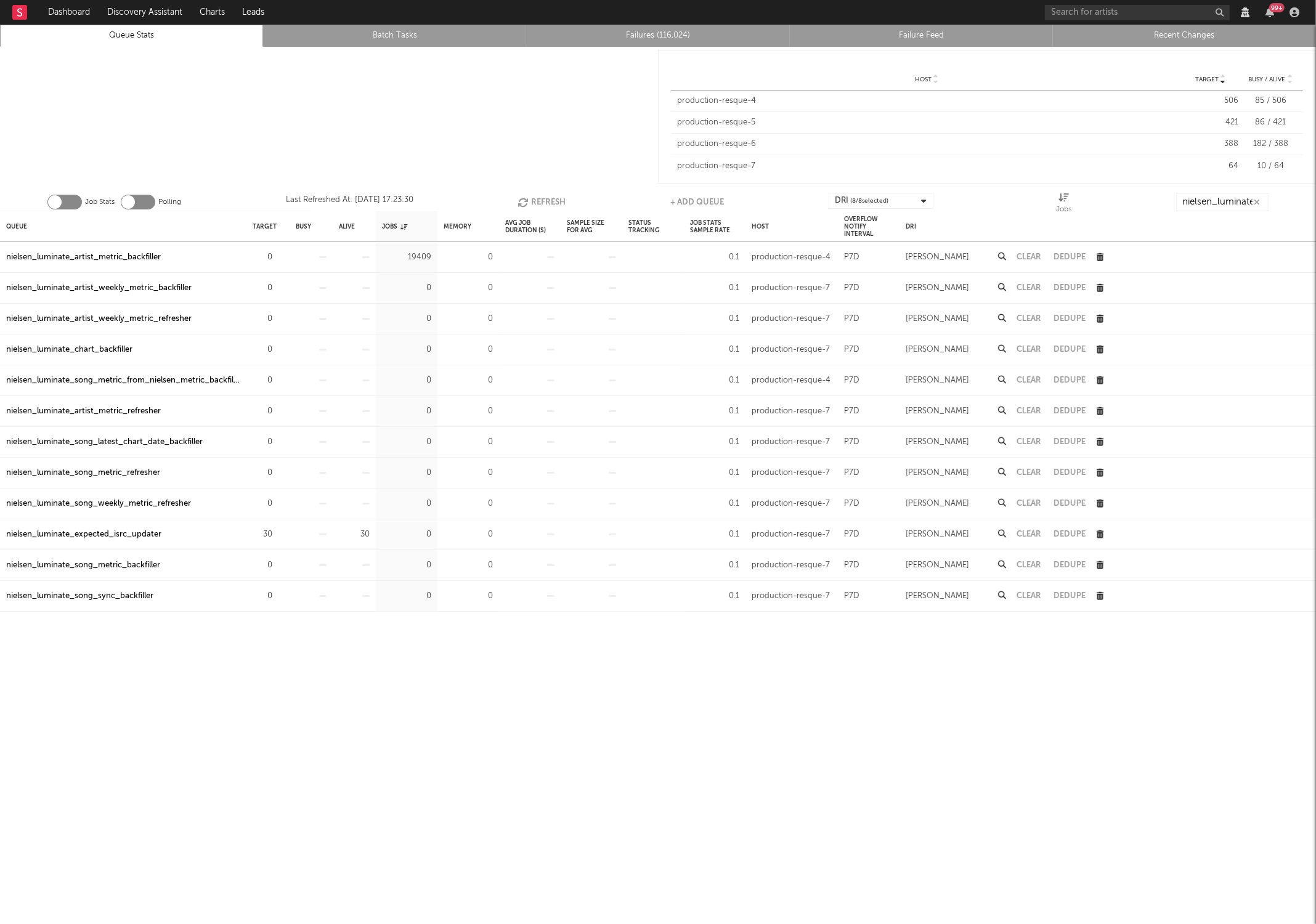
click at [531, 199] on button "Refresh" at bounding box center [542, 201] width 48 height 18
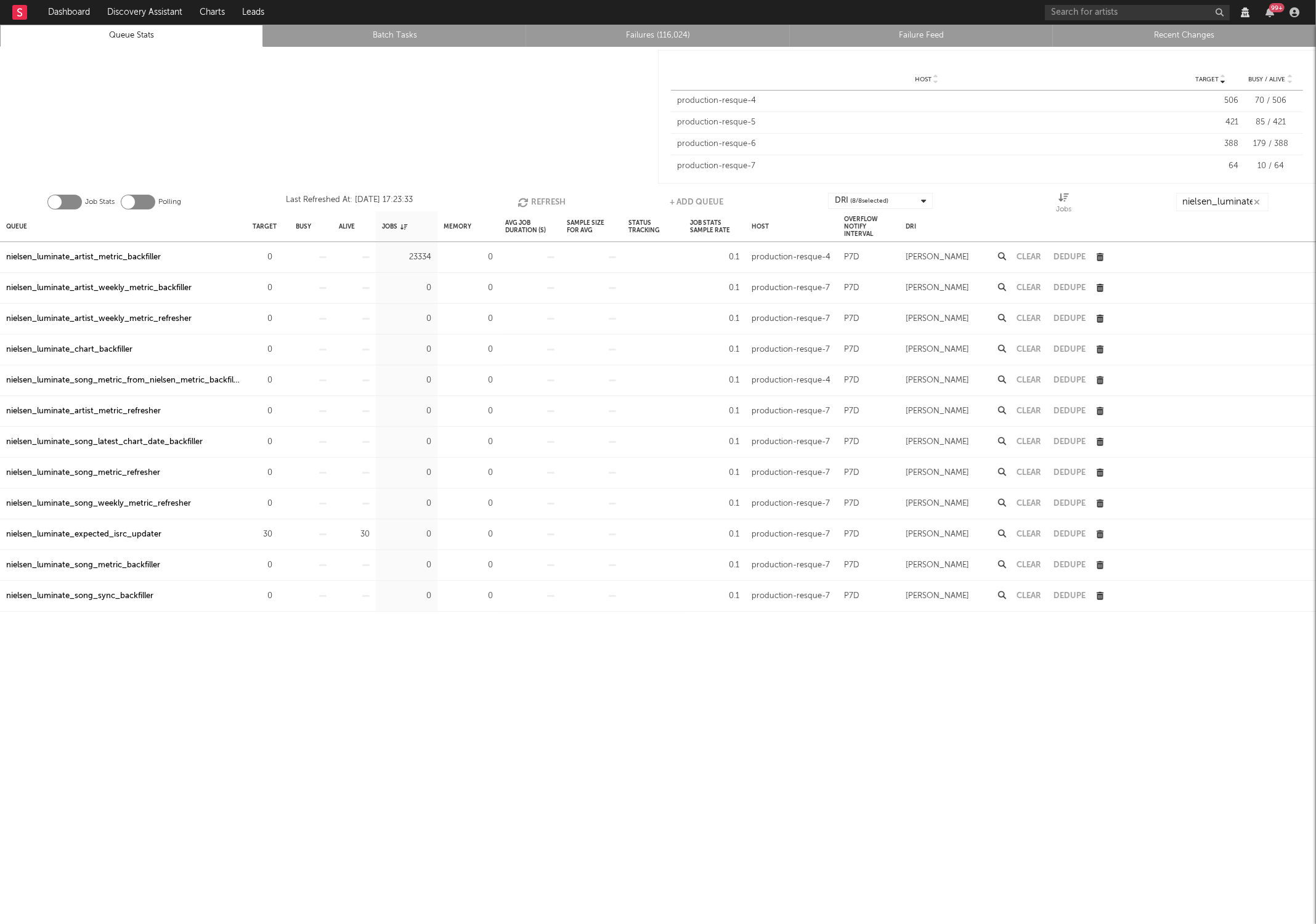
click at [531, 199] on button "Refresh" at bounding box center [542, 201] width 48 height 18
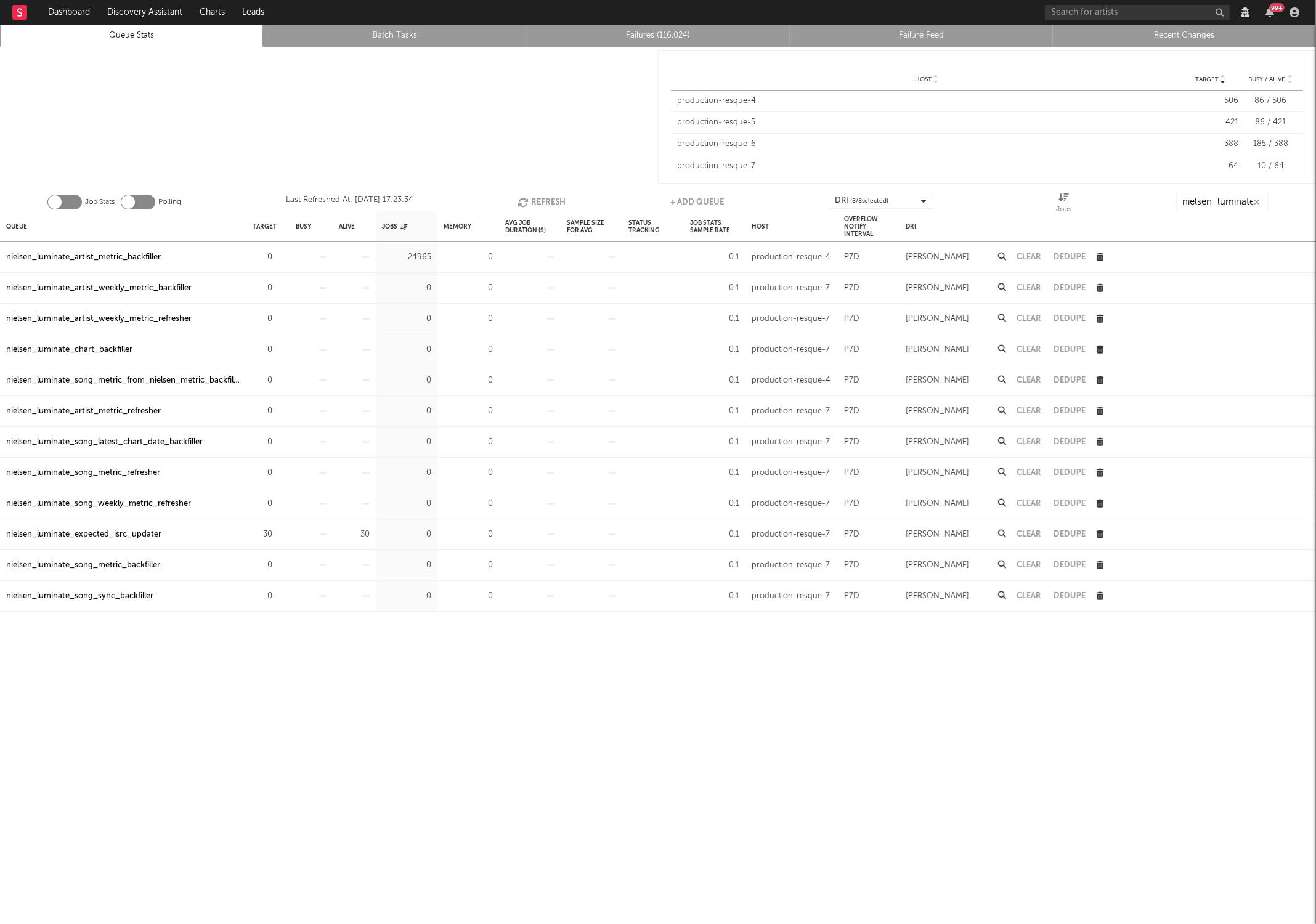
click at [531, 199] on button "Refresh" at bounding box center [542, 201] width 48 height 18
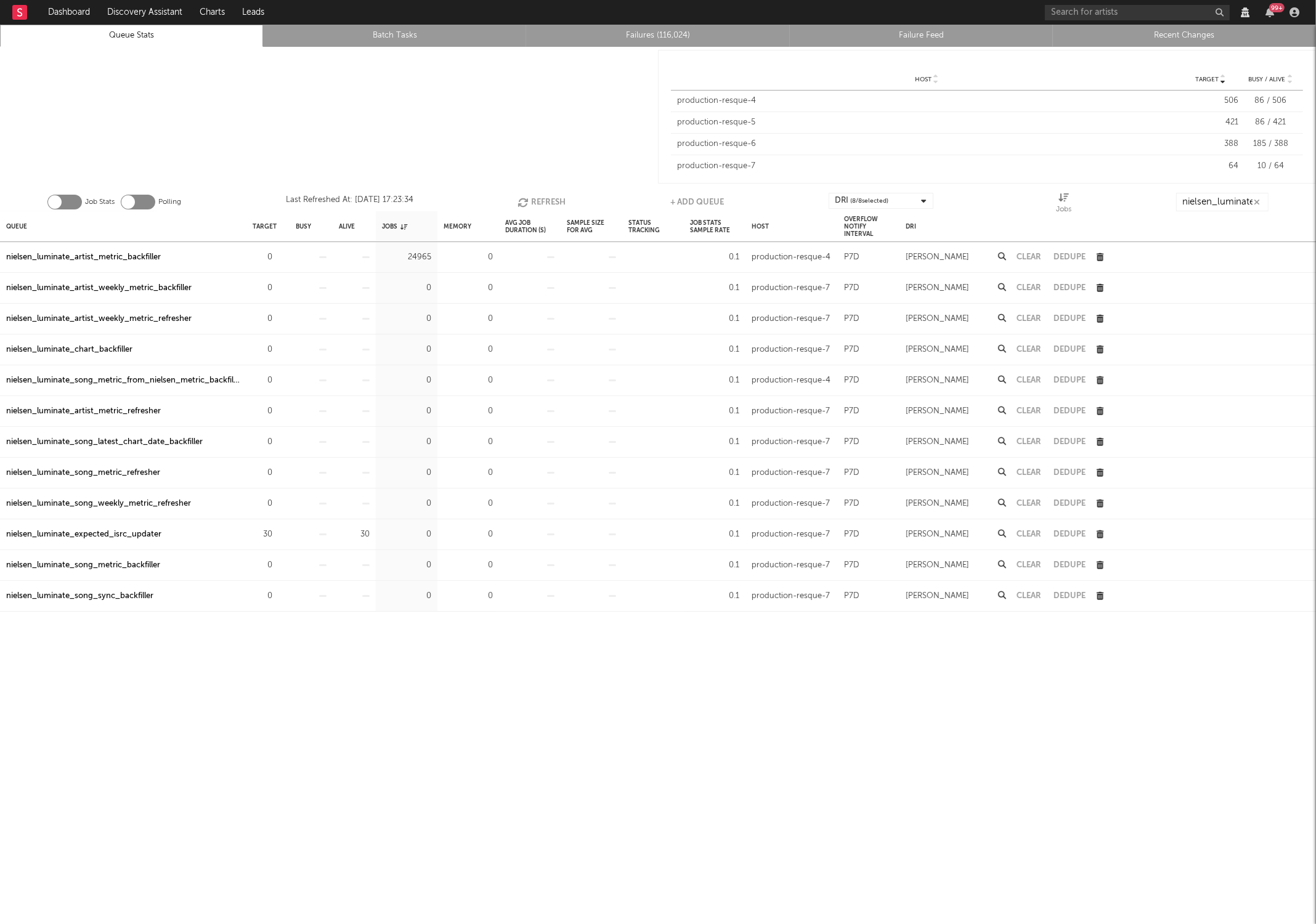
click at [531, 199] on button "Refresh" at bounding box center [542, 201] width 48 height 18
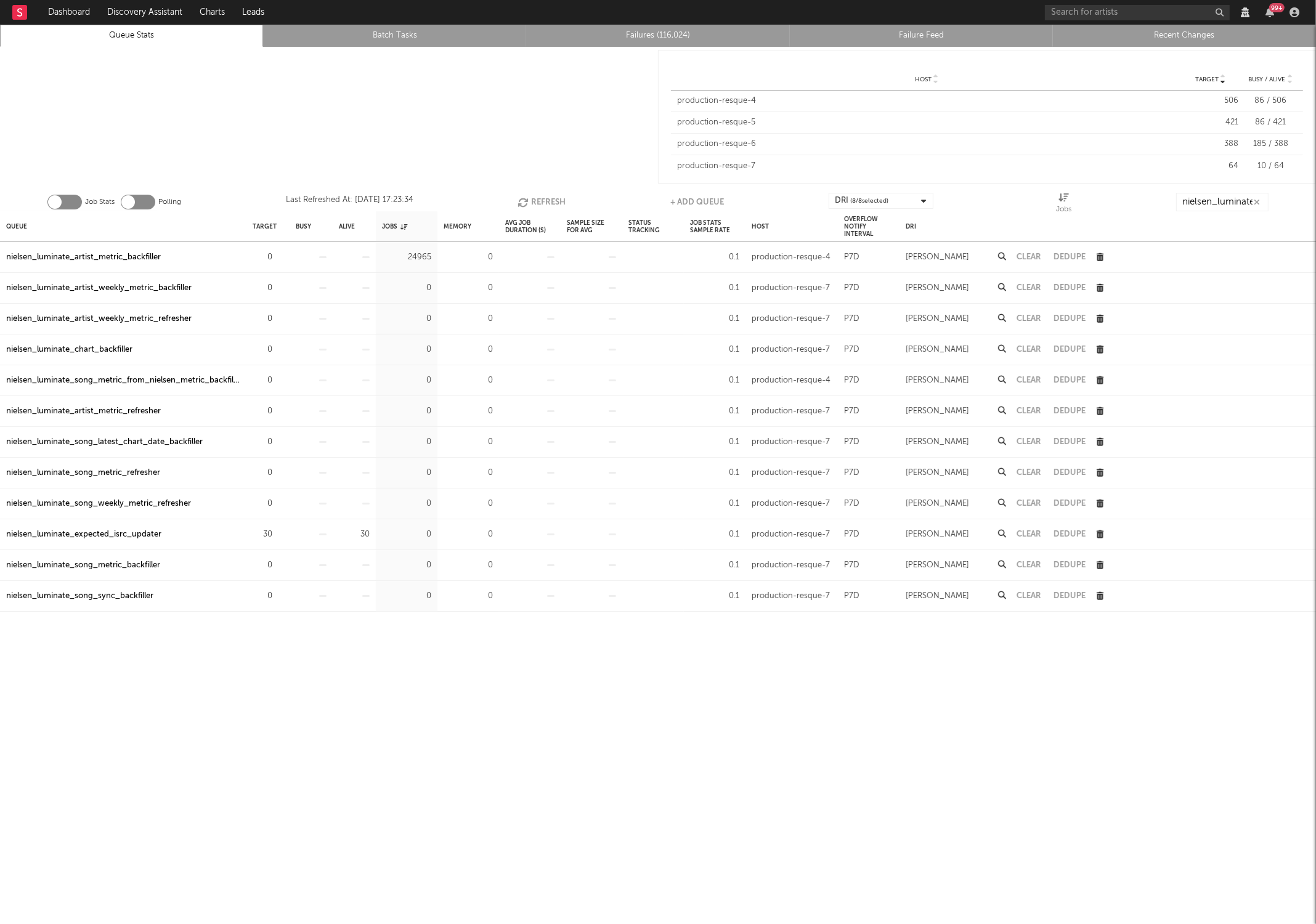
click at [531, 199] on button "Refresh" at bounding box center [542, 201] width 48 height 18
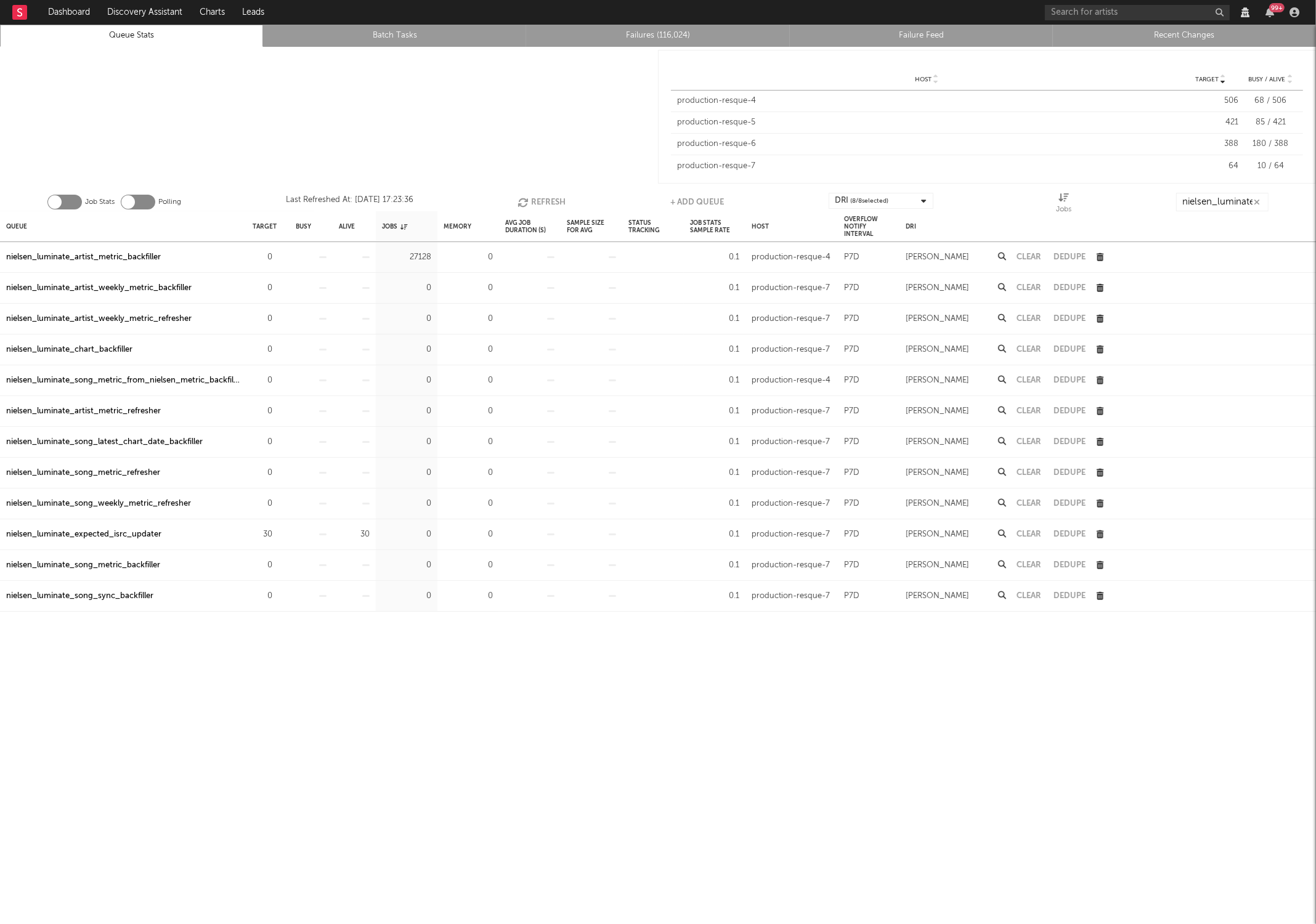
click at [531, 199] on button "Refresh" at bounding box center [542, 201] width 48 height 18
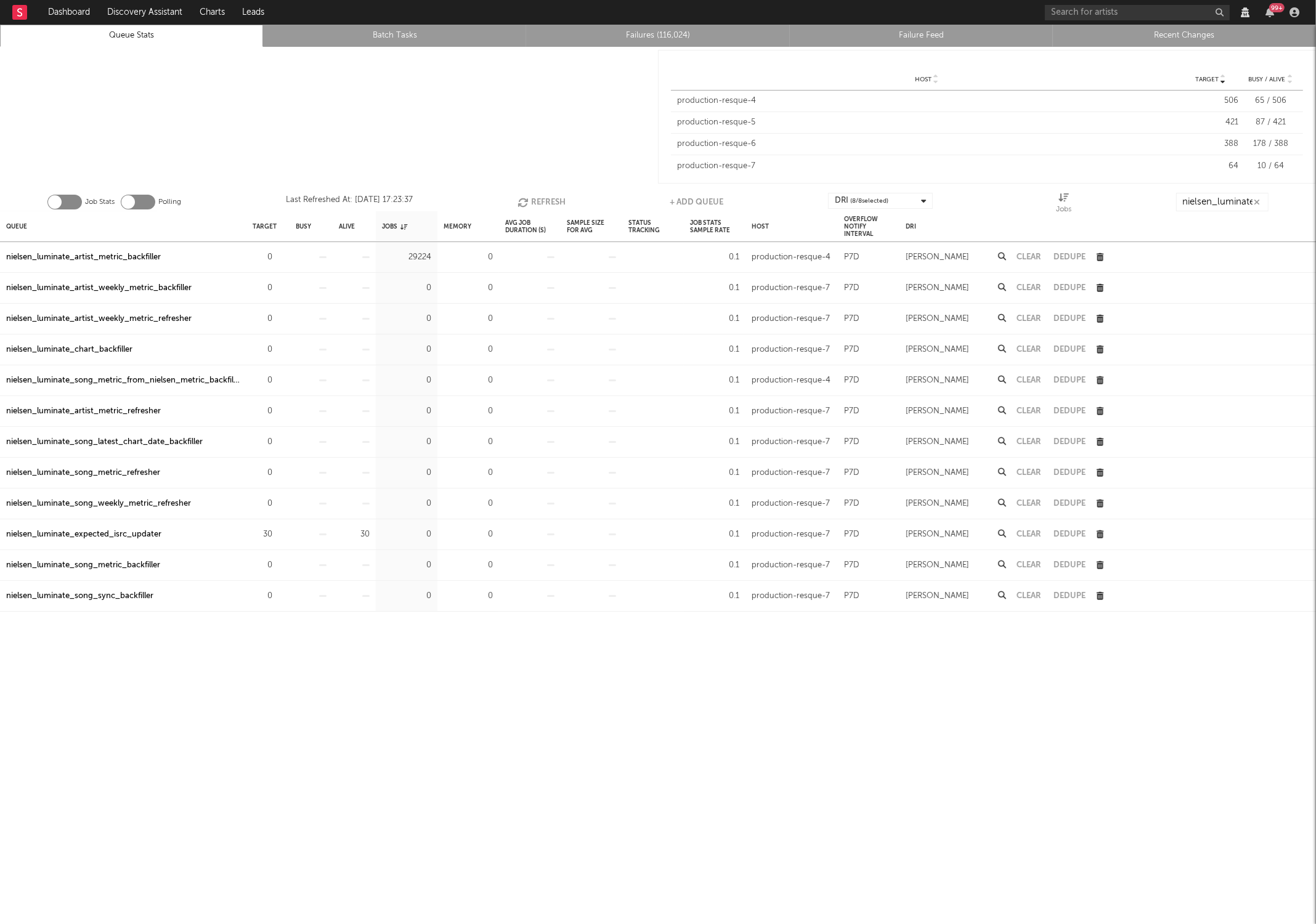
click at [531, 199] on button "Refresh" at bounding box center [542, 201] width 48 height 18
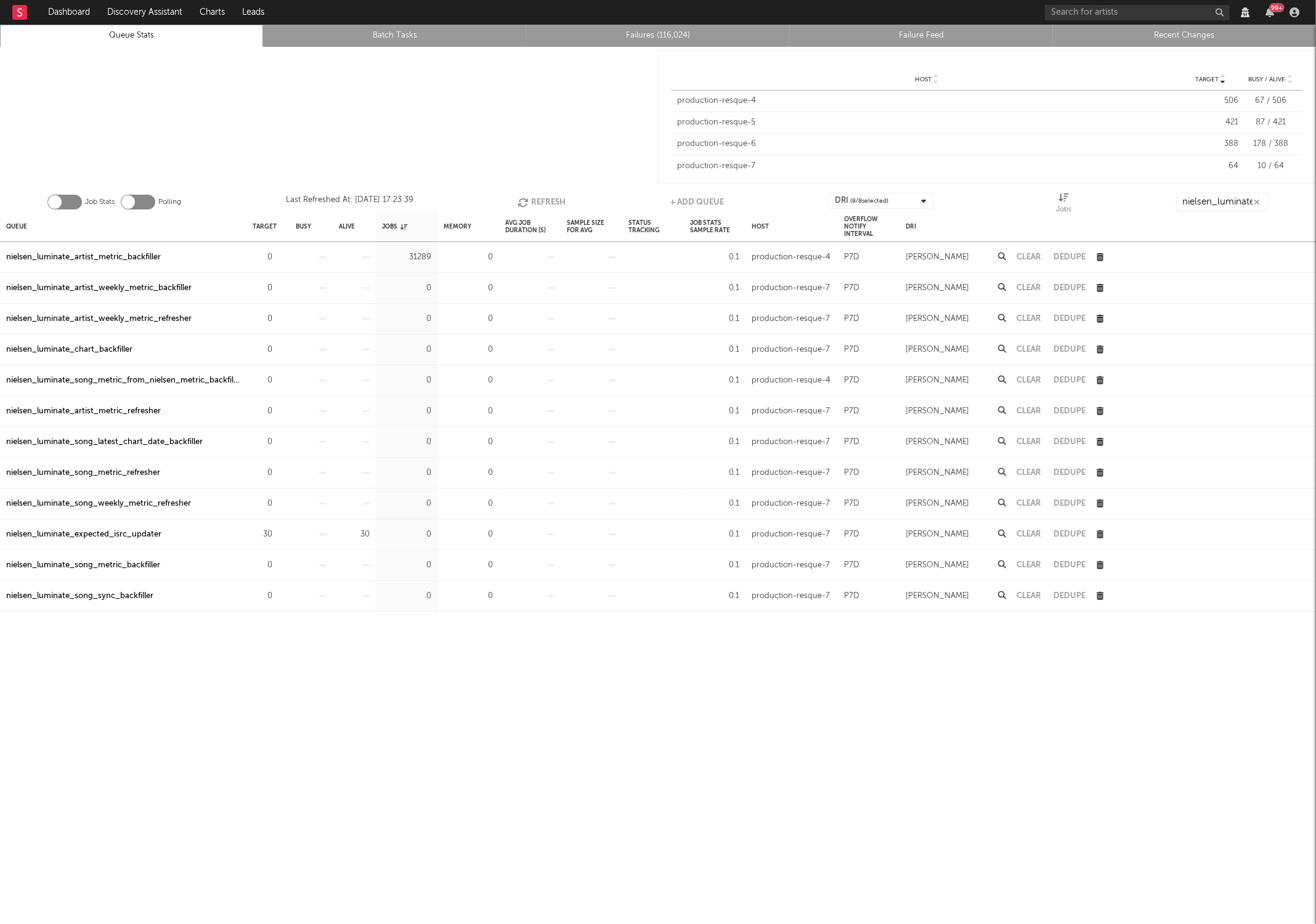
click at [531, 199] on button "Refresh" at bounding box center [542, 201] width 48 height 18
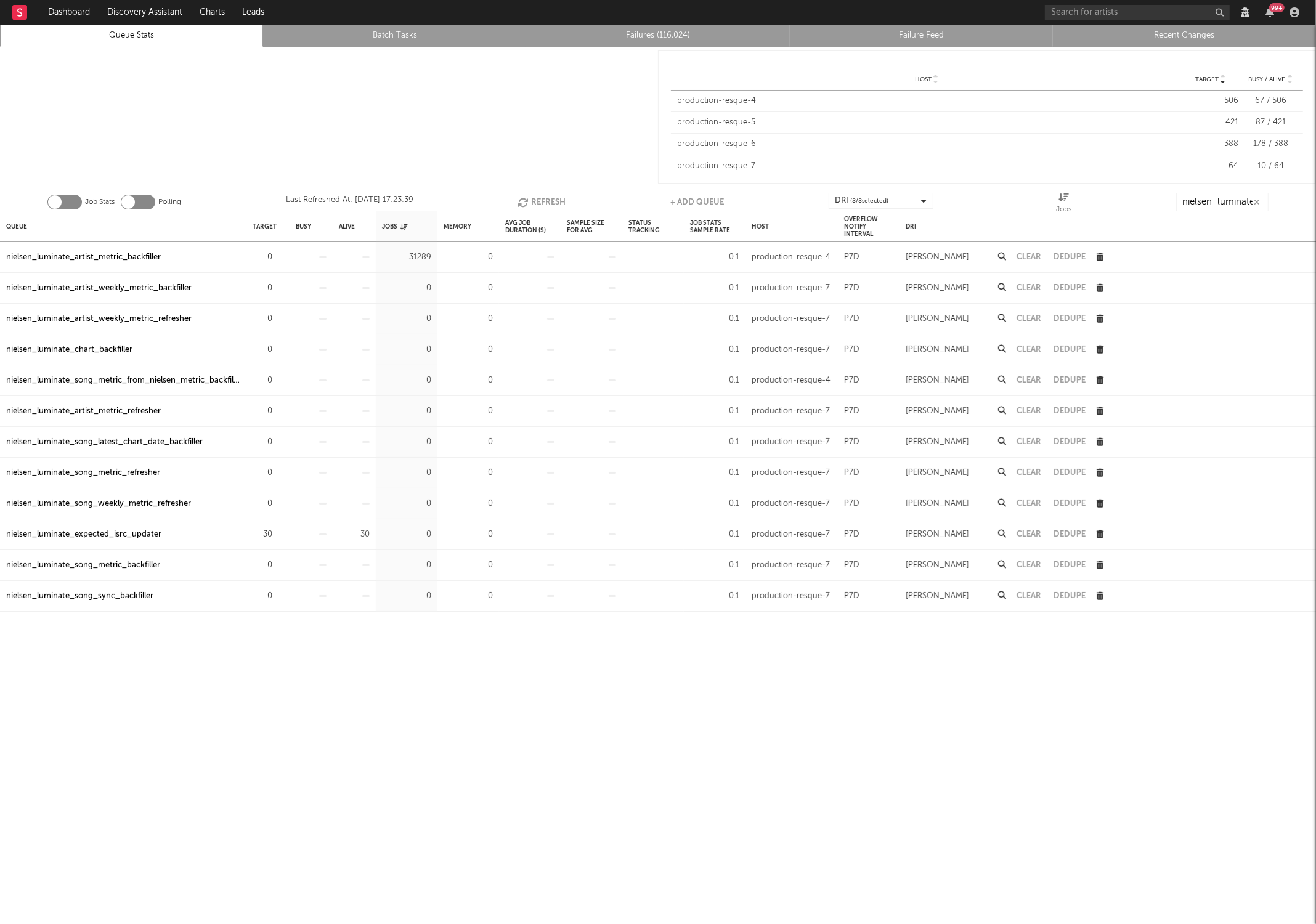
click at [531, 199] on button "Refresh" at bounding box center [542, 201] width 48 height 18
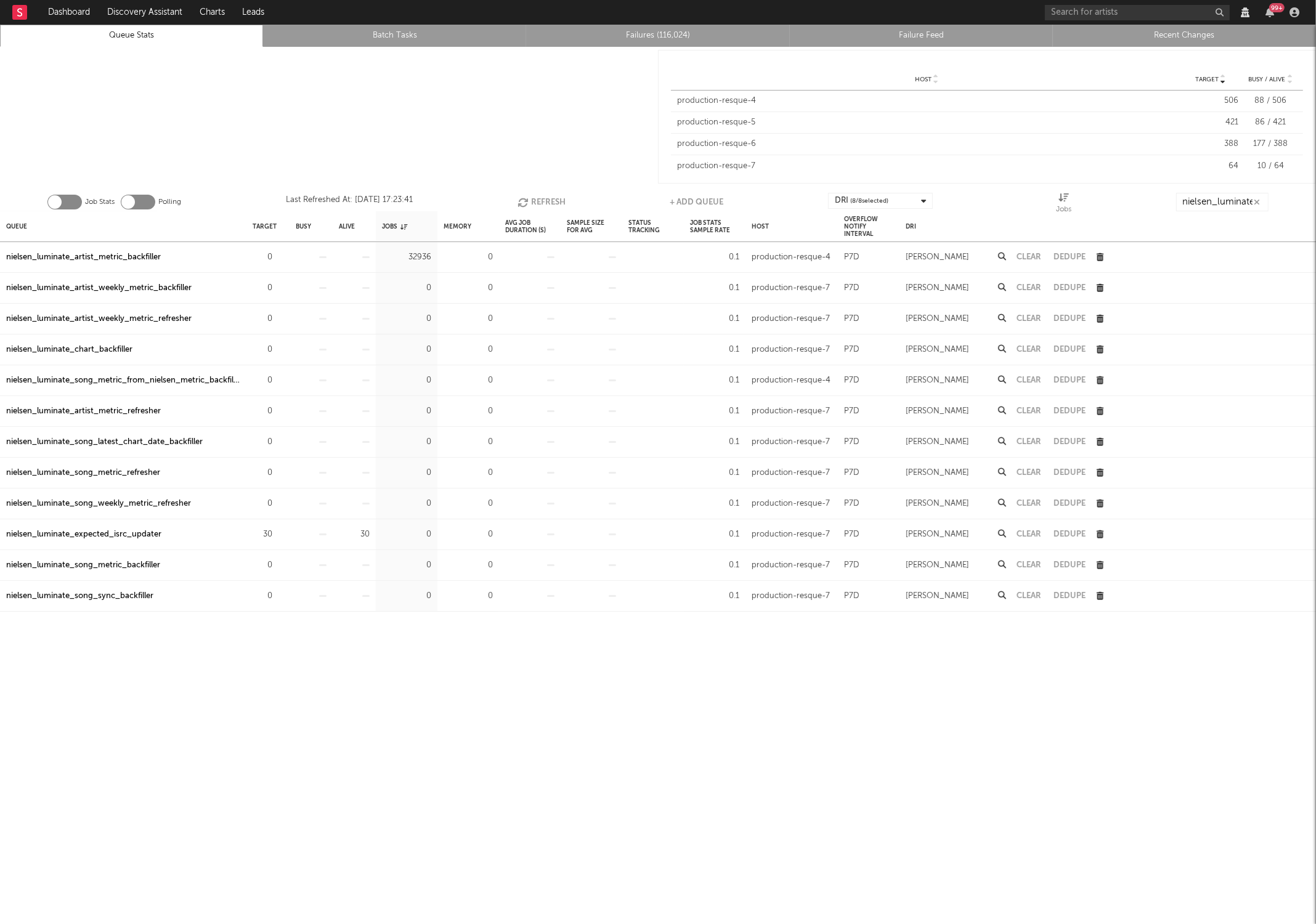
click at [531, 199] on button "Refresh" at bounding box center [542, 201] width 48 height 18
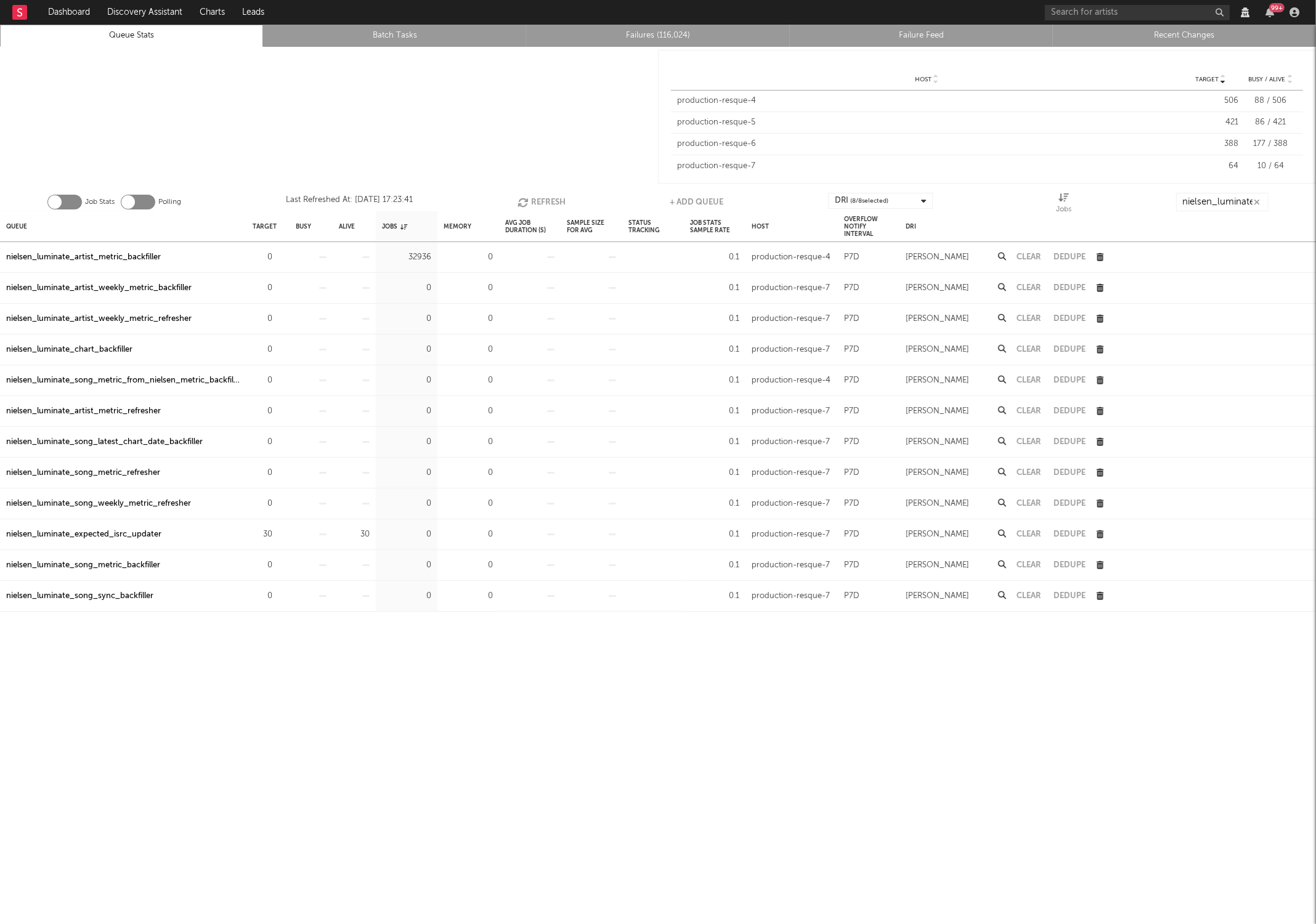
click at [531, 199] on button "Refresh" at bounding box center [542, 201] width 48 height 18
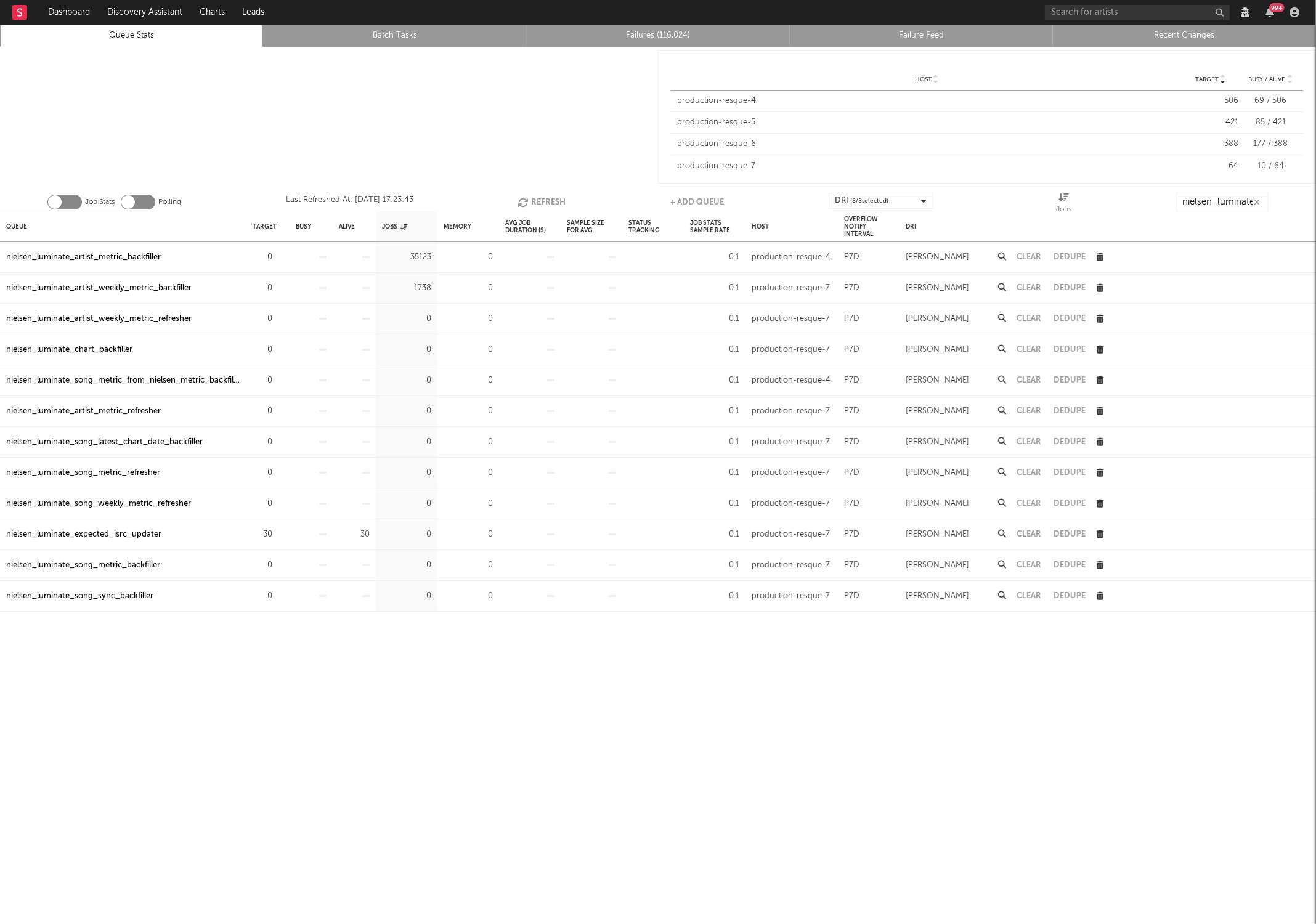
click at [531, 199] on button "Refresh" at bounding box center [542, 201] width 48 height 18
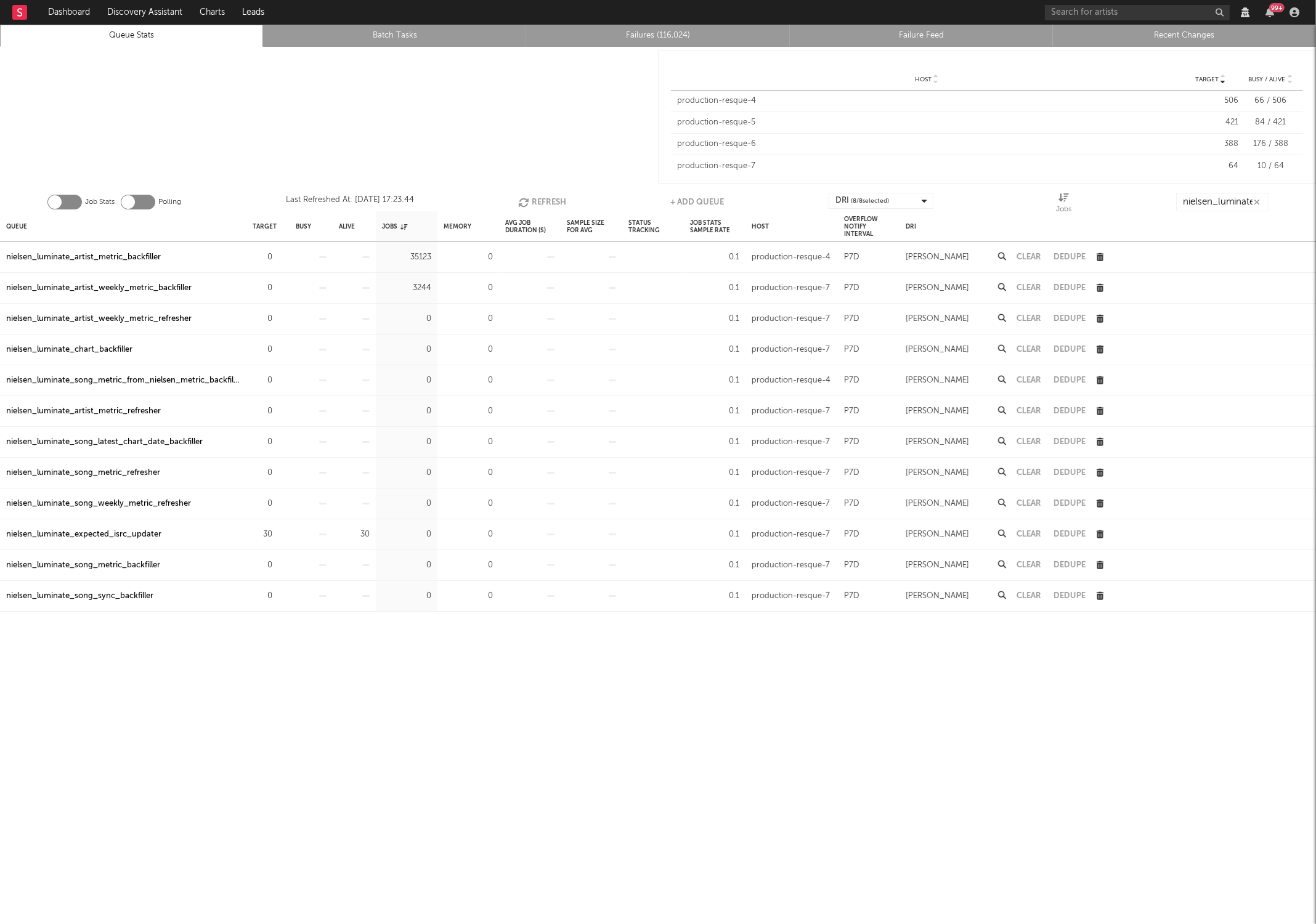
click at [531, 199] on button "Refresh" at bounding box center [542, 201] width 48 height 18
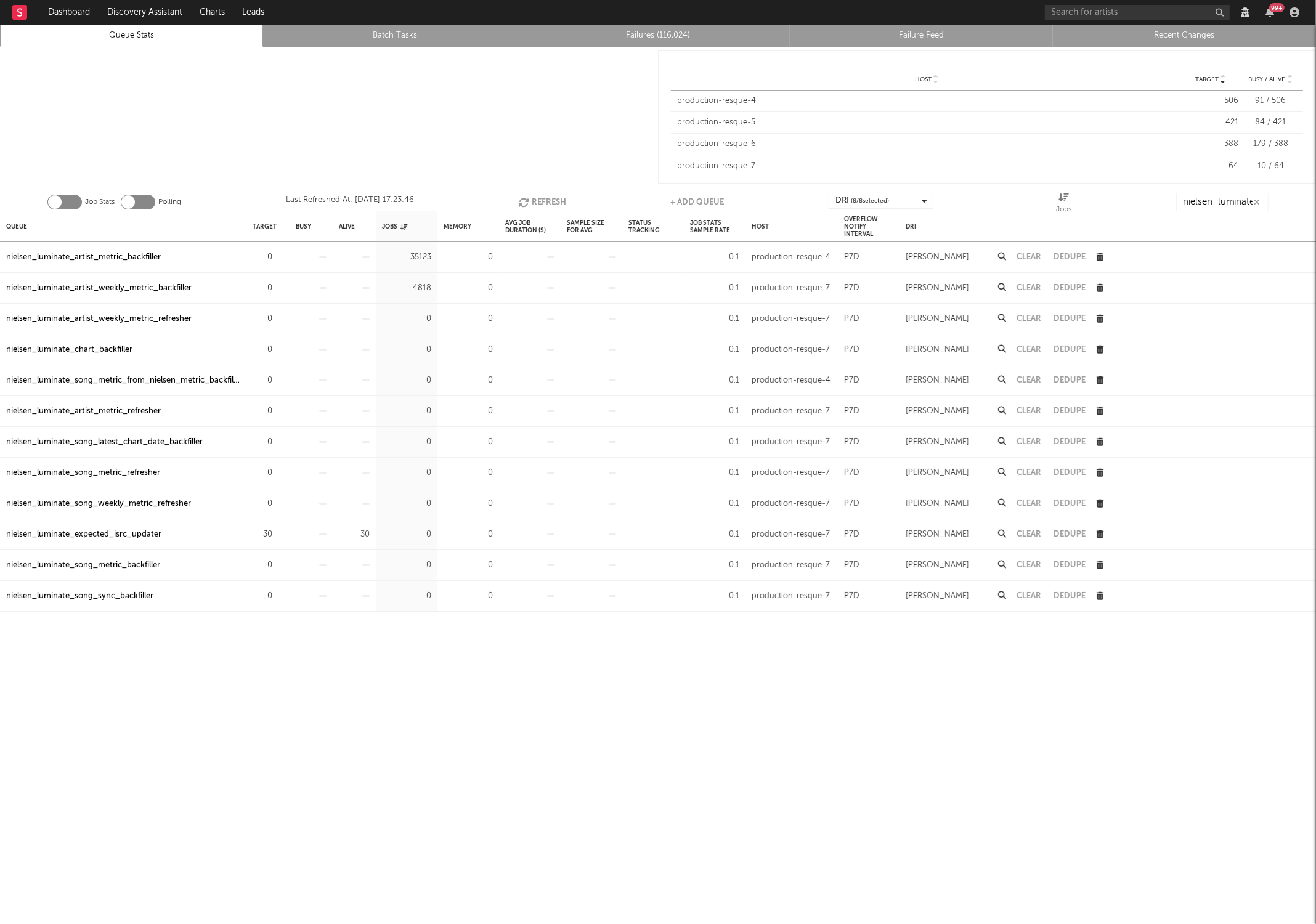
click at [531, 199] on button "Refresh" at bounding box center [542, 201] width 48 height 18
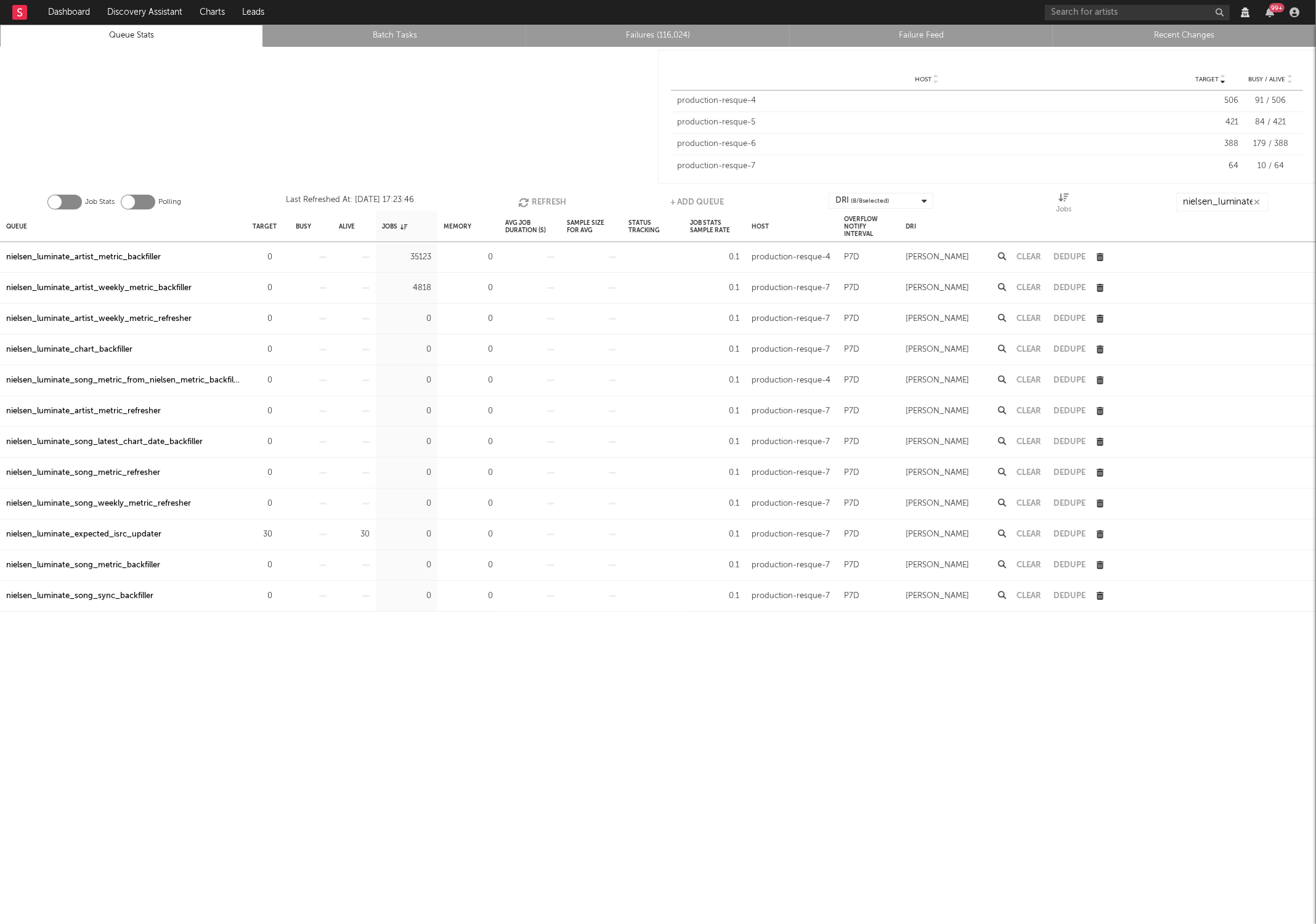
click at [531, 199] on button "Refresh" at bounding box center [542, 201] width 48 height 18
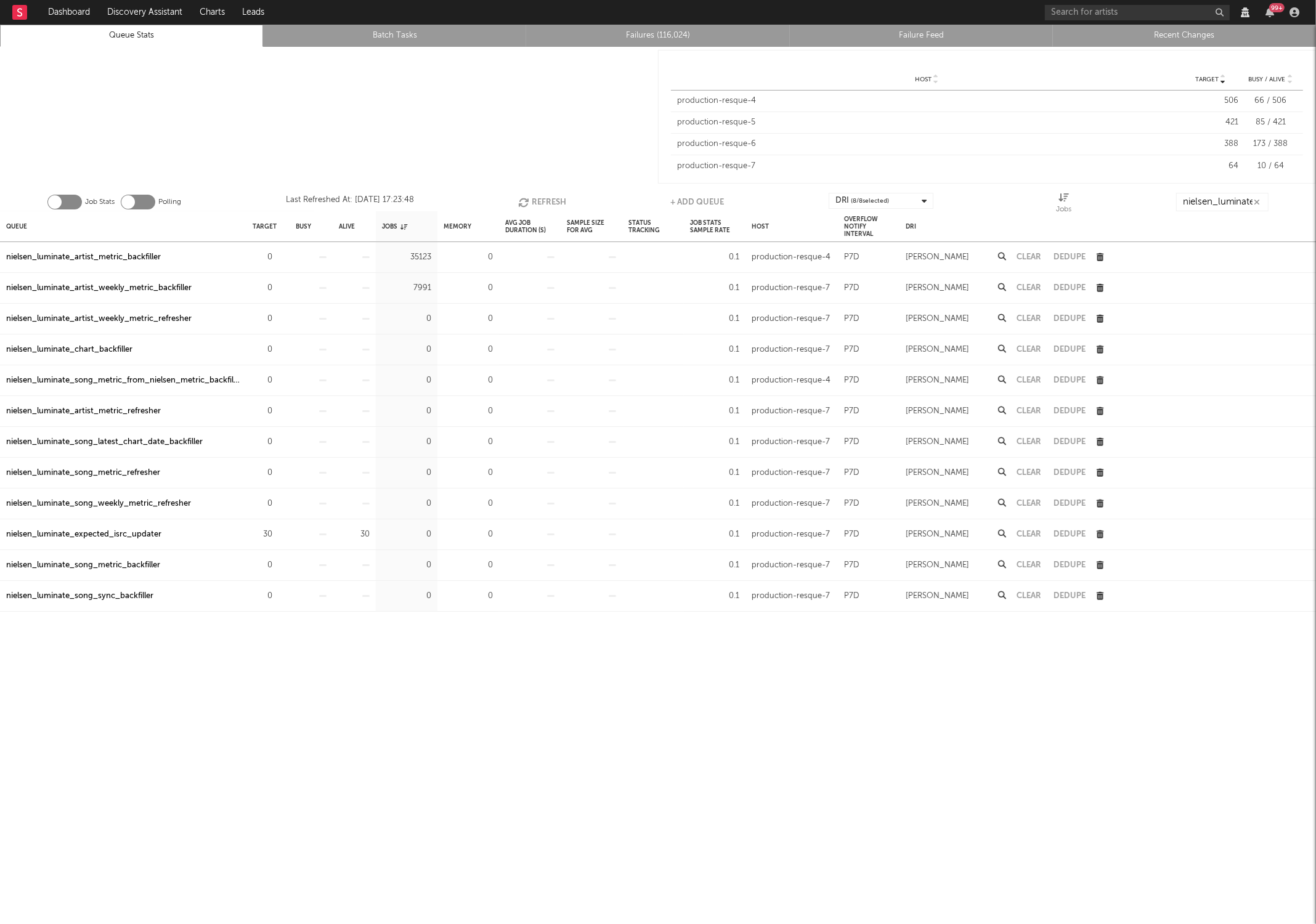
click at [531, 199] on button "Refresh" at bounding box center [542, 201] width 48 height 18
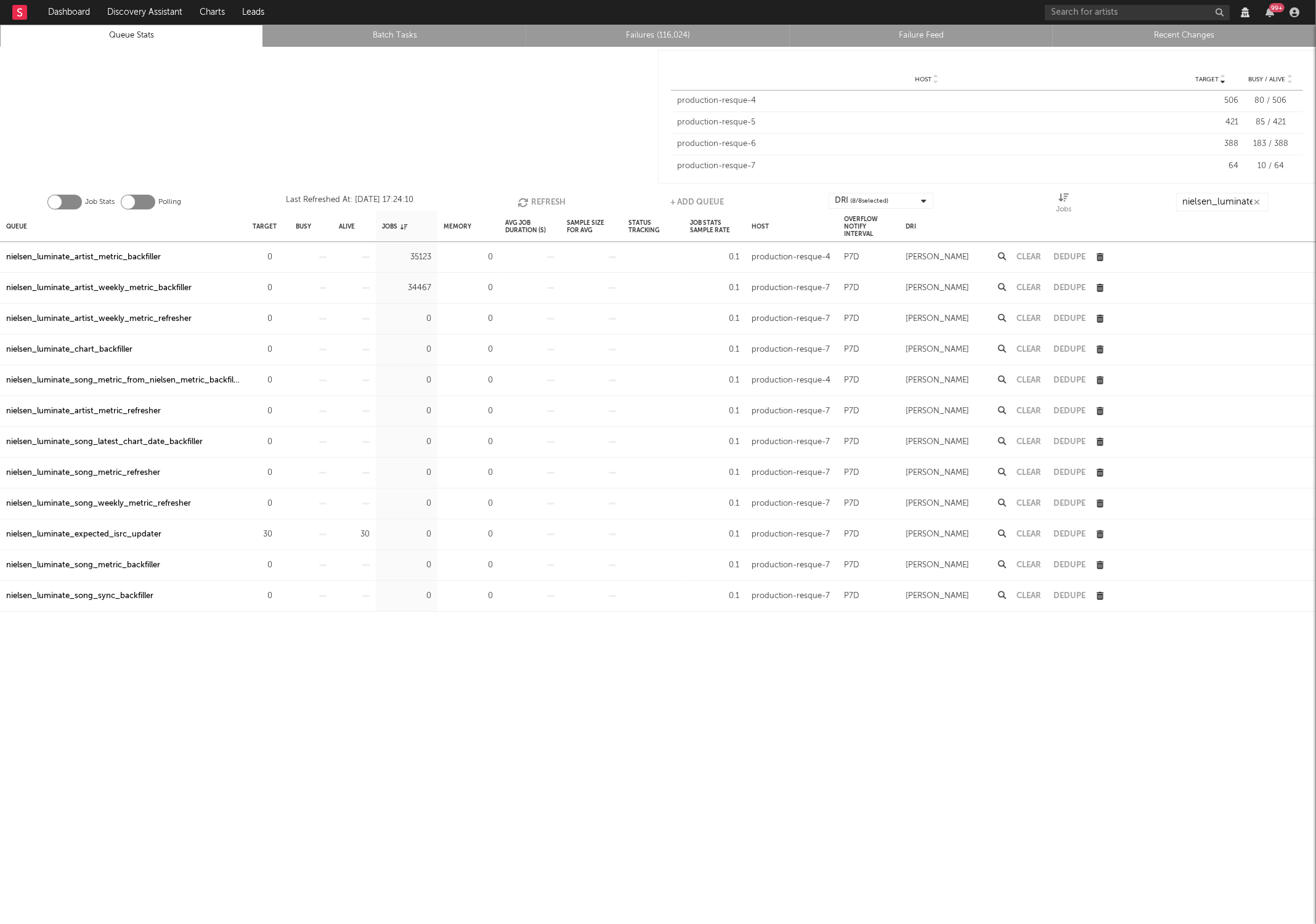
click at [531, 199] on button "Refresh" at bounding box center [542, 201] width 48 height 18
click at [531, 199] on button "Refresh" at bounding box center [542, 201] width 48 height 18
click at [280, 289] on icon "button" at bounding box center [279, 287] width 8 height 8
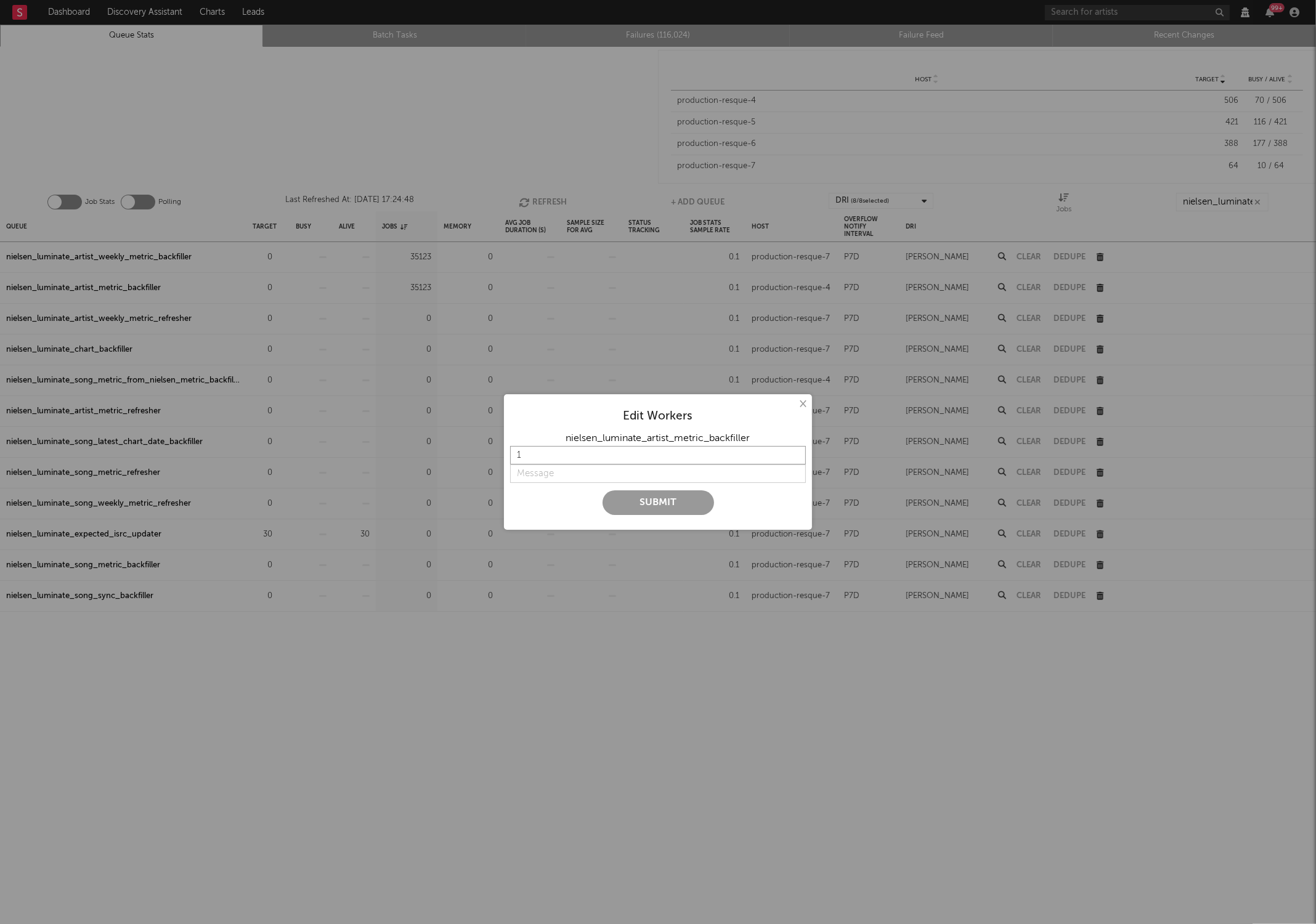
click at [536, 456] on input "1" at bounding box center [658, 455] width 295 height 18
click at [536, 457] on input "10" at bounding box center [658, 455] width 295 height 18
type input "1"
type input "5"
click at [534, 470] on input "string" at bounding box center [658, 473] width 295 height 18
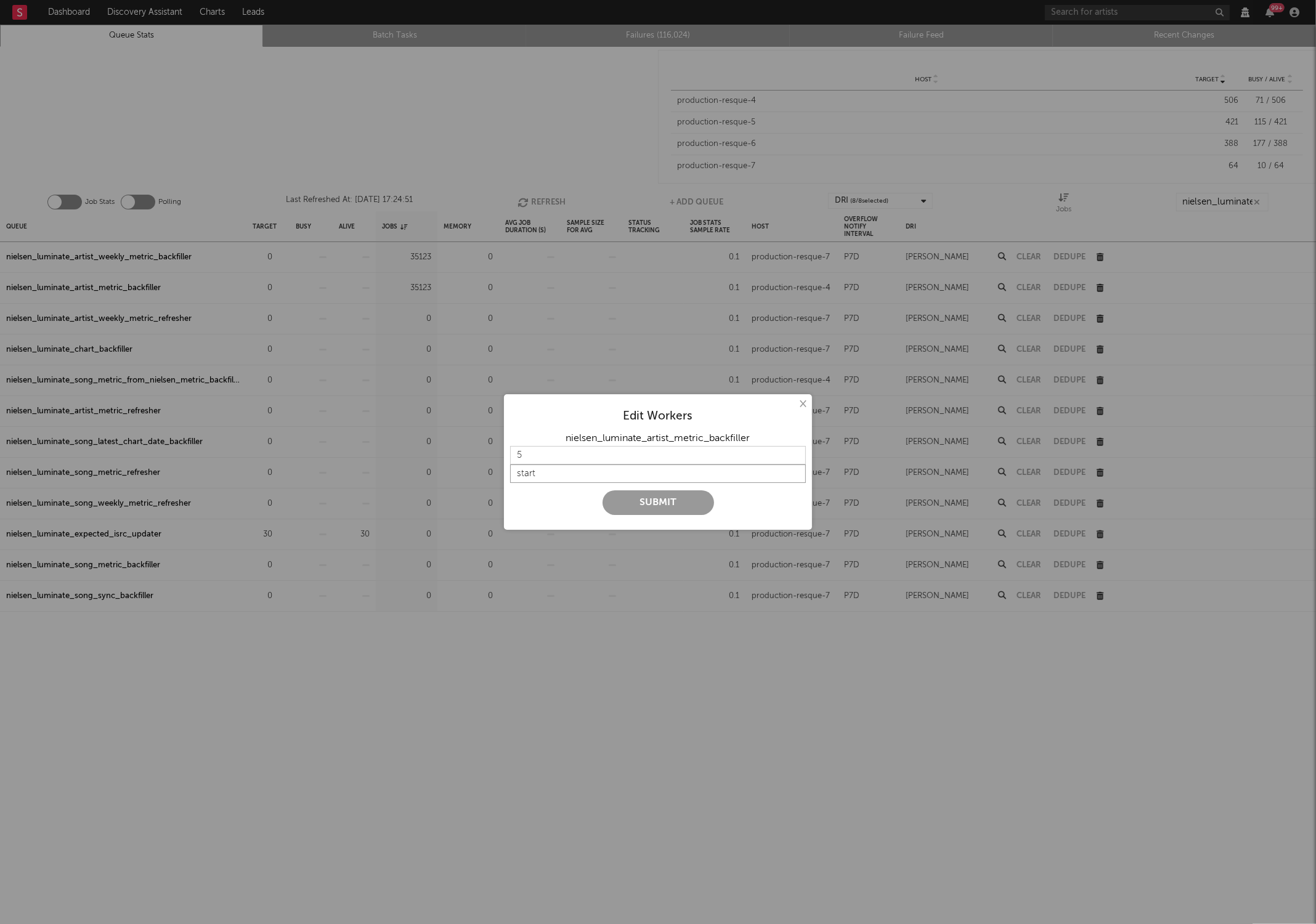
type input "start"
click at [635, 501] on button "Submit" at bounding box center [658, 503] width 112 height 25
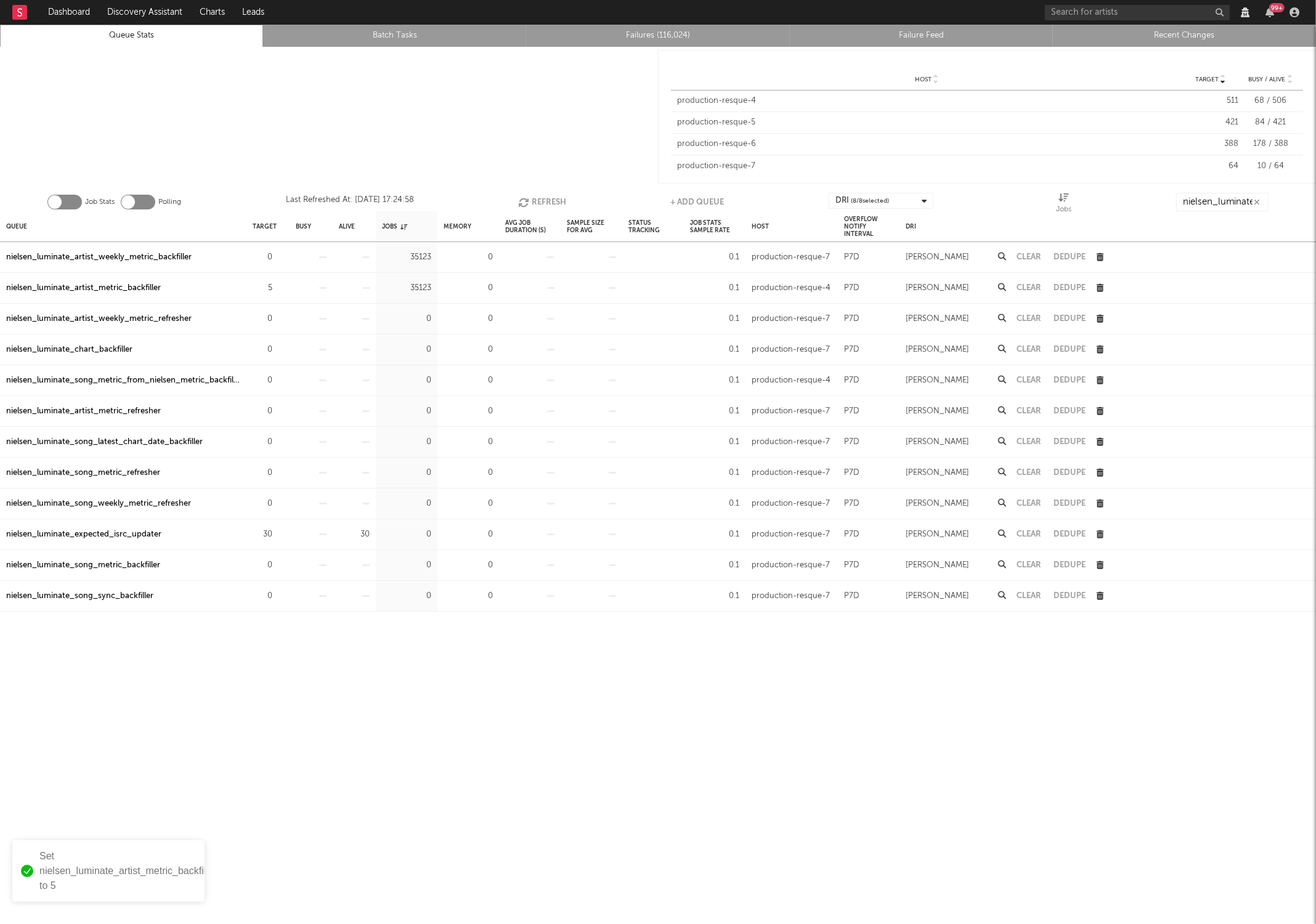
click at [537, 202] on button "Refresh" at bounding box center [542, 201] width 48 height 18
click at [281, 257] on icon "button" at bounding box center [279, 257] width 8 height 8
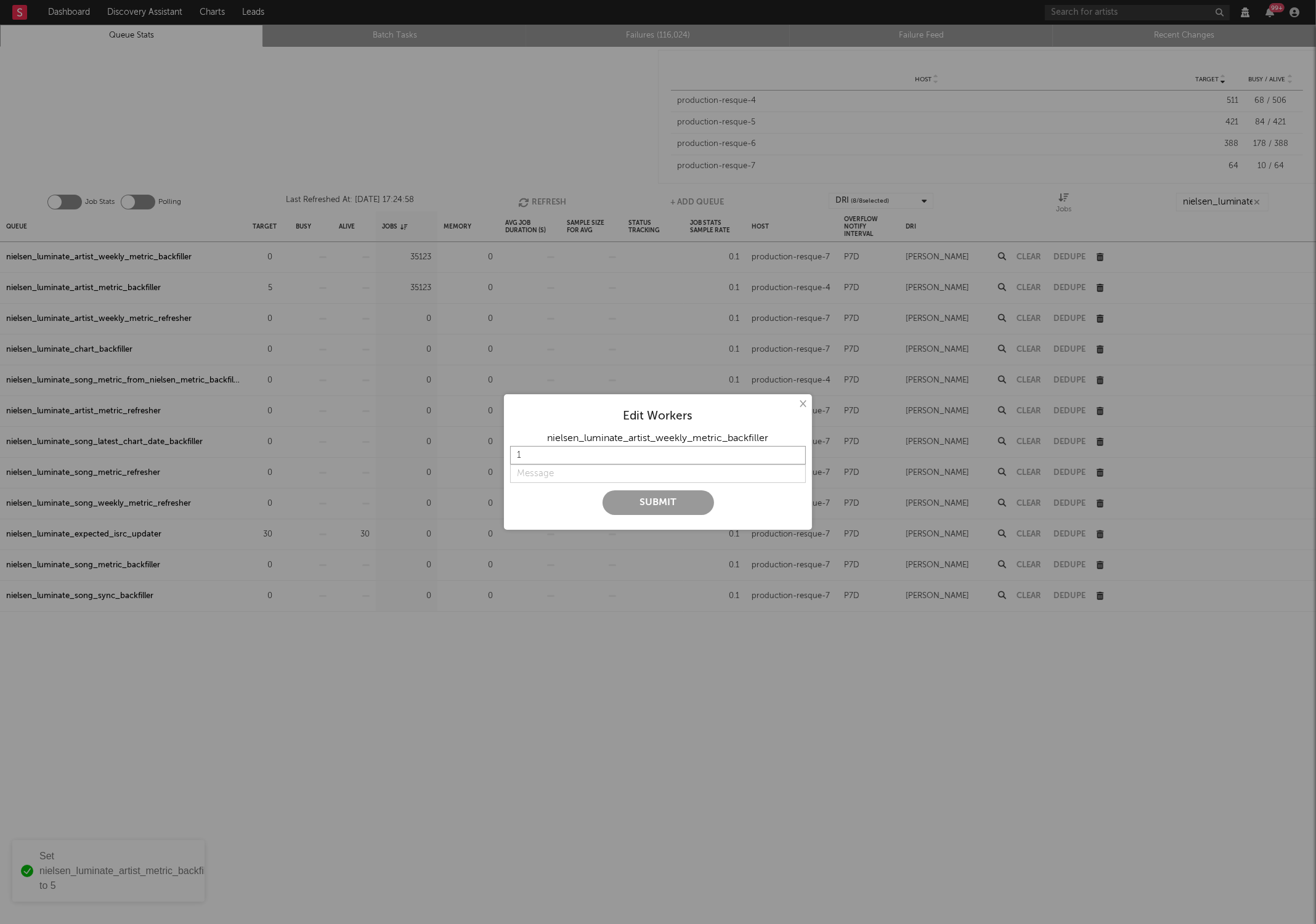
click at [594, 461] on input "1" at bounding box center [658, 455] width 295 height 18
type input "5"
click at [547, 483] on input "string" at bounding box center [658, 473] width 295 height 18
type input "start"
click at [634, 501] on button "Submit" at bounding box center [658, 503] width 112 height 25
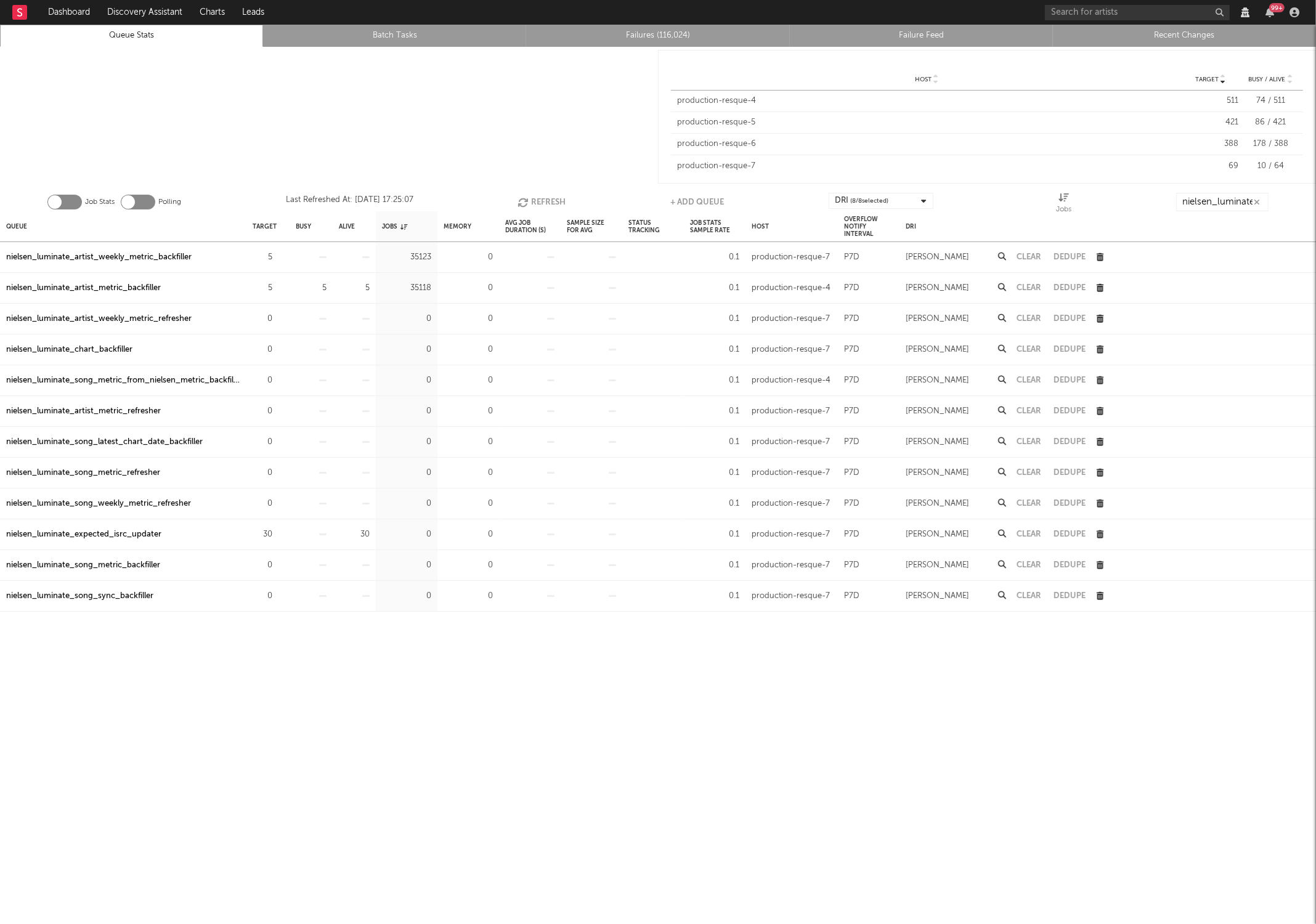
click at [542, 191] on div "Job Stats Polling Last Refreshed At: [DATE] 17:25:07 Refresh + Add Queue DRI ( …" at bounding box center [658, 199] width 1316 height 25
click at [542, 194] on button "Refresh" at bounding box center [542, 201] width 48 height 18
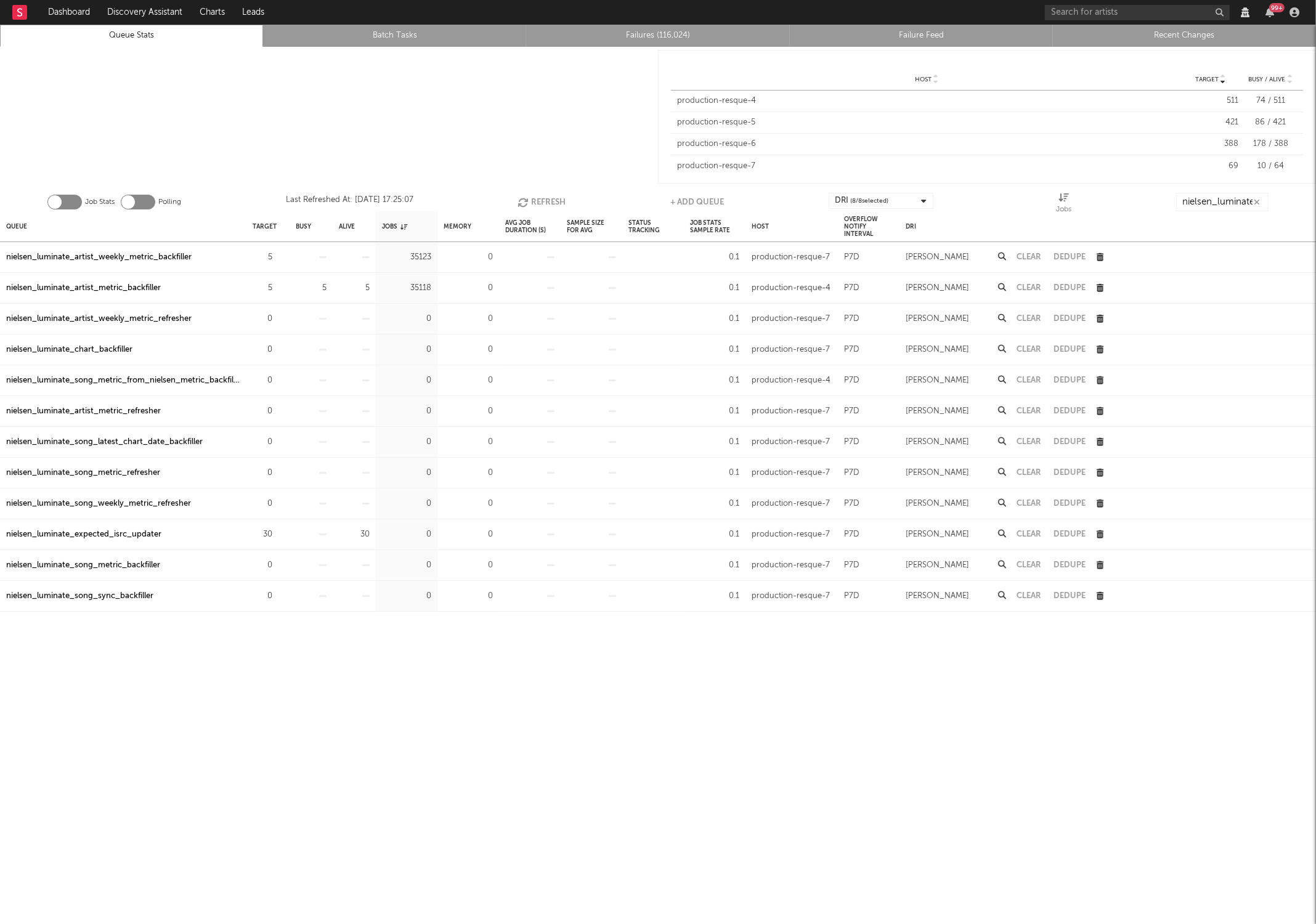
click at [542, 194] on button "Refresh" at bounding box center [542, 201] width 48 height 18
click at [548, 200] on button "Refresh" at bounding box center [542, 201] width 48 height 18
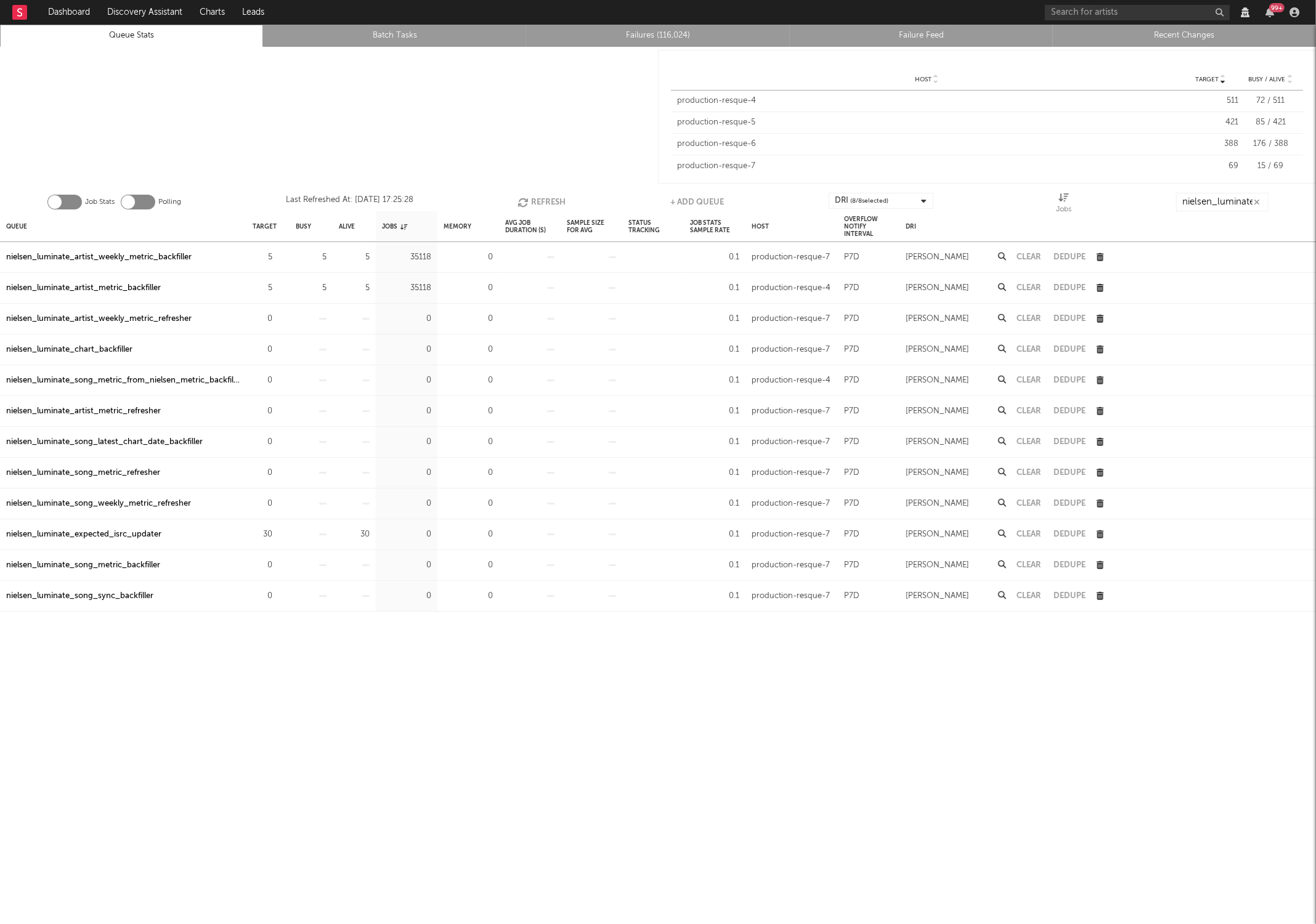
click at [548, 200] on button "Refresh" at bounding box center [542, 201] width 48 height 18
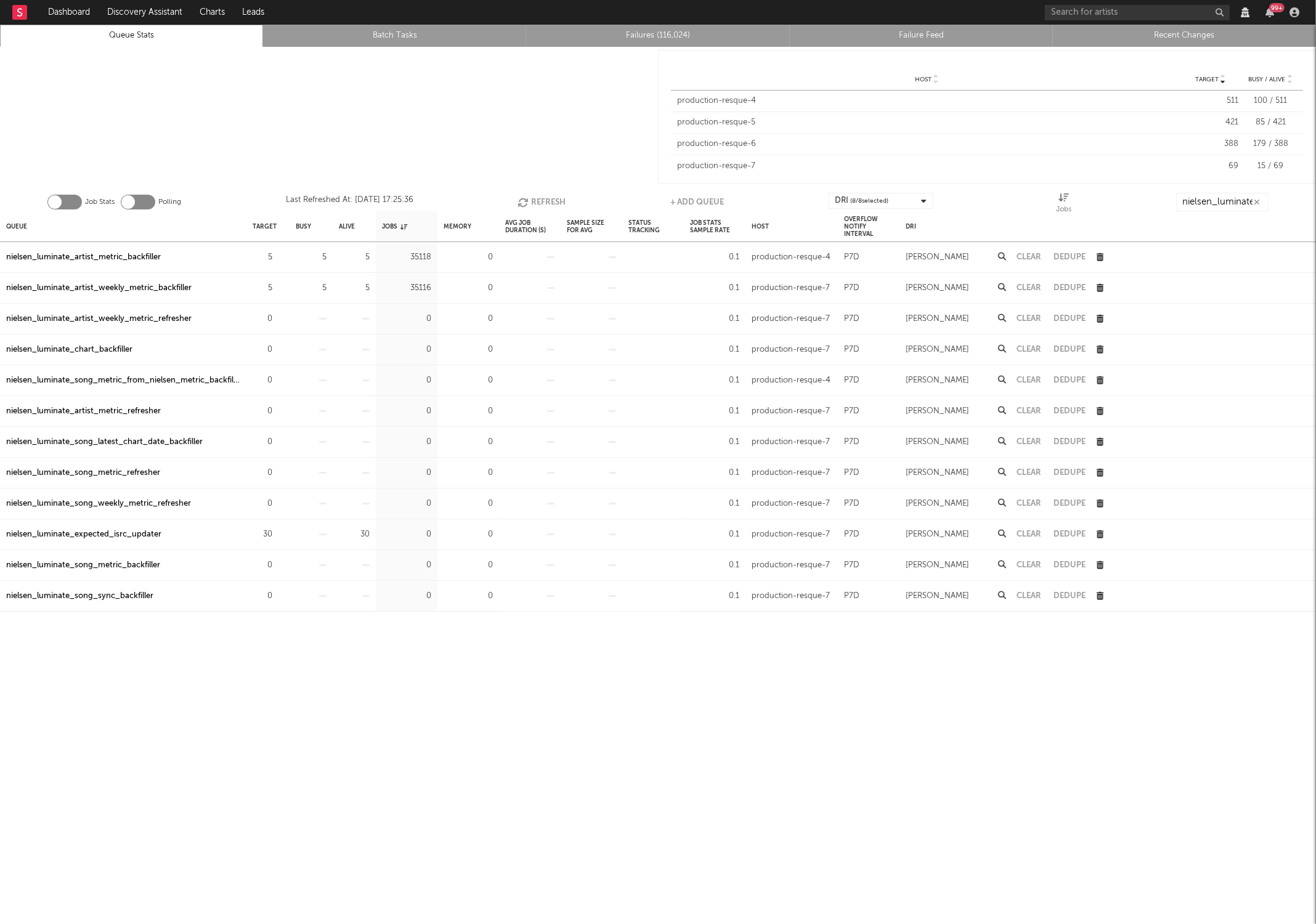
click at [548, 200] on button "Refresh" at bounding box center [542, 201] width 48 height 18
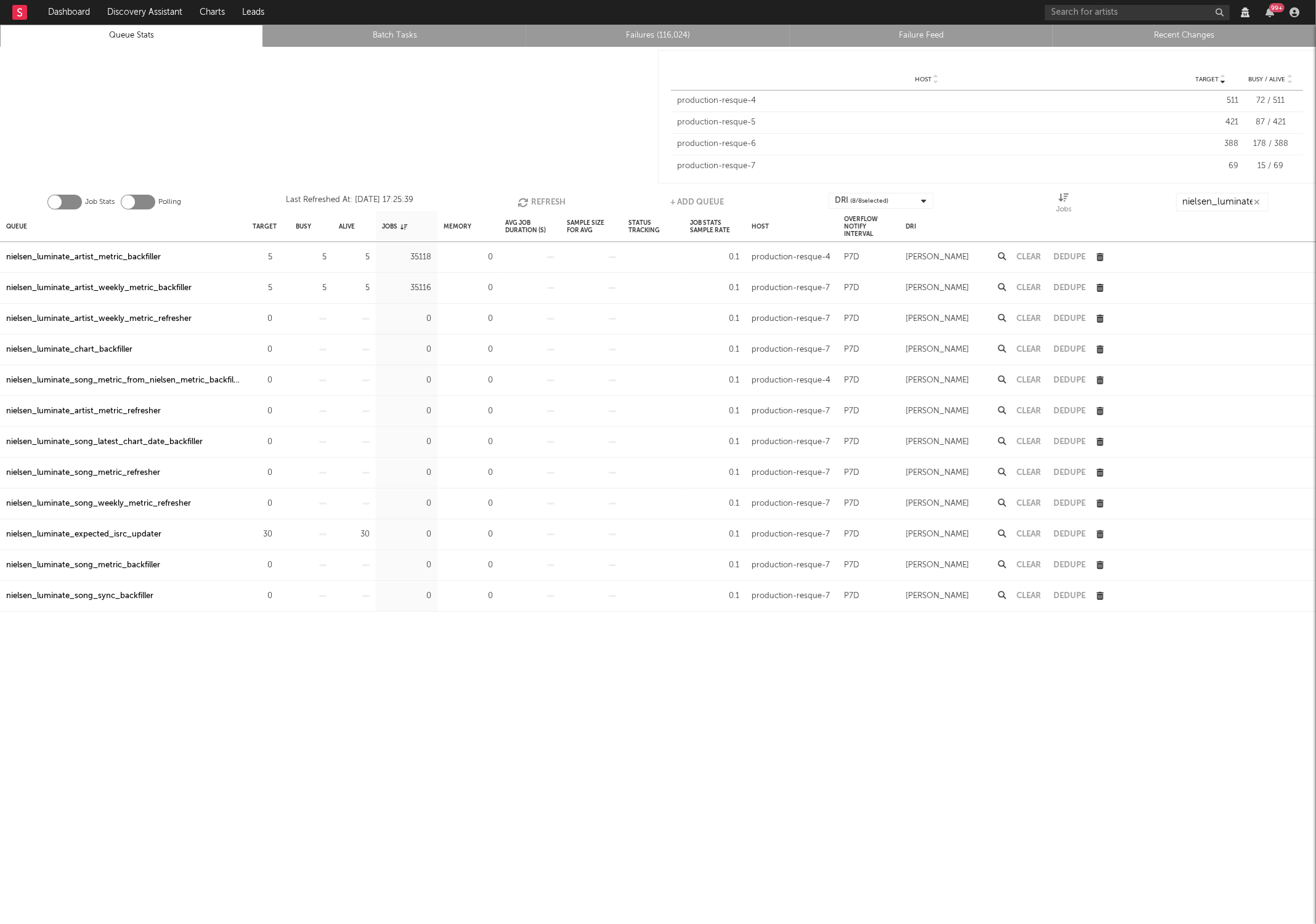
click at [548, 200] on button "Refresh" at bounding box center [542, 201] width 48 height 18
click at [549, 196] on button "Refresh" at bounding box center [542, 201] width 48 height 18
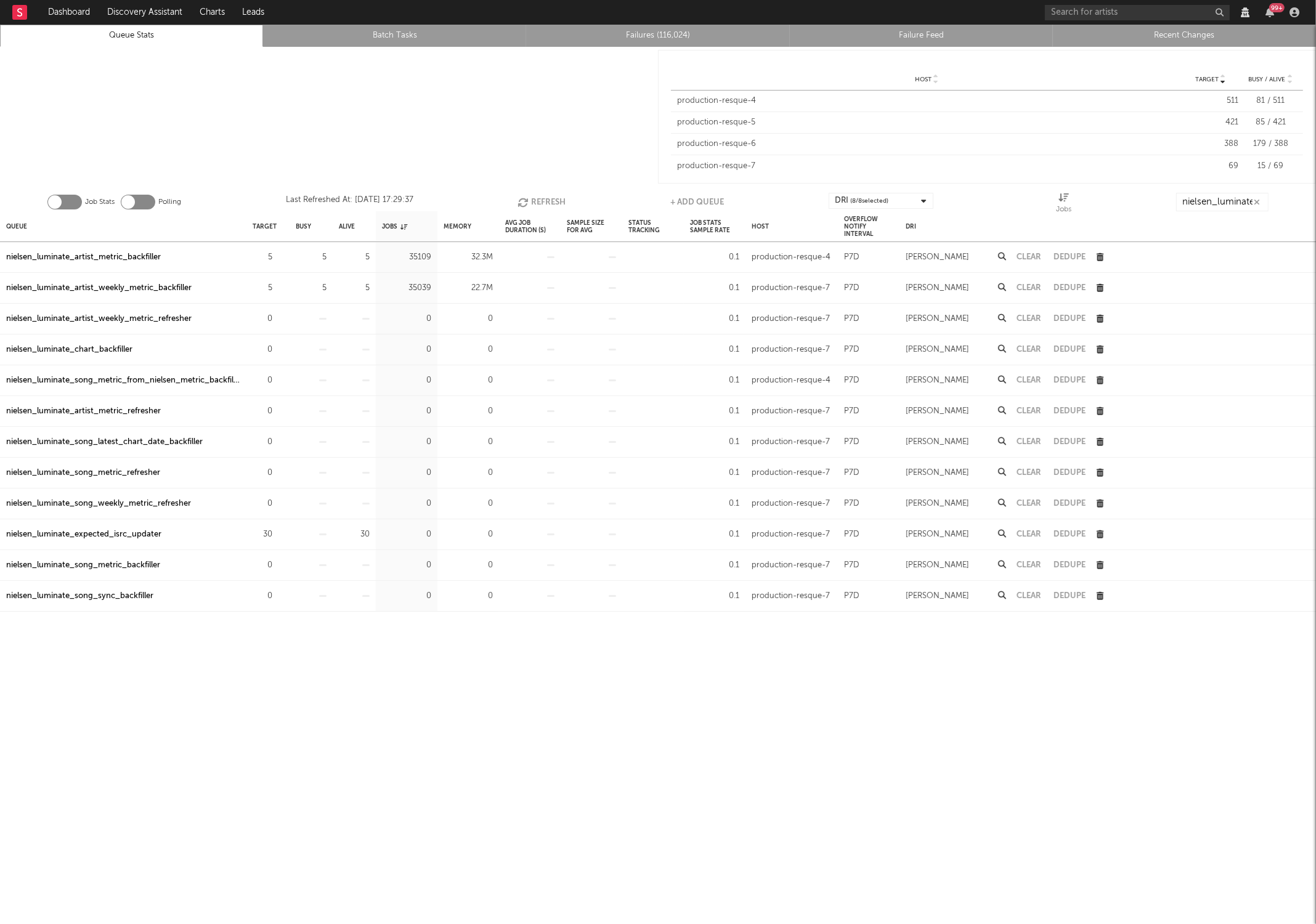
click at [549, 196] on button "Refresh" at bounding box center [542, 201] width 48 height 18
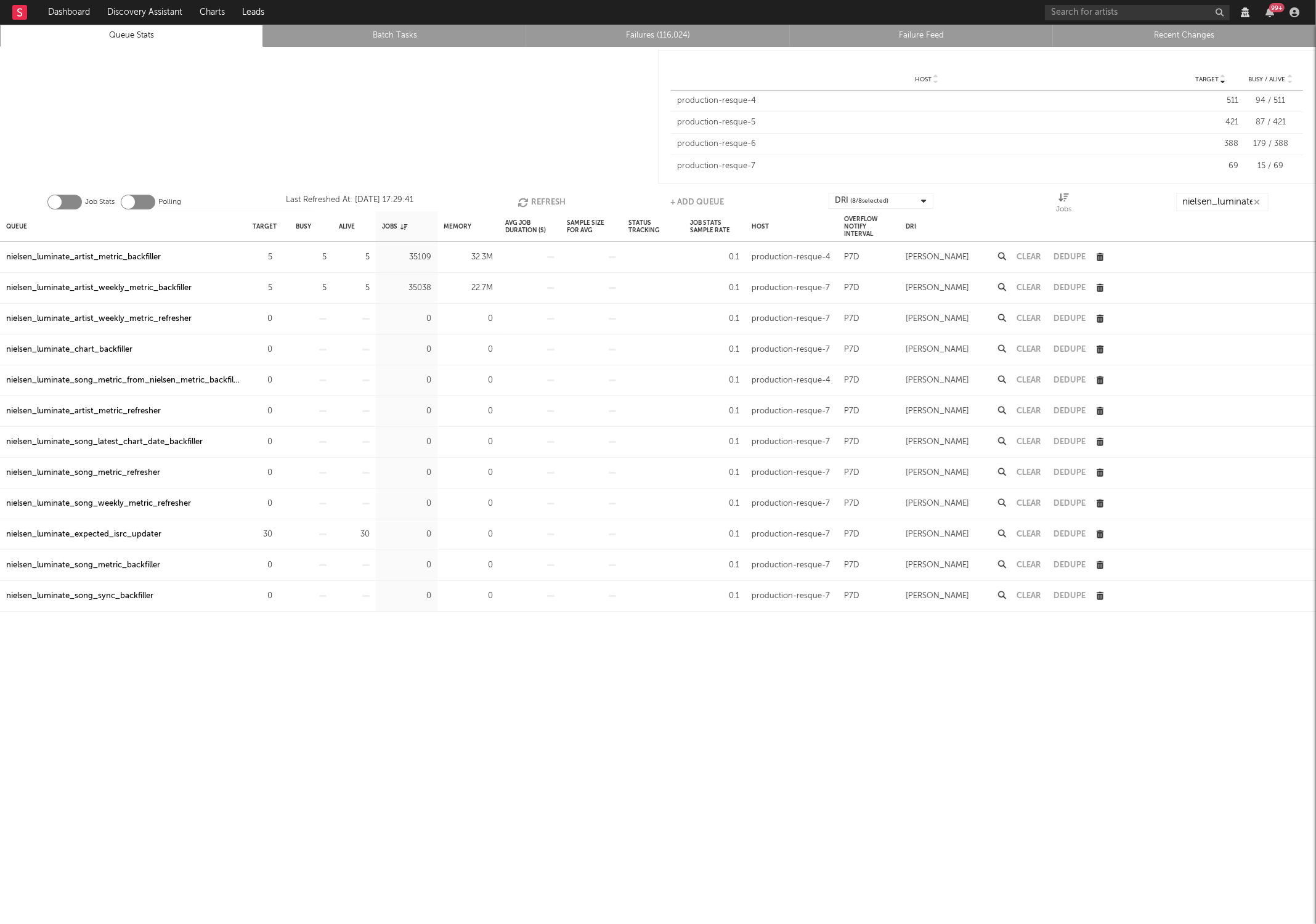
click at [549, 196] on button "Refresh" at bounding box center [542, 201] width 48 height 18
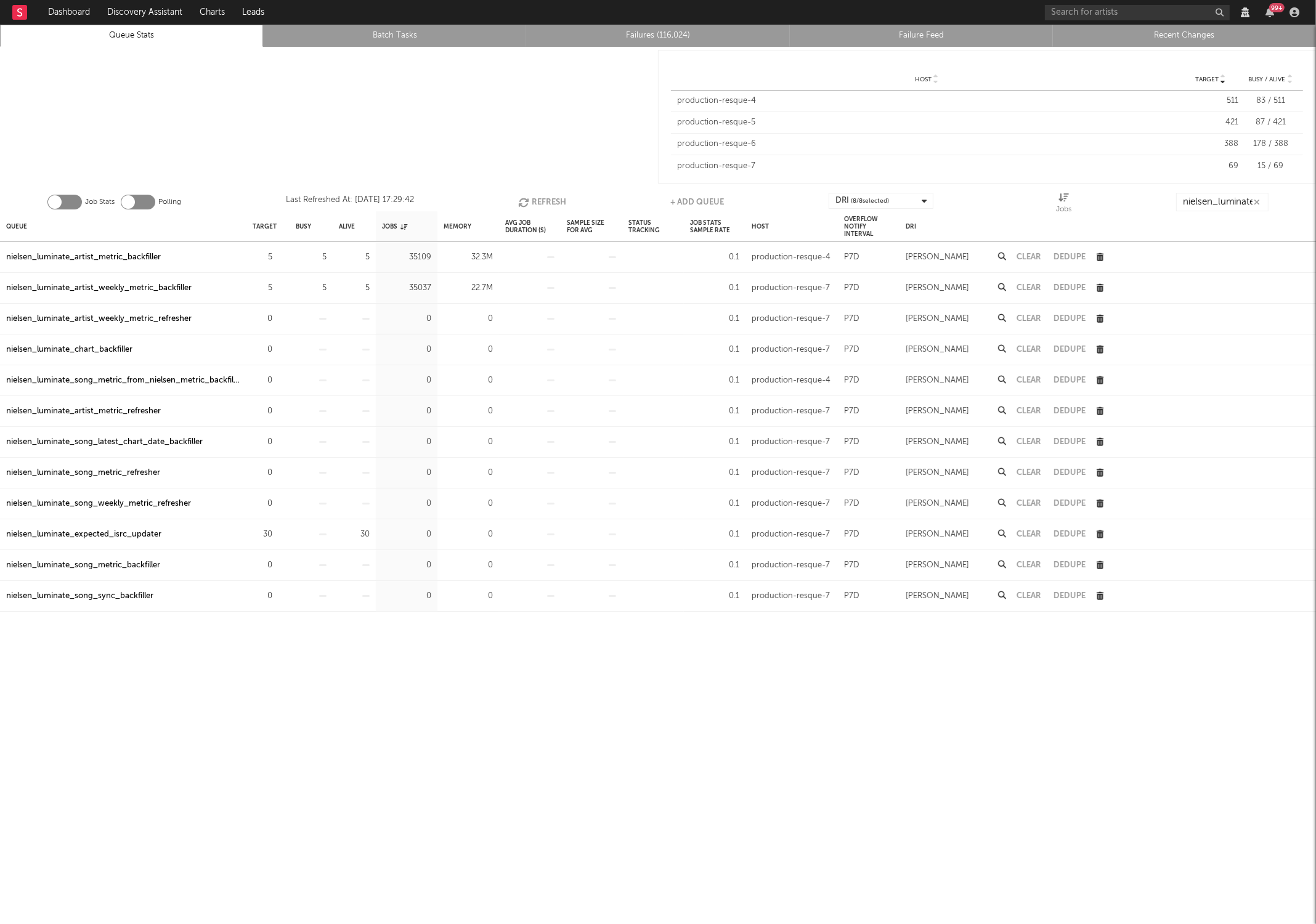
click at [549, 196] on button "Refresh" at bounding box center [542, 201] width 48 height 18
click at [549, 196] on button "Refresh" at bounding box center [542, 201] width 48 height 18
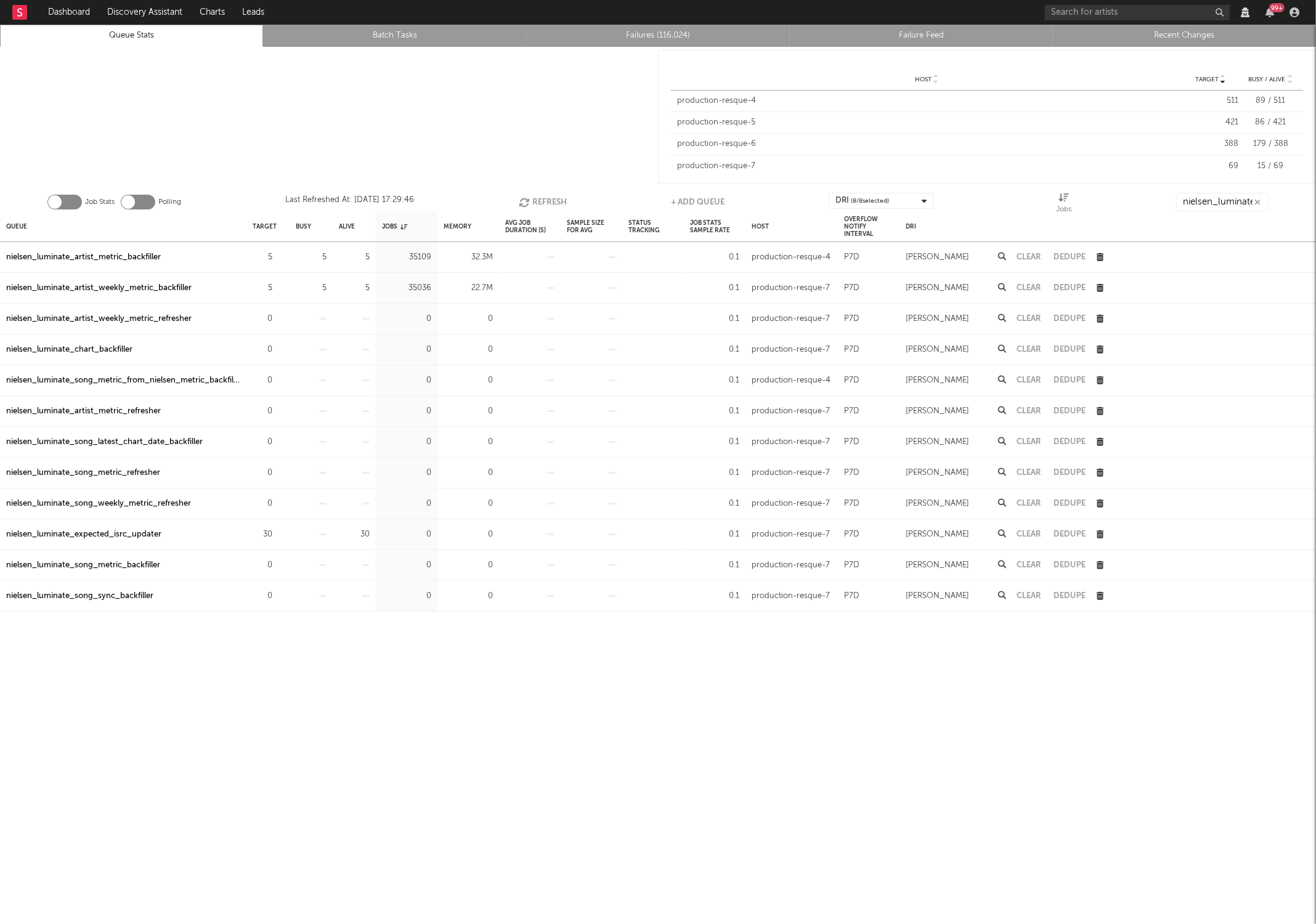
click at [549, 196] on button "Refresh" at bounding box center [542, 201] width 48 height 18
click at [556, 191] on div "Job Stats Polling Last Refreshed At: [DATE] 17:29:50 Refresh + Add Queue DRI ( …" at bounding box center [658, 199] width 1316 height 25
click at [534, 206] on button "Refresh" at bounding box center [542, 201] width 48 height 18
